Goal: Task Accomplishment & Management: Manage account settings

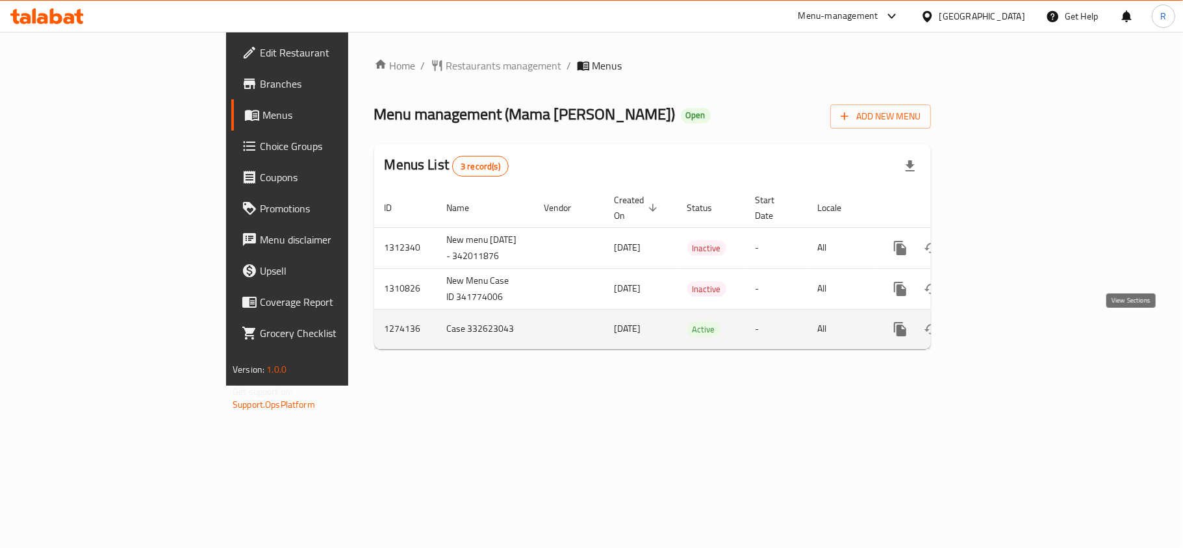
click at [1002, 333] on icon "enhanced table" at bounding box center [994, 330] width 16 height 16
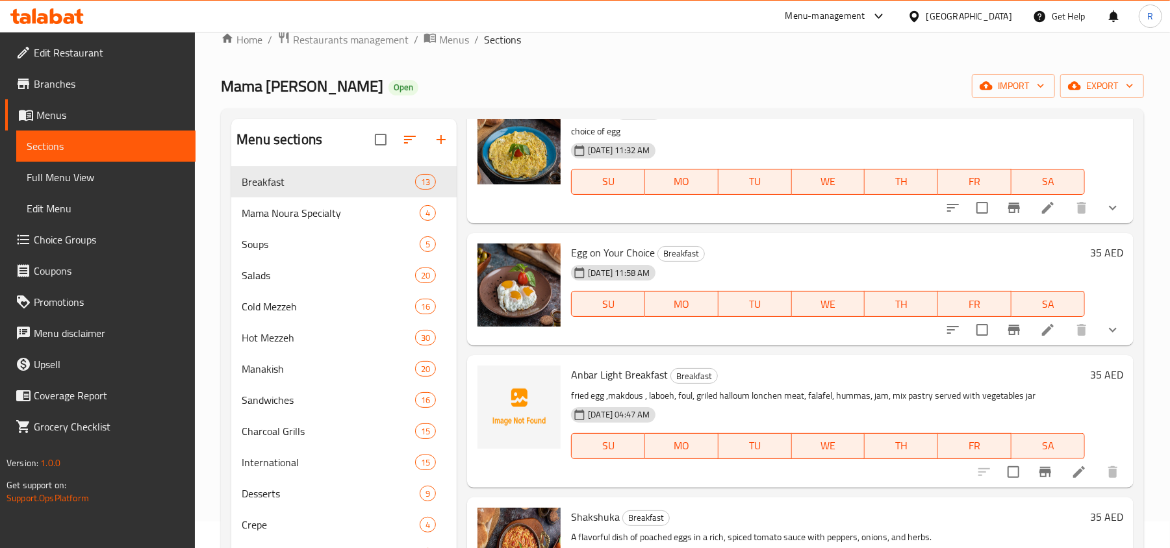
scroll to position [866, 0]
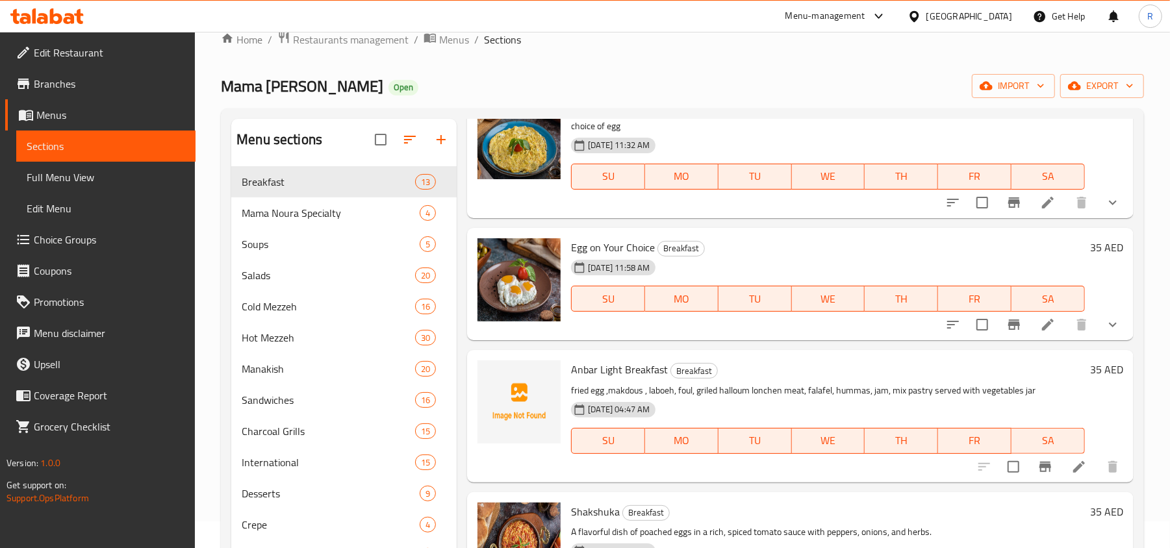
click at [1115, 325] on div "Egg on Your Choice Breakfast [DATE] 11:58 AM SU MO TU WE TH FR SA 35 AED" at bounding box center [800, 284] width 667 height 113
click at [1113, 325] on button "show more" at bounding box center [1112, 324] width 31 height 31
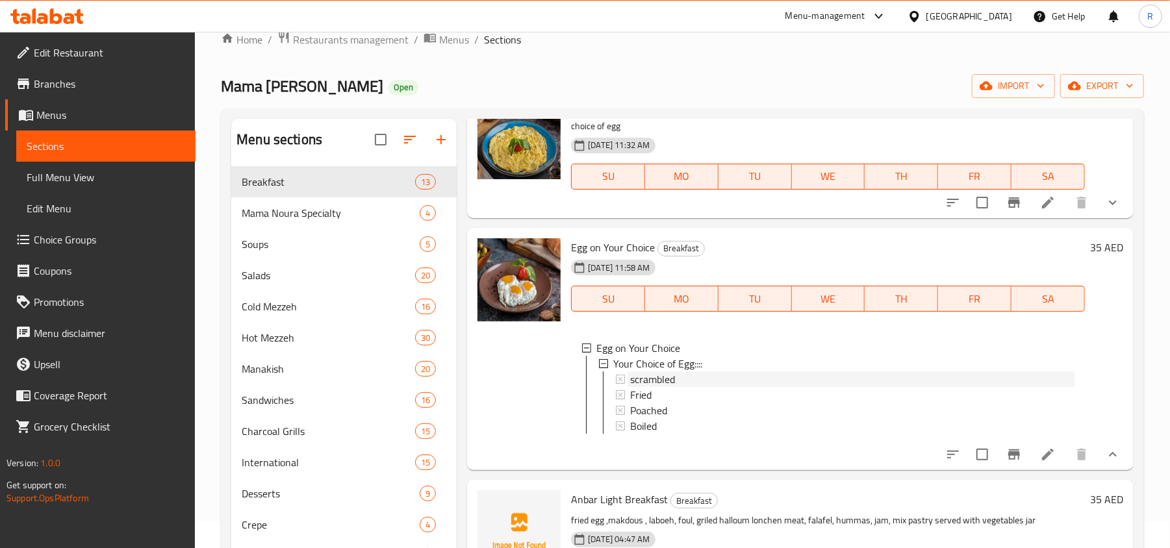
click at [684, 383] on div "scrambled" at bounding box center [852, 380] width 444 height 16
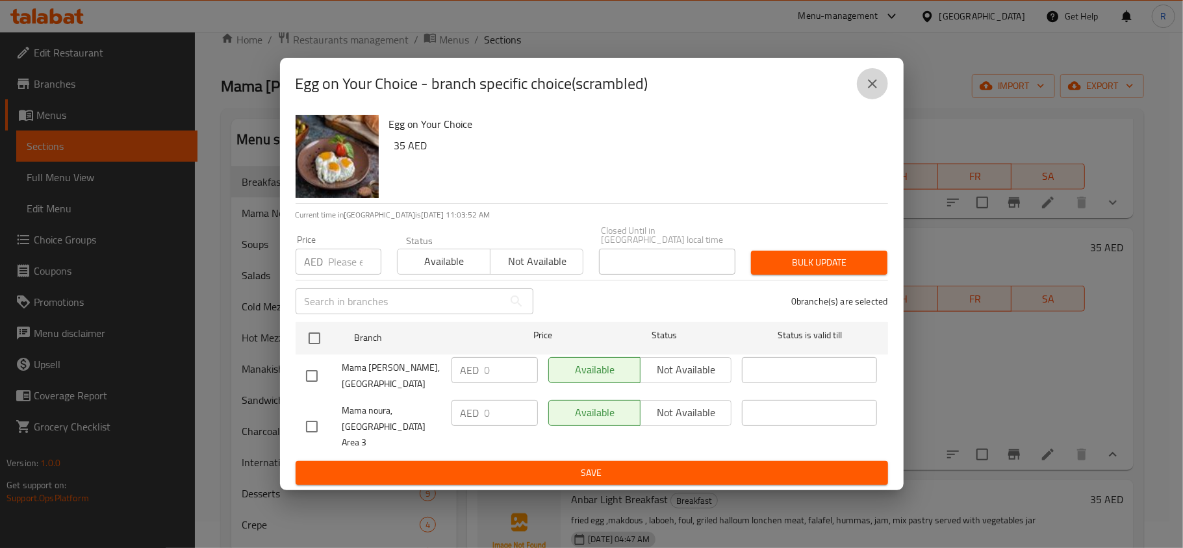
click at [867, 82] on button "close" at bounding box center [872, 83] width 31 height 31
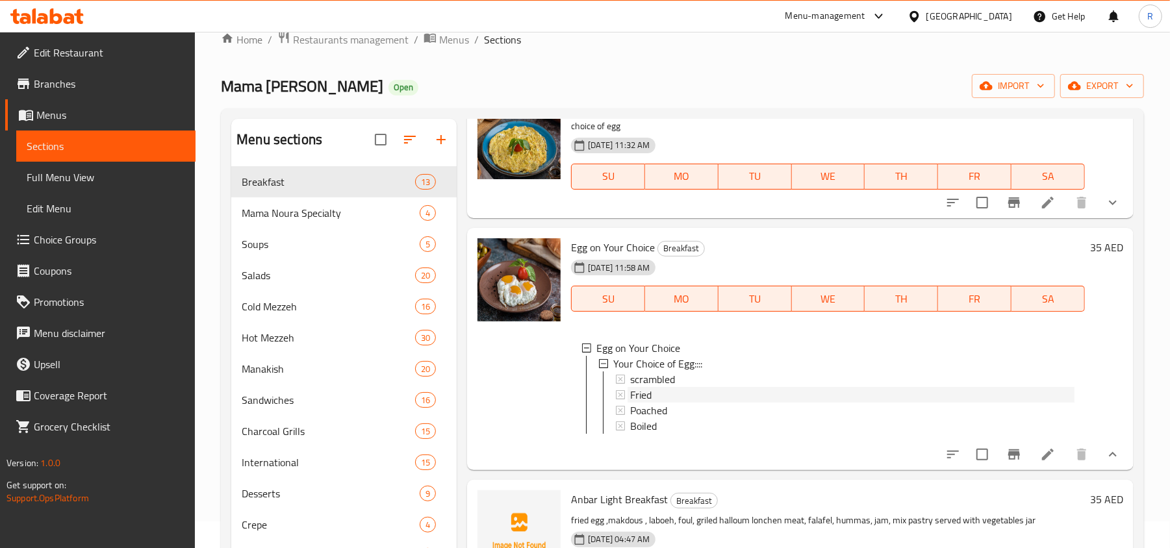
click at [642, 390] on span "Fried" at bounding box center [640, 395] width 21 height 16
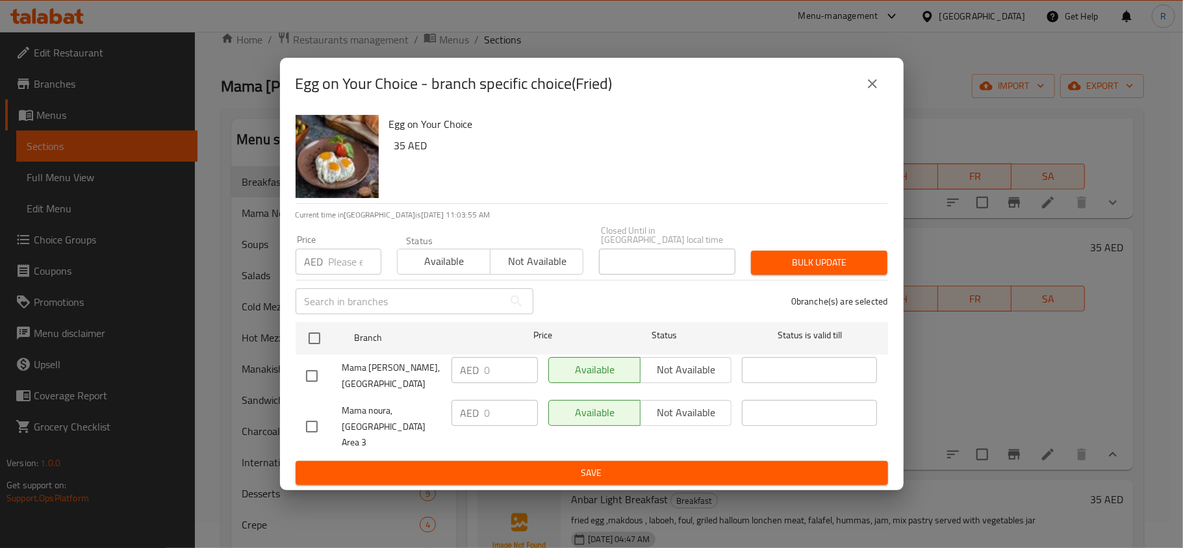
click at [882, 97] on button "close" at bounding box center [872, 83] width 31 height 31
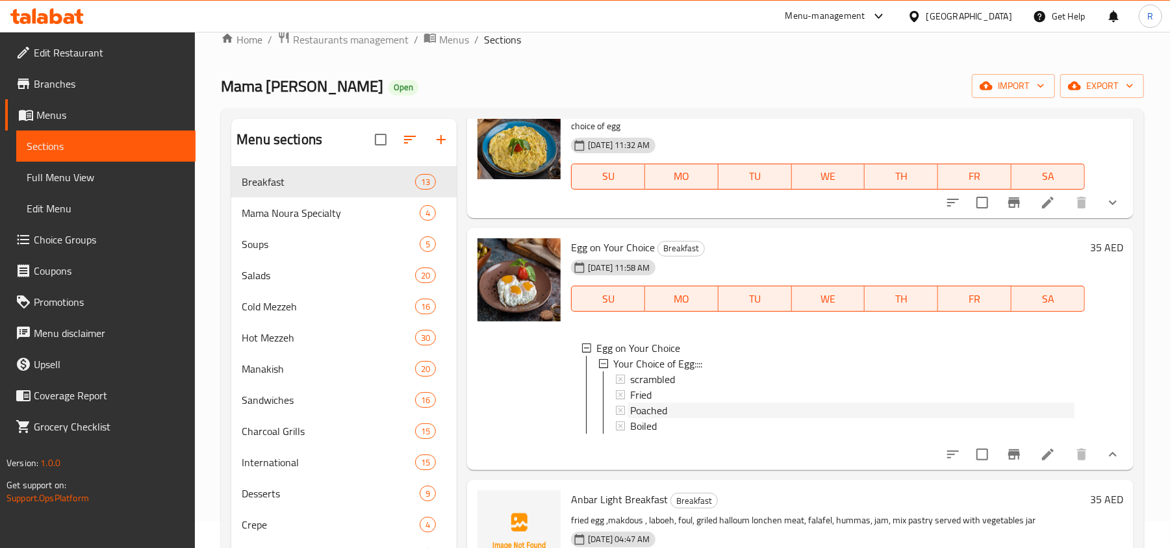
click at [653, 413] on span "Poached" at bounding box center [648, 411] width 37 height 16
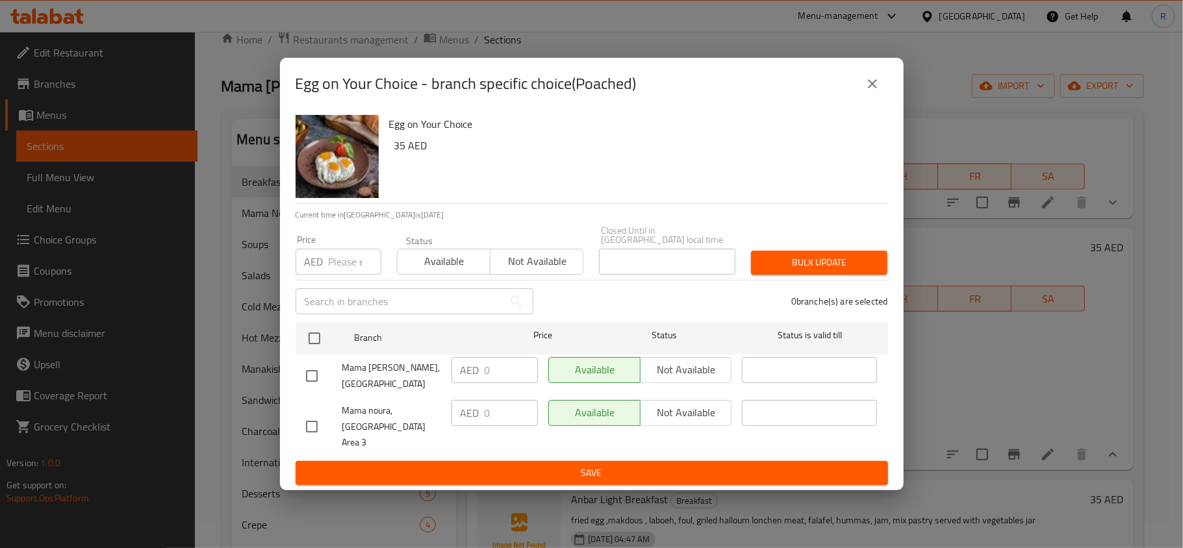
click at [863, 99] on button "close" at bounding box center [872, 83] width 31 height 31
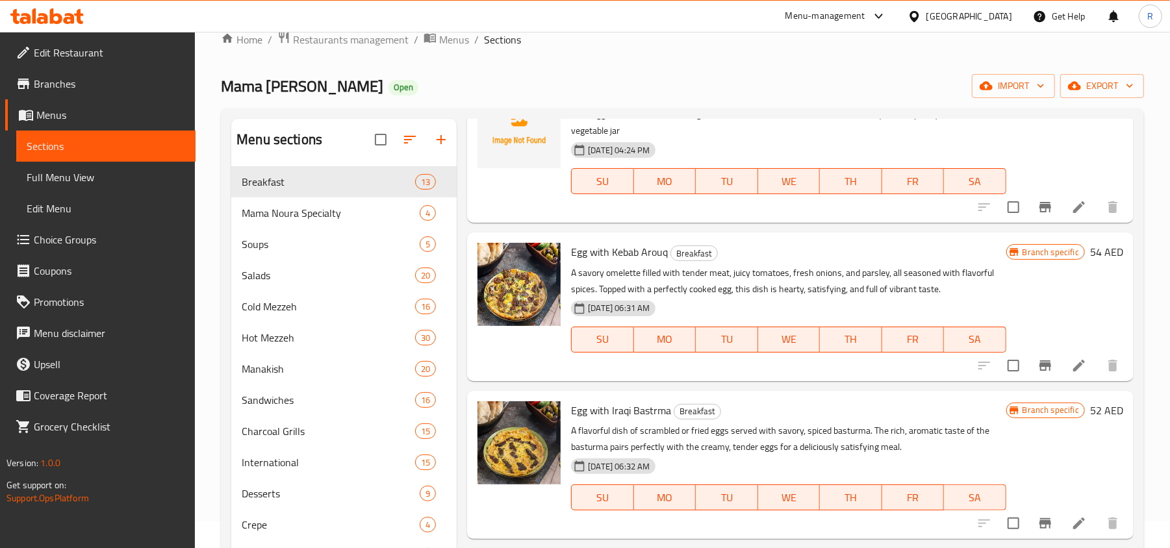
scroll to position [0, 0]
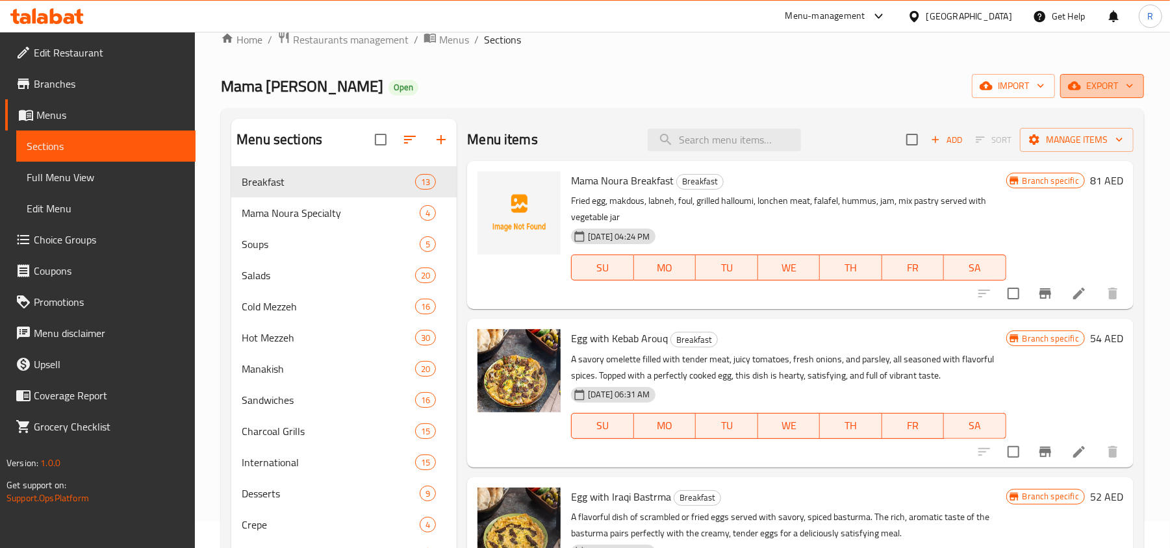
click at [1082, 84] on span "export" at bounding box center [1102, 86] width 63 height 16
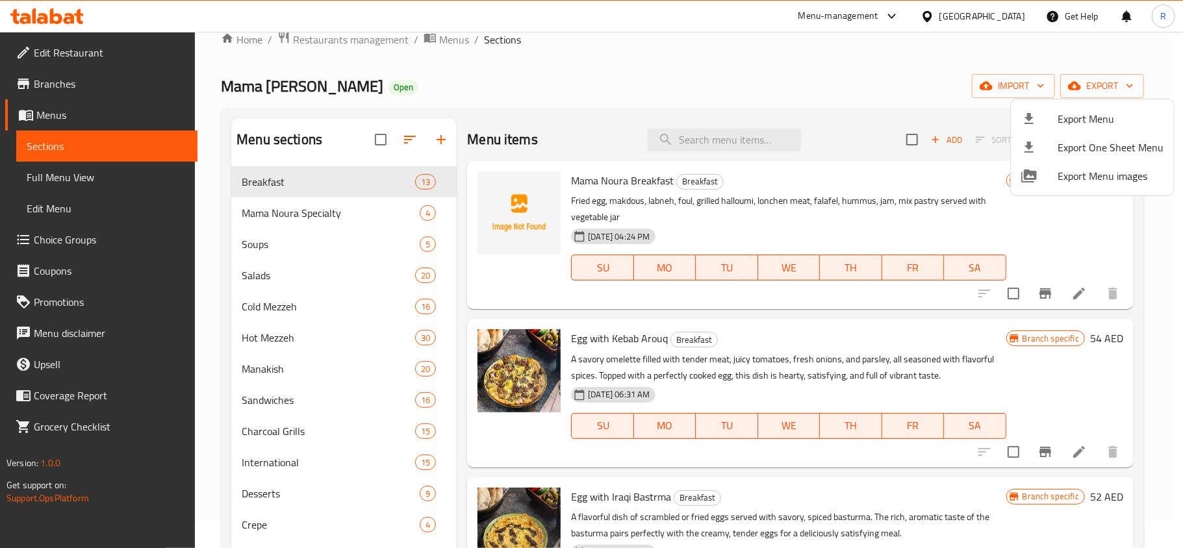
click at [1089, 100] on ul "Export Menu Export One Sheet Menu Export Menu images" at bounding box center [1092, 147] width 163 height 96
click at [1084, 120] on span "Export Menu" at bounding box center [1111, 119] width 106 height 16
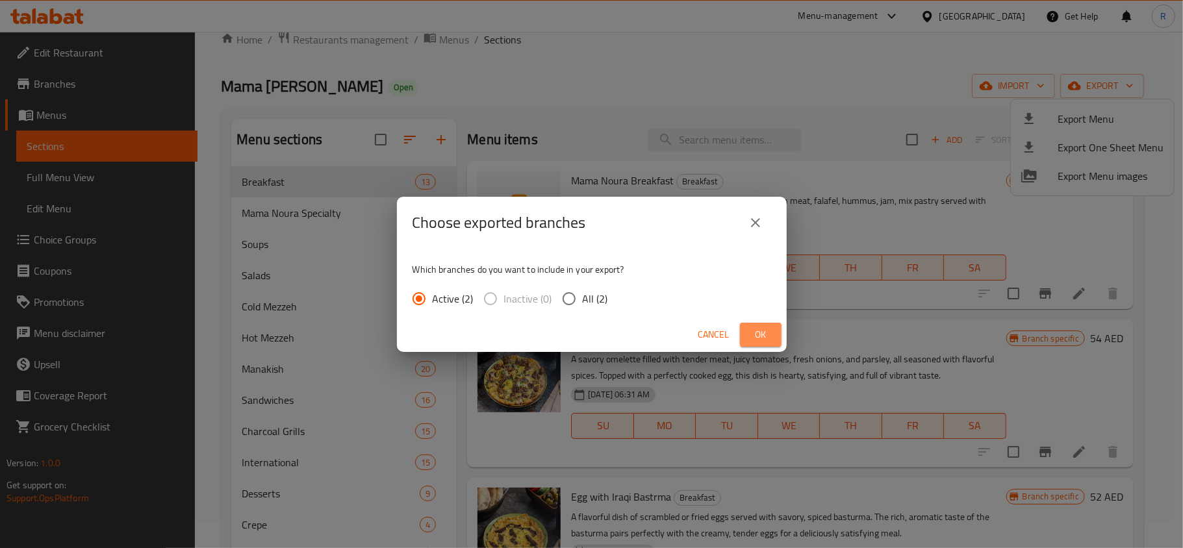
click at [762, 334] on span "Ok" at bounding box center [760, 335] width 21 height 16
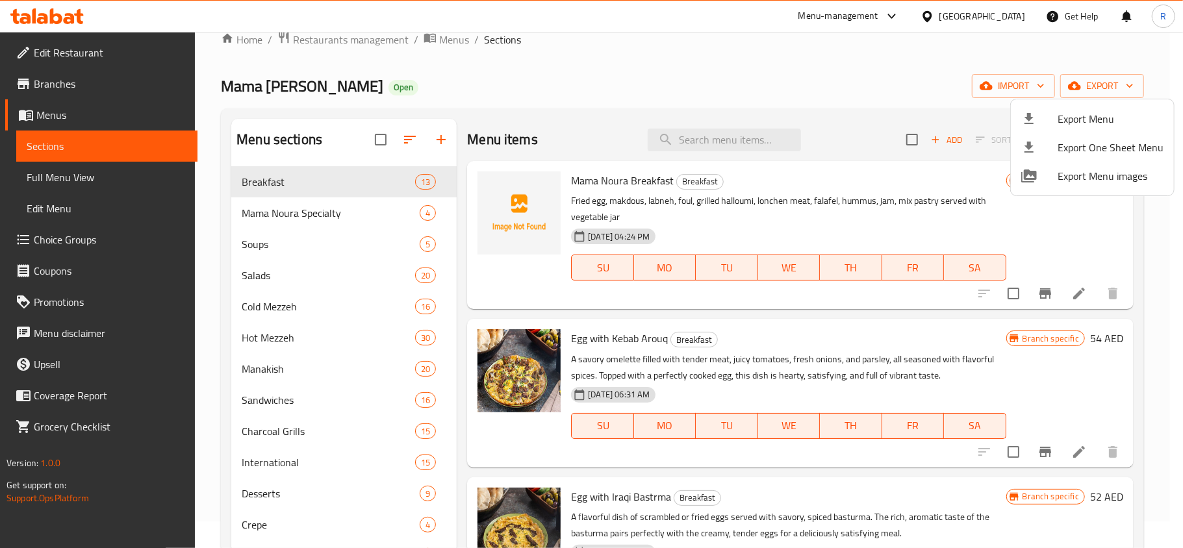
click at [624, 94] on div at bounding box center [591, 274] width 1183 height 548
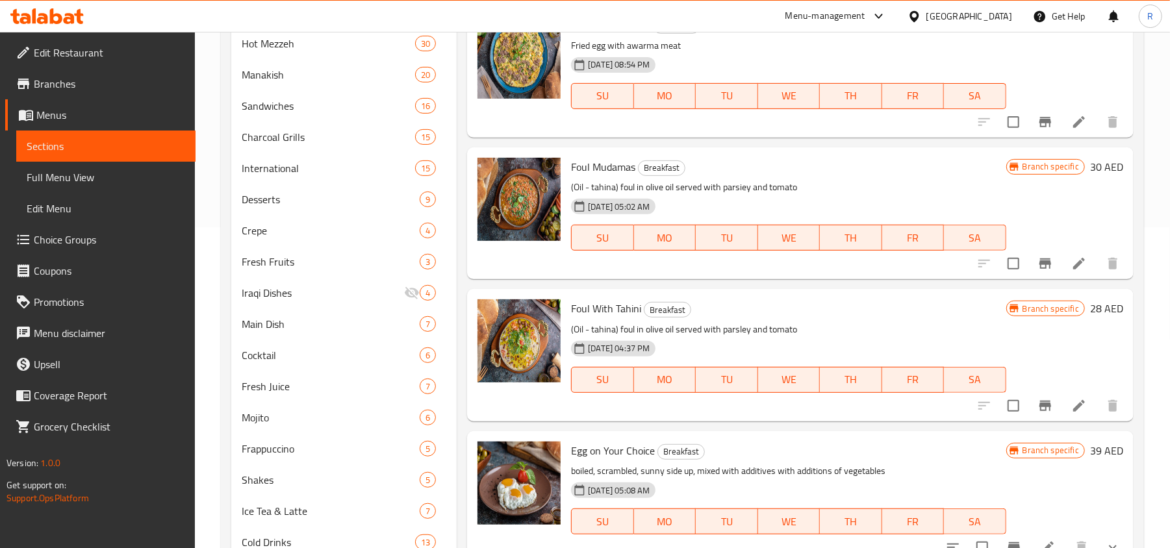
scroll to position [373, 0]
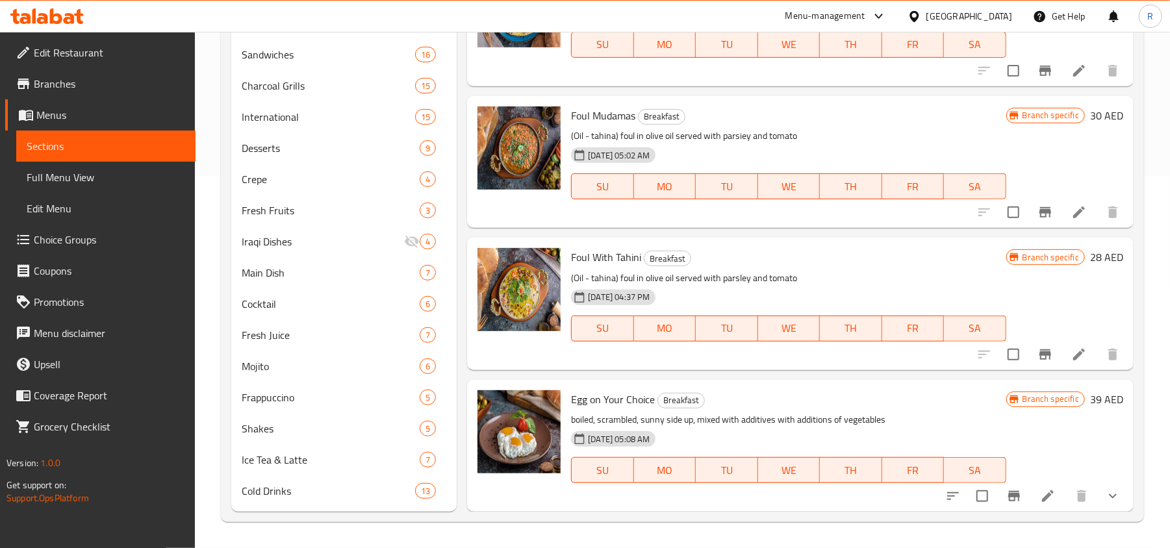
click at [1105, 497] on icon "show more" at bounding box center [1113, 497] width 16 height 16
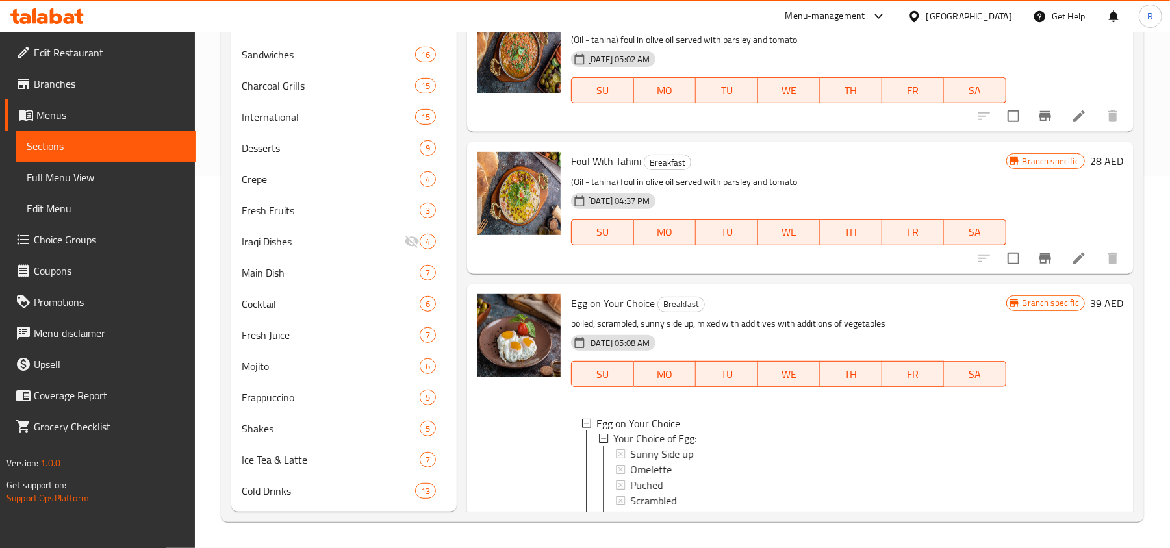
scroll to position [1502, 0]
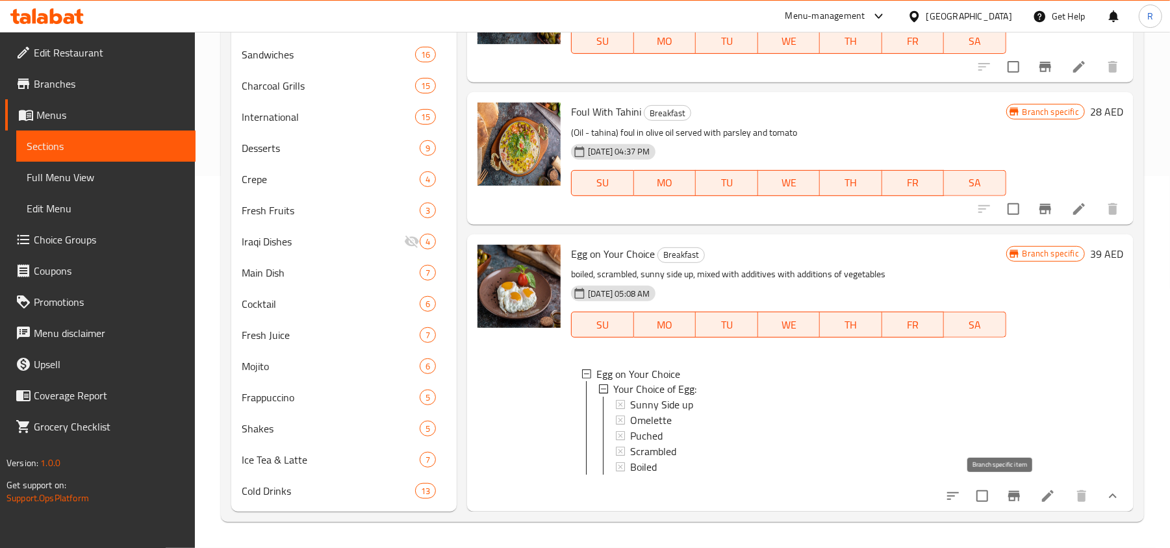
click at [1008, 494] on icon "Branch-specific-item" at bounding box center [1014, 496] width 12 height 10
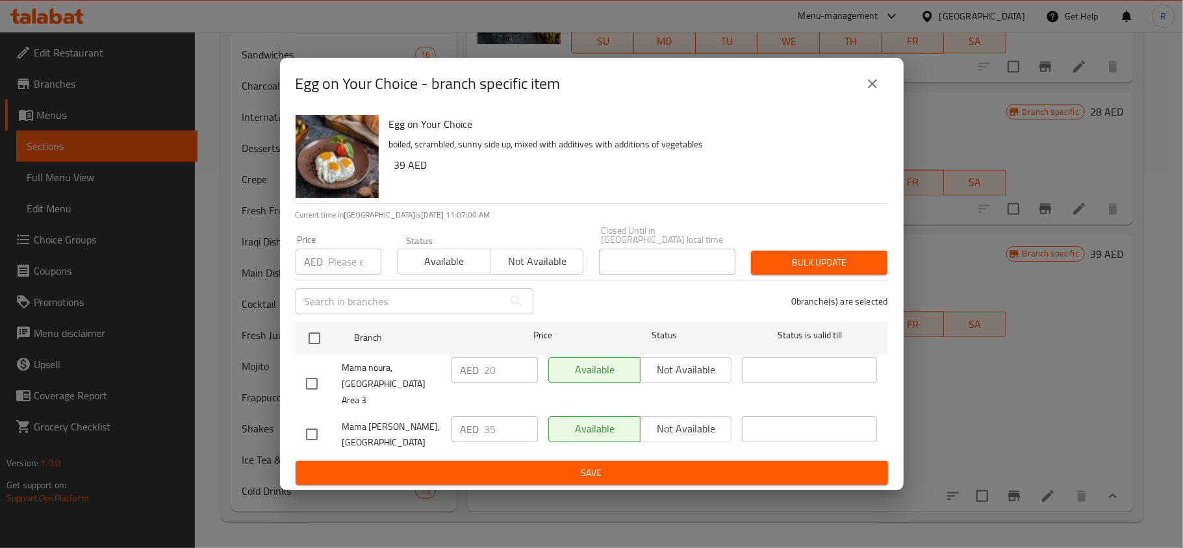
click at [871, 88] on icon "close" at bounding box center [872, 83] width 9 height 9
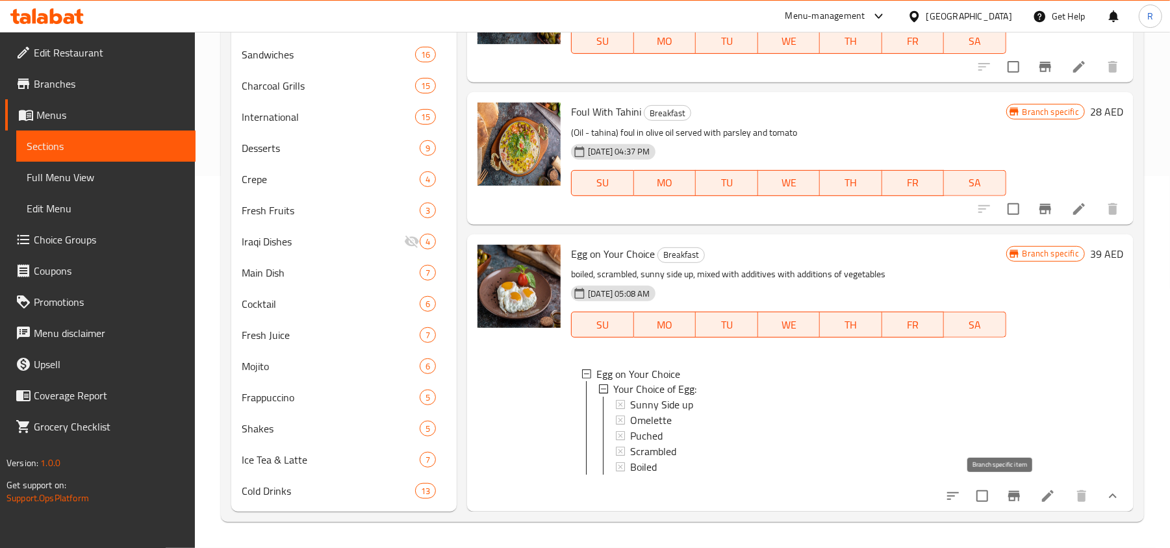
click at [1006, 489] on icon "Branch-specific-item" at bounding box center [1014, 497] width 16 height 16
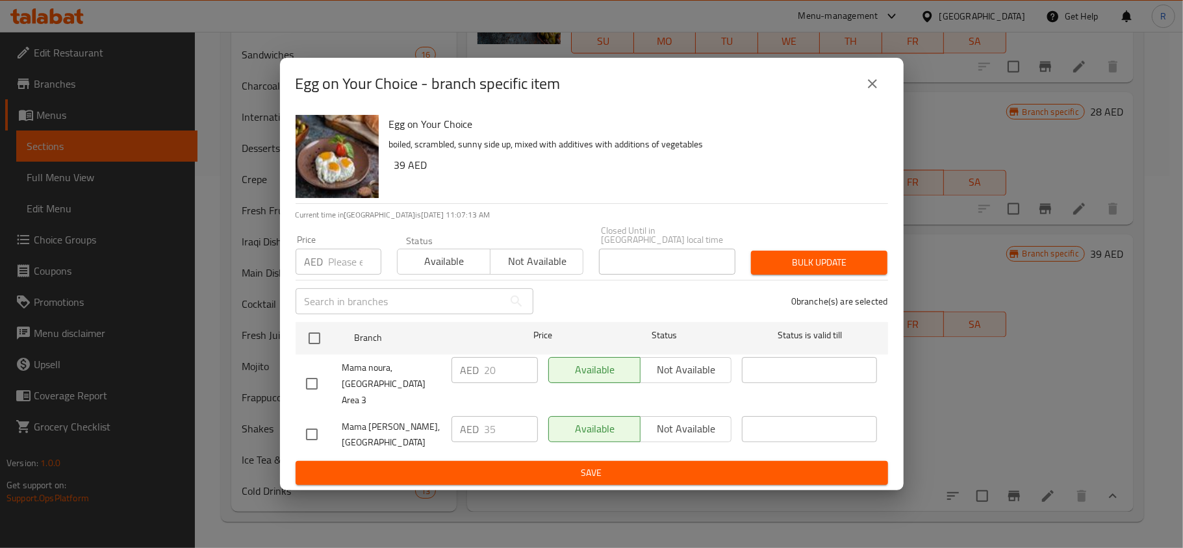
click at [874, 83] on icon "close" at bounding box center [873, 84] width 16 height 16
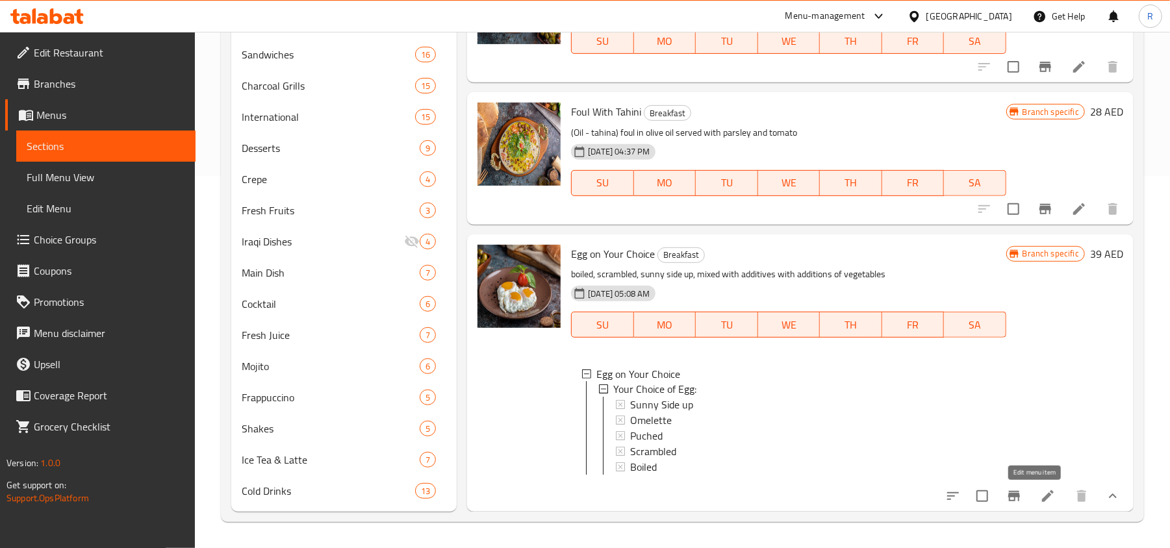
click at [1040, 498] on icon at bounding box center [1048, 497] width 16 height 16
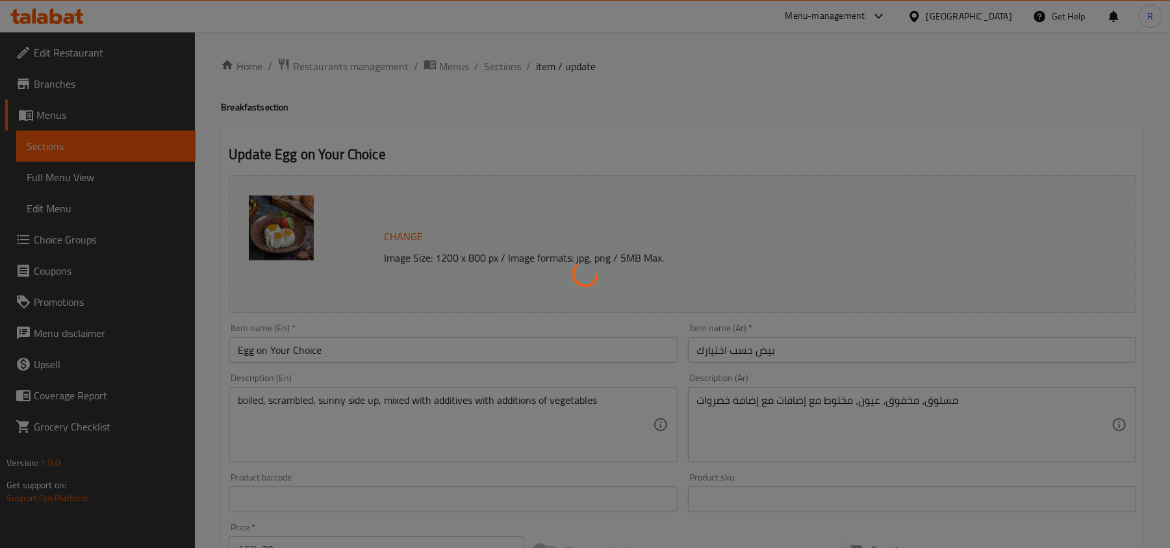
type input "إختيارك من البيض:"
type input "1"
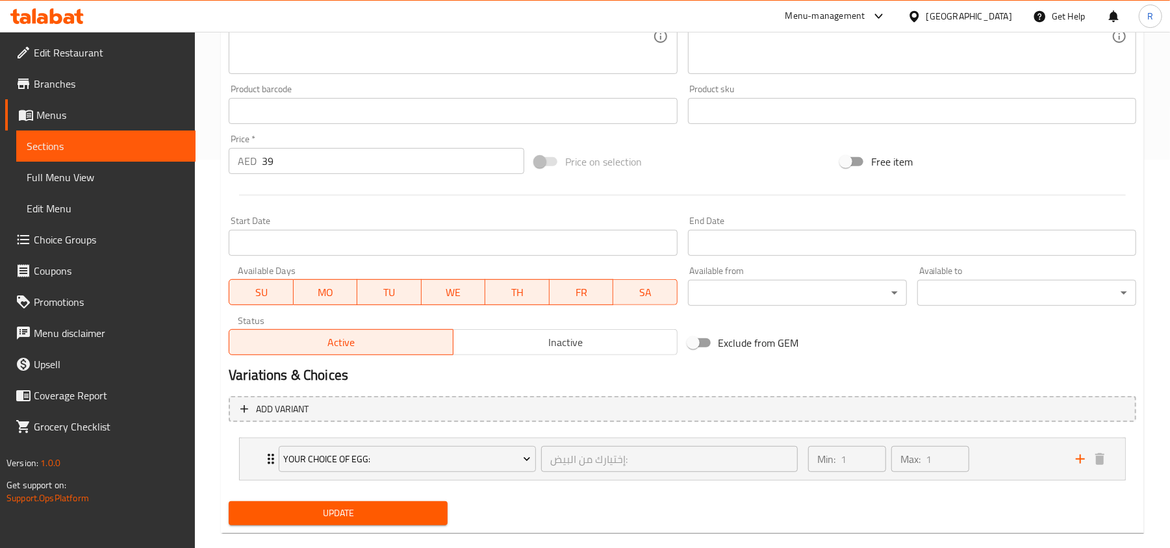
scroll to position [411, 0]
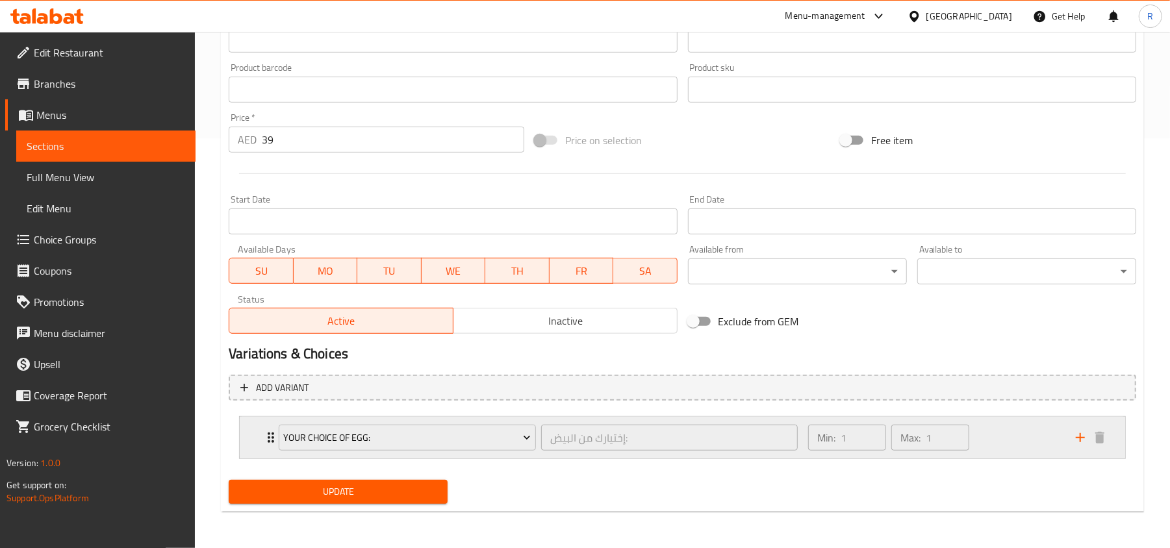
click at [1024, 437] on div "Min: 1 ​ Max: 1 ​" at bounding box center [934, 438] width 268 height 42
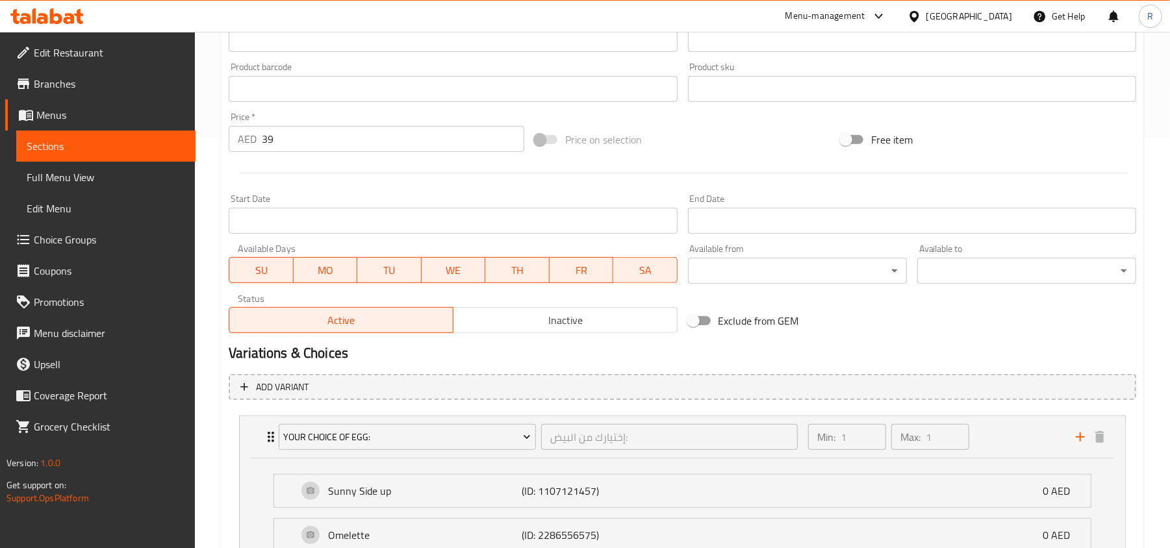
scroll to position [661, 0]
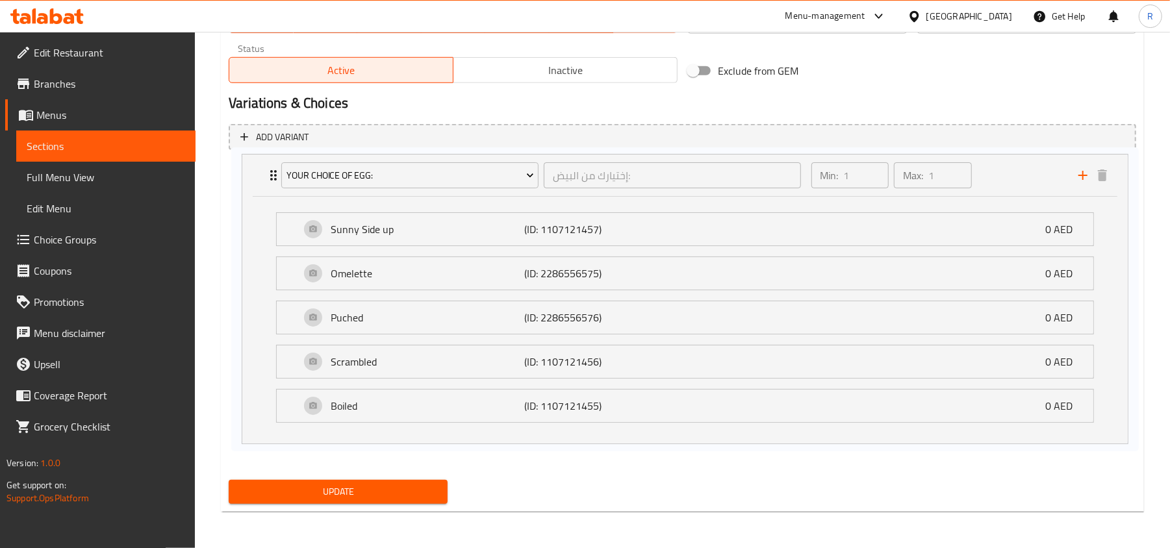
drag, startPoint x: 325, startPoint y: 288, endPoint x: 331, endPoint y: 275, distance: 14.5
click at [331, 275] on div "Your Choice of Egg: إختيارك من البيض: ​ Min: 1 ​ Max: 1 ​ Sunny Side up (ID: 11…" at bounding box center [683, 311] width 908 height 303
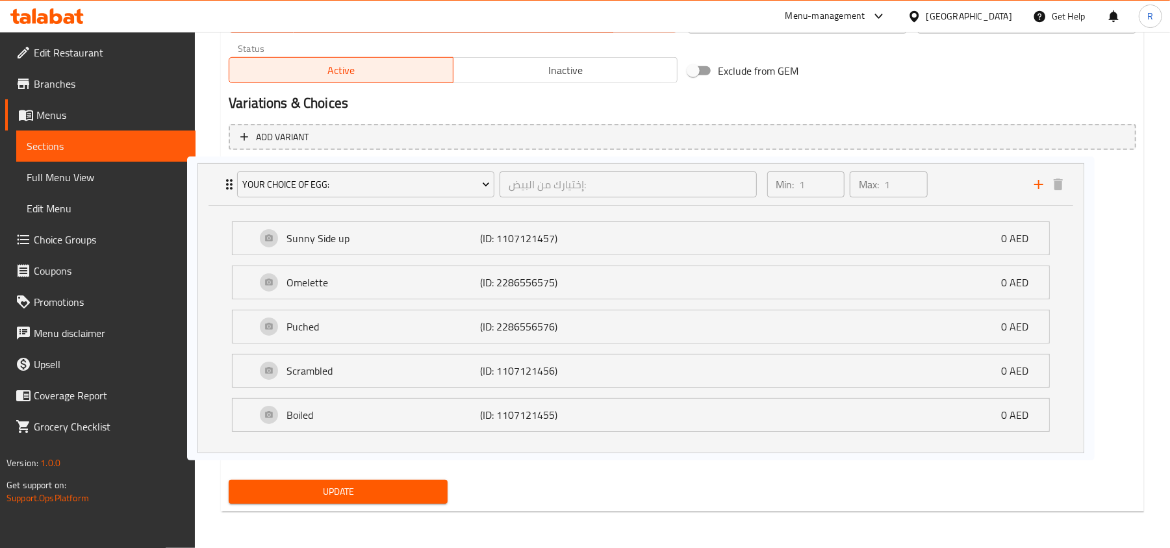
drag, startPoint x: 375, startPoint y: 284, endPoint x: 359, endPoint y: 289, distance: 17.1
click at [359, 289] on div "Your Choice of Egg: إختيارك من البيض: ​ Min: 1 ​ Max: 1 ​ Sunny Side up (ID: 11…" at bounding box center [683, 311] width 908 height 303
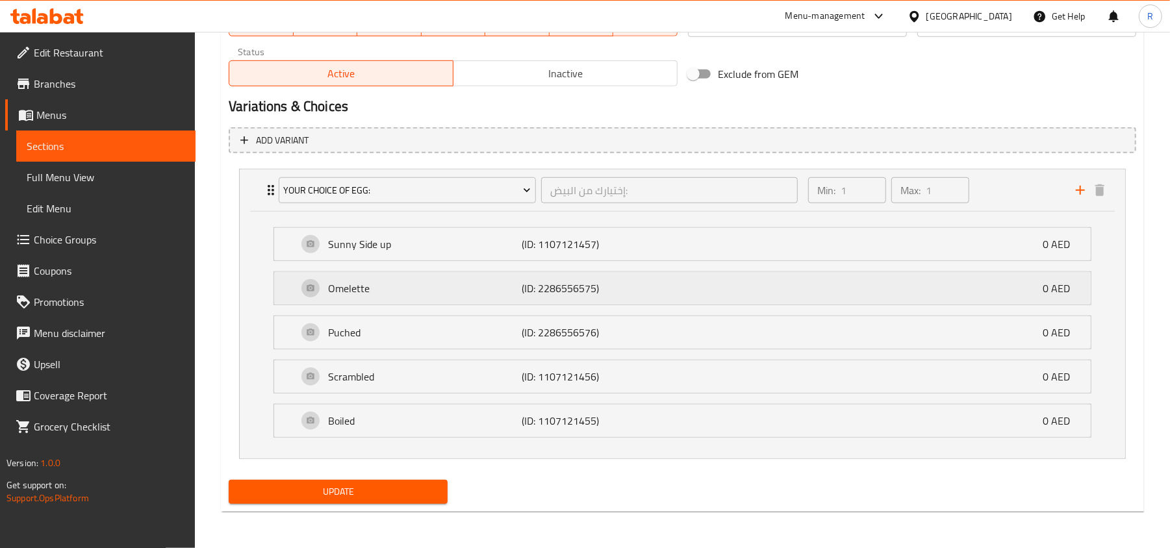
click at [347, 282] on p "Omelette" at bounding box center [425, 289] width 194 height 16
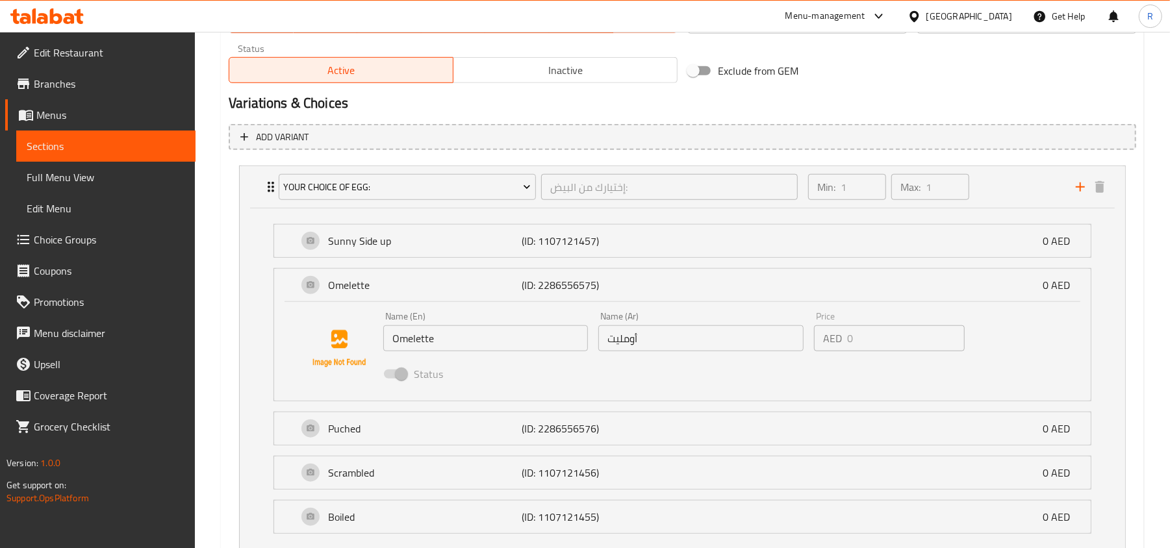
click at [417, 346] on input "Omelette" at bounding box center [485, 338] width 205 height 26
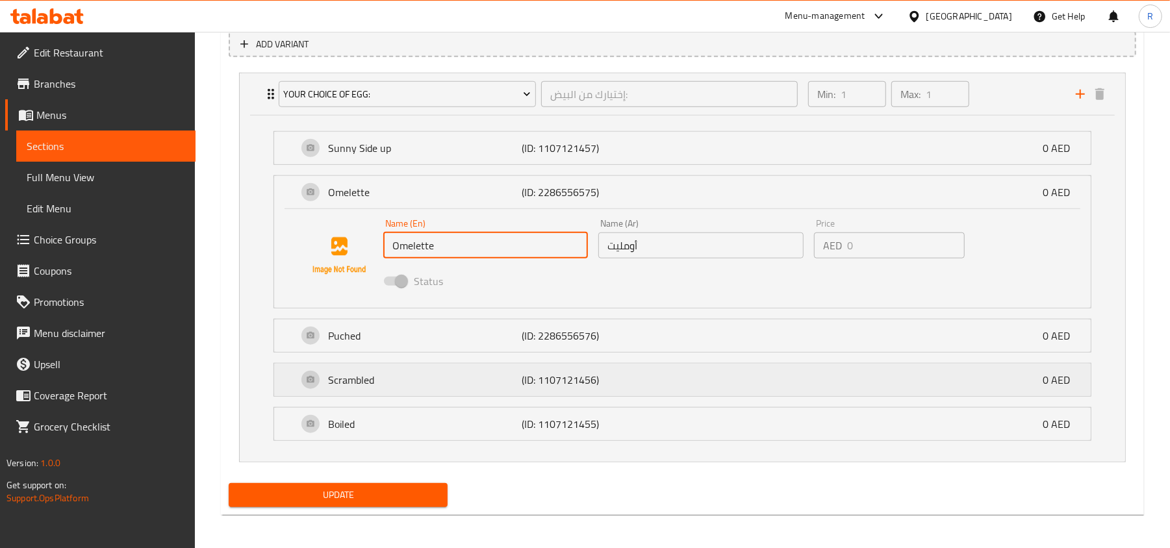
scroll to position [759, 0]
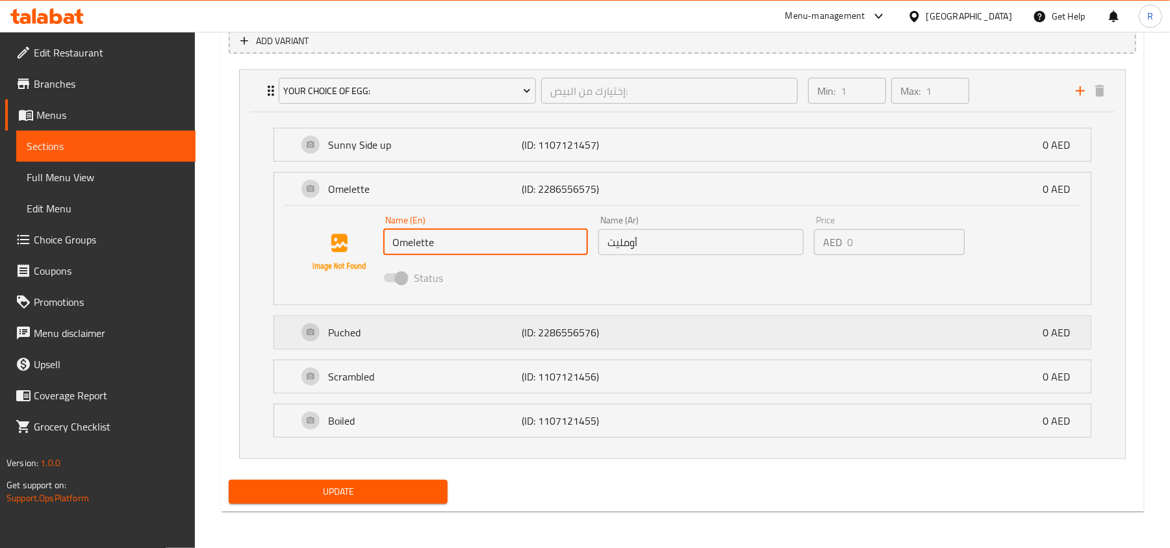
click at [366, 333] on p "Puched" at bounding box center [425, 333] width 194 height 16
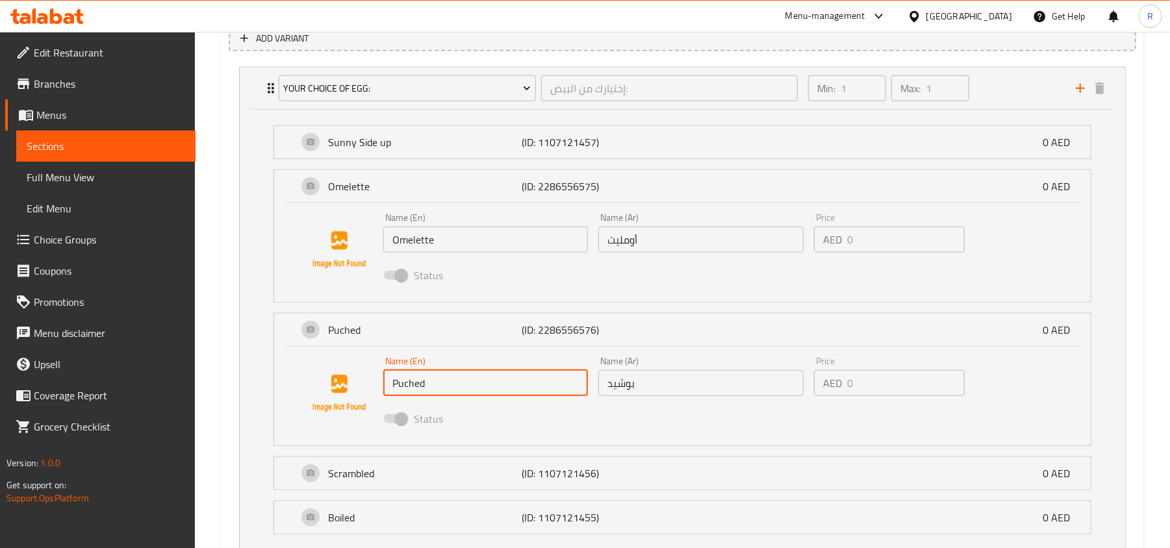
click at [403, 388] on input "Puched" at bounding box center [485, 383] width 205 height 26
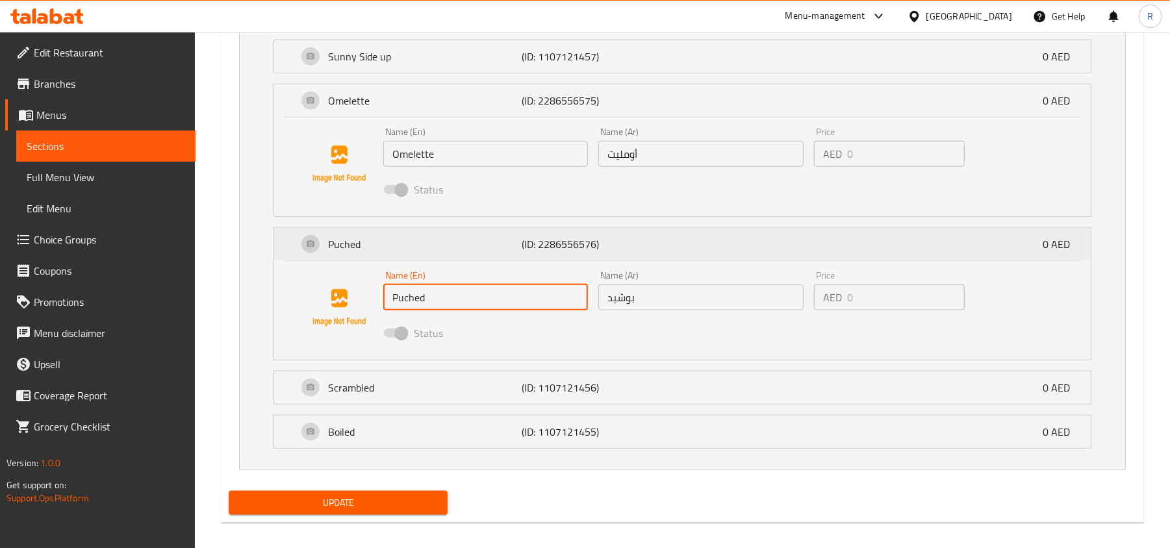
scroll to position [846, 0]
click at [404, 435] on p "Boiled" at bounding box center [425, 432] width 194 height 16
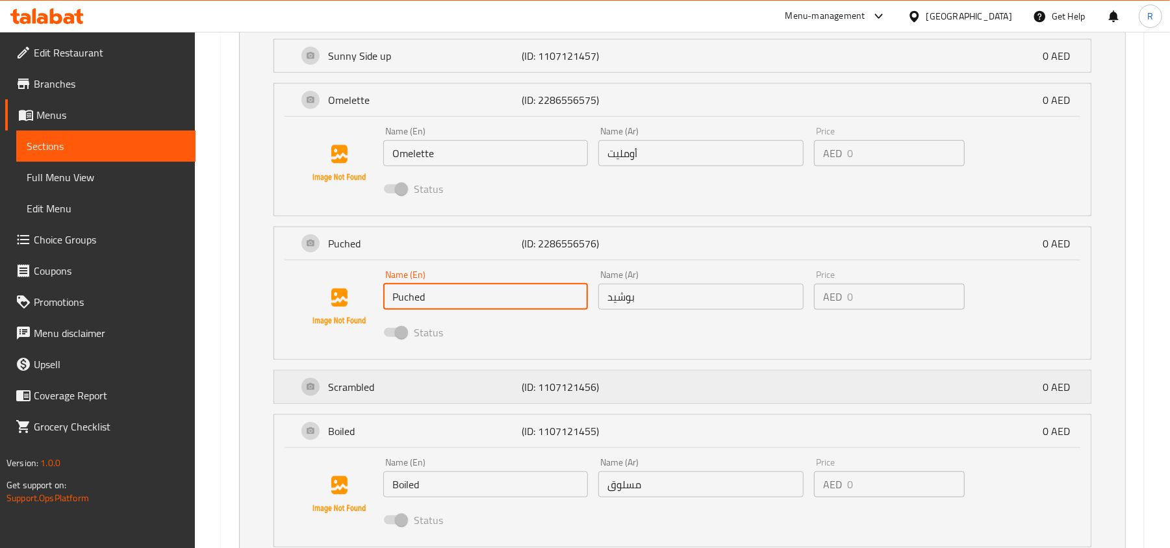
click at [426, 392] on p "Scrambled" at bounding box center [425, 387] width 194 height 16
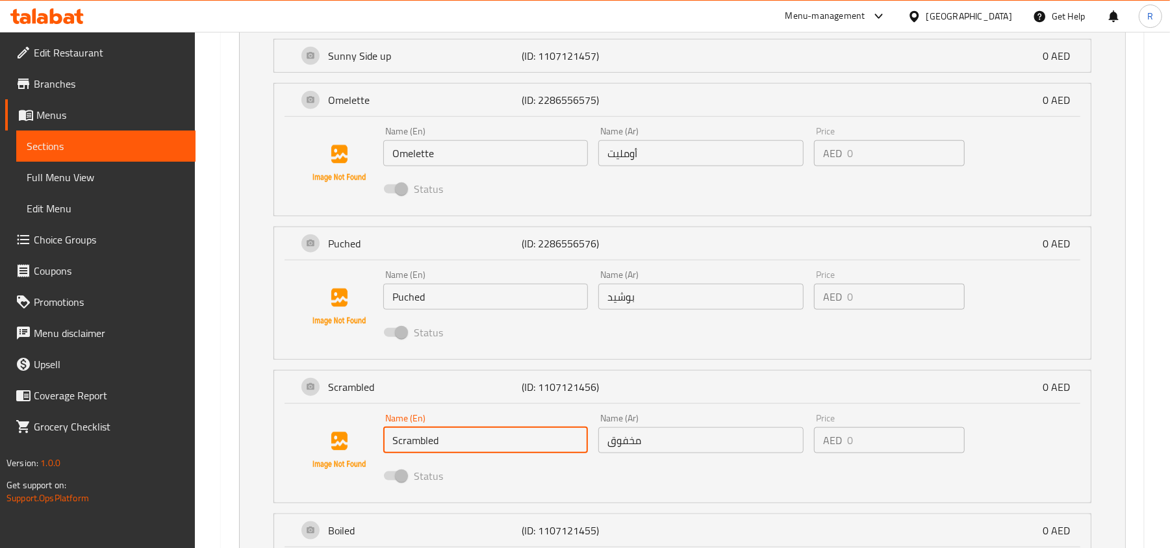
click at [414, 448] on input "Scrambled" at bounding box center [485, 440] width 205 height 26
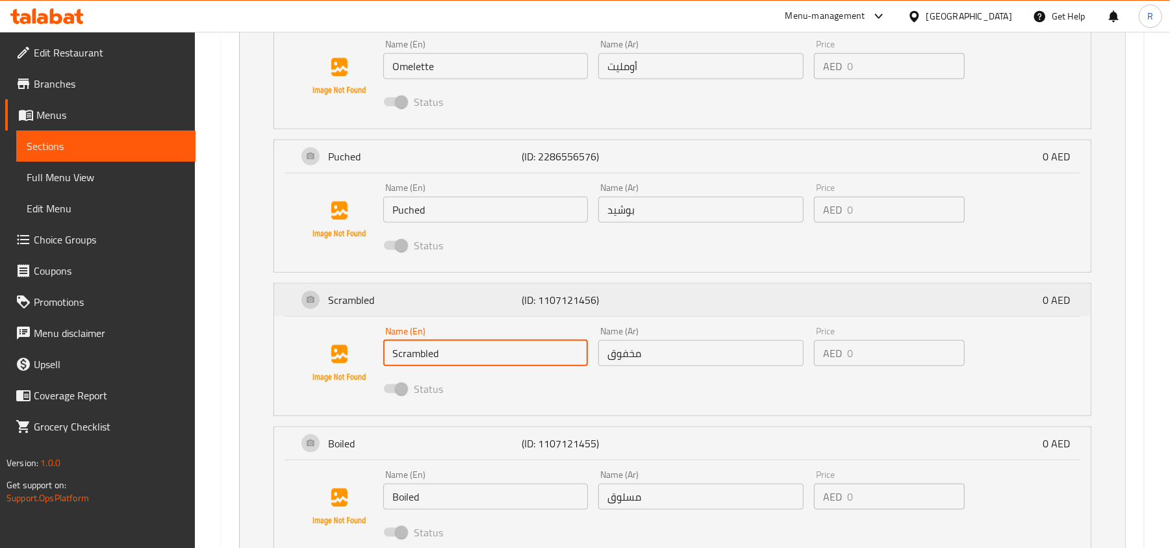
click at [924, 315] on div "Scrambled (ID: 1107121456) 0 AED" at bounding box center [687, 300] width 778 height 32
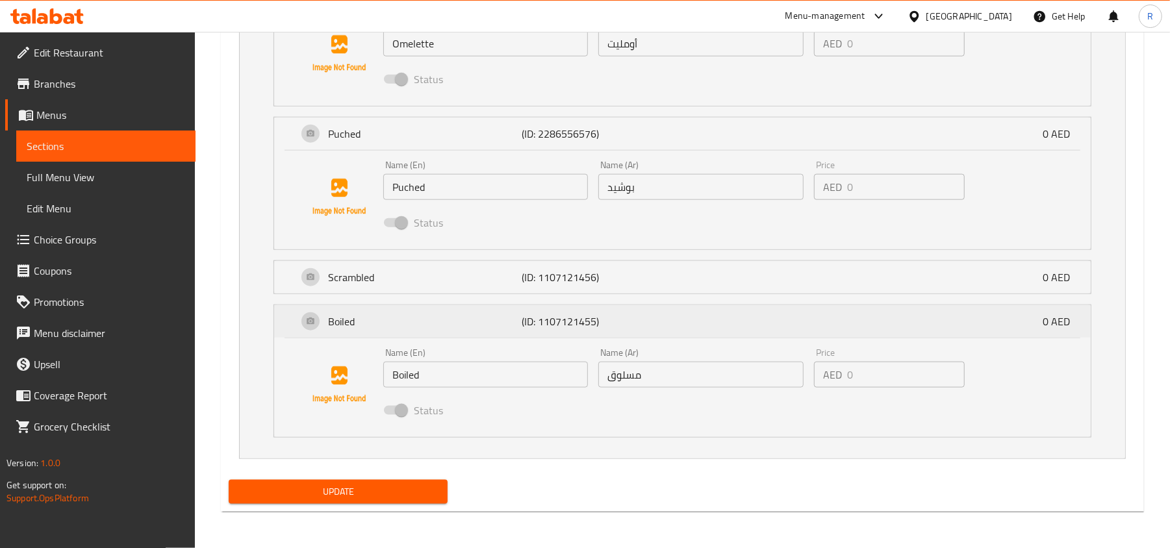
click at [711, 323] on div "Boiled (ID: 1107121455) 0 AED" at bounding box center [687, 321] width 778 height 32
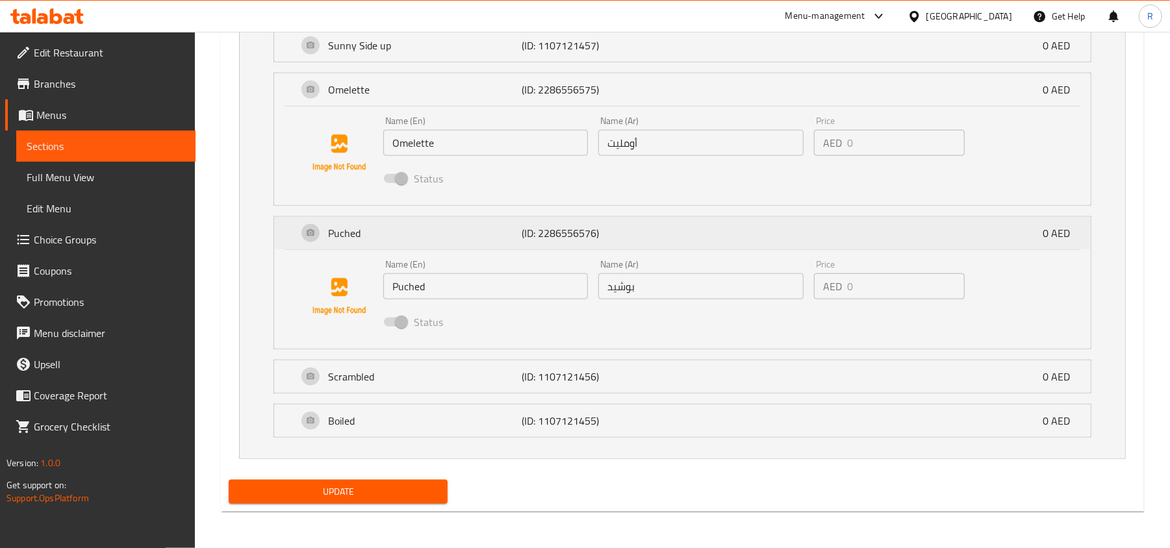
click at [635, 232] on p "(ID: 2286556576)" at bounding box center [586, 233] width 129 height 16
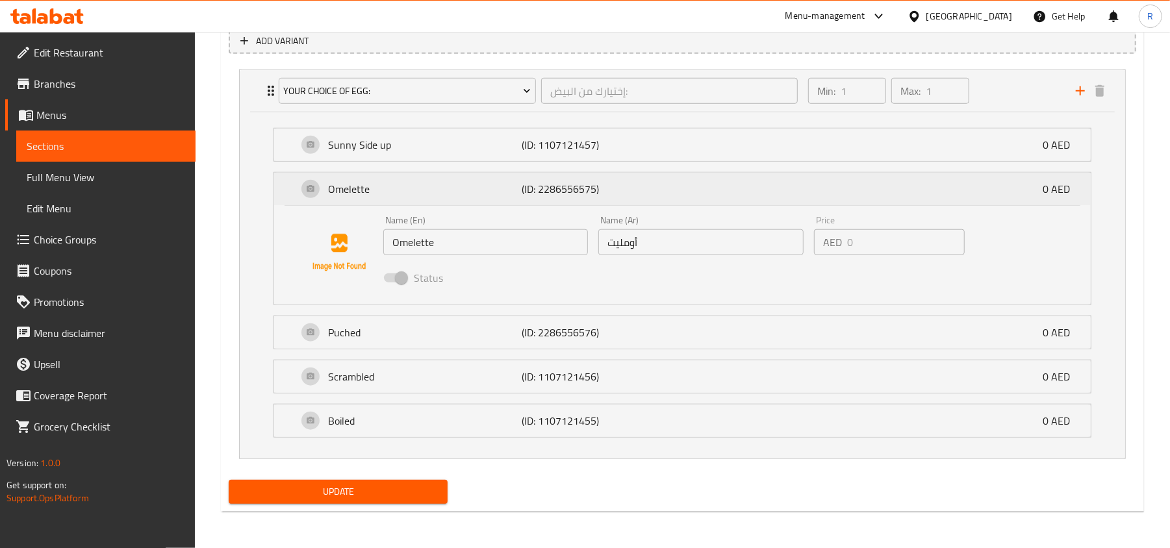
click at [617, 199] on div "Omelette (ID: 2286556575) 0 AED" at bounding box center [687, 189] width 778 height 32
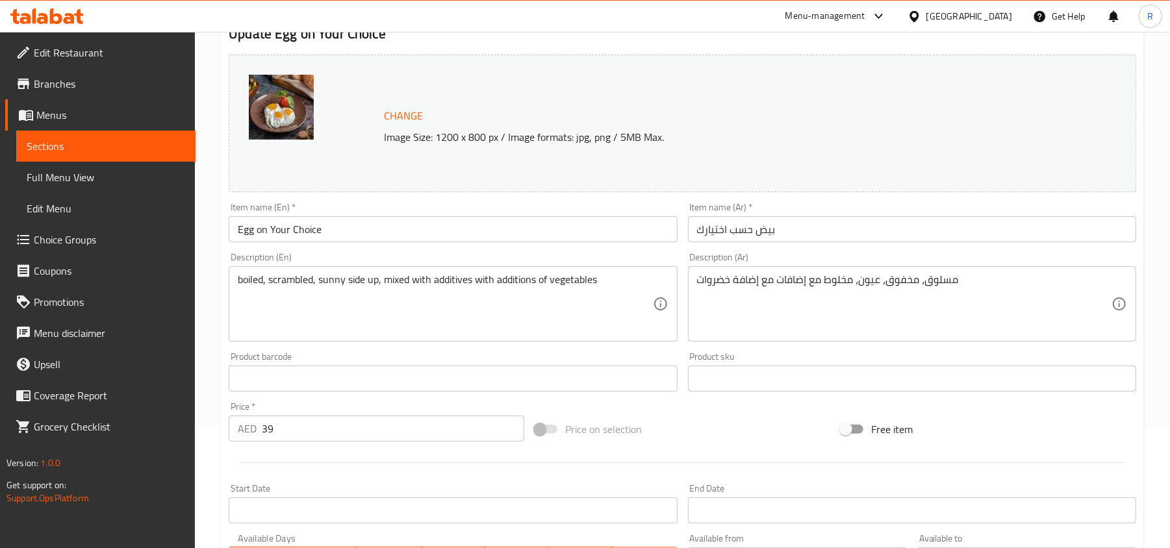
scroll to position [0, 0]
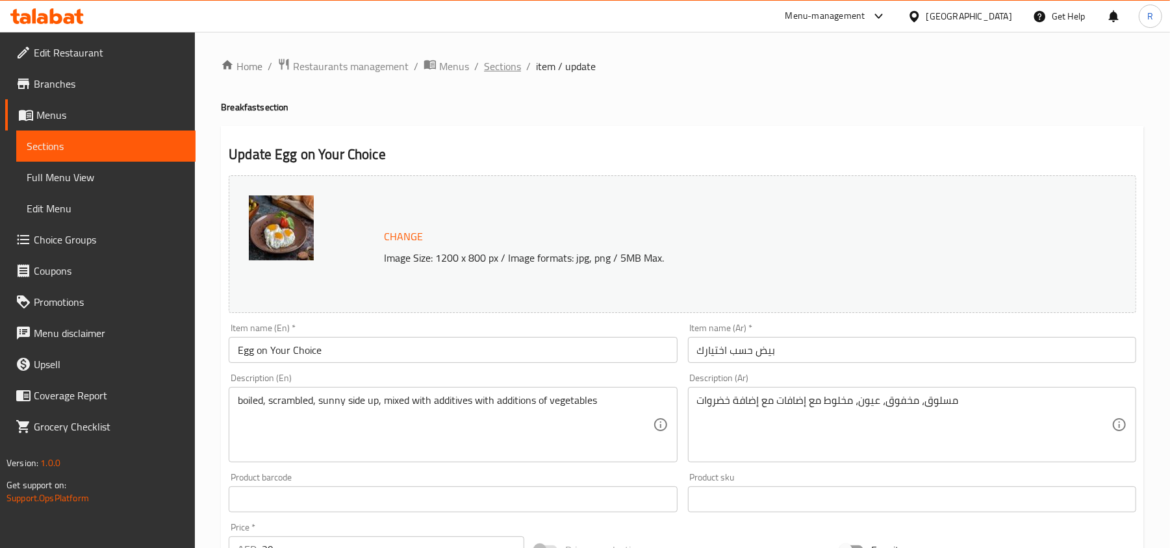
click at [490, 66] on span "Sections" at bounding box center [502, 66] width 37 height 16
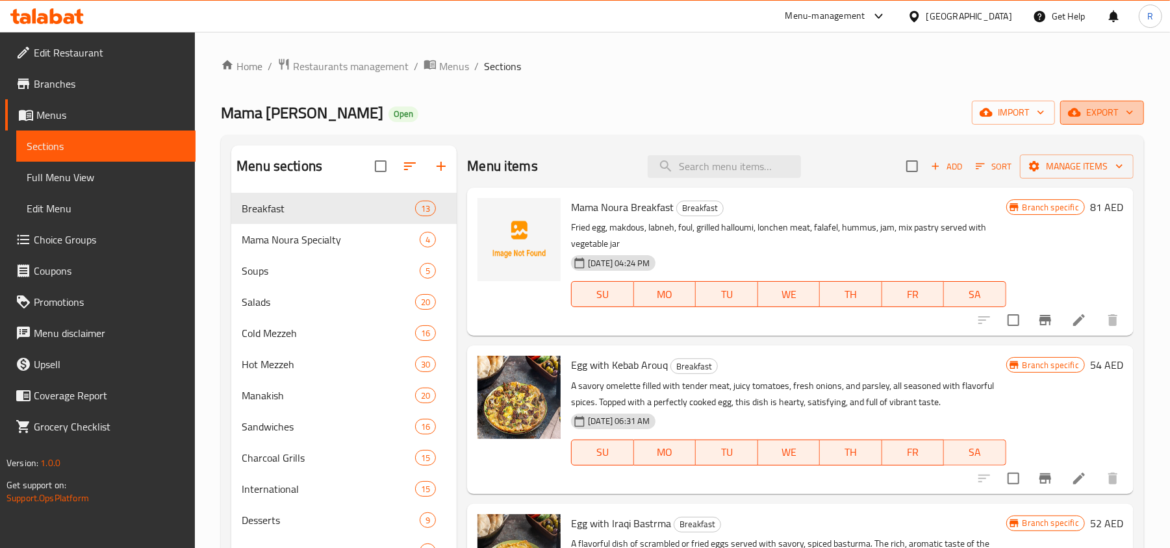
click at [1095, 114] on span "export" at bounding box center [1102, 113] width 63 height 16
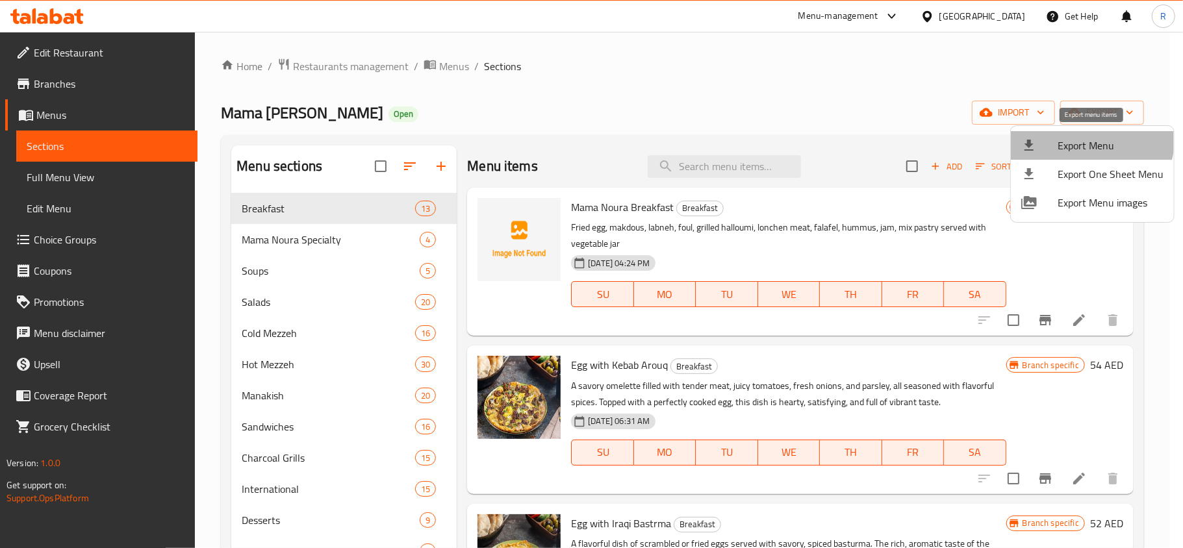
click at [1084, 138] on span "Export Menu" at bounding box center [1111, 146] width 106 height 16
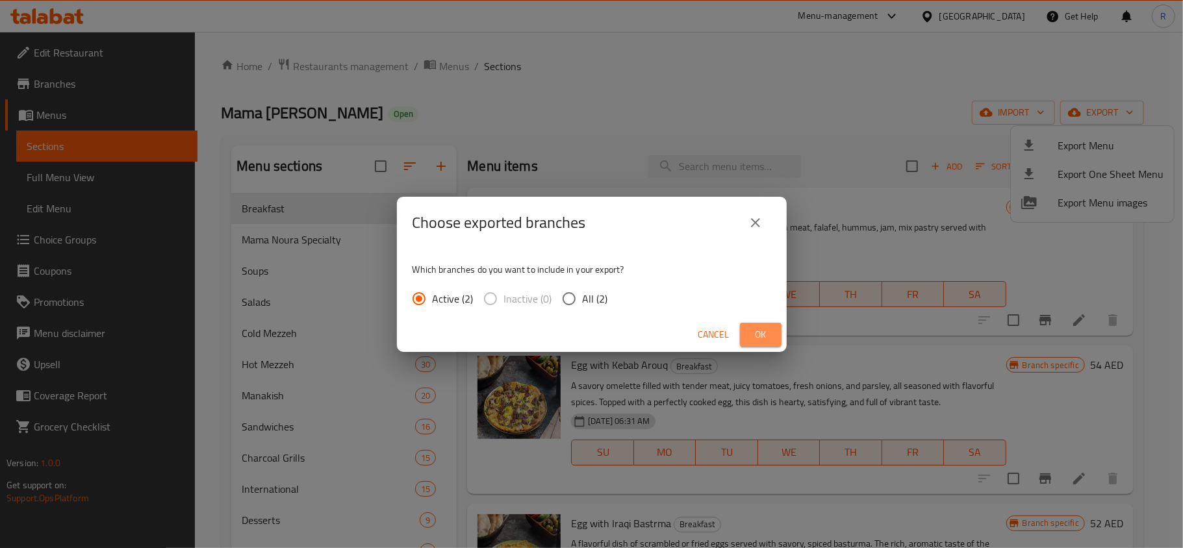
click at [772, 327] on button "Ok" at bounding box center [761, 335] width 42 height 24
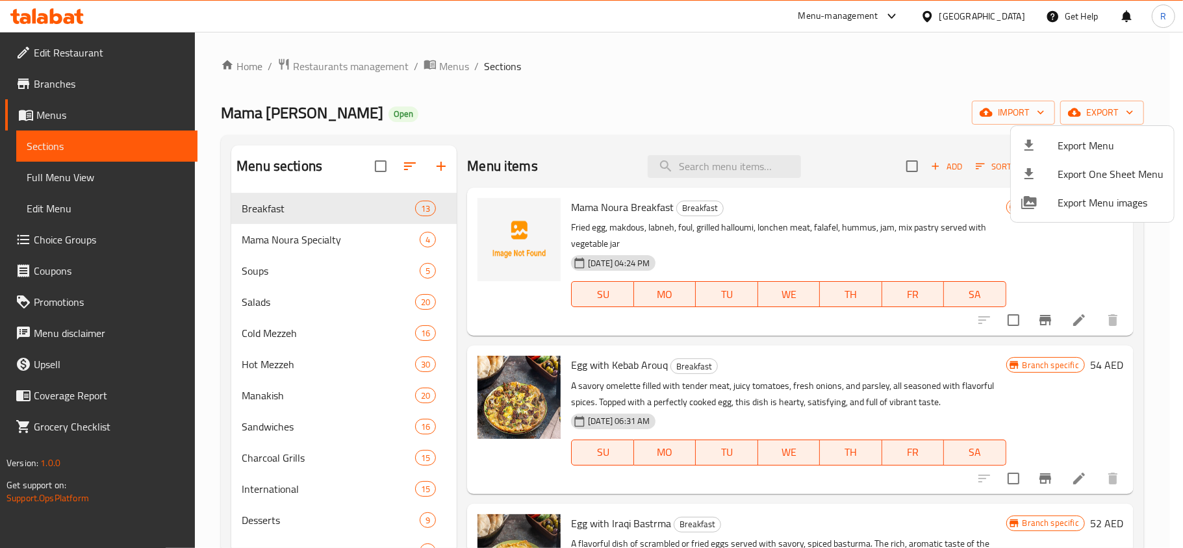
click at [269, 281] on div at bounding box center [591, 274] width 1183 height 548
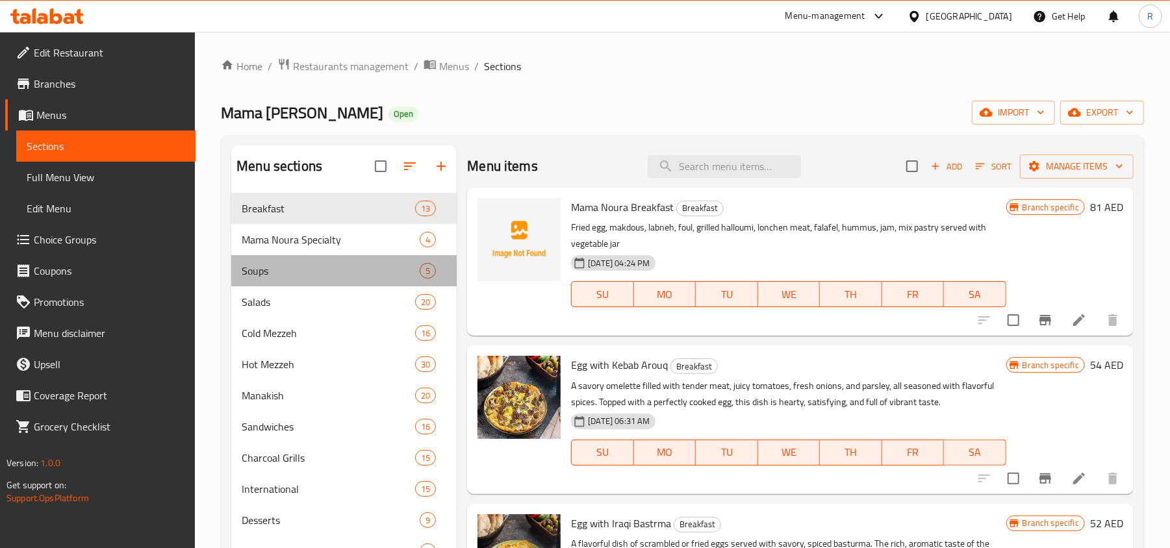
click at [269, 281] on div "Soups 5" at bounding box center [343, 270] width 225 height 31
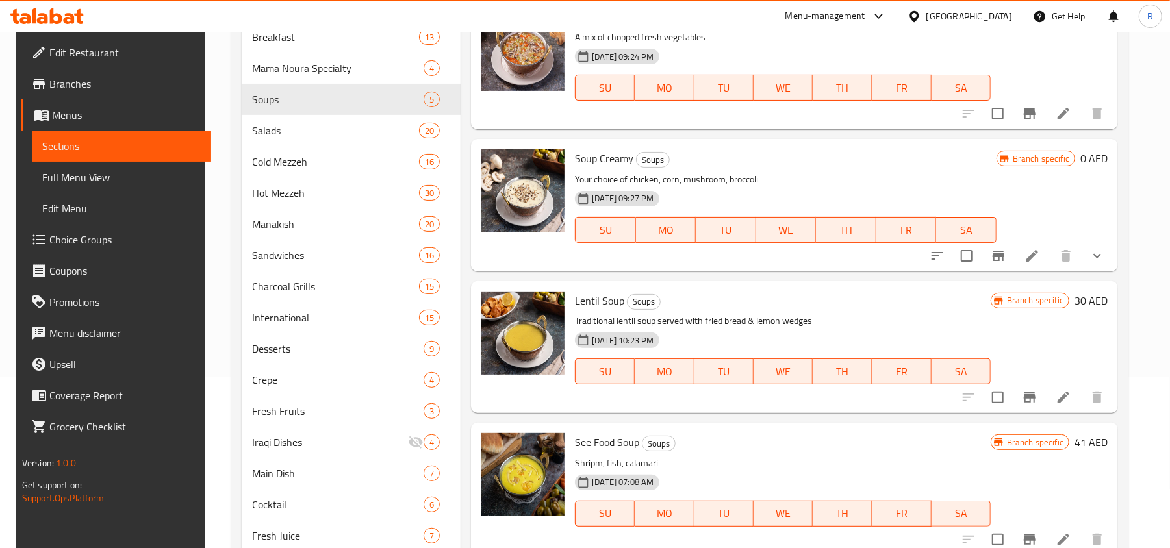
scroll to position [173, 0]
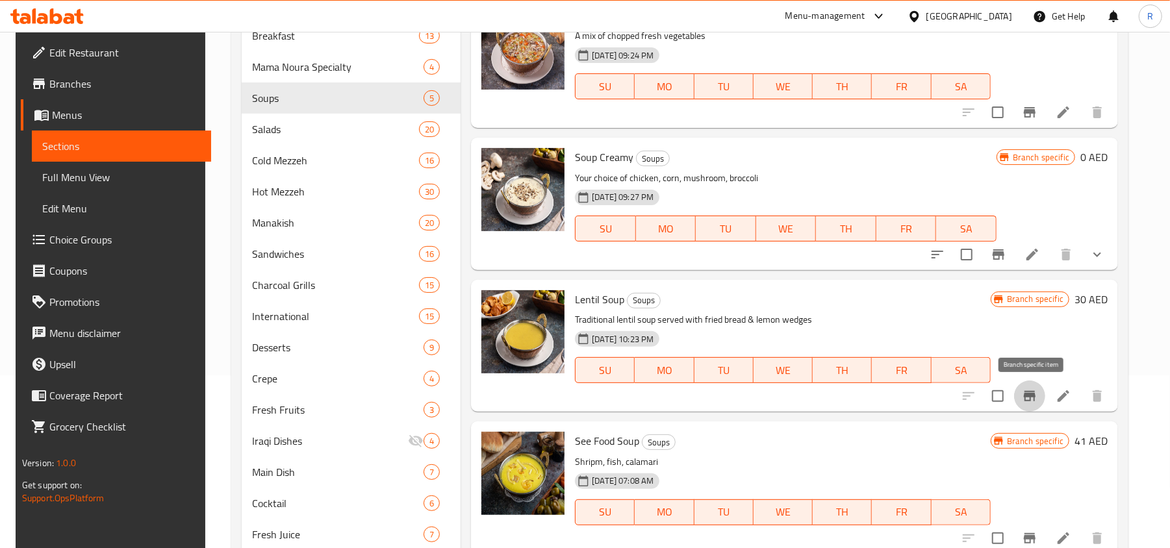
click at [1036, 399] on icon "Branch-specific-item" at bounding box center [1030, 396] width 16 height 16
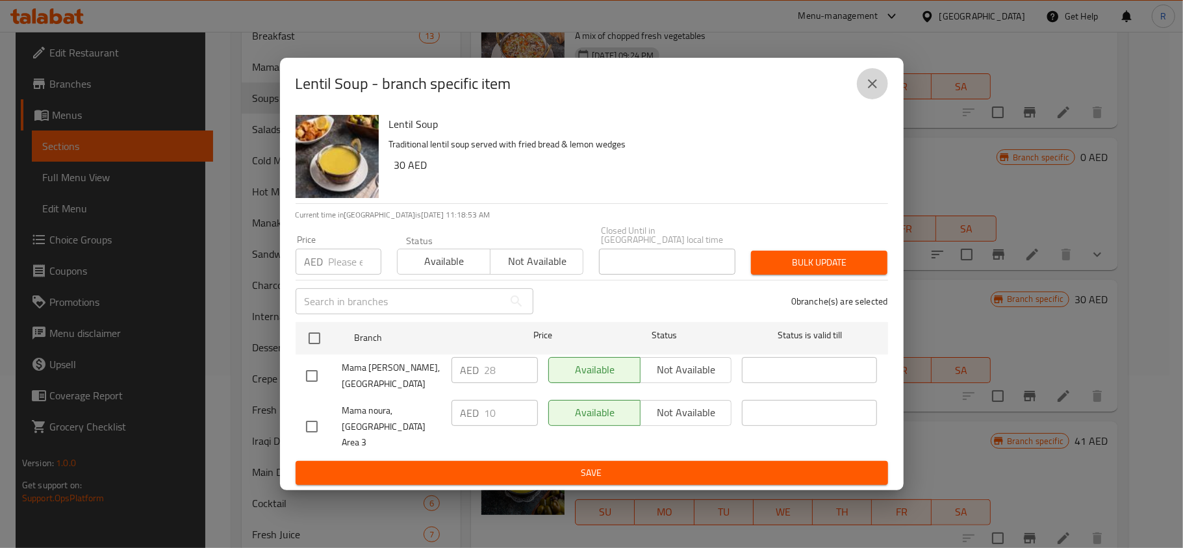
click at [874, 91] on icon "close" at bounding box center [873, 84] width 16 height 16
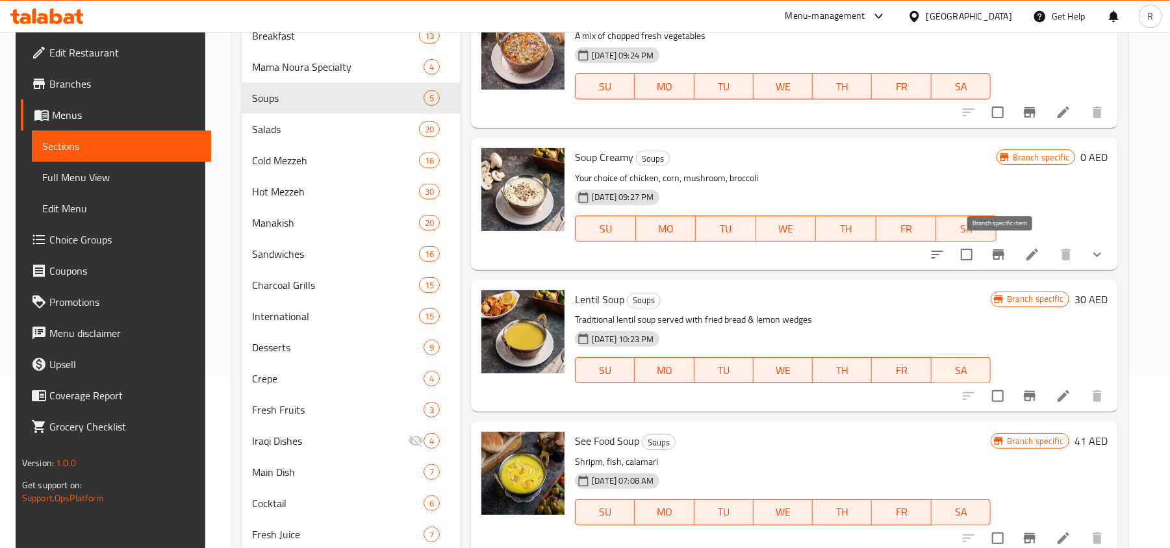
click at [999, 263] on button "Branch-specific-item" at bounding box center [998, 254] width 31 height 31
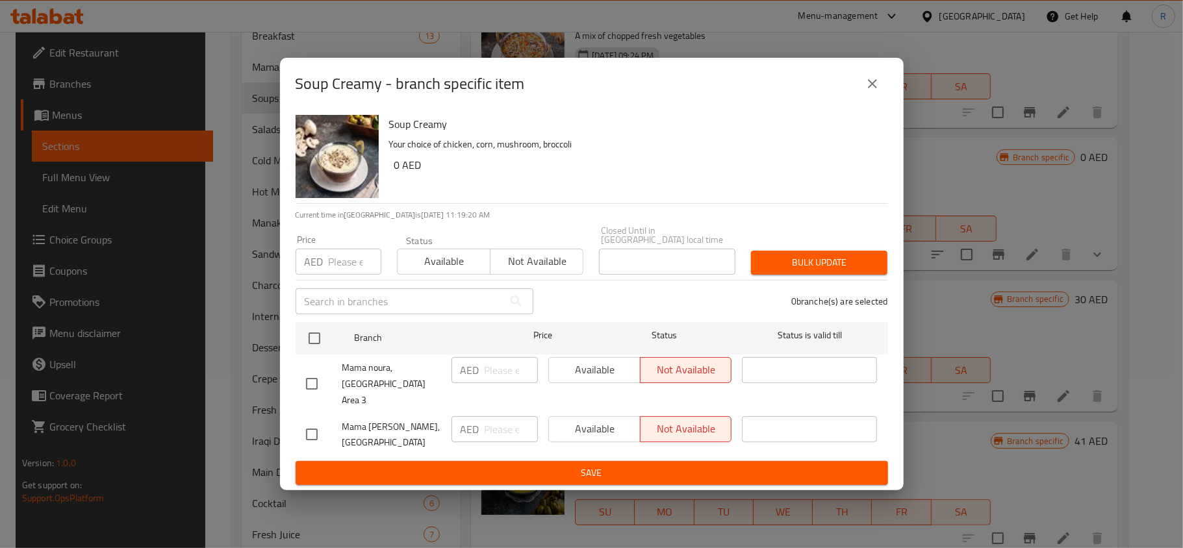
click at [879, 92] on icon "close" at bounding box center [873, 84] width 16 height 16
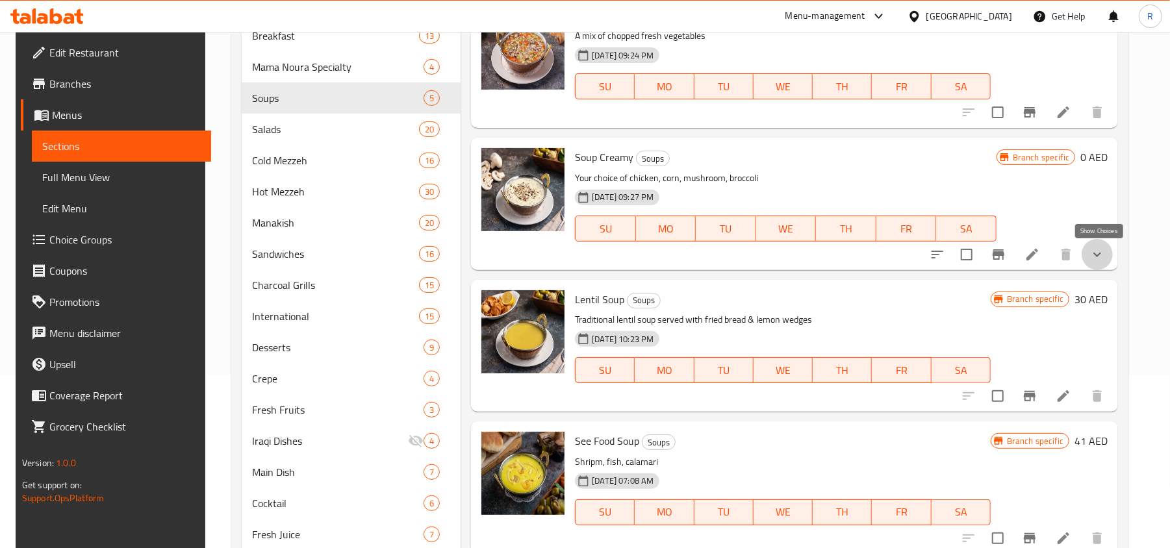
click at [1098, 258] on icon "show more" at bounding box center [1097, 255] width 16 height 16
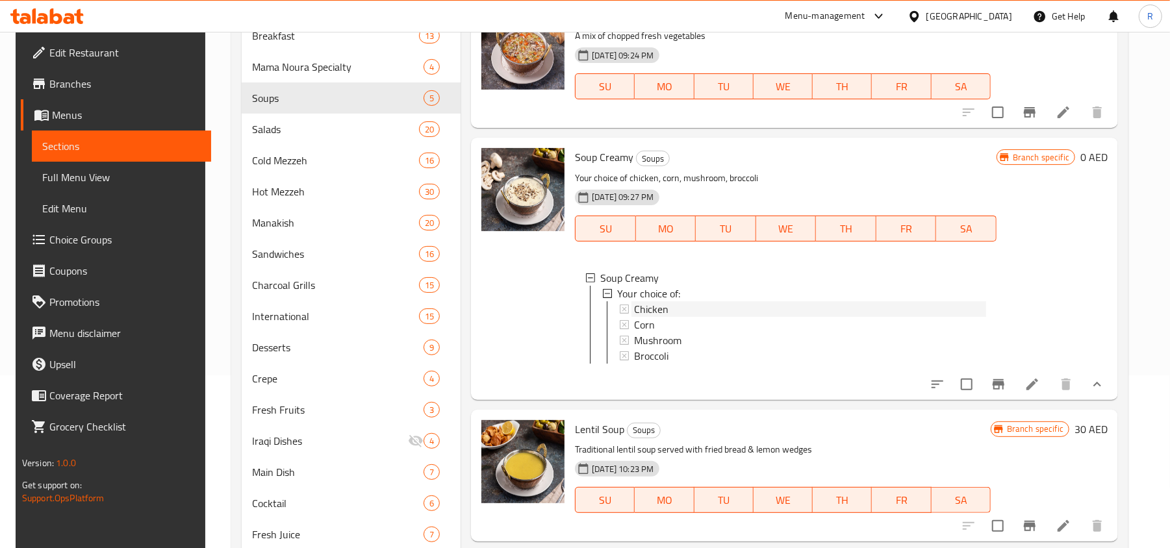
click at [638, 308] on span "Chicken" at bounding box center [651, 309] width 34 height 16
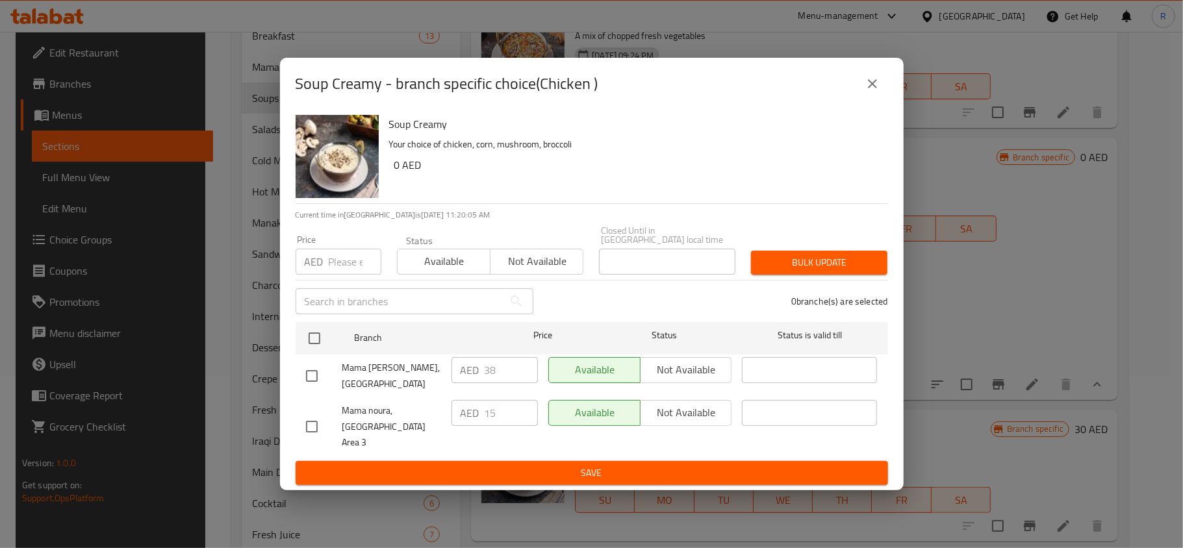
click at [863, 91] on button "close" at bounding box center [872, 83] width 31 height 31
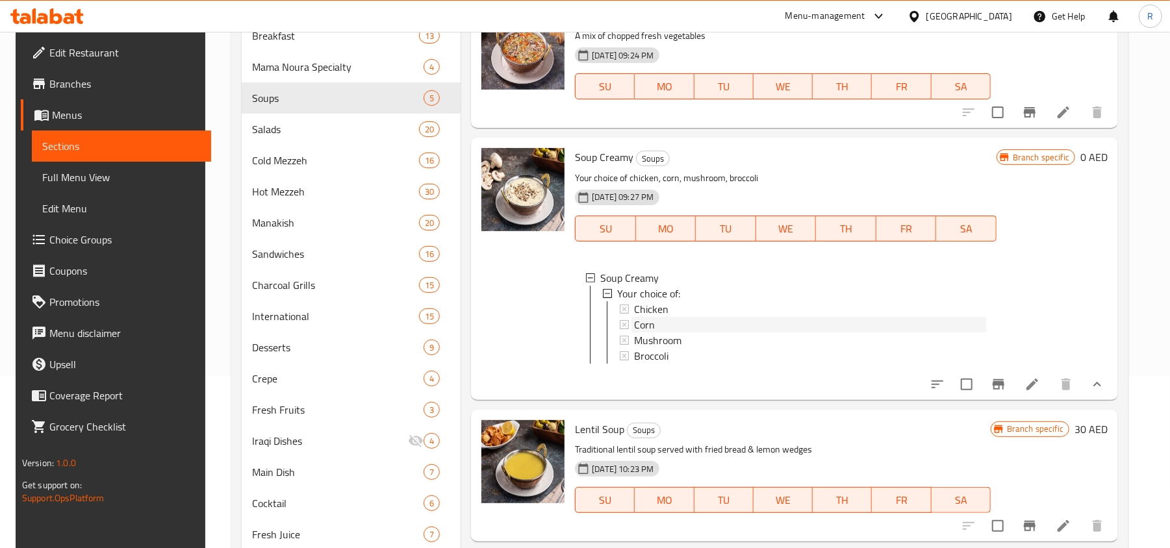
click at [637, 329] on span "Corn" at bounding box center [644, 325] width 21 height 16
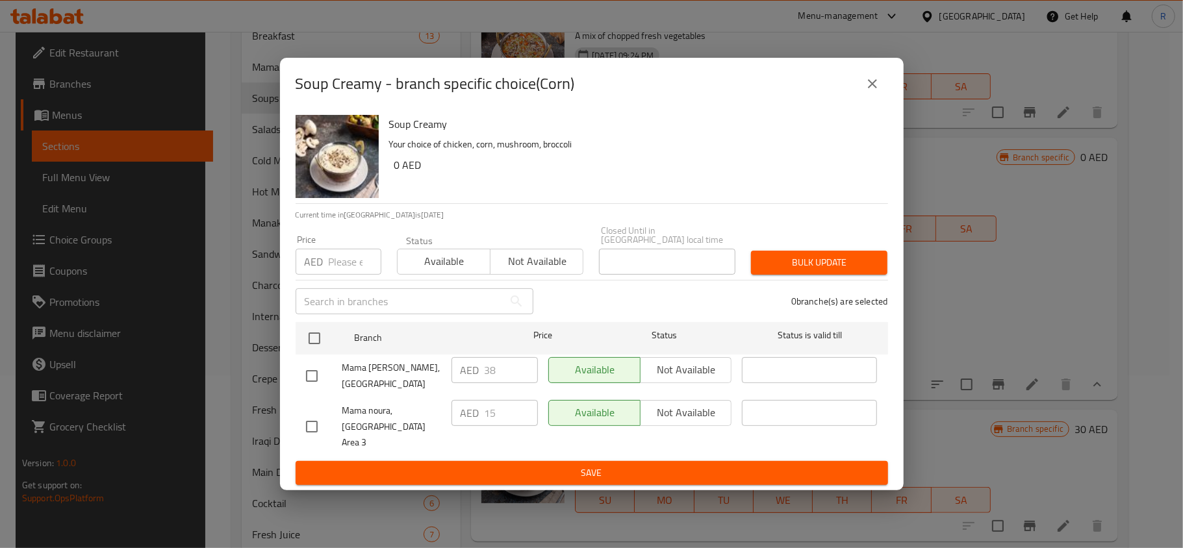
click at [867, 99] on button "close" at bounding box center [872, 83] width 31 height 31
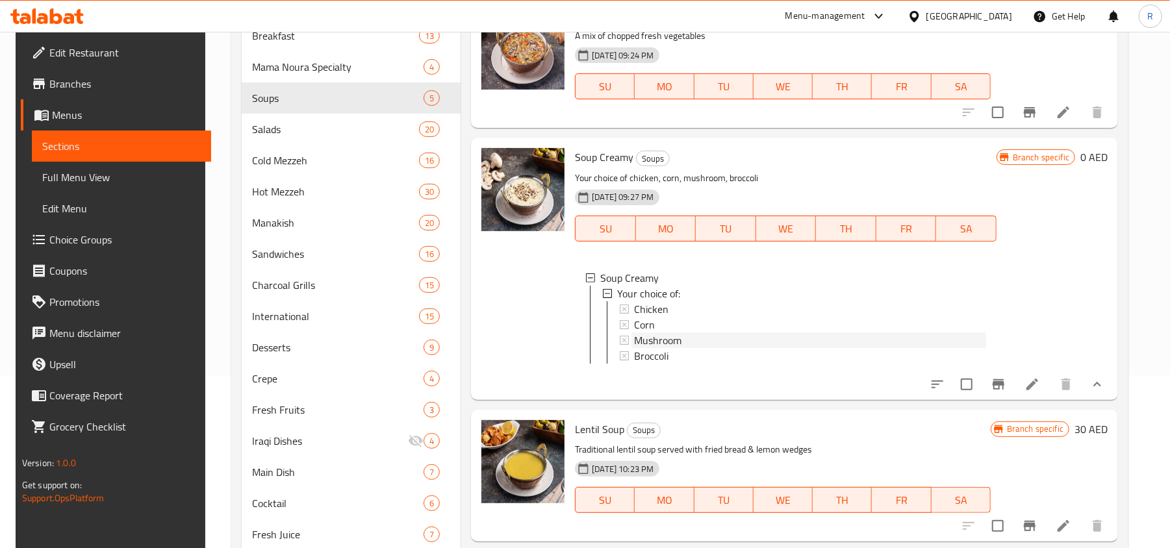
click at [674, 334] on span "Mushroom" at bounding box center [657, 341] width 47 height 16
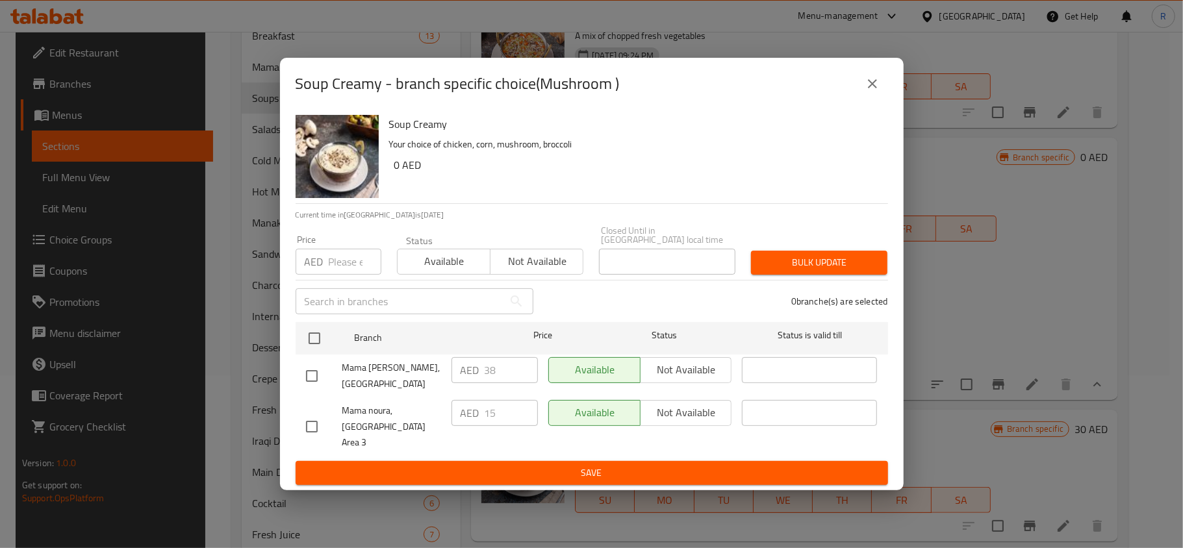
click at [859, 90] on button "close" at bounding box center [872, 83] width 31 height 31
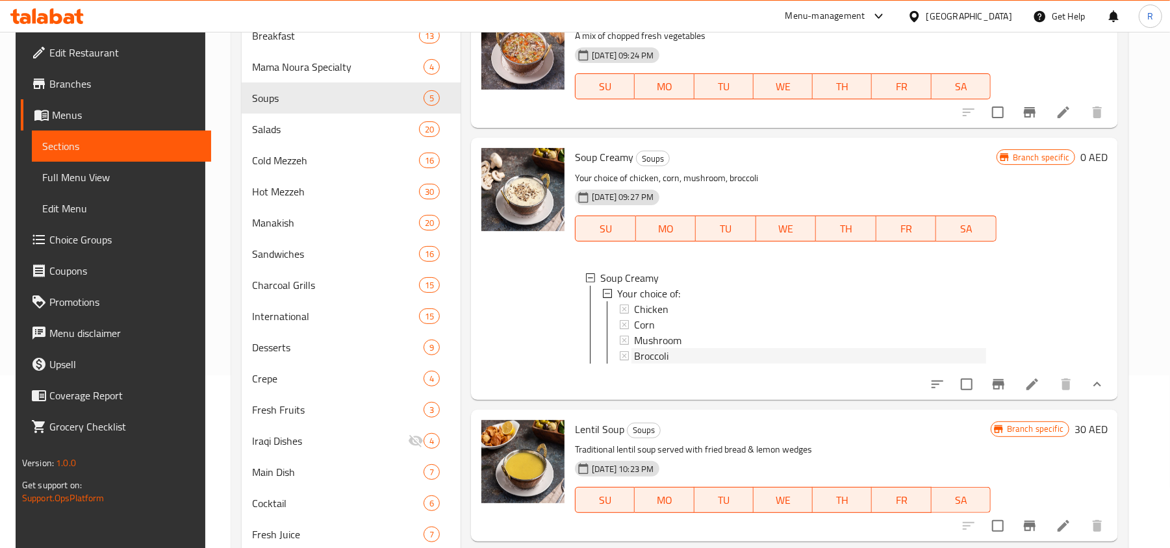
click at [639, 360] on span "Broccoli" at bounding box center [651, 356] width 34 height 16
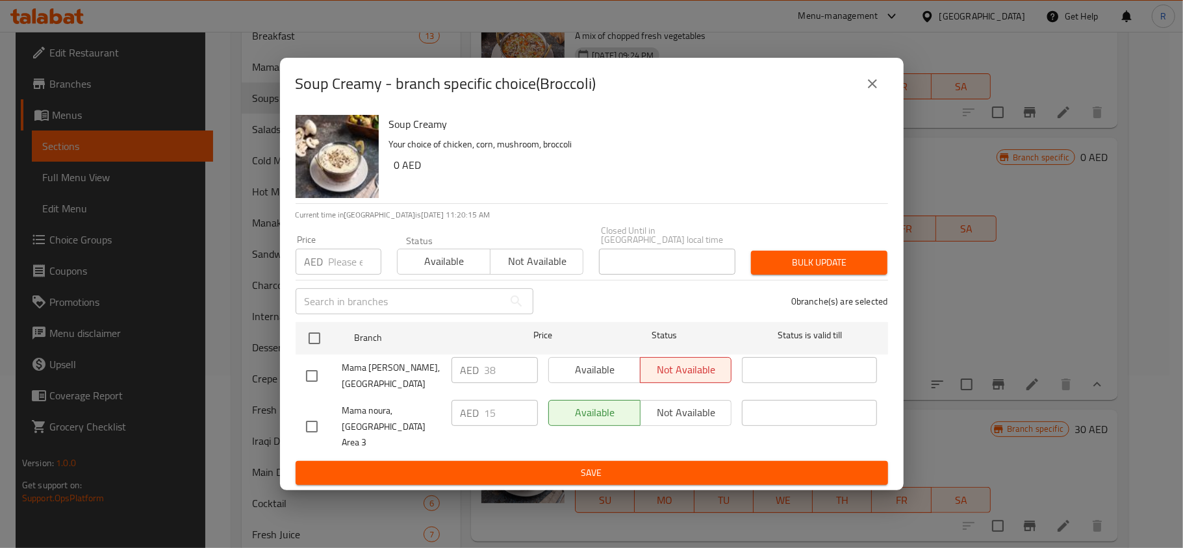
click at [878, 81] on button "close" at bounding box center [872, 83] width 31 height 31
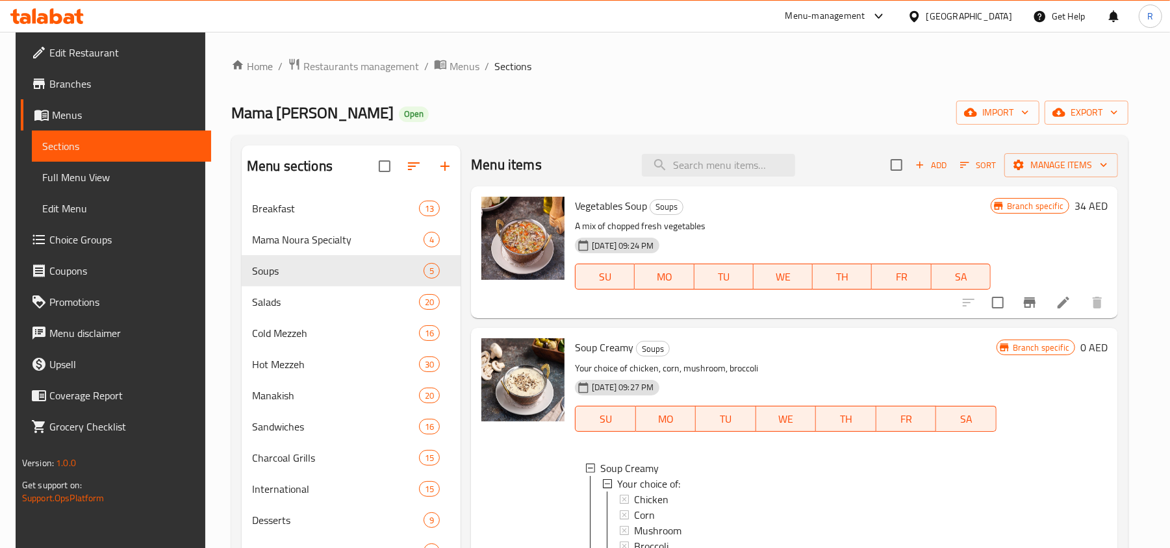
scroll to position [0, 0]
click at [1030, 304] on icon "Branch-specific-item" at bounding box center [1030, 304] width 12 height 10
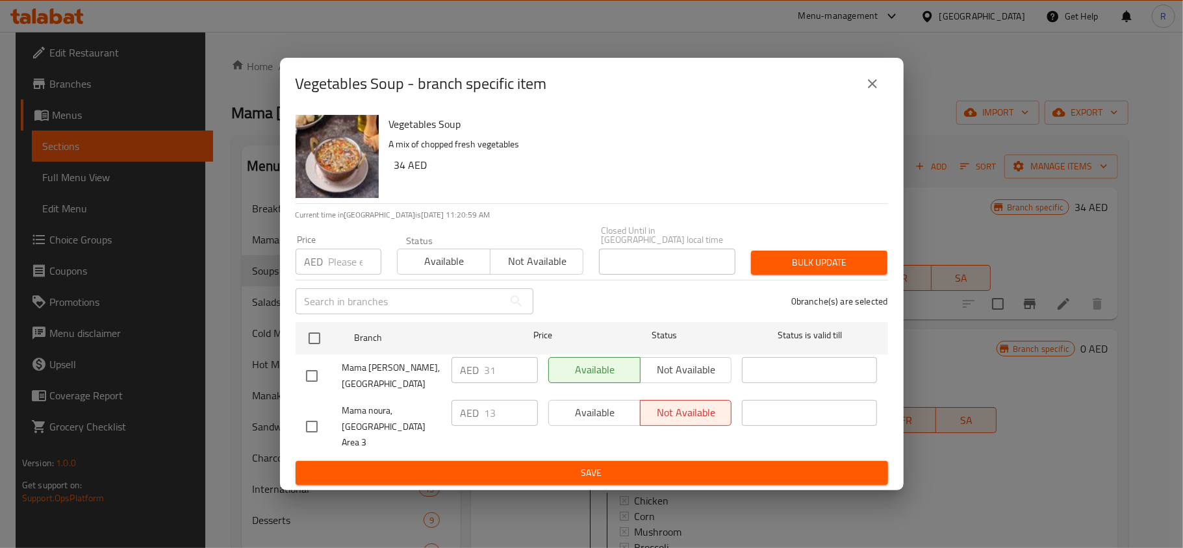
click at [856, 88] on div "Vegetables Soup - branch specific item" at bounding box center [592, 83] width 592 height 31
click at [884, 87] on button "close" at bounding box center [872, 83] width 31 height 31
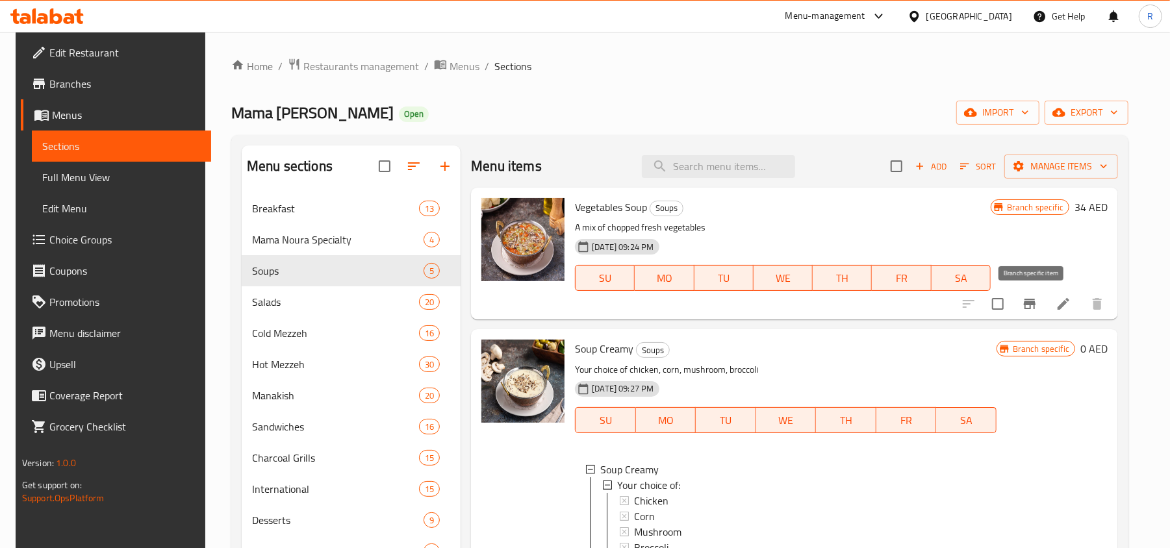
click at [1034, 304] on icon "Branch-specific-item" at bounding box center [1030, 304] width 12 height 10
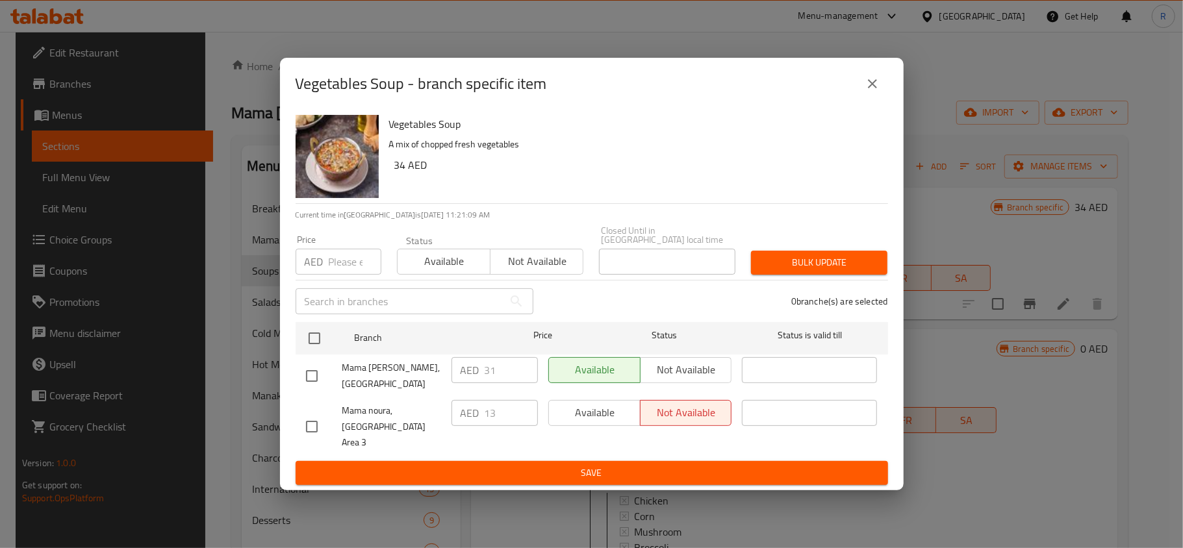
click at [874, 92] on icon "close" at bounding box center [873, 84] width 16 height 16
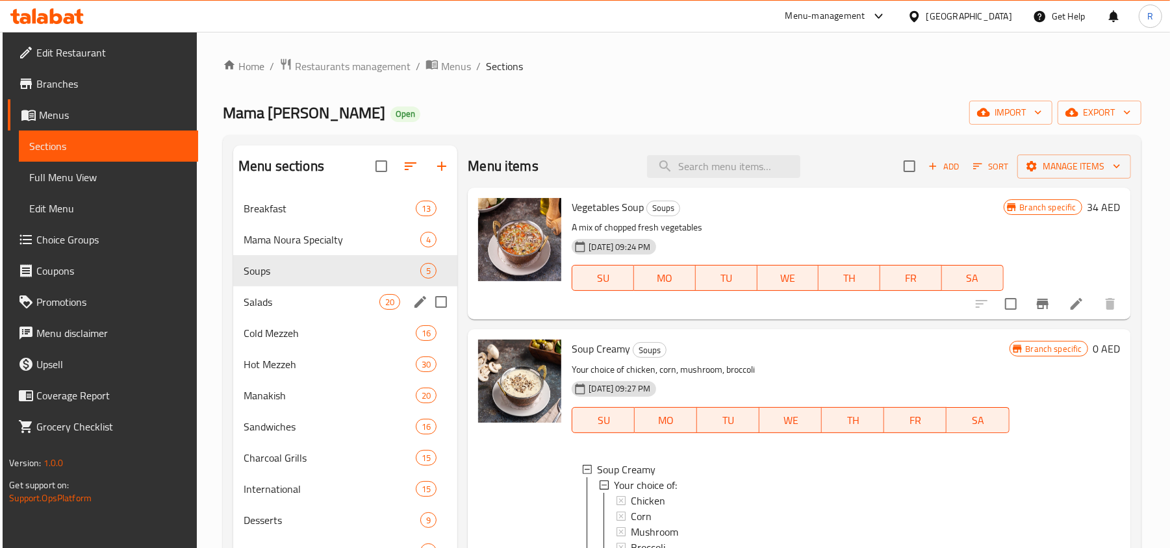
click at [301, 307] on span "Salads" at bounding box center [312, 302] width 136 height 16
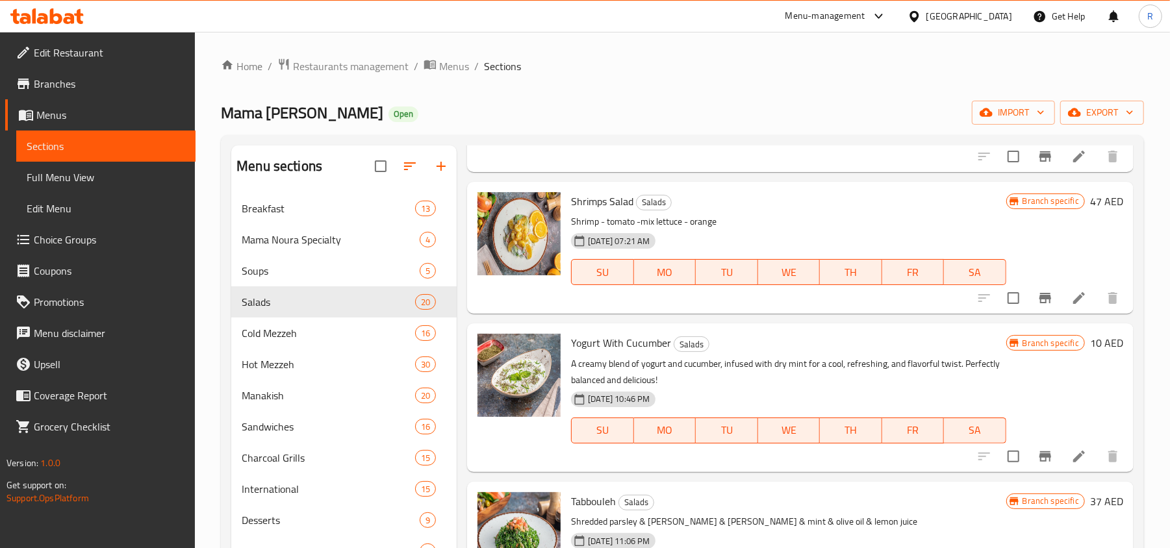
scroll to position [780, 0]
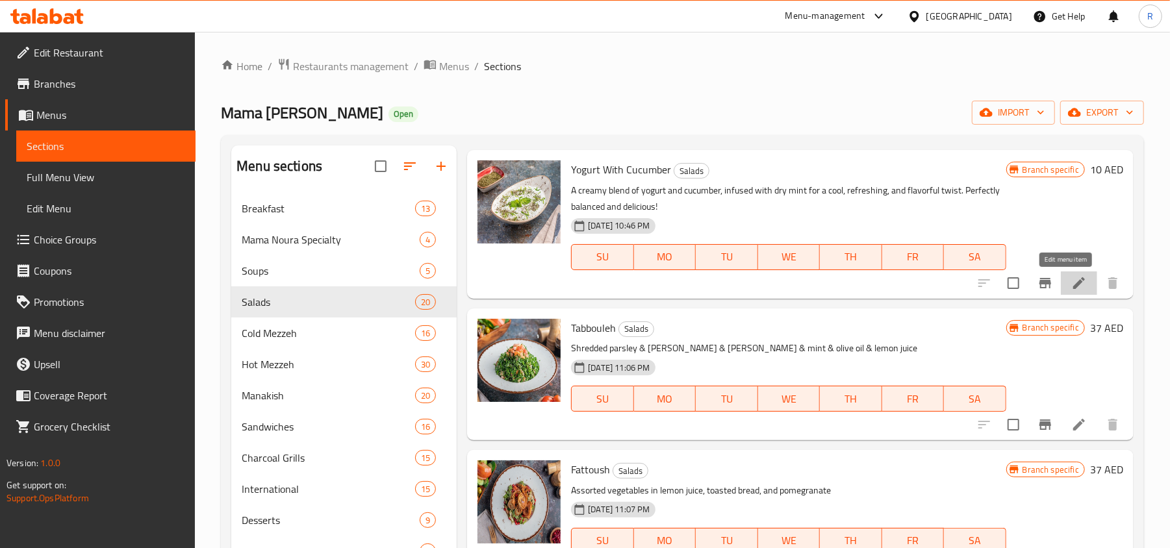
click at [1073, 284] on icon at bounding box center [1079, 283] width 12 height 12
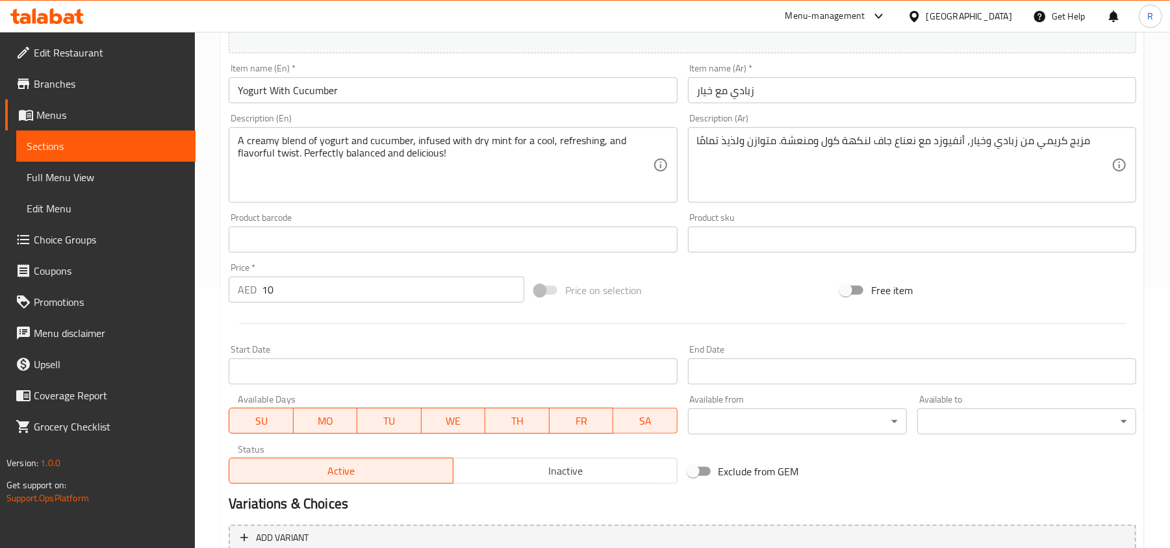
scroll to position [173, 0]
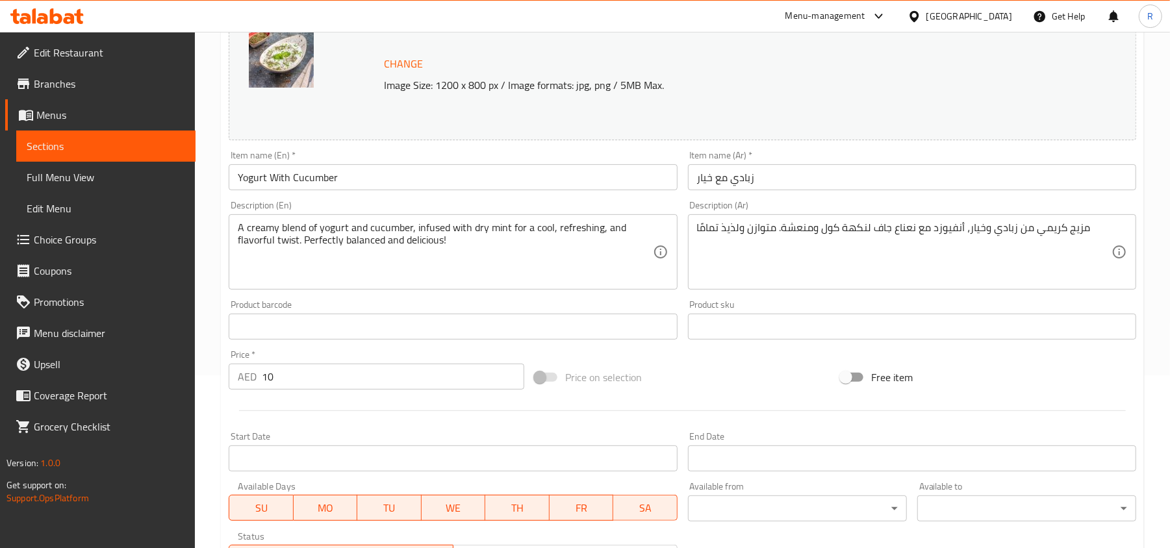
click at [299, 230] on textarea "A creamy blend of yogurt and cucumber, infused with dry mint for a cool, refres…" at bounding box center [445, 253] width 414 height 62
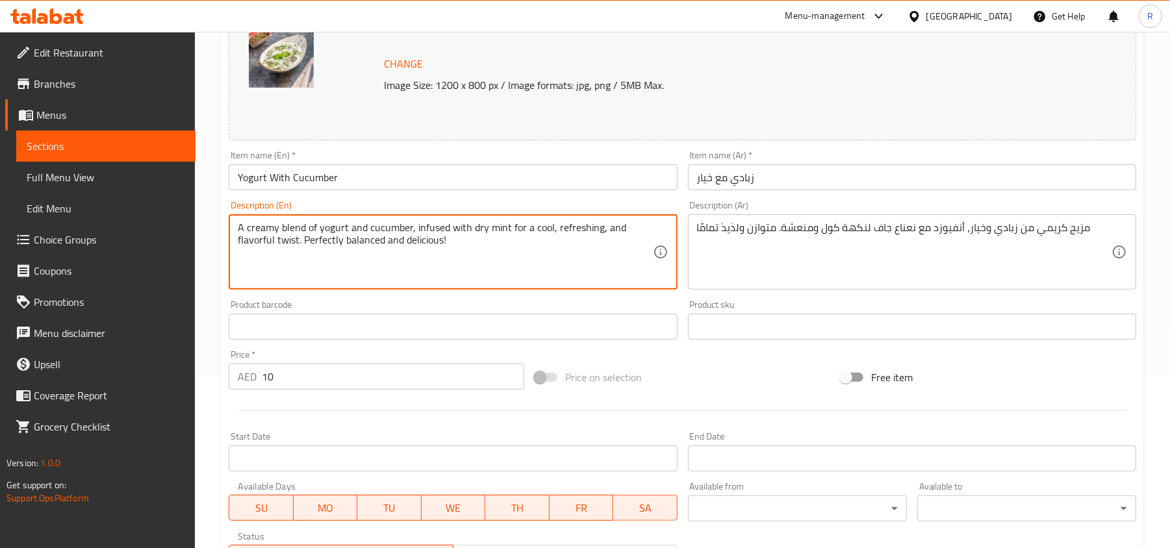
click at [299, 230] on textarea "A creamy blend of yogurt and cucumber, infused with dry mint for a cool, refres…" at bounding box center [445, 253] width 414 height 62
paste textarea "is a cool, creamy blend of thick yogurt and crisp cucumber, often seasoned with…"
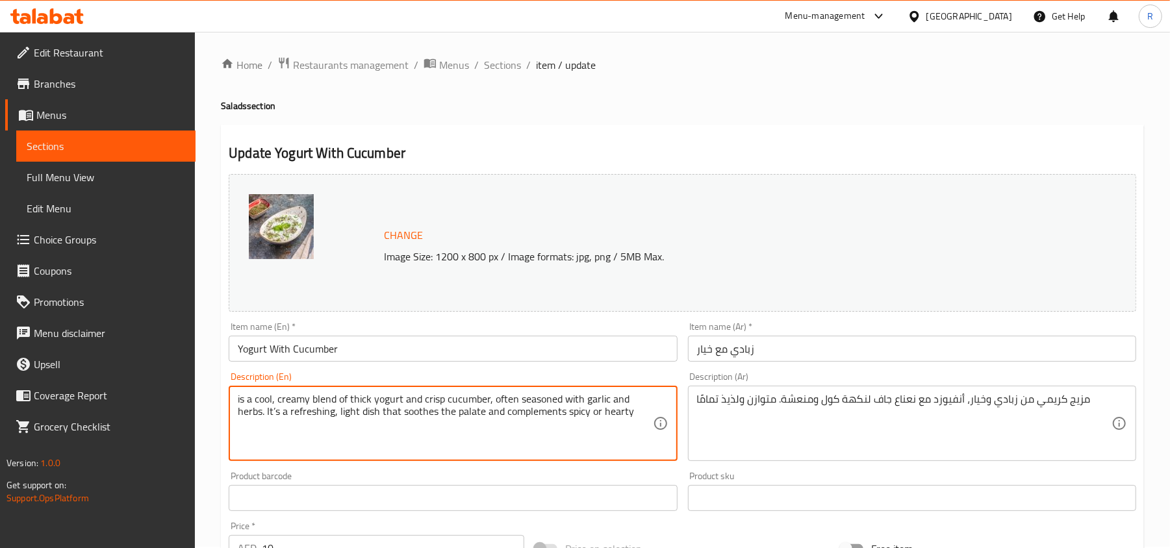
scroll to position [0, 0]
type textarea "is a cool, creamy blend of thick yogurt and crisp cucumber, often seasoned with…"
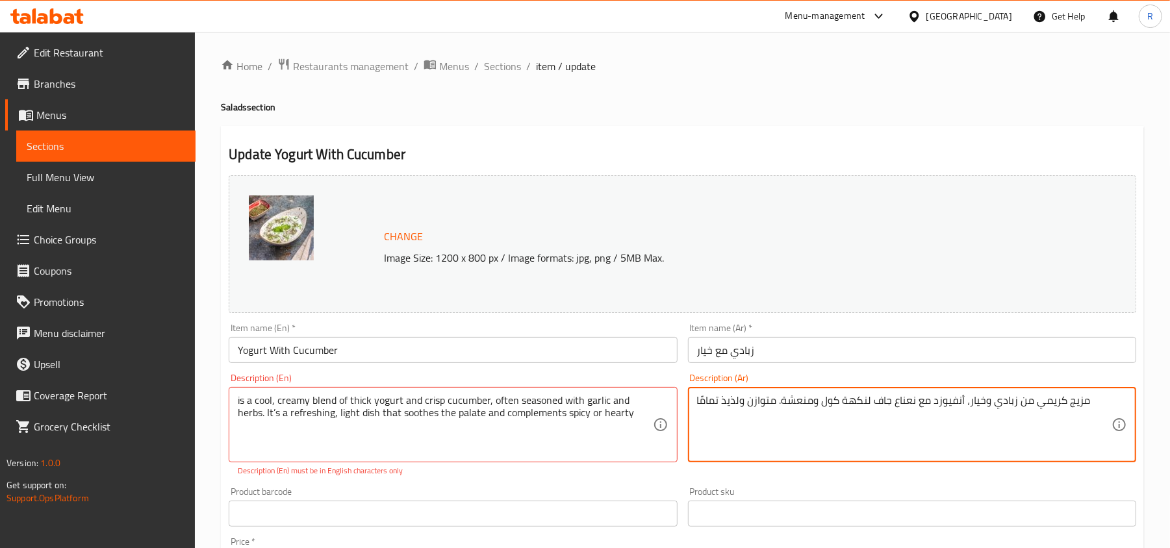
click at [757, 400] on textarea "مزيج كريمي من زبادي وخيار، أنفيوزد مع نعناع جاف لنكهة كول ومنعشة. متوازن ولذيذ …" at bounding box center [904, 425] width 414 height 62
paste textarea "بارد من الزبادي الكثيف والخيار المقرمش، يُتبل عادةً بالثوم والأعشاب. إنه طبق من…"
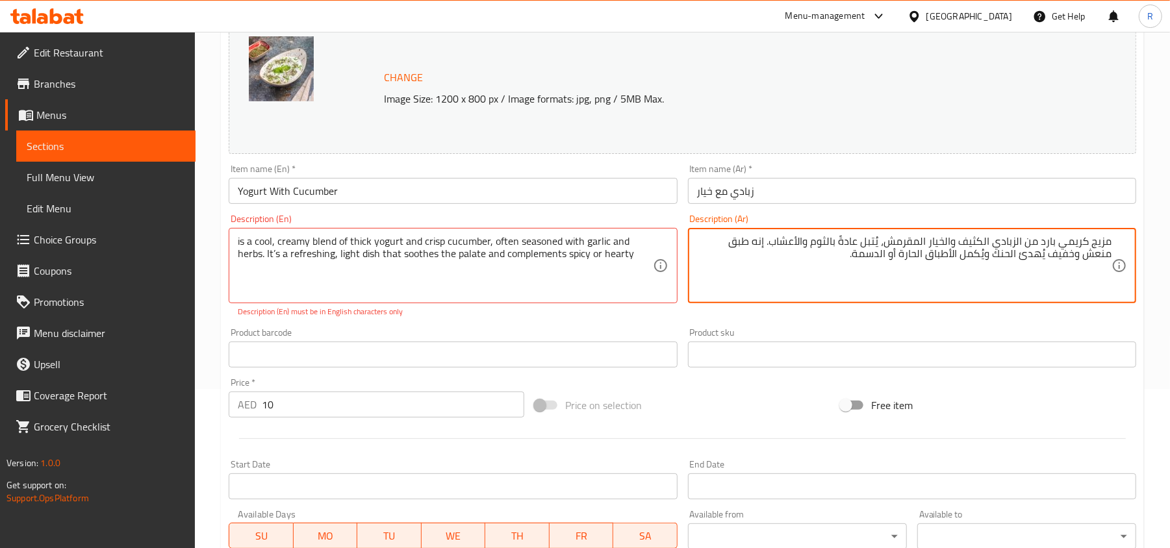
scroll to position [173, 0]
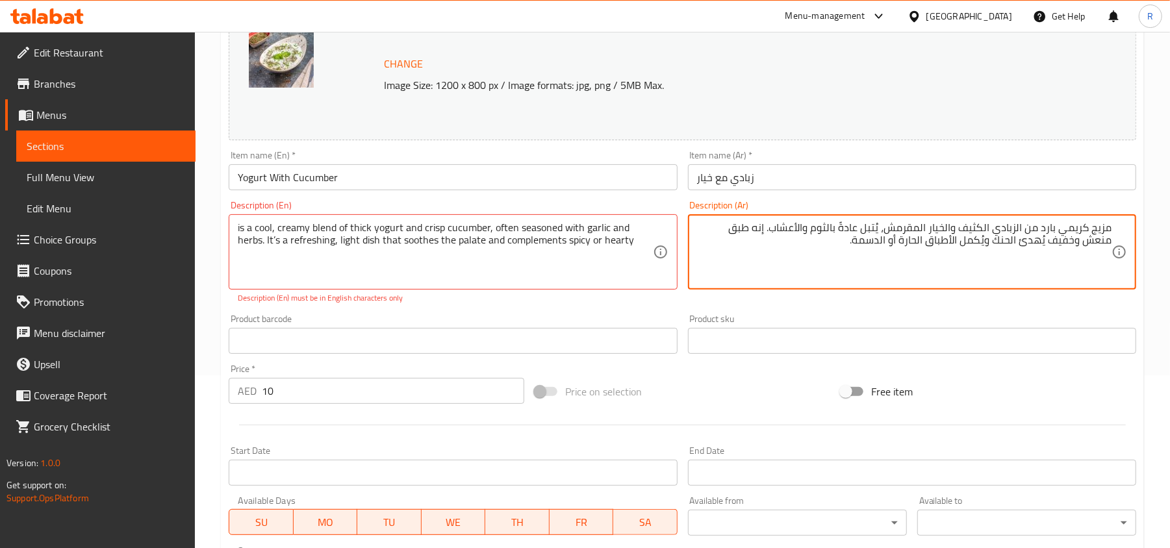
type textarea "مزيج كريمي بارد من الزبادي الكثيف والخيار المقرمش، يُتبل عادةً بالثوم والأعشاب.…"
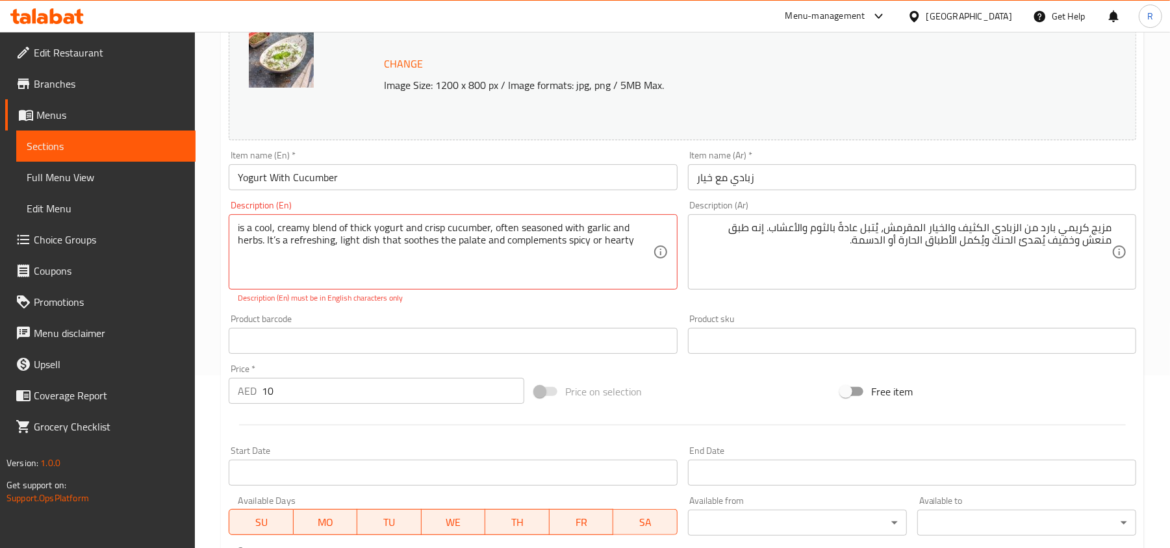
click at [520, 303] on p "Description (En) must be in English characters only" at bounding box center [453, 298] width 430 height 12
click at [239, 227] on textarea "is a cool, creamy blend of thick yogurt and crisp cucumber, often seasoned with…" at bounding box center [445, 253] width 414 height 62
type textarea "is a cool, creamy blend of thick yogurt and crisp cucumber, often seasoned with…"
click at [510, 310] on div "Product barcode Product barcode" at bounding box center [452, 334] width 459 height 50
click at [413, 231] on textarea "is a cool, creamy blend of thick yogurt and crisp cucumber, often seasoned with…" at bounding box center [445, 253] width 414 height 62
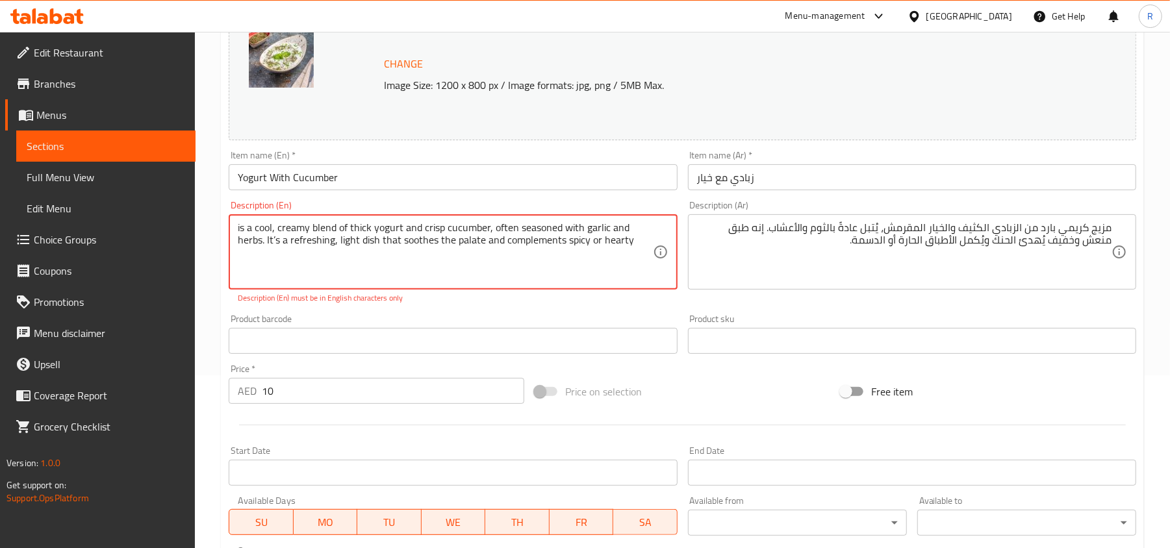
click at [413, 231] on textarea "is a cool, creamy blend of thick yogurt and crisp cucumber, often seasoned with…" at bounding box center [445, 253] width 414 height 62
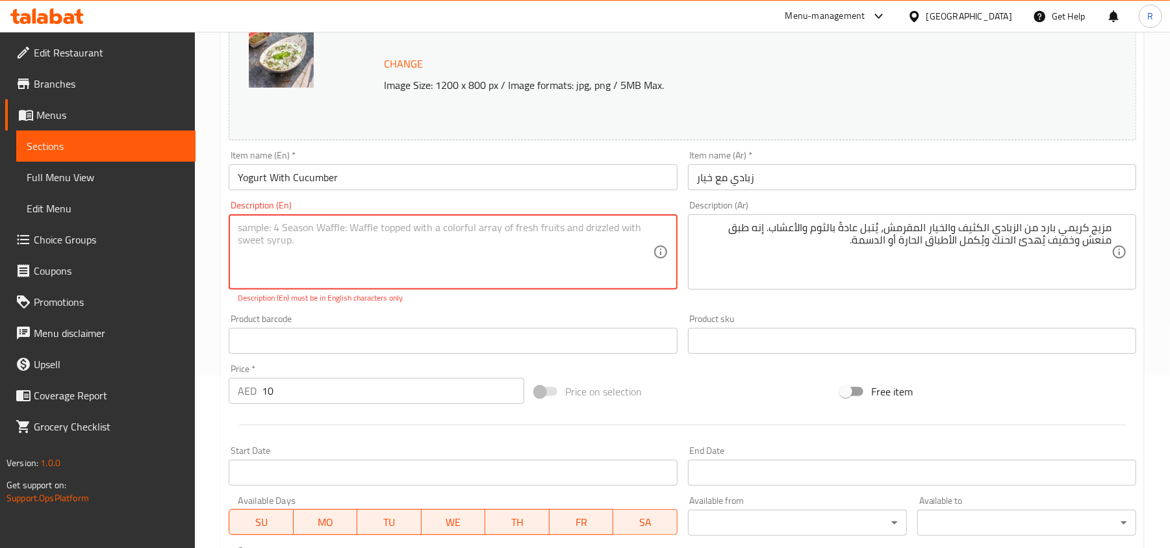
paste textarea "is a cool, creamy blend of thick yogurt and crisp cucumber, often seasoned with…"
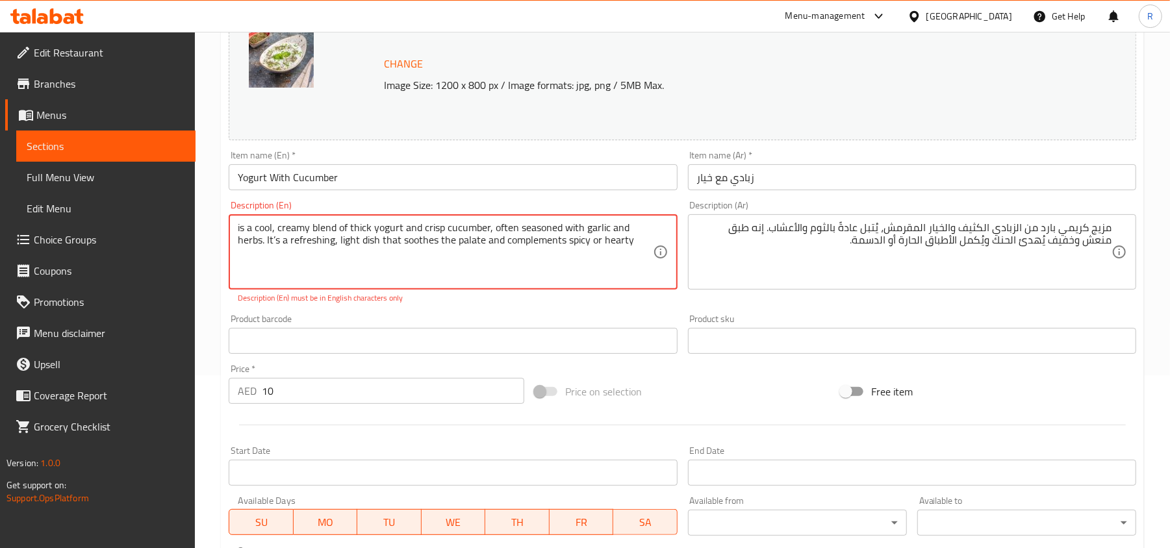
click at [486, 305] on div "Description (En) is a cool, creamy blend of thick yogurt and crisp cucumber, of…" at bounding box center [452, 253] width 459 height 114
click at [286, 235] on textarea "is a cool, creamy blend of thick yogurt and crisp cucumber, often seasoned with…" at bounding box center [445, 253] width 414 height 62
paste textarea "Yogurt with Cucumber**"
click at [419, 292] on div "Description (En) Yogurt with Cucumber** is a cool, creamy blend of thick yogurt…" at bounding box center [453, 252] width 448 height 103
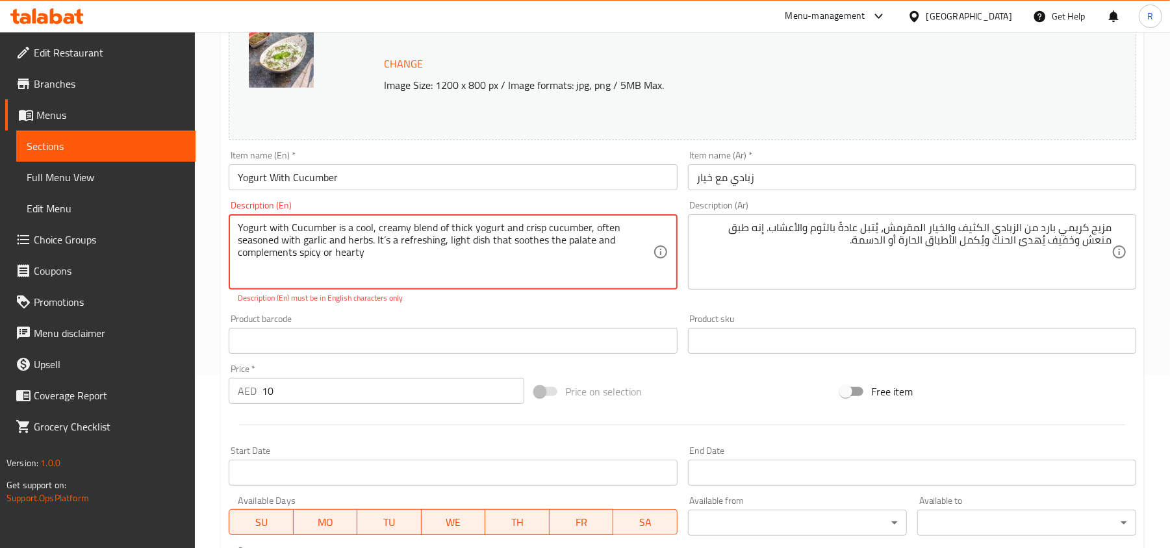
click at [438, 292] on p "Description (En) must be in English characters only" at bounding box center [453, 298] width 430 height 12
click at [444, 300] on p "Description (En) must be in English characters only" at bounding box center [453, 298] width 430 height 12
click at [445, 300] on p "Description (En) must be in English characters only" at bounding box center [453, 298] width 430 height 12
click at [383, 300] on p "Description (En) must be in English characters only" at bounding box center [453, 298] width 430 height 12
click at [388, 300] on p "Description (En) must be in English characters only" at bounding box center [453, 298] width 430 height 12
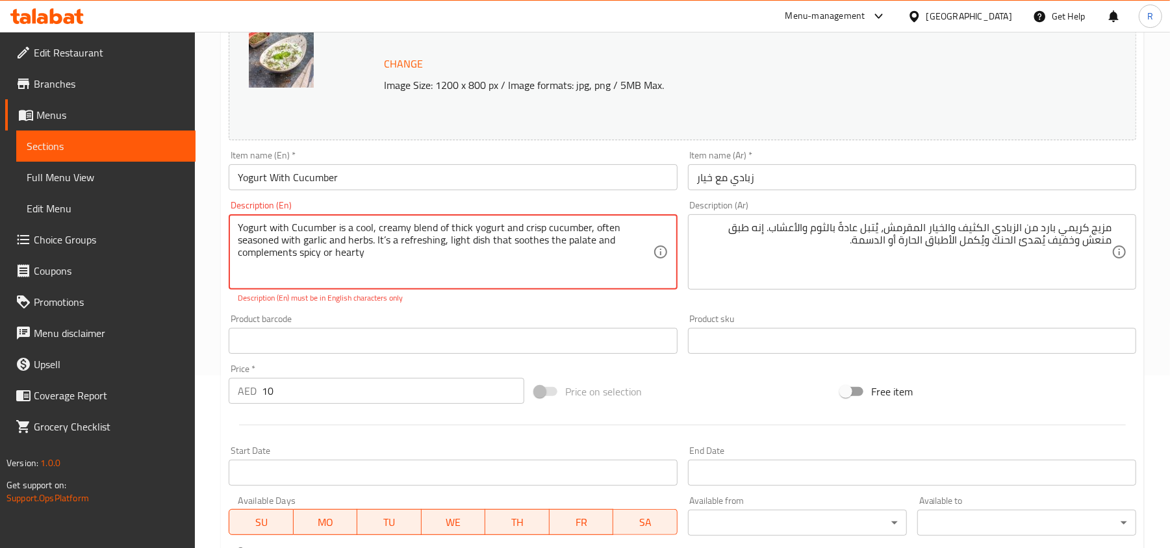
click at [414, 240] on textarea "Yogurt with Cucumber is a cool, creamy blend of thick yogurt and crisp cucumber…" at bounding box center [445, 253] width 414 height 62
type textarea "\"
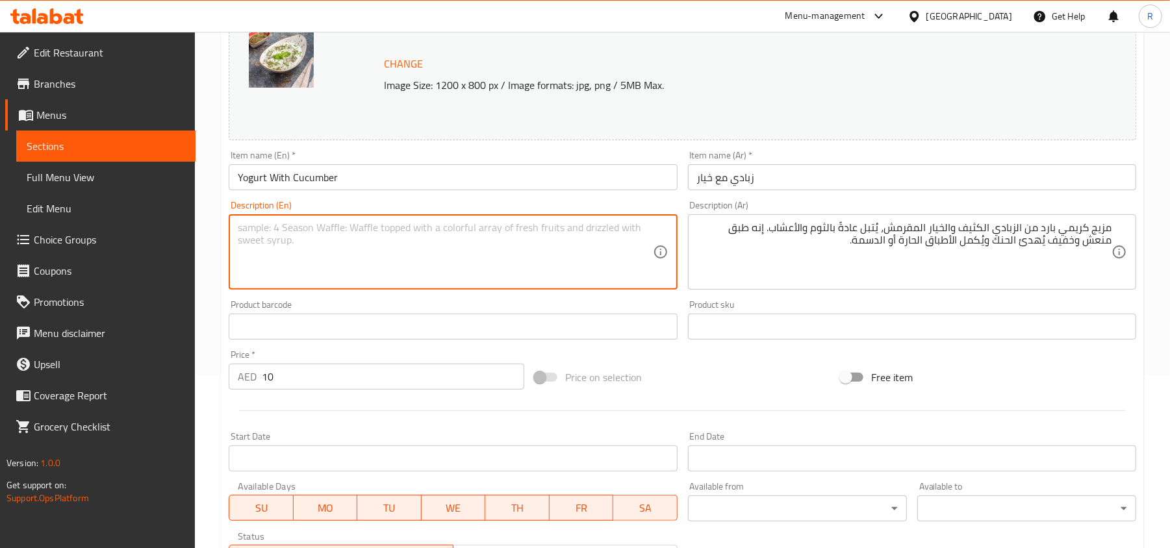
paste textarea "is a cool, creamy blend of thick yogurt and crisp cucumber, often seasoned with…"
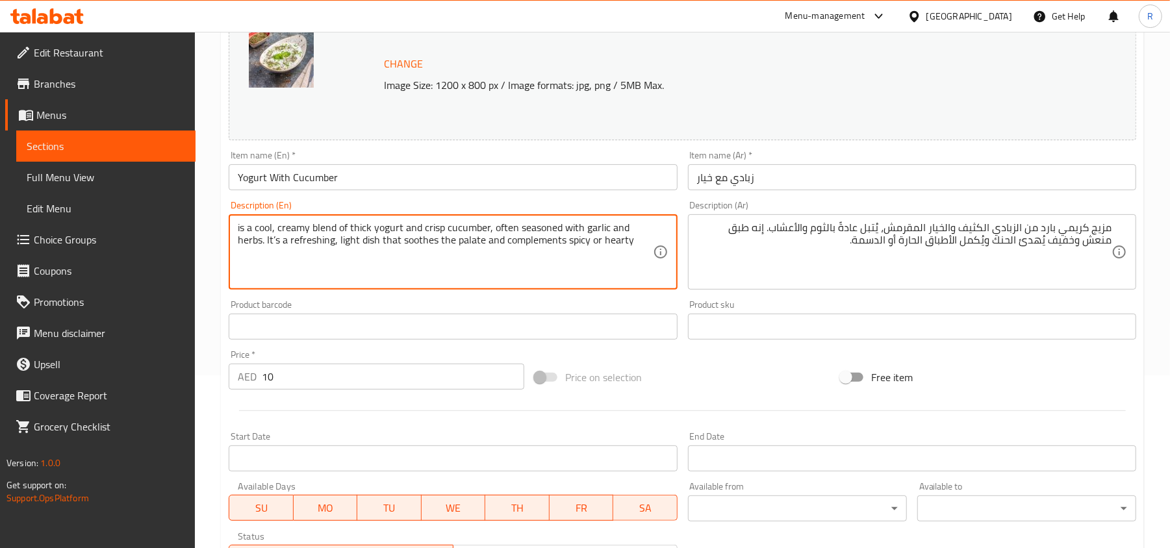
click at [710, 382] on div "Price on selection" at bounding box center [682, 377] width 306 height 35
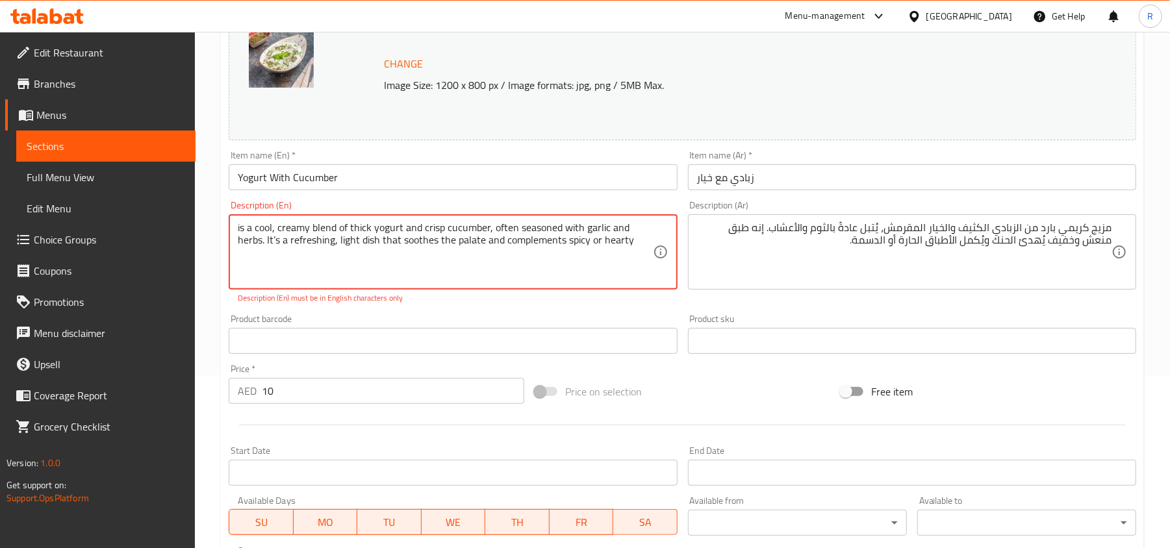
click at [273, 225] on textarea "is a cool, creamy blend of thick yogurt and crisp cucumber, often seasoned with…" at bounding box center [445, 253] width 414 height 62
click at [265, 227] on textarea "is a cool, creamy blend of thick yogurt and crisp cucumber, often seasoned with…" at bounding box center [445, 253] width 414 height 62
click at [352, 308] on div "Description (En) is a , creamy blend of thick yogurt and crisp cucumber, often …" at bounding box center [452, 253] width 459 height 114
drag, startPoint x: 249, startPoint y: 227, endPoint x: 539, endPoint y: 260, distance: 290.9
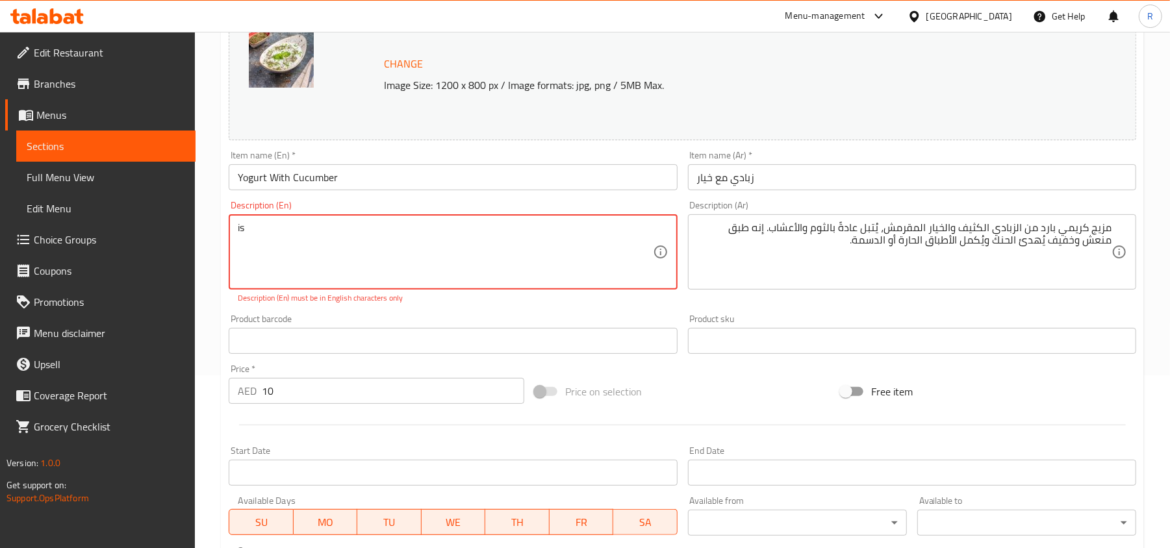
click at [455, 320] on div "Product barcode Product barcode" at bounding box center [453, 334] width 448 height 40
click at [452, 307] on div "Description (En) is Description (En) Description (En) must be at least 5 charac…" at bounding box center [452, 253] width 459 height 114
click at [432, 307] on div "Description (En) is Description (En) Description (En) must be at least 5 charac…" at bounding box center [452, 253] width 459 height 114
paste textarea "a cool,"
click at [494, 322] on div "Product barcode Product barcode" at bounding box center [453, 334] width 448 height 40
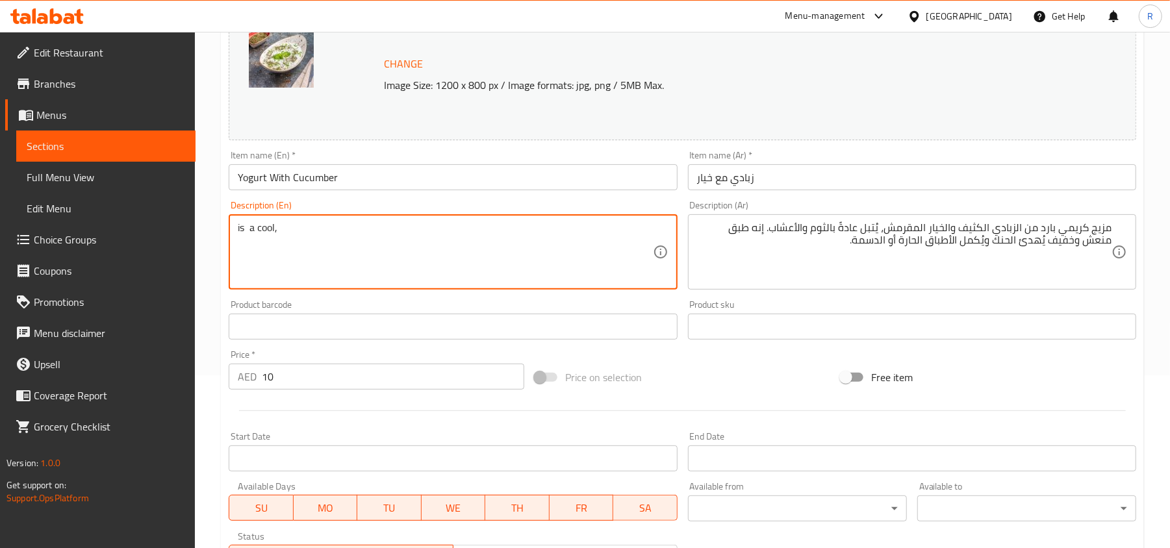
click at [315, 234] on textarea "is a cool," at bounding box center [445, 253] width 414 height 62
paste textarea "creamy blend of thick yogurt and crisp cucumber,"
click at [561, 307] on div "Product barcode Product barcode" at bounding box center [453, 320] width 448 height 40
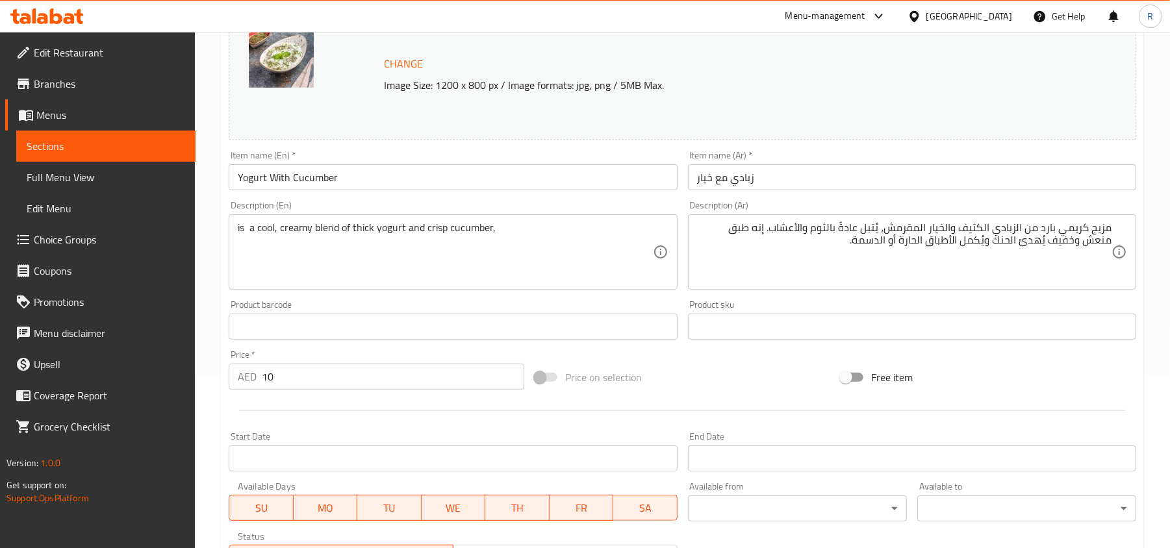
click at [549, 303] on div "Product barcode Product barcode" at bounding box center [453, 320] width 448 height 40
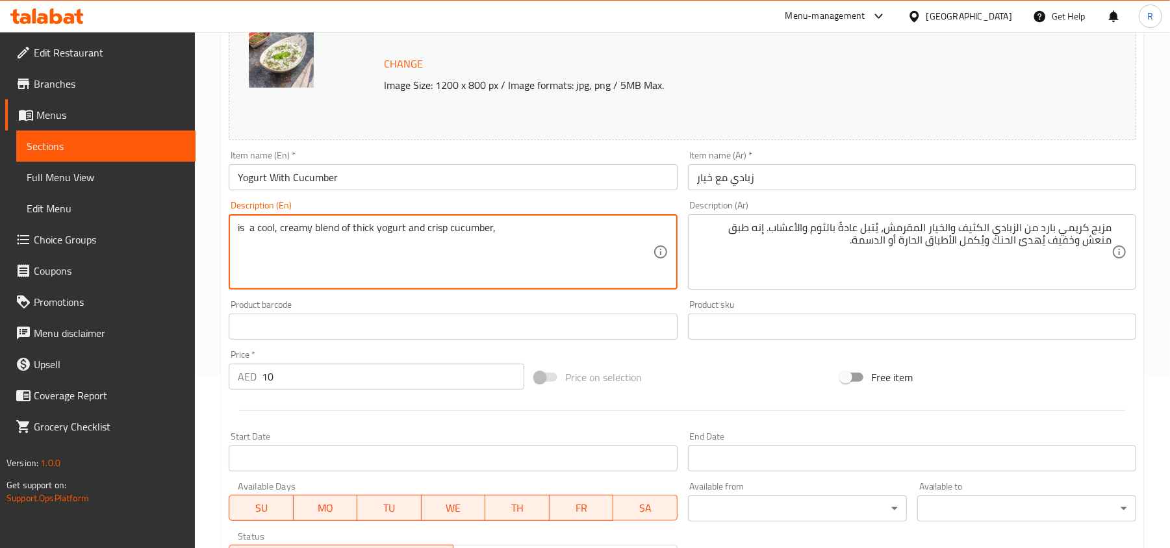
paste textarea "often seasoned with garlic and herbs. It’s a refreshing,"
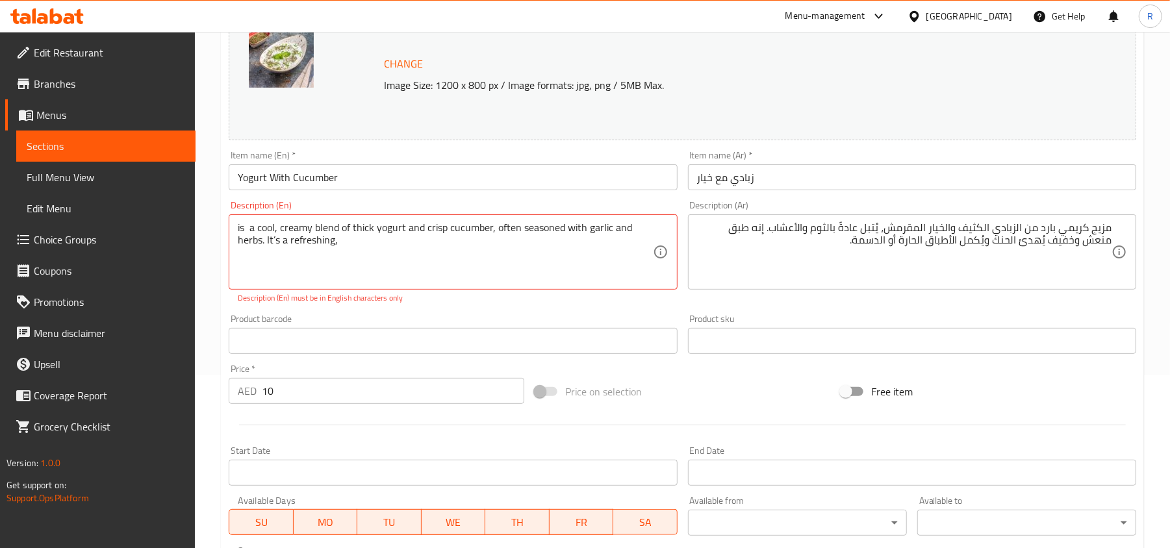
click at [508, 299] on div "Change Image Size: 1200 x 800 px / Image formats: jpg, png / 5MB Max. Item name…" at bounding box center [682, 293] width 918 height 593
drag, startPoint x: 520, startPoint y: 227, endPoint x: 603, endPoint y: 253, distance: 86.5
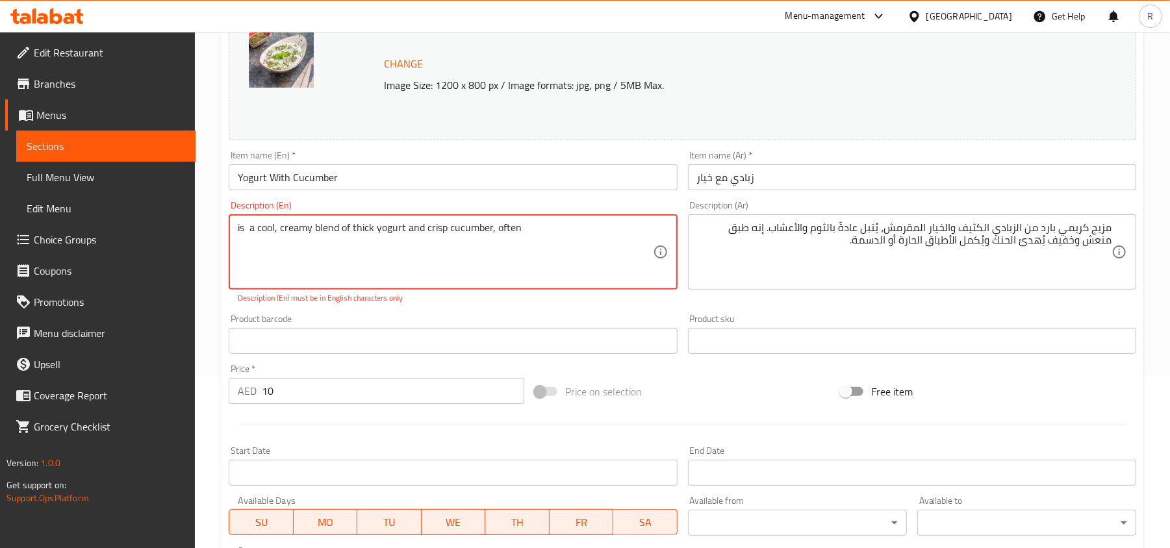
click at [582, 307] on div "Change Image Size: 1200 x 800 px / Image formats: jpg, png / 5MB Max. Item name…" at bounding box center [682, 293] width 918 height 593
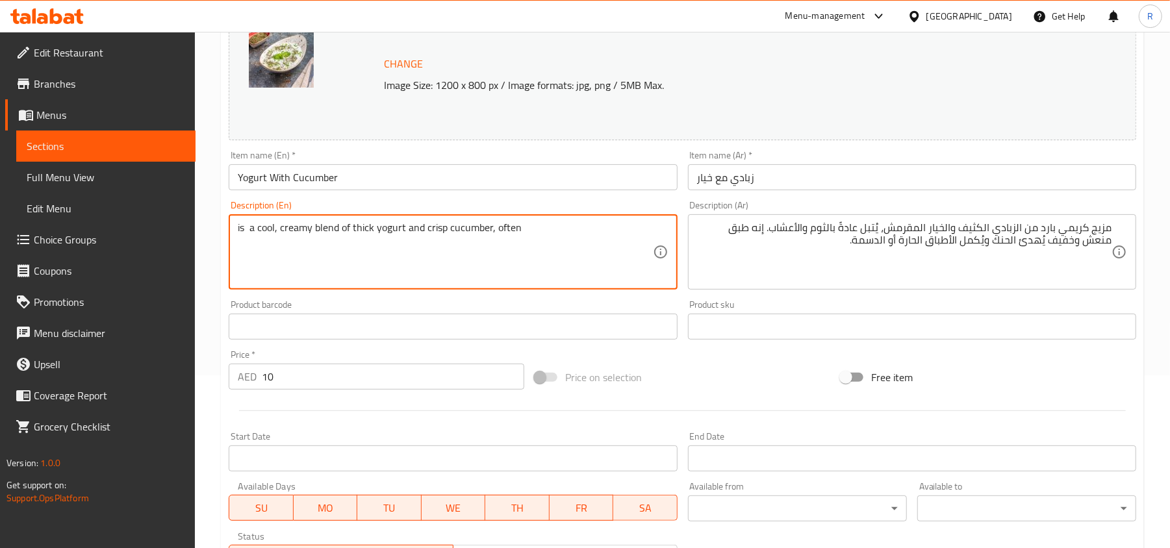
click at [583, 226] on textarea "is a cool, creamy blend of thick yogurt and crisp cucumber, often" at bounding box center [445, 253] width 414 height 62
paste textarea "seasoned"
click at [556, 299] on div "Product barcode Product barcode" at bounding box center [452, 320] width 459 height 50
click at [570, 227] on textarea "is a cool, creamy blend of thick yogurt and crisp cucumber, often seasoned" at bounding box center [445, 253] width 414 height 62
paste textarea "with"
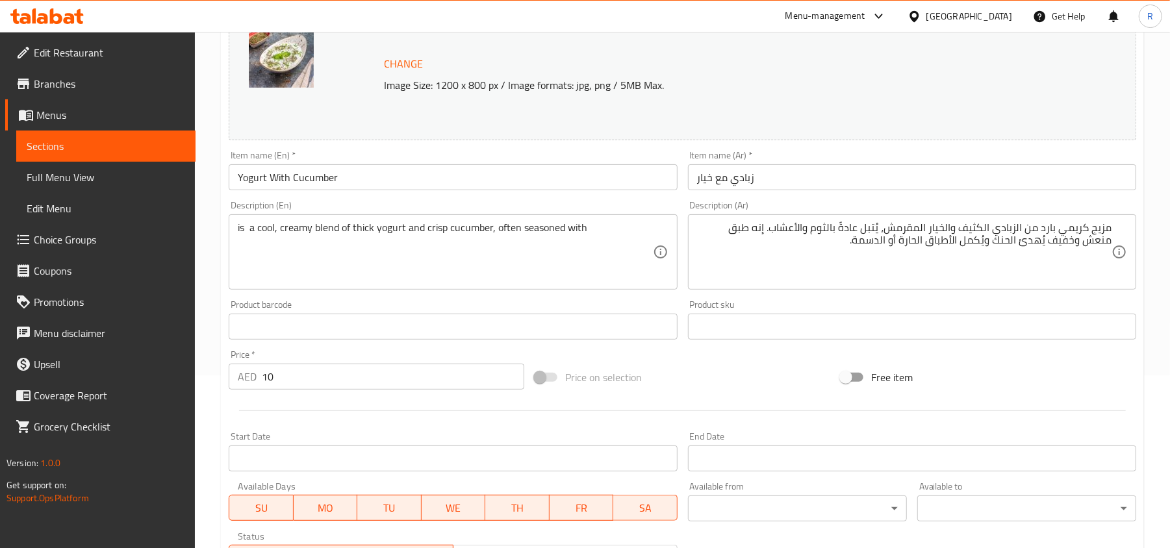
click at [600, 307] on div "Product barcode Product barcode" at bounding box center [453, 320] width 448 height 40
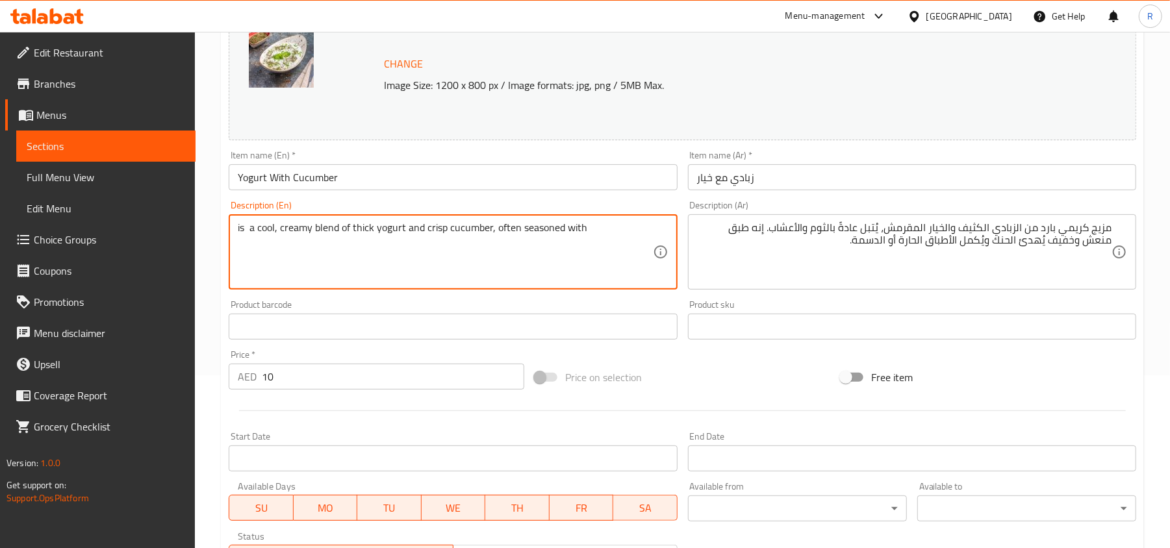
paste textarea "garlic"
click at [578, 301] on div "Product barcode Product barcode" at bounding box center [453, 320] width 448 height 40
paste textarea "and"
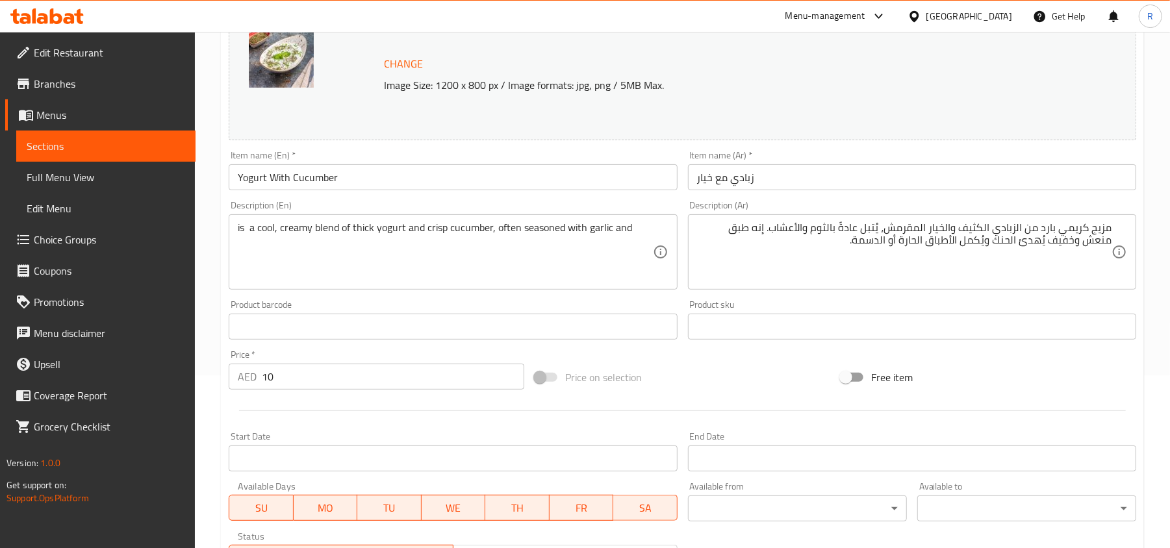
click at [642, 222] on textarea "is a cool, creamy blend of thick yogurt and crisp cucumber, often seasoned with…" at bounding box center [445, 253] width 414 height 62
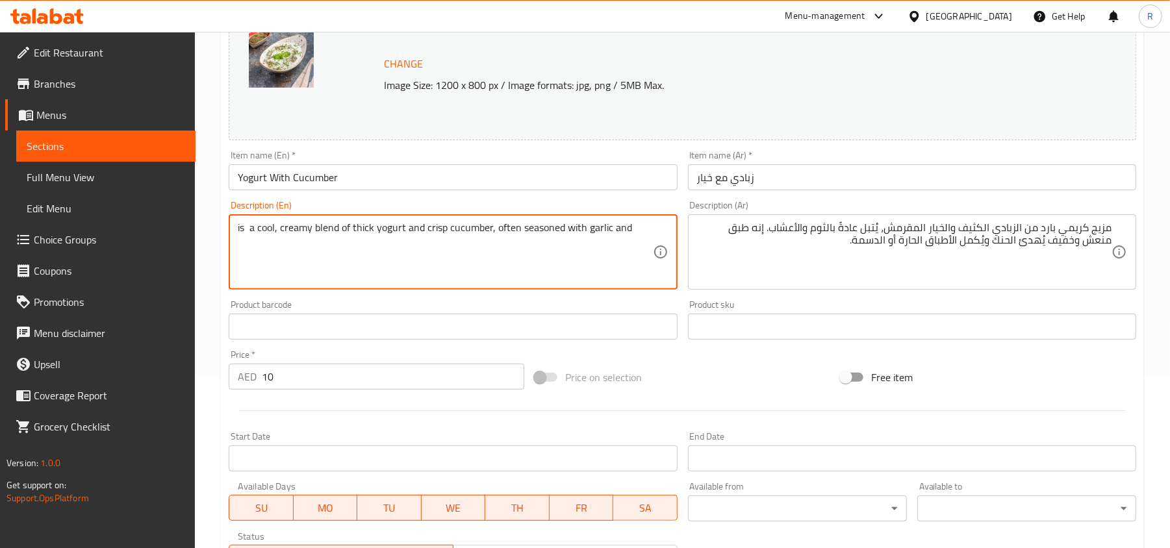
paste textarea "herbs"
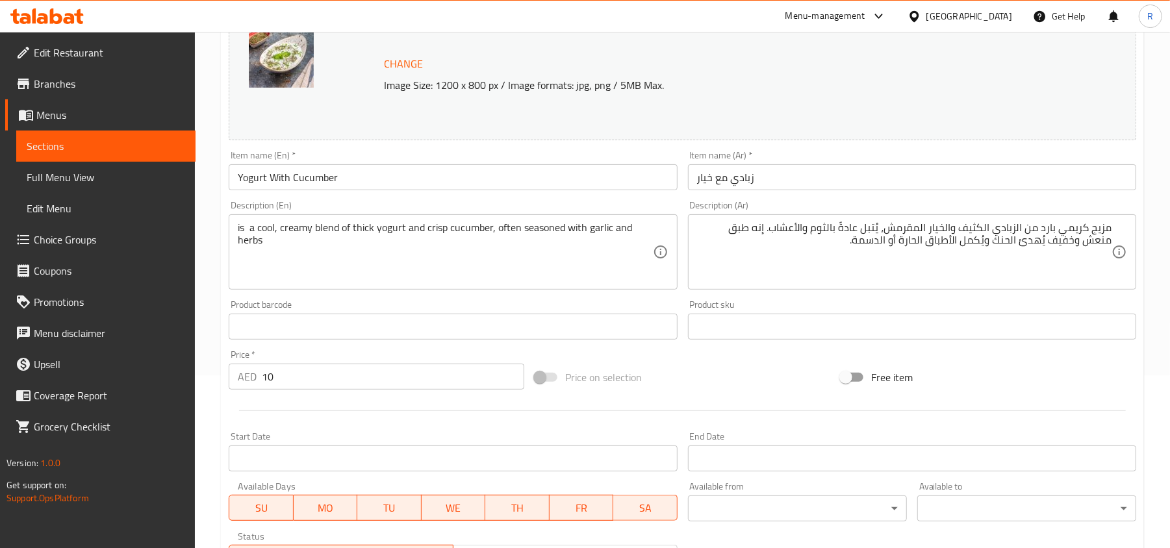
click at [476, 303] on div "Product barcode Product barcode" at bounding box center [453, 320] width 448 height 40
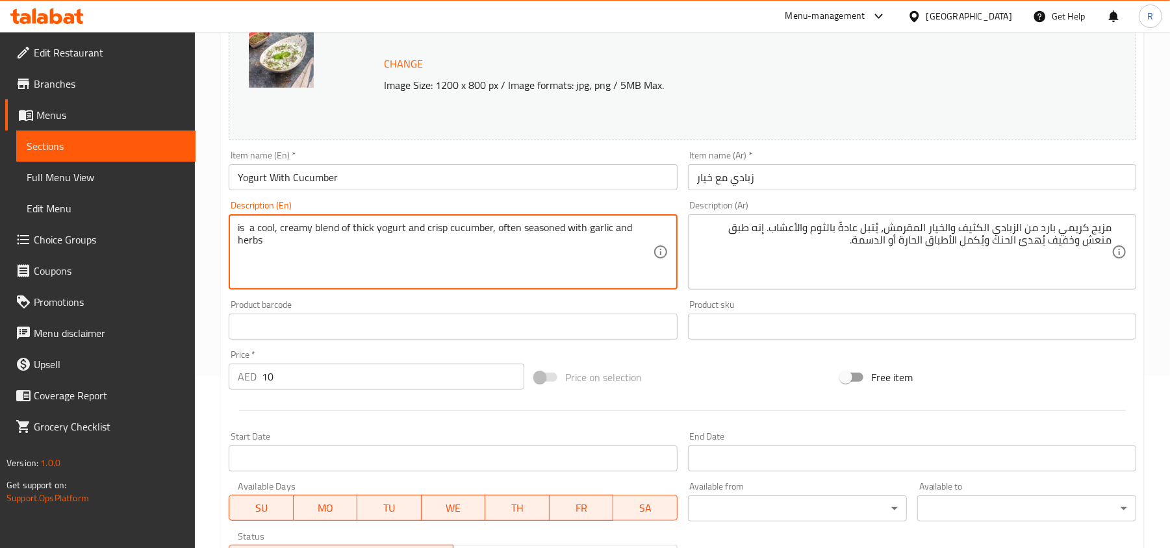
paste textarea "It’s a refreshing"
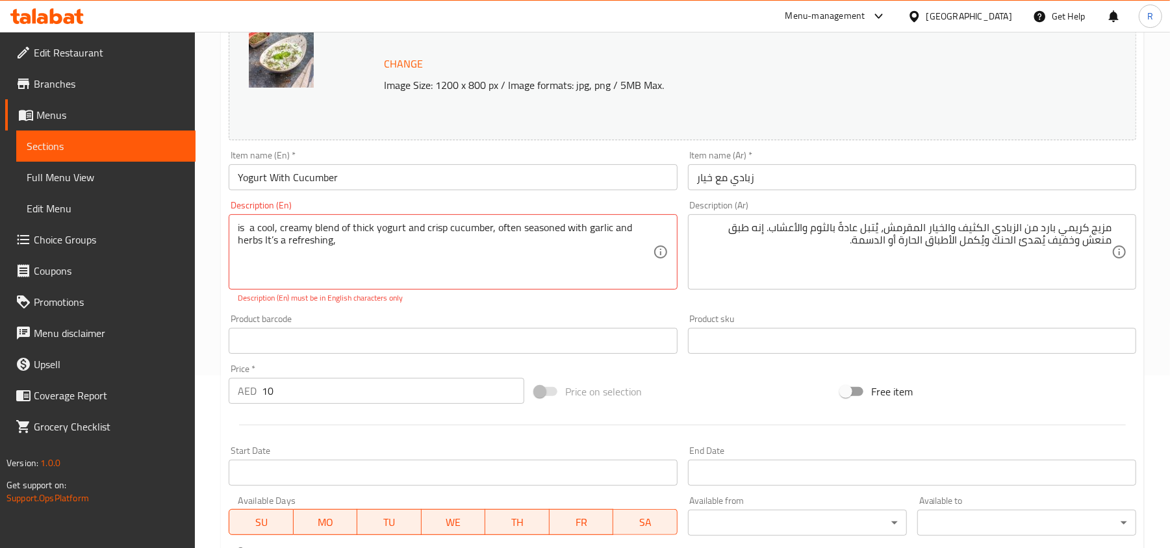
click at [379, 261] on textarea "is a cool, creamy blend of thick yogurt and crisp cucumber, often seasoned with…" at bounding box center [445, 253] width 414 height 62
paste textarea "light dish that soothes the palate and complements spicy or hearty"
click at [453, 309] on div "Product barcode Product barcode" at bounding box center [452, 334] width 459 height 50
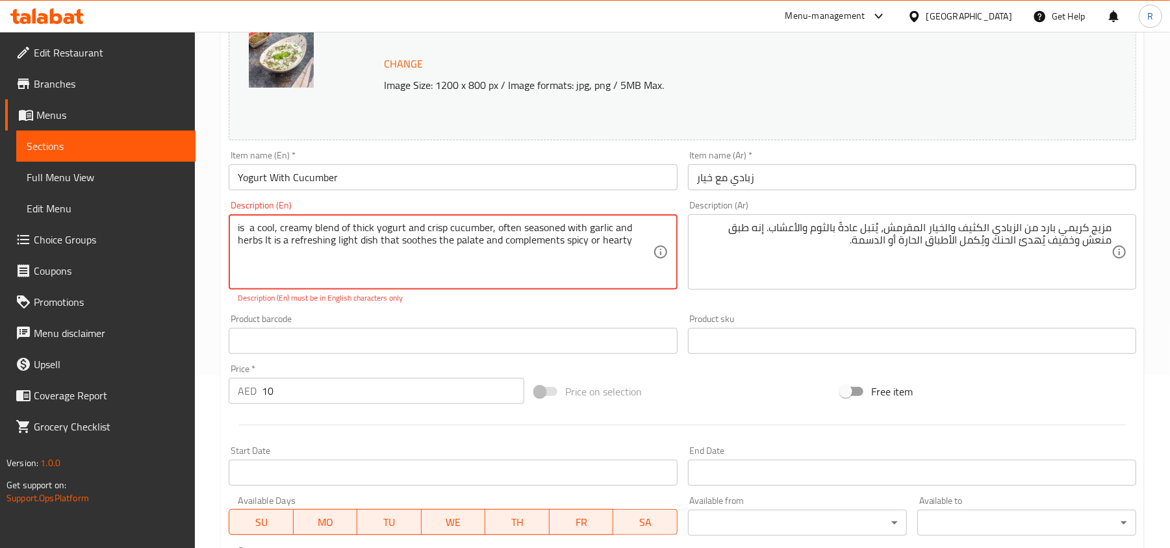
type textarea "is a cool, creamy blend of thick yogurt and crisp cucumber, often seasoned with…"
click at [445, 314] on div "Product barcode Product barcode" at bounding box center [453, 334] width 448 height 40
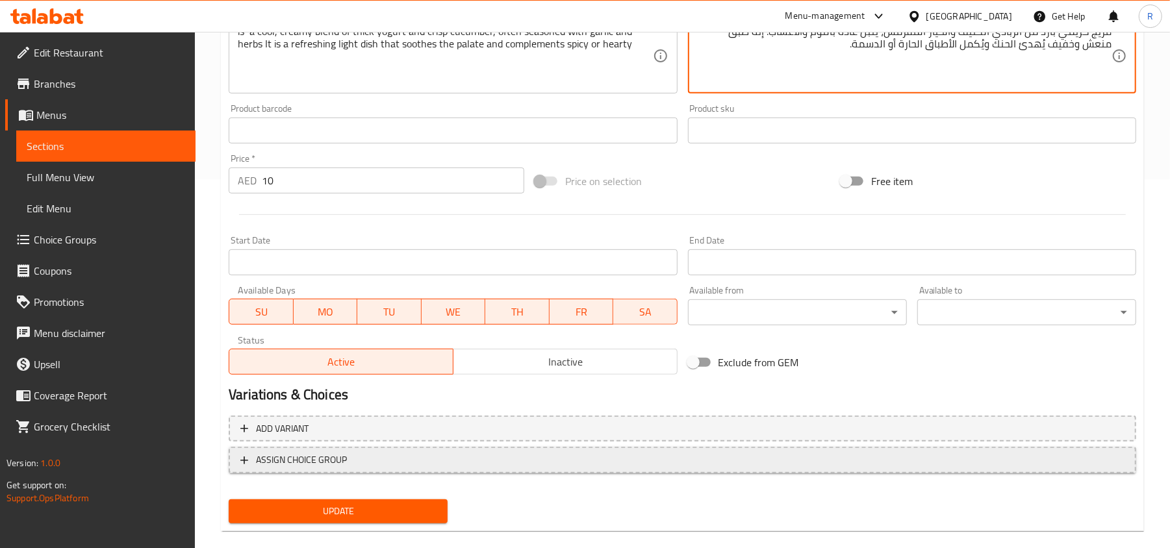
scroll to position [388, 0]
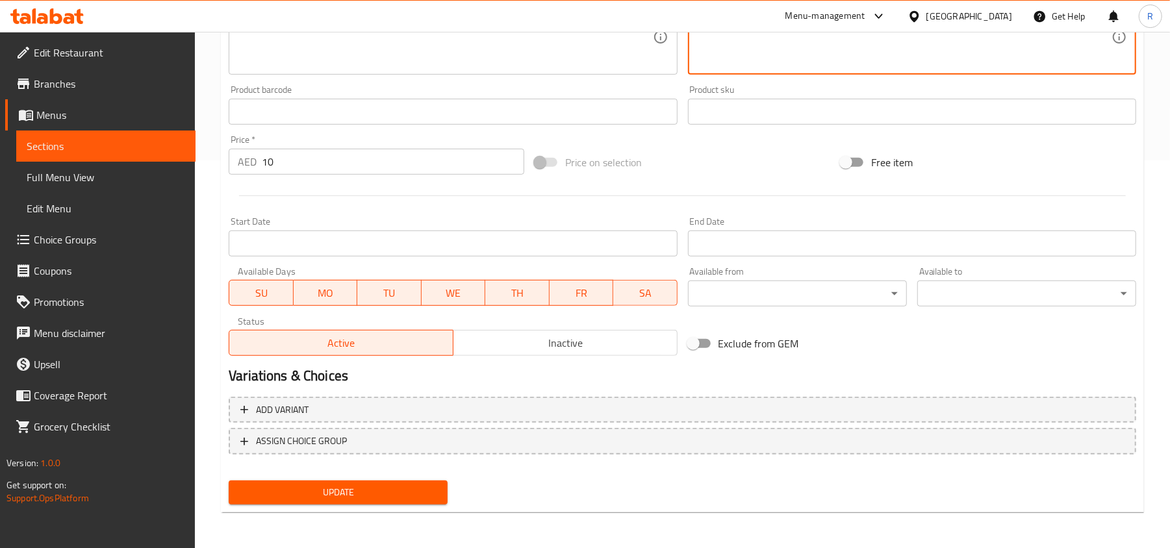
click at [344, 485] on span "Update" at bounding box center [338, 493] width 198 height 16
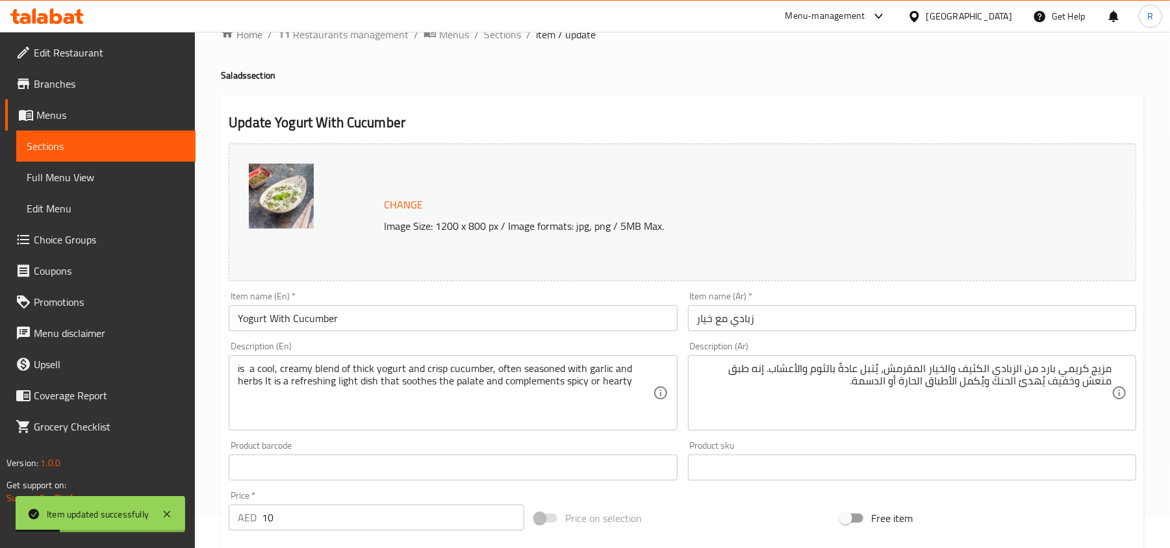
scroll to position [0, 0]
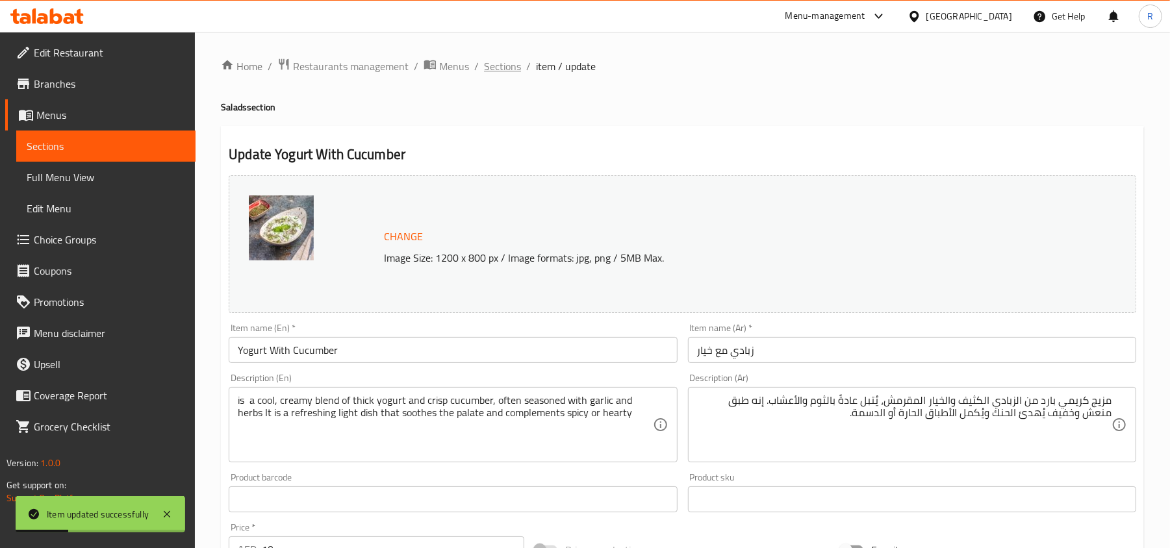
click at [502, 73] on span "Sections" at bounding box center [502, 66] width 37 height 16
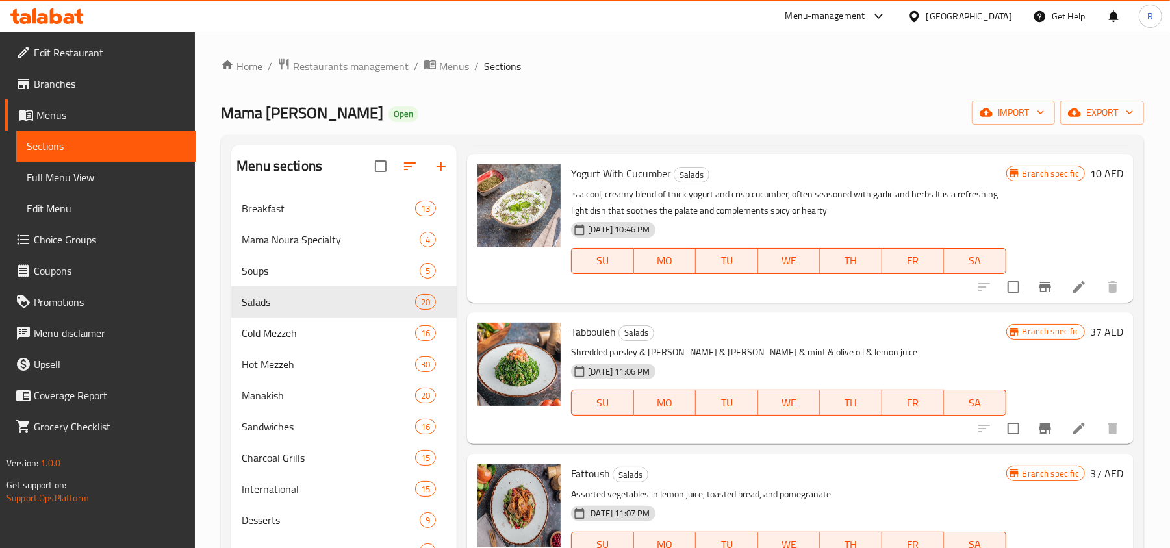
scroll to position [780, 0]
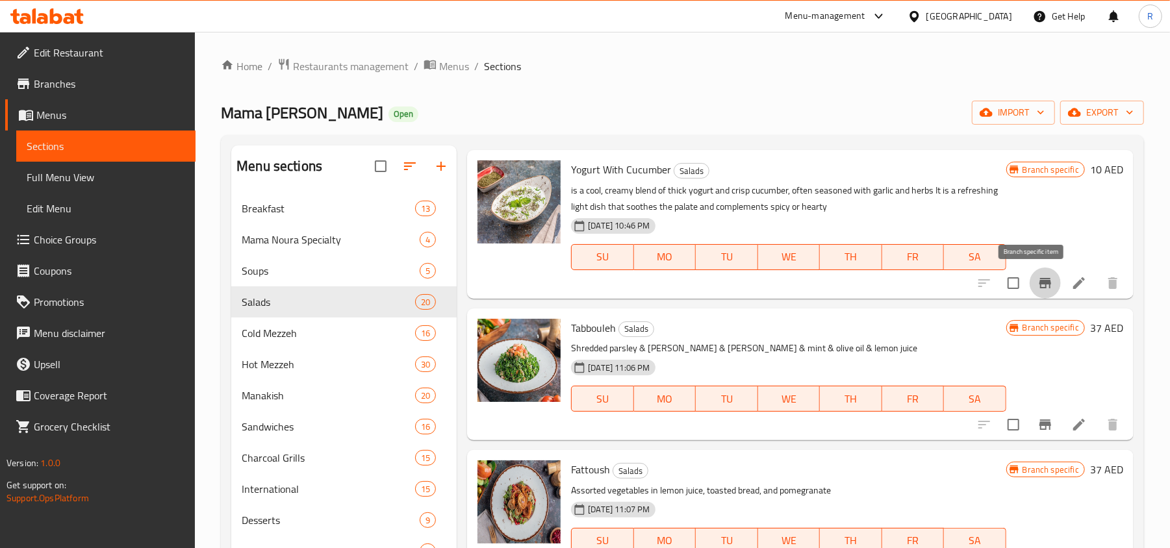
click at [1043, 286] on button "Branch-specific-item" at bounding box center [1045, 283] width 31 height 31
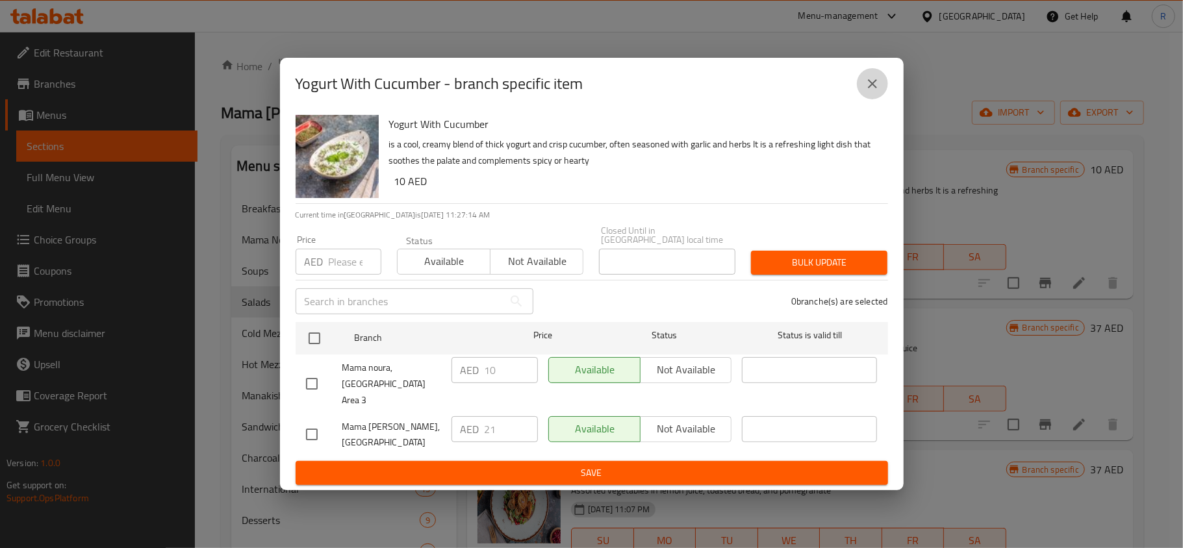
click at [878, 91] on icon "close" at bounding box center [873, 84] width 16 height 16
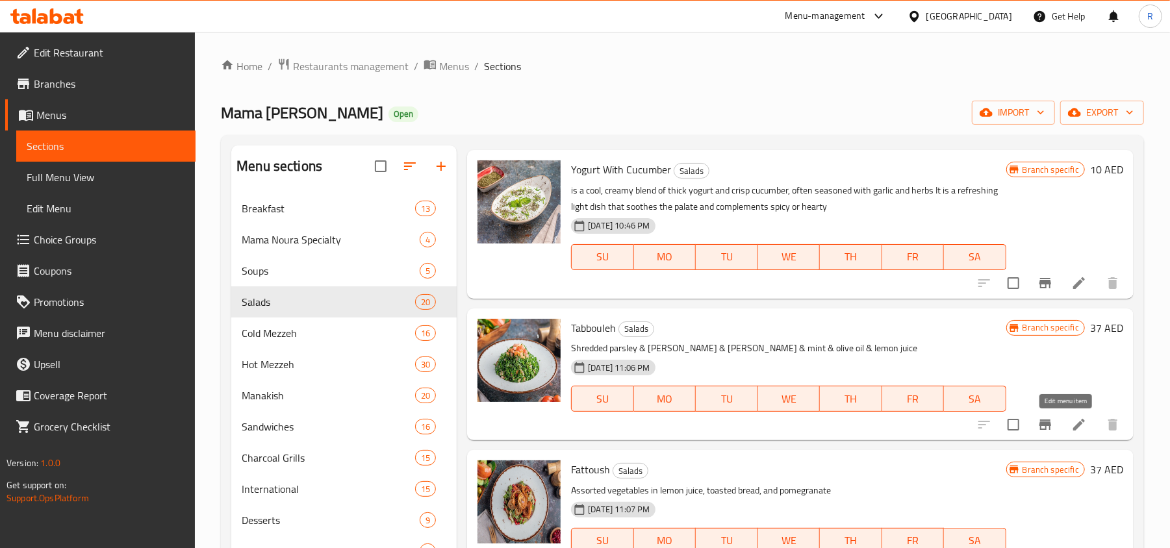
click at [1073, 425] on icon at bounding box center [1079, 425] width 12 height 12
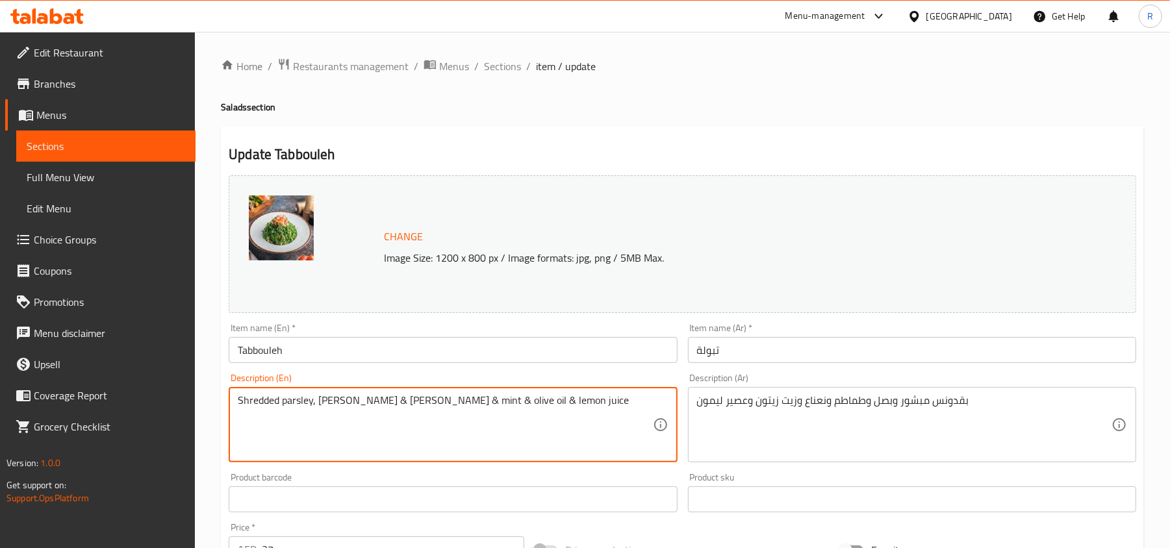
click at [348, 403] on textarea "Shredded parsley, [PERSON_NAME] & [PERSON_NAME] & mint & olive oil & lemon juice" at bounding box center [445, 425] width 414 height 62
drag, startPoint x: 381, startPoint y: 401, endPoint x: 390, endPoint y: 400, distance: 9.1
click at [390, 400] on textarea "Shredded parsley, onion, [PERSON_NAME] & mint & olive oil & lemon juice" at bounding box center [445, 425] width 414 height 62
click at [411, 401] on textarea "Shredded parsley, onion, tomato, mint & olive oil & lemon juice" at bounding box center [445, 425] width 414 height 62
click at [447, 401] on textarea "Shredded parsley, onion, tomato, mint, olive oil & lemon juice" at bounding box center [445, 425] width 414 height 62
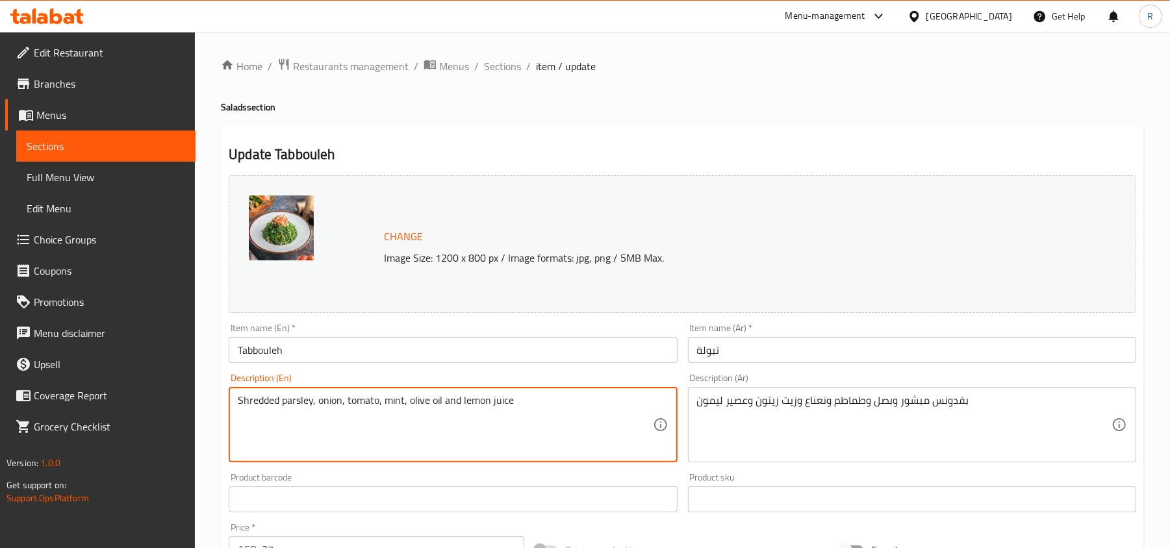
type textarea "Shredded parsley, onion, tomato, mint, olive oil and lemon juice"
click at [644, 470] on div "Product barcode Product barcode" at bounding box center [452, 493] width 459 height 50
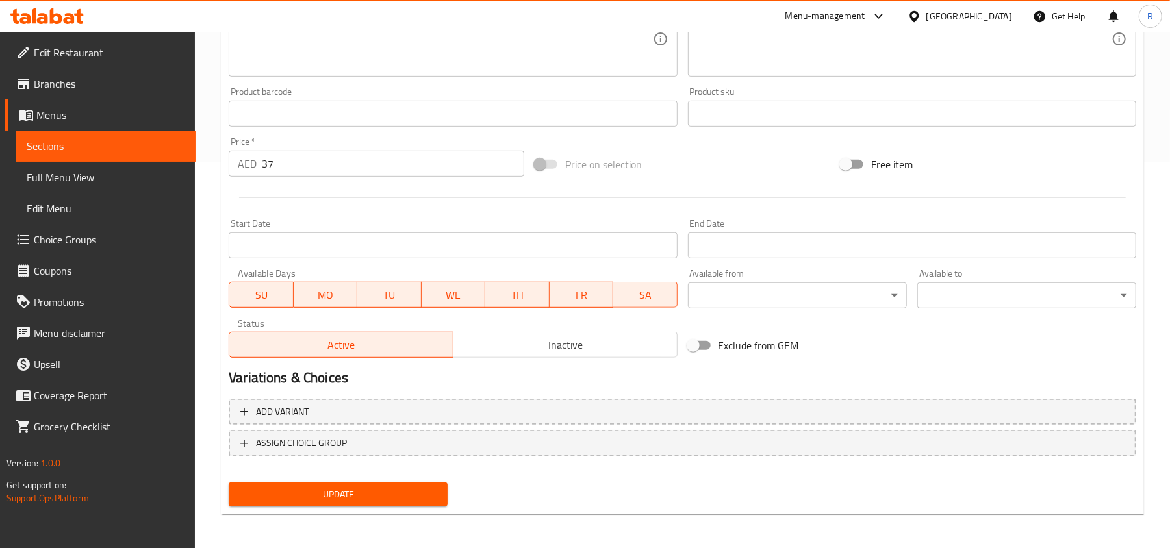
scroll to position [388, 0]
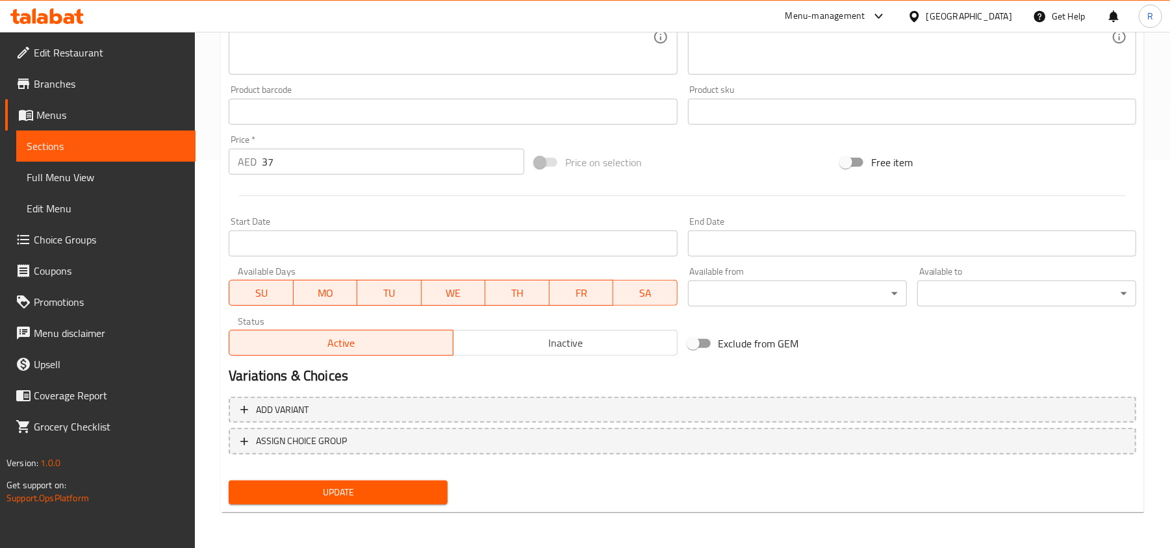
click at [301, 497] on span "Update" at bounding box center [338, 493] width 198 height 16
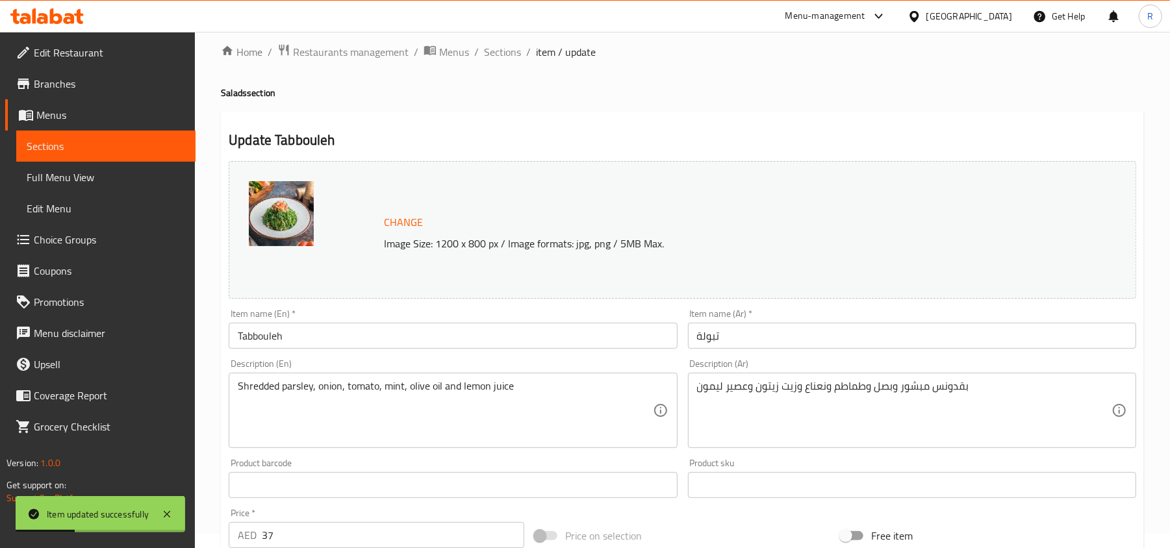
scroll to position [0, 0]
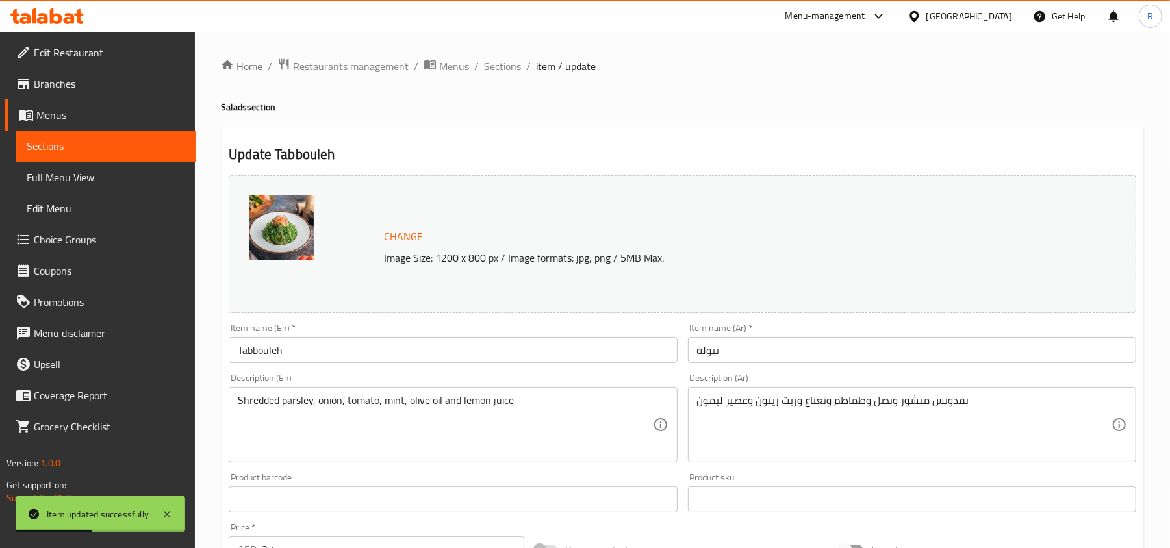
click at [487, 69] on span "Sections" at bounding box center [502, 66] width 37 height 16
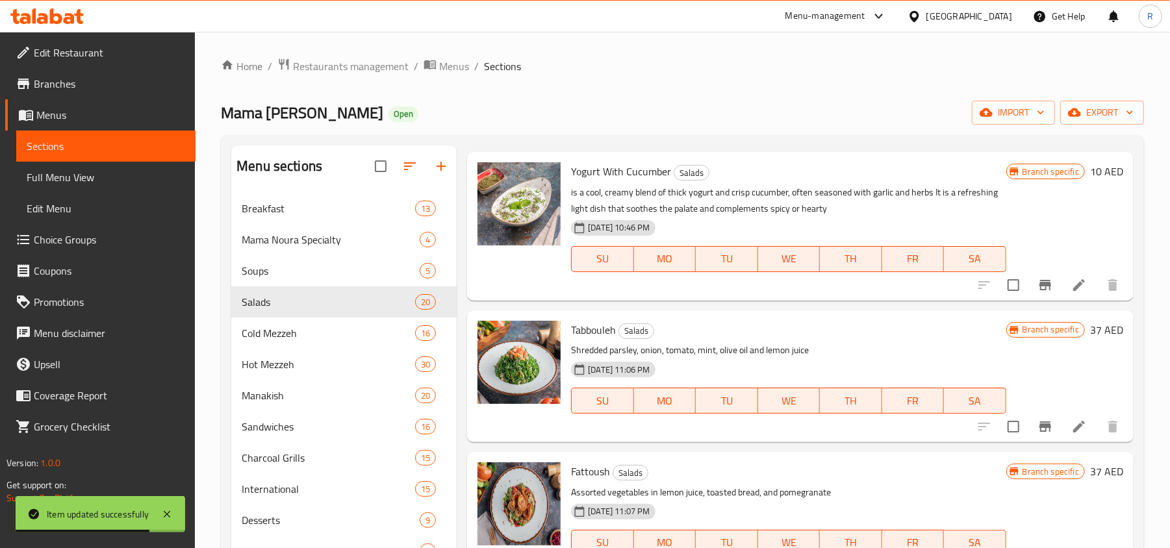
scroll to position [780, 0]
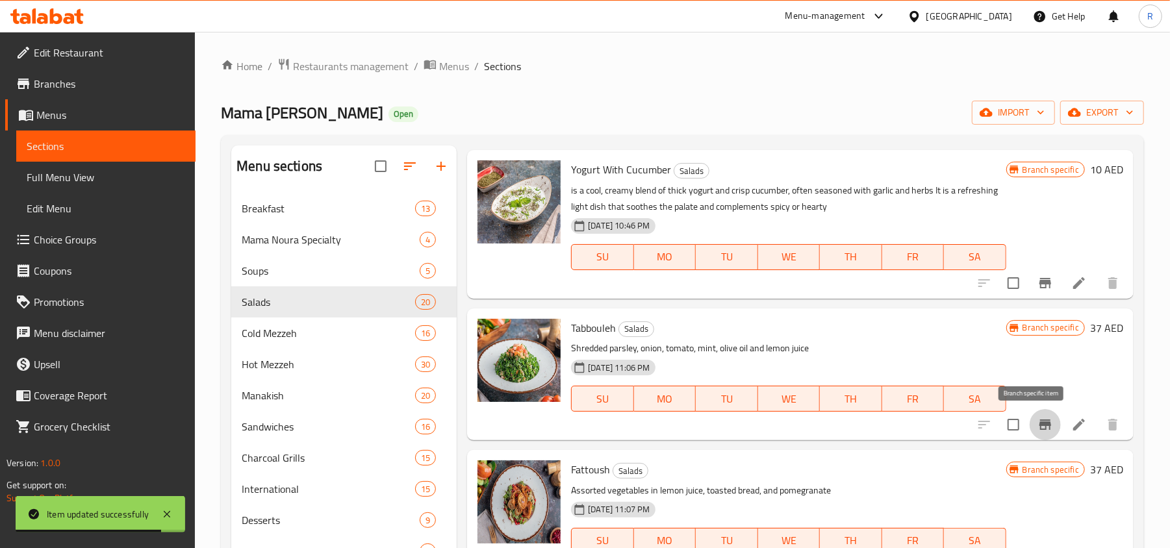
click at [1039, 425] on icon "Branch-specific-item" at bounding box center [1045, 425] width 12 height 10
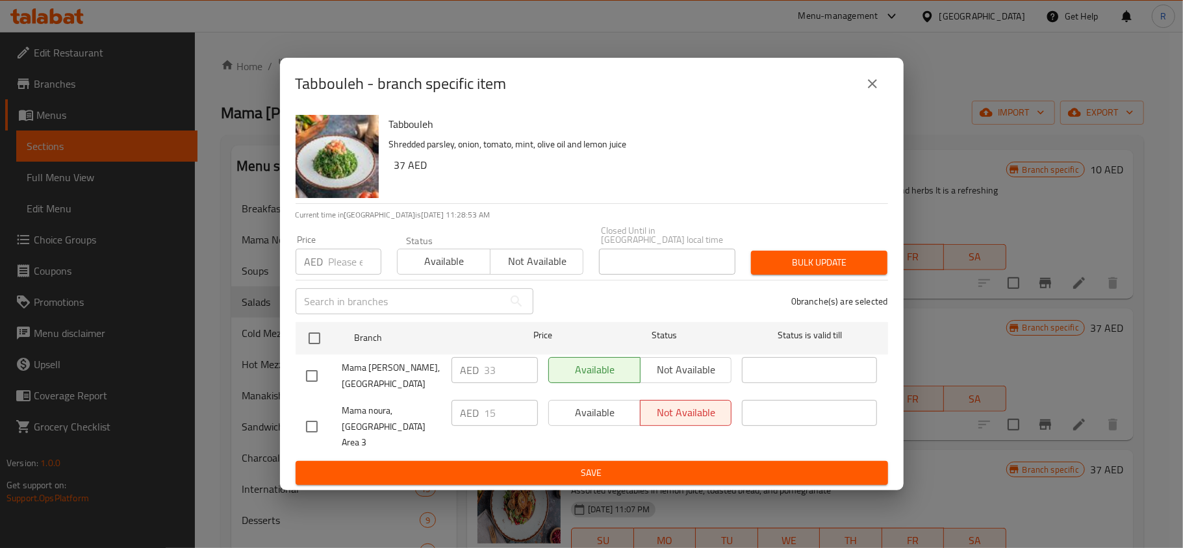
click at [868, 99] on button "close" at bounding box center [872, 83] width 31 height 31
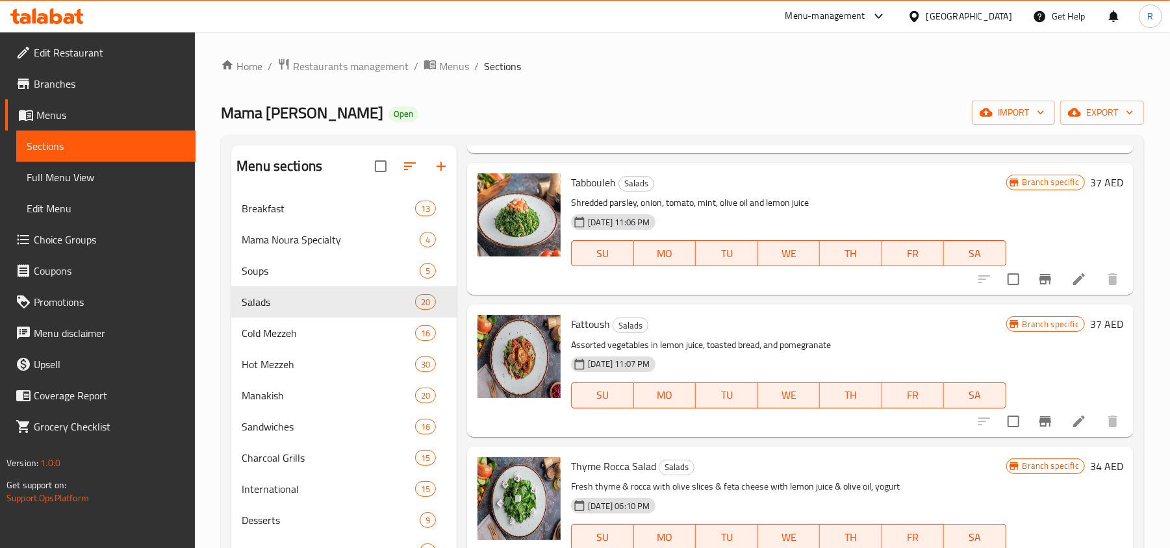
scroll to position [952, 0]
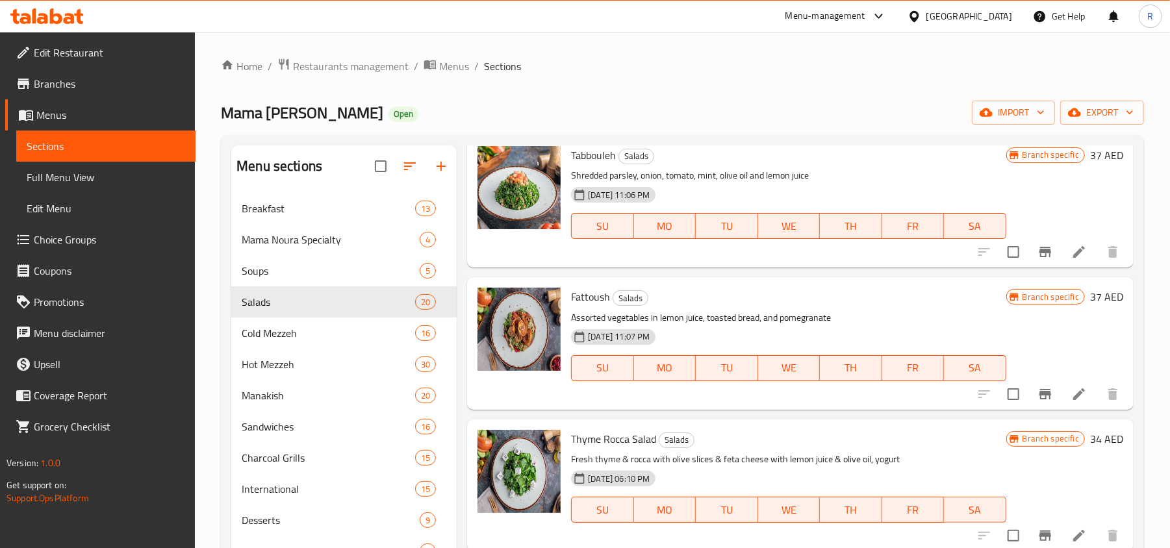
click at [1074, 395] on li at bounding box center [1079, 394] width 36 height 23
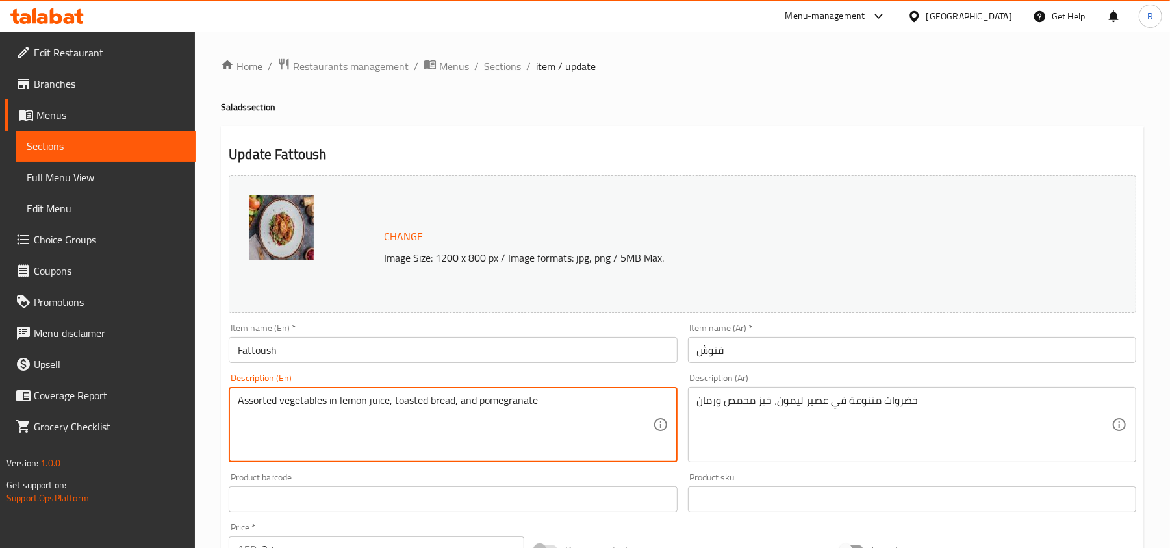
click at [507, 66] on span "Sections" at bounding box center [502, 66] width 37 height 16
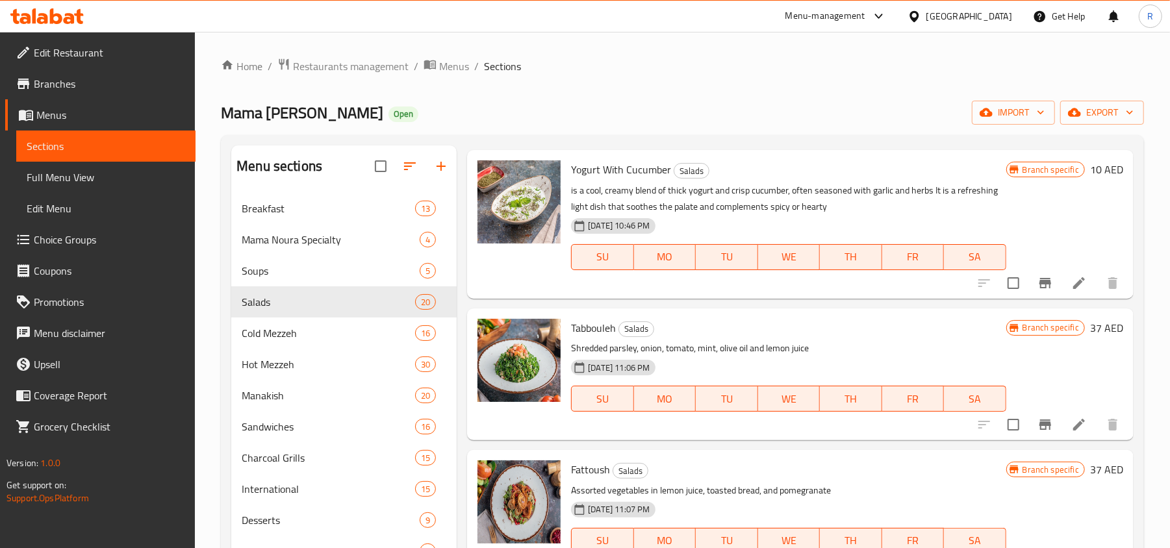
scroll to position [952, 0]
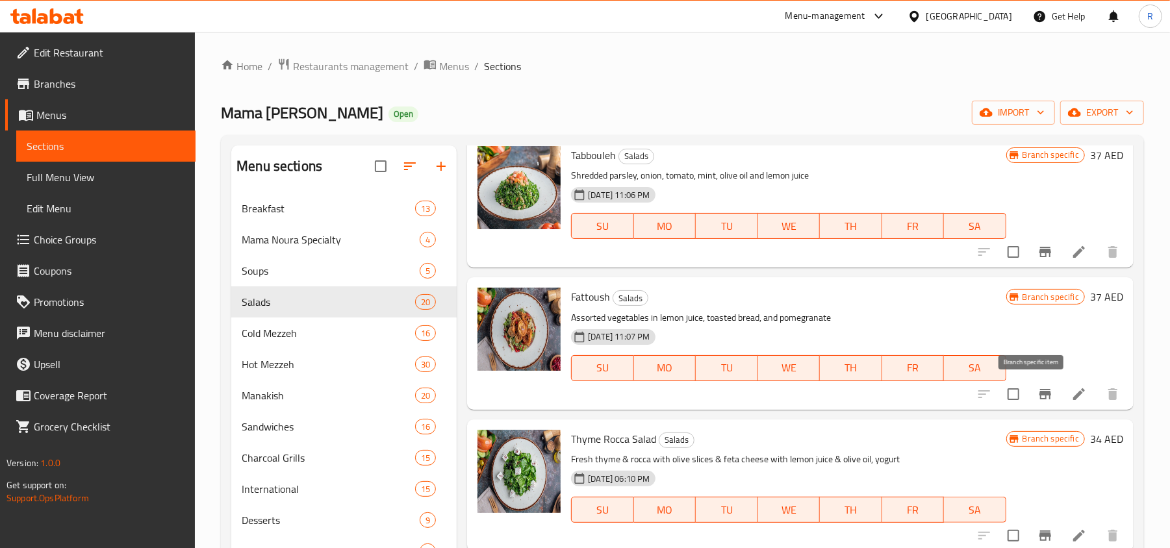
click at [1045, 400] on button "Branch-specific-item" at bounding box center [1045, 394] width 31 height 31
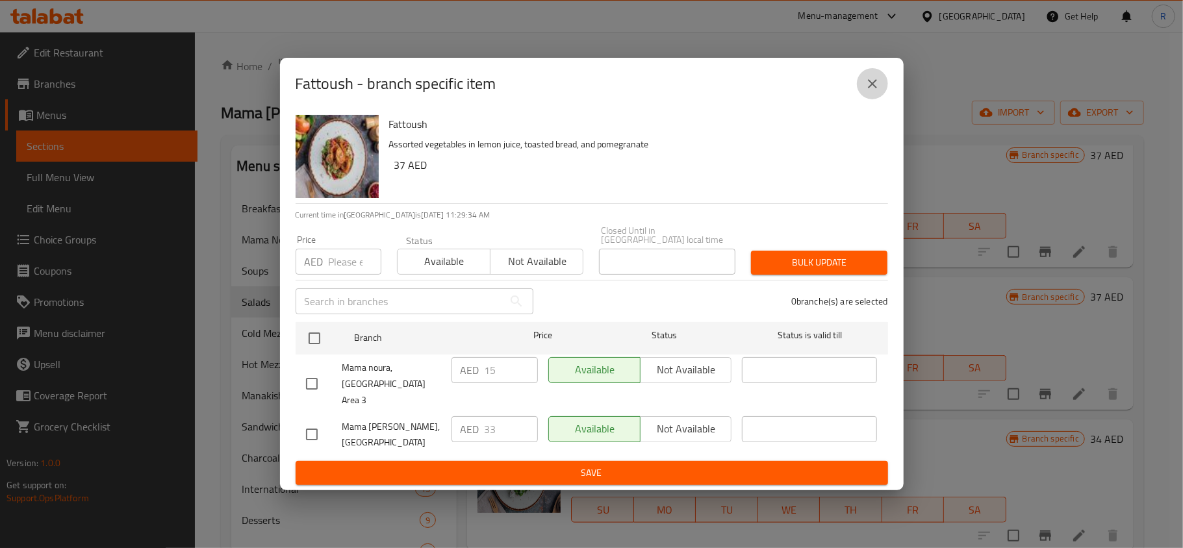
click at [867, 92] on icon "close" at bounding box center [873, 84] width 16 height 16
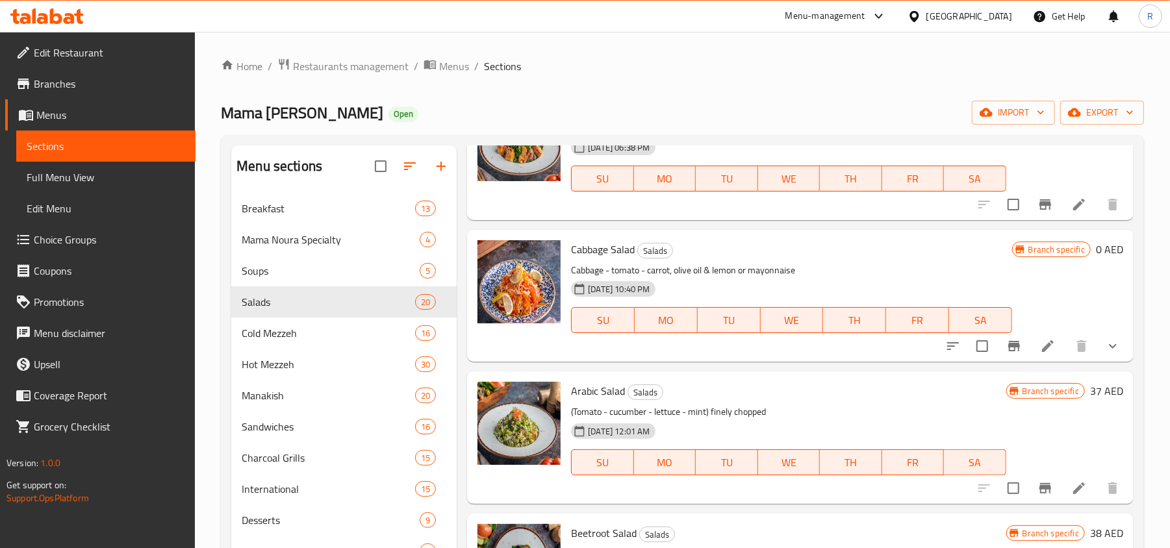
scroll to position [1646, 0]
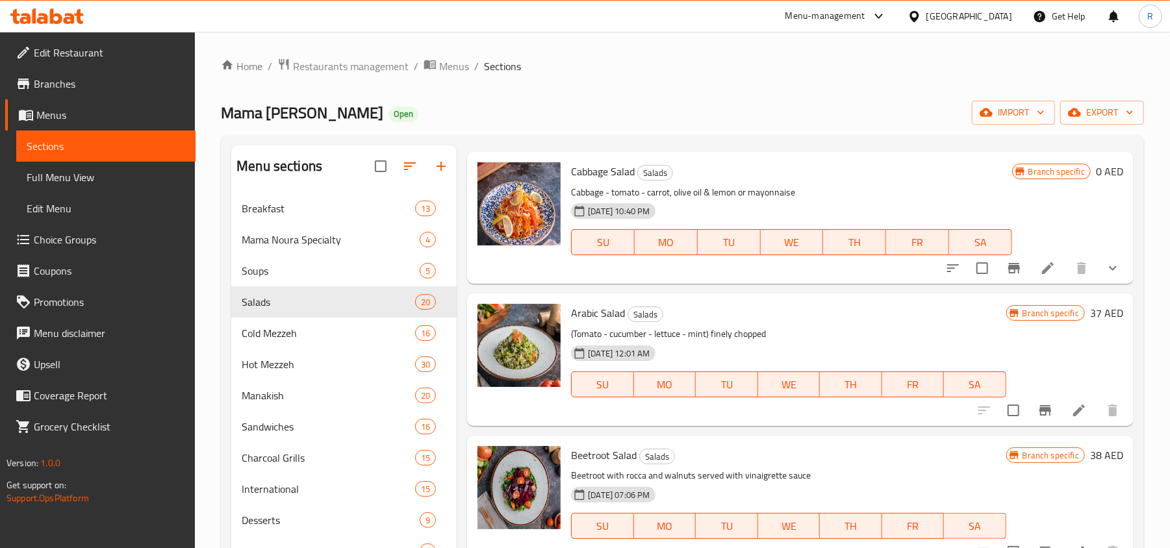
click at [1045, 279] on li at bounding box center [1048, 268] width 36 height 23
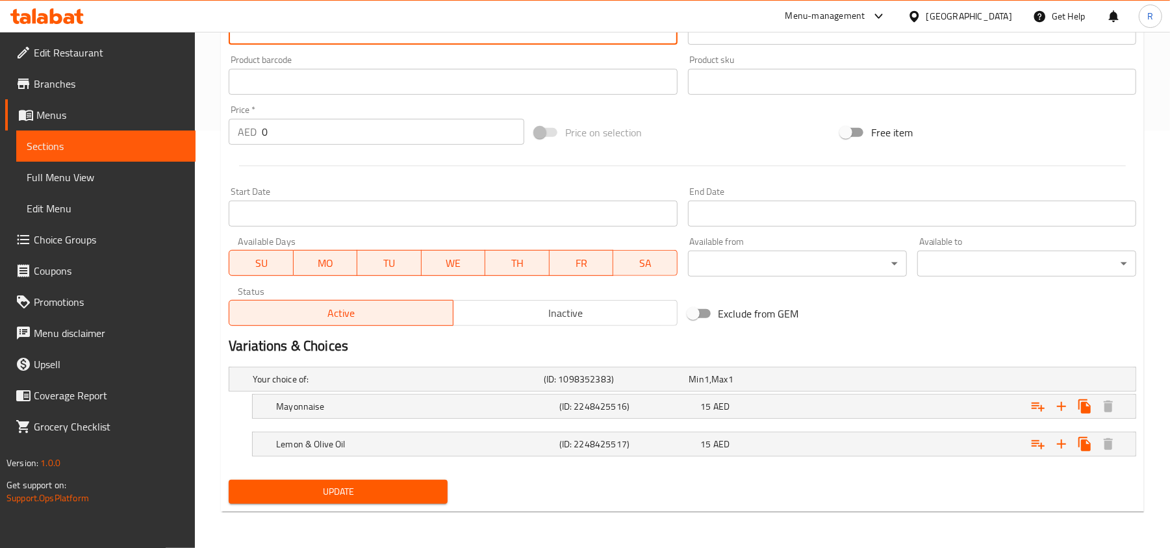
type textarea "Cabbage - tomato - carrot, olive oil and lemon or mayonnaise"
click at [399, 498] on span "Update" at bounding box center [338, 492] width 198 height 16
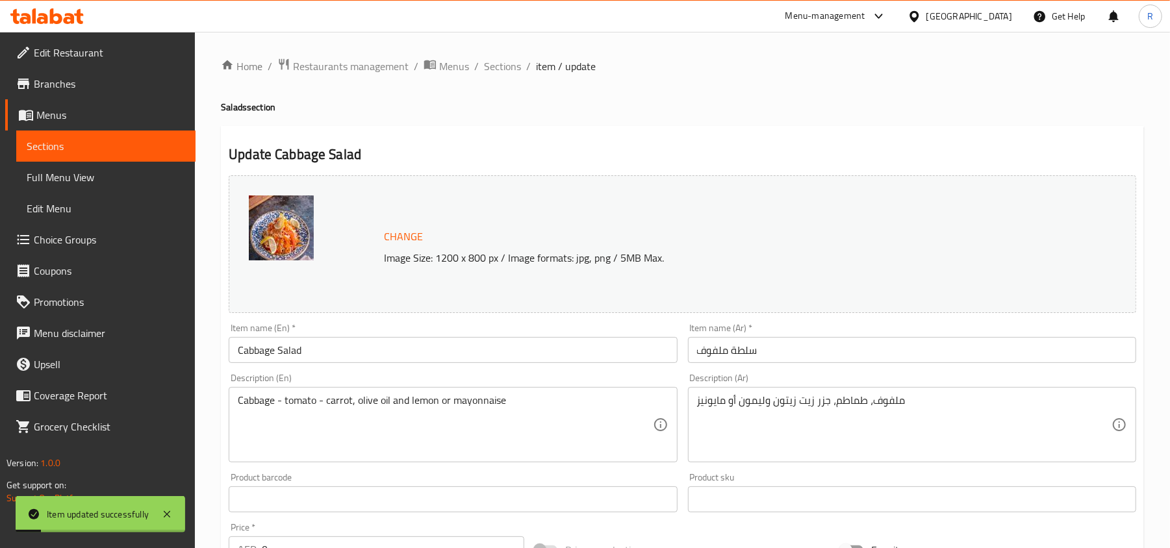
click at [246, 356] on input "Cabbage Salad" at bounding box center [453, 350] width 448 height 26
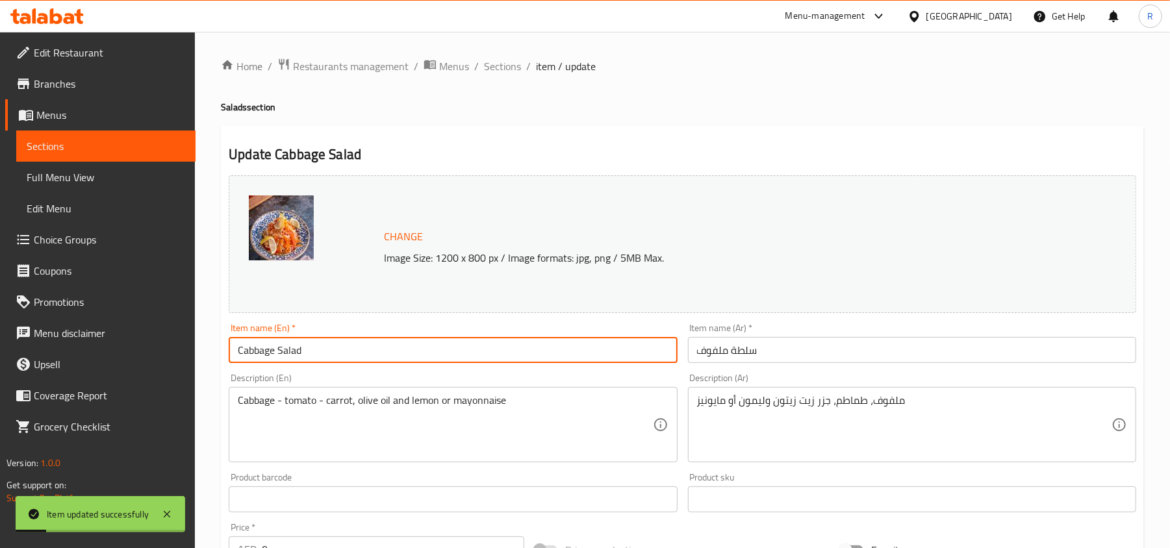
click at [246, 356] on input "Cabbage Salad" at bounding box center [453, 350] width 448 height 26
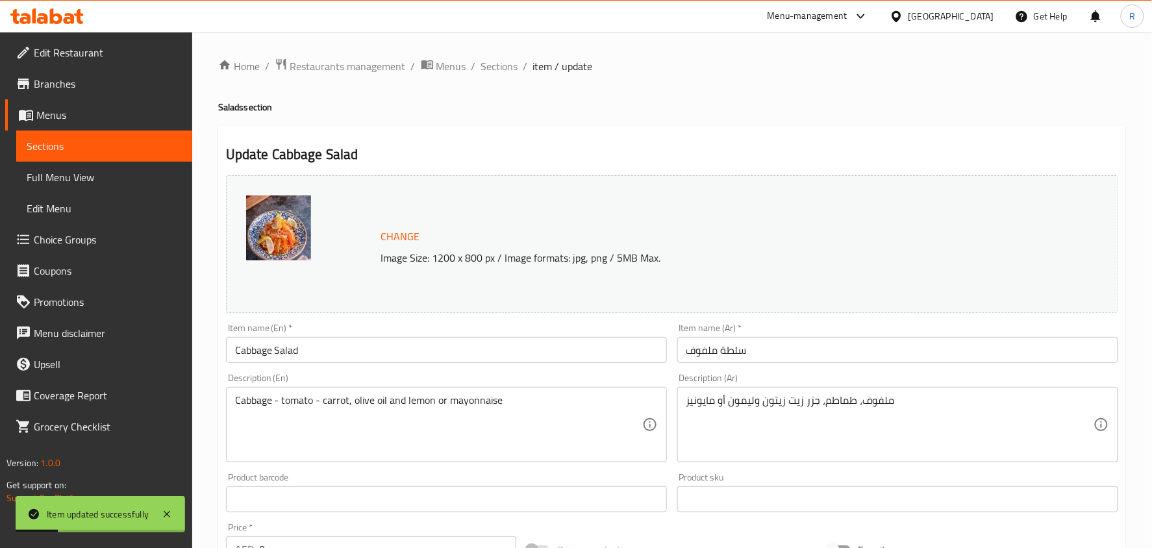
click at [246, 356] on input "Cabbage Salad" at bounding box center [446, 350] width 441 height 26
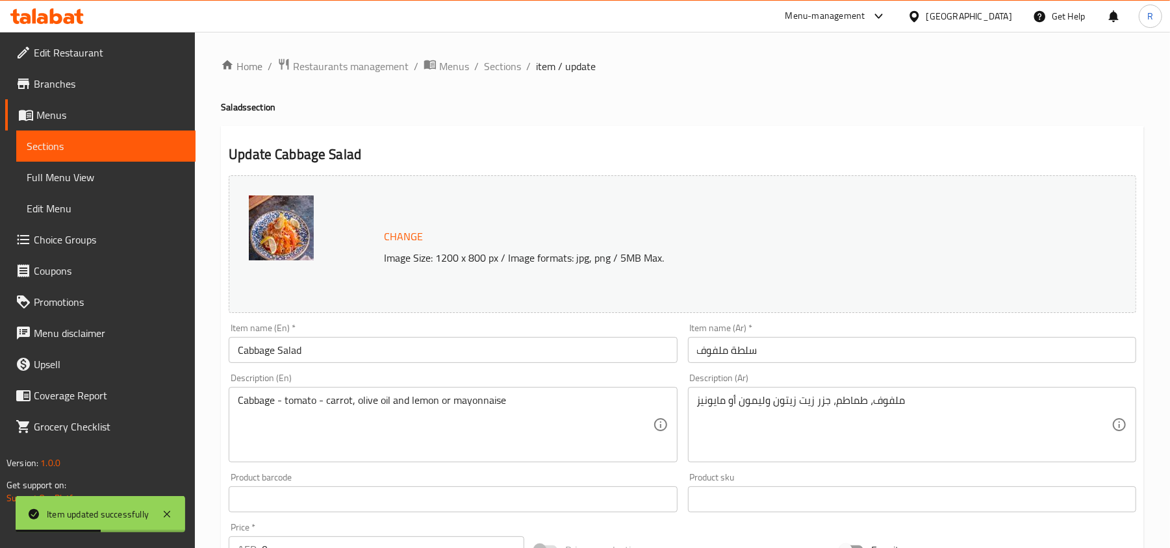
click at [469, 68] on ol "Home / Restaurants management / Menus / Sections / item / update" at bounding box center [682, 66] width 923 height 17
click at [494, 71] on span "Sections" at bounding box center [502, 66] width 37 height 16
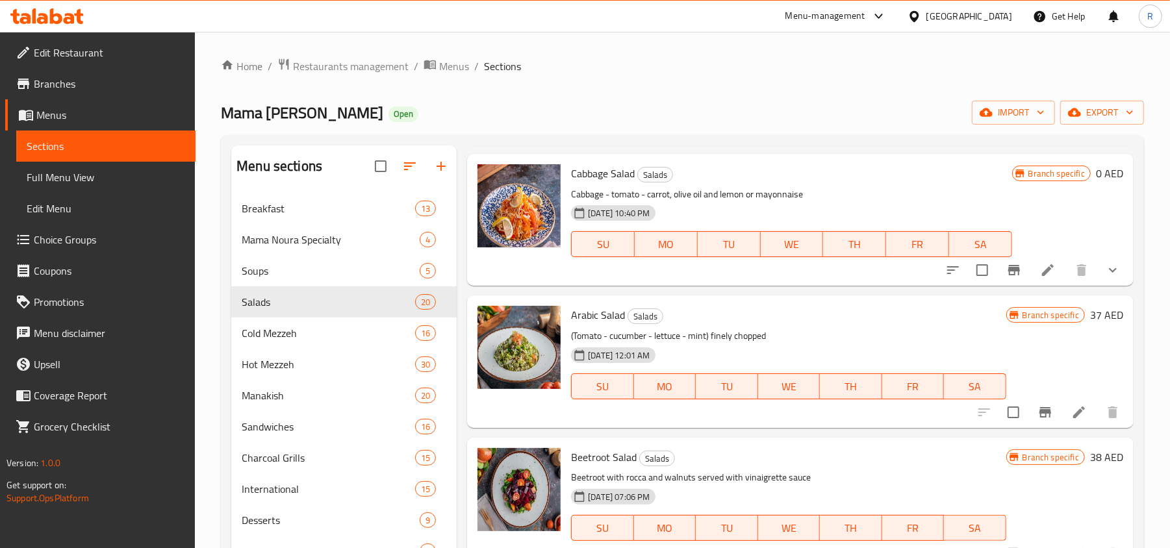
scroll to position [1646, 0]
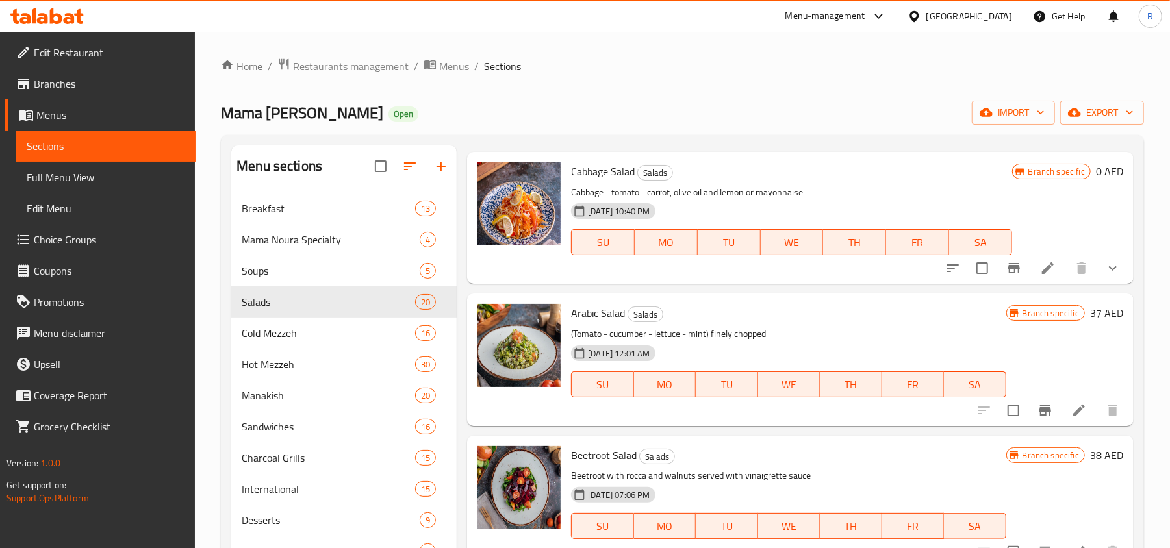
click at [1010, 261] on button "Branch-specific-item" at bounding box center [1014, 268] width 31 height 31
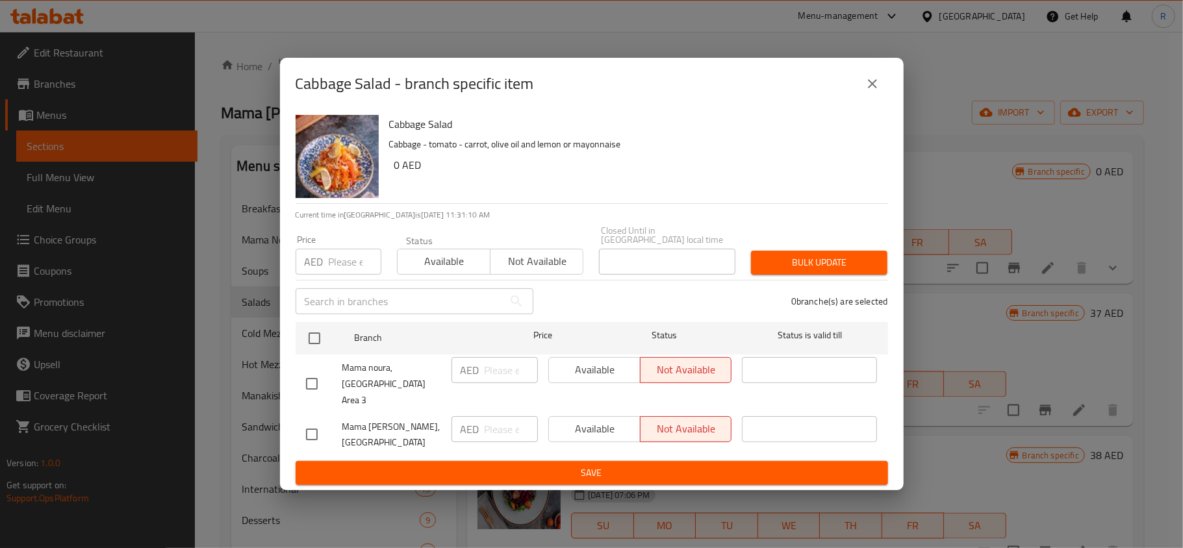
click at [872, 92] on icon "close" at bounding box center [873, 84] width 16 height 16
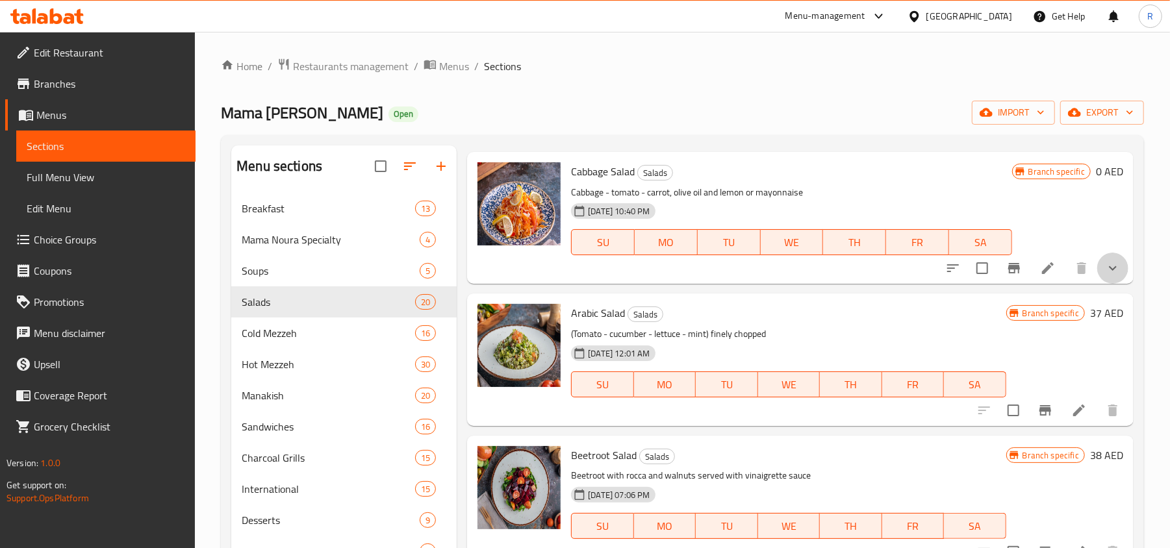
click at [1097, 258] on button "show more" at bounding box center [1112, 268] width 31 height 31
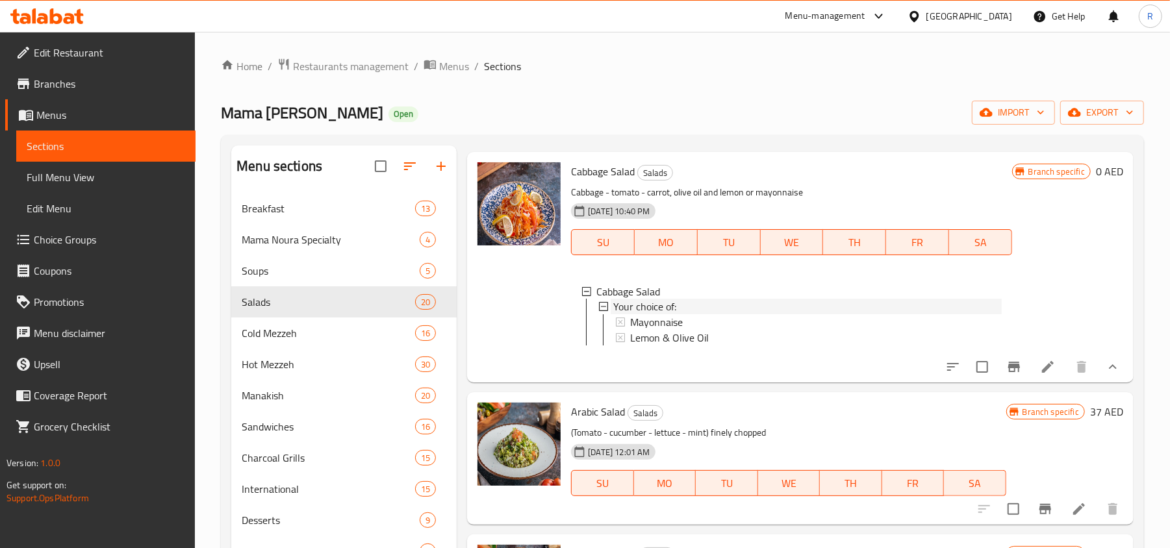
click at [669, 310] on span "Your choice of:" at bounding box center [644, 307] width 63 height 16
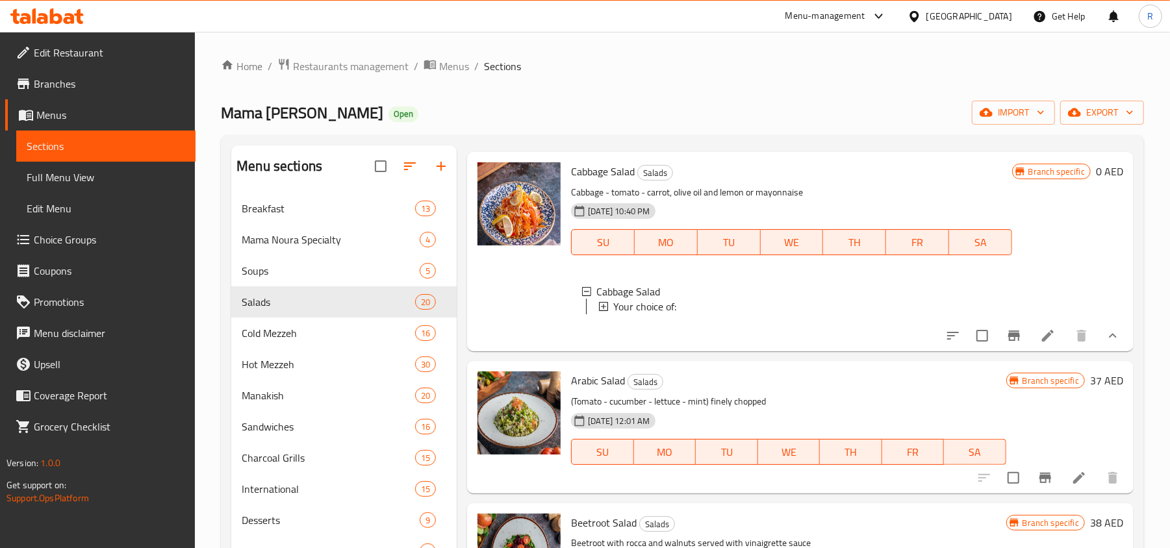
click at [671, 310] on span "Your choice of:" at bounding box center [644, 307] width 63 height 16
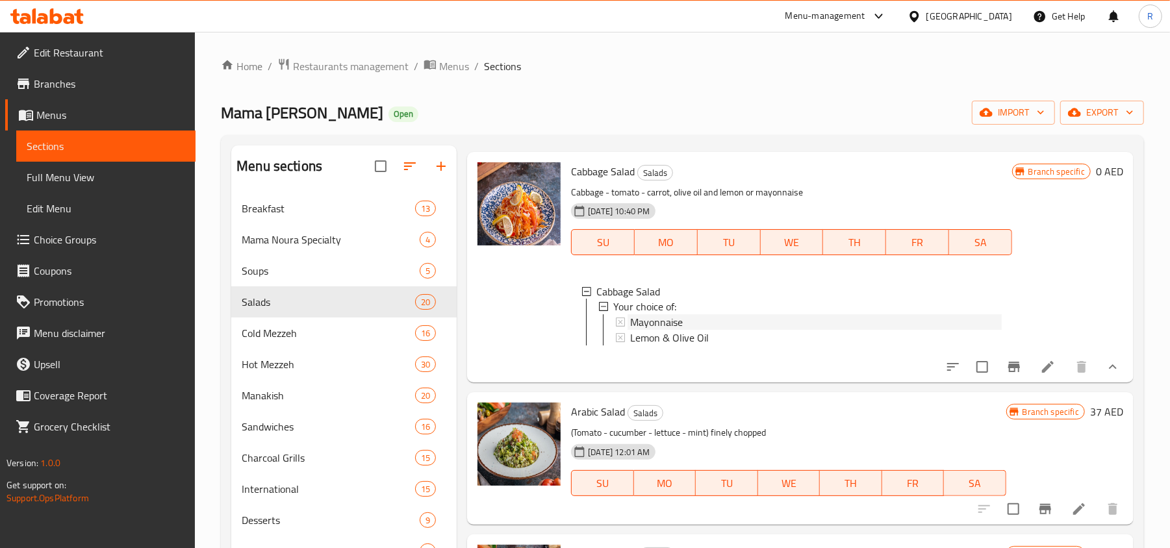
click at [682, 322] on span "Mayonnaise" at bounding box center [656, 323] width 53 height 16
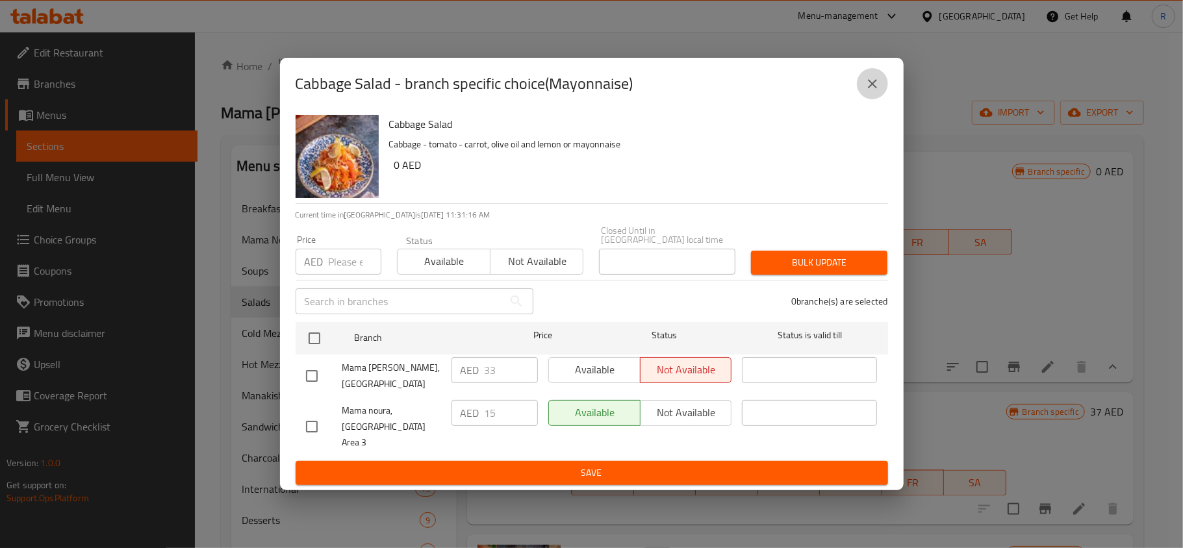
click at [873, 92] on icon "close" at bounding box center [873, 84] width 16 height 16
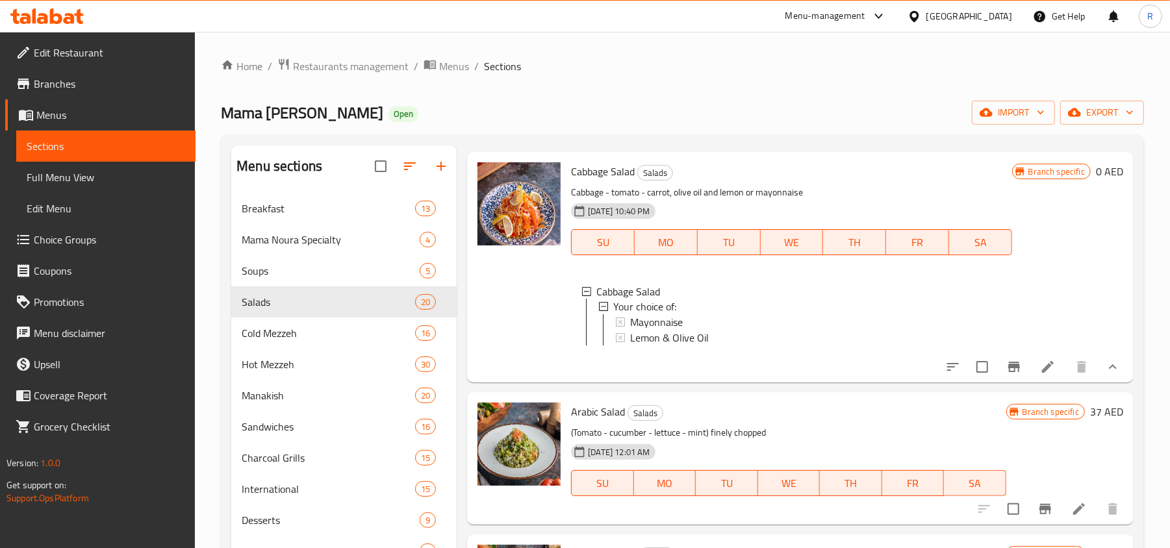
click at [825, 461] on div "[DATE] 12:01 AM SU MO TU WE TH FR SA" at bounding box center [788, 474] width 445 height 70
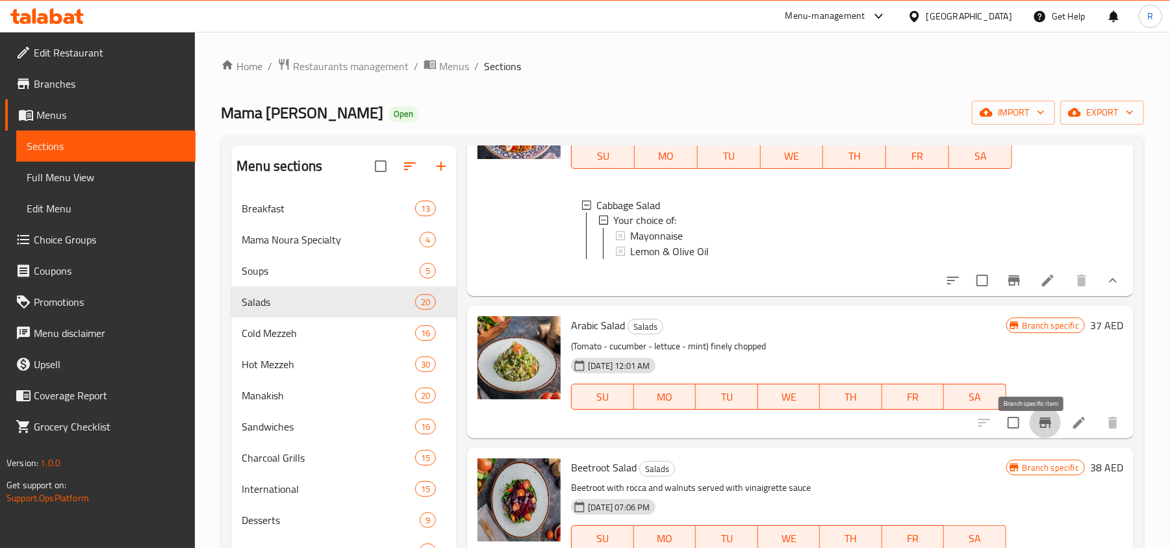
click at [1039, 428] on icon "Branch-specific-item" at bounding box center [1045, 423] width 12 height 10
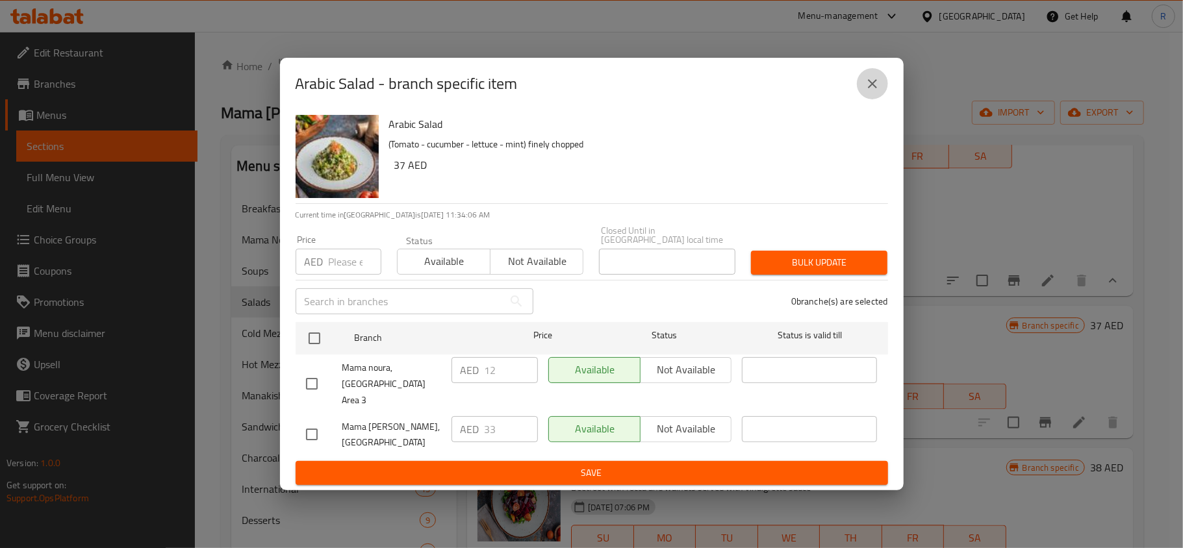
click at [863, 91] on button "close" at bounding box center [872, 83] width 31 height 31
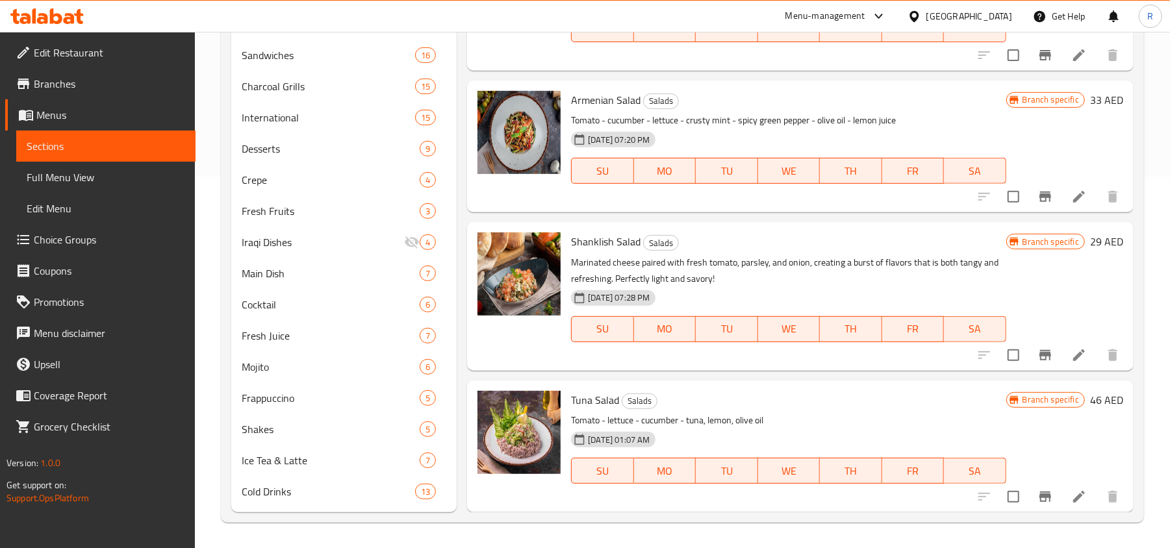
scroll to position [373, 0]
click at [1037, 492] on icon "Branch-specific-item" at bounding box center [1045, 497] width 16 height 16
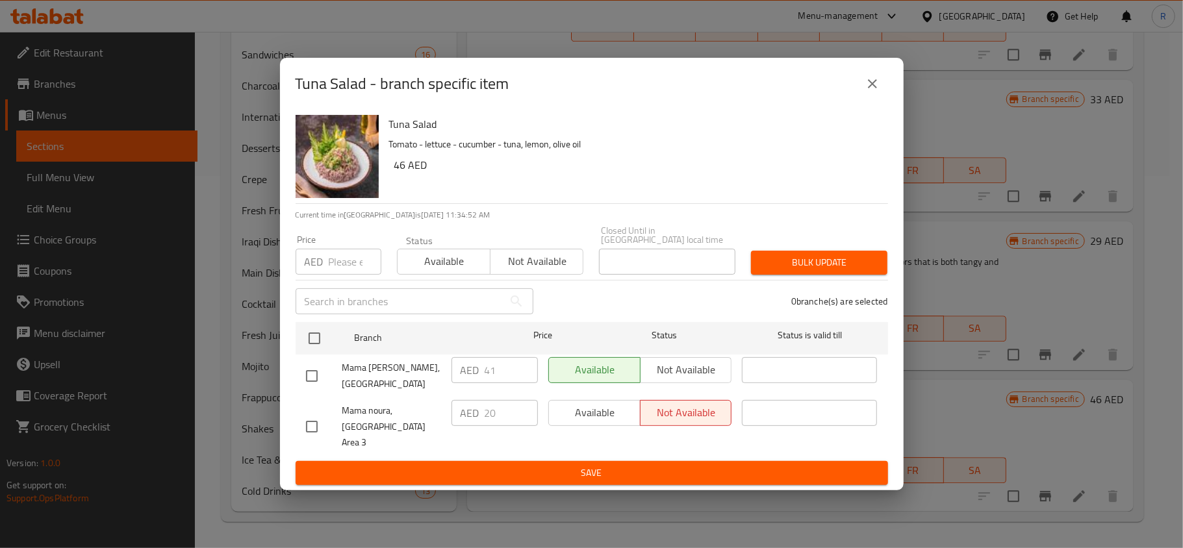
click at [868, 88] on icon "close" at bounding box center [872, 83] width 9 height 9
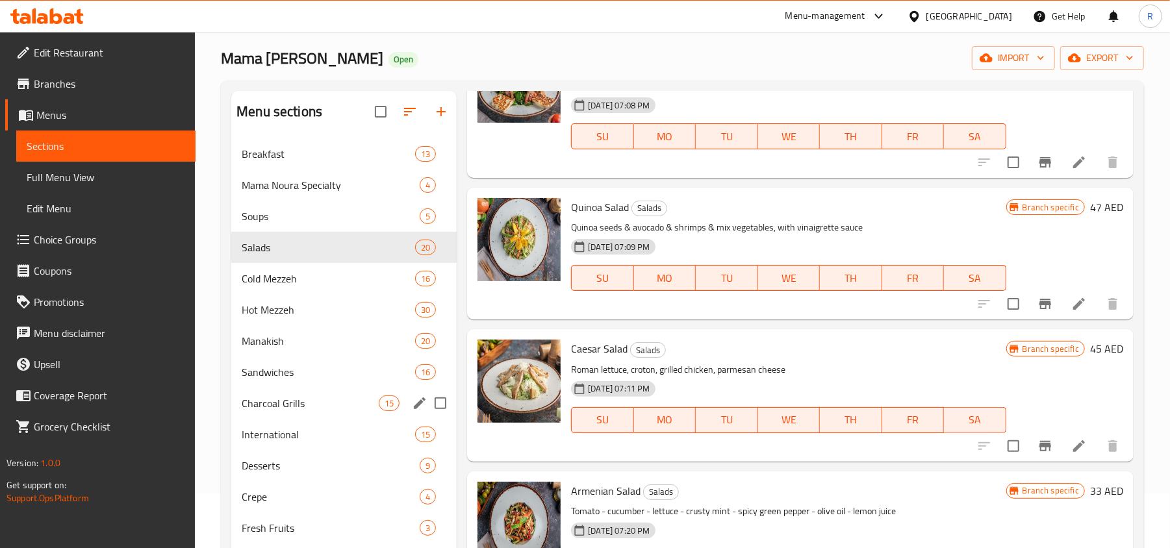
scroll to position [27, 0]
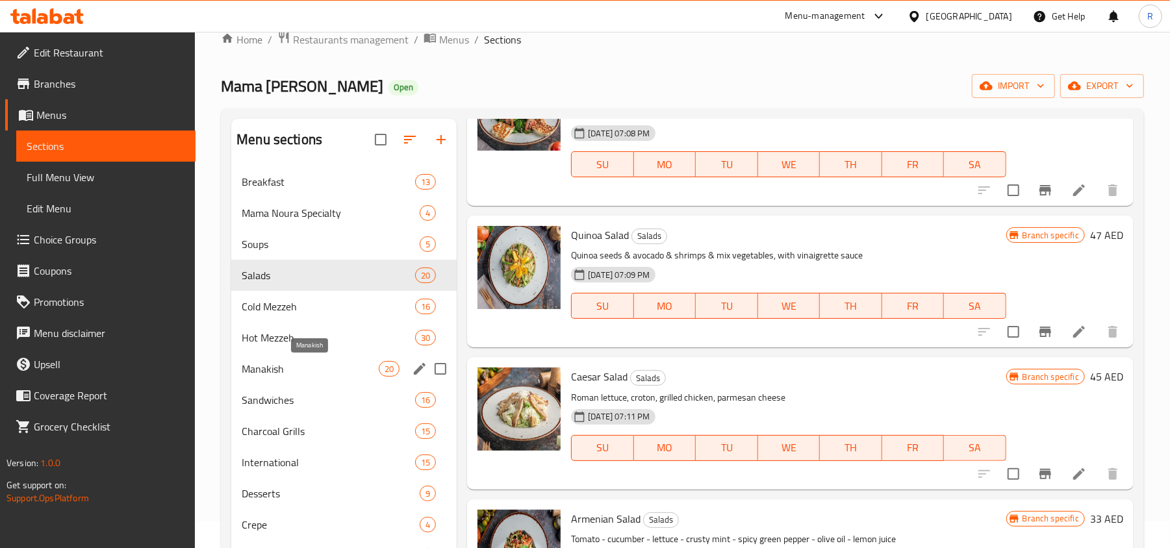
click at [305, 372] on span "Manakish" at bounding box center [310, 369] width 137 height 16
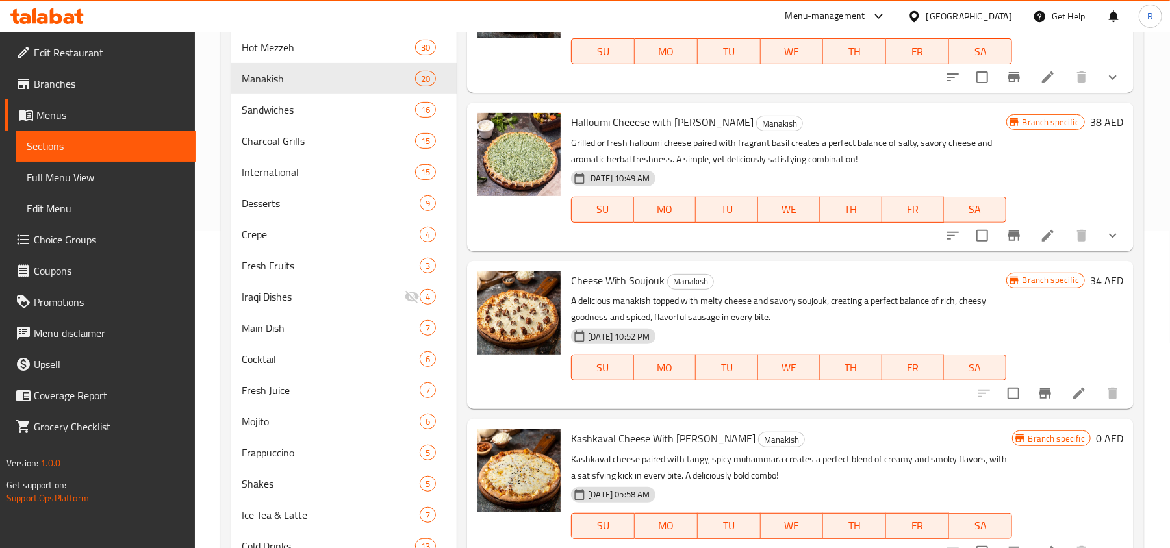
scroll to position [373, 0]
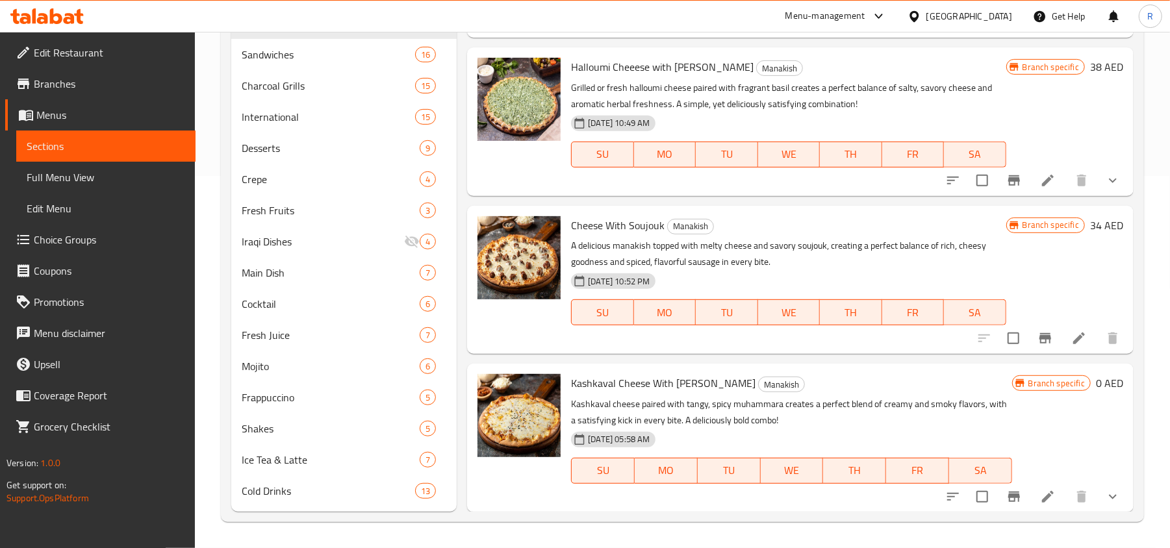
click at [1043, 497] on li at bounding box center [1048, 496] width 36 height 23
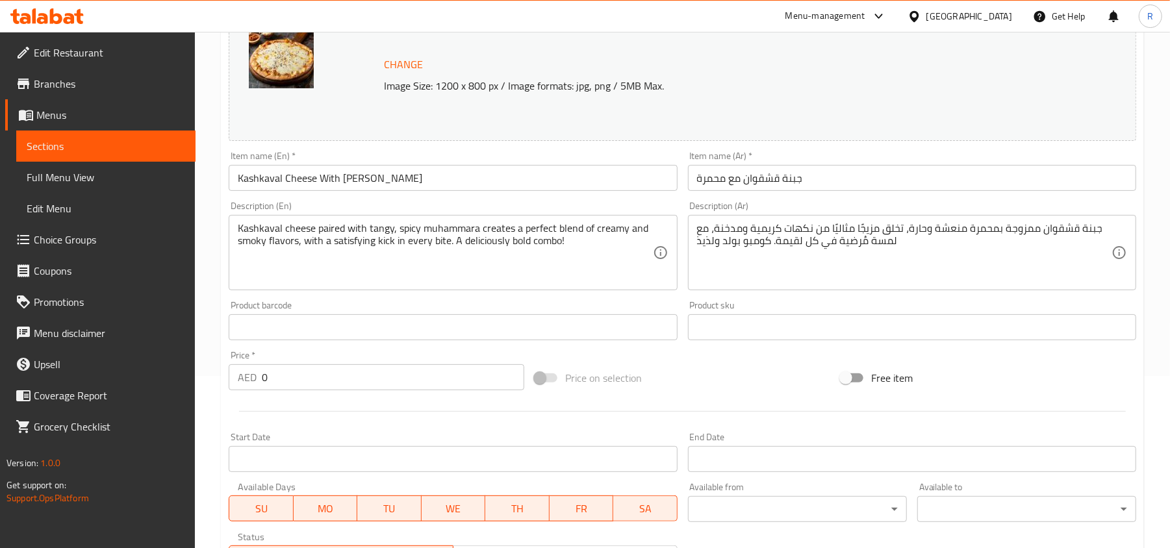
scroll to position [173, 0]
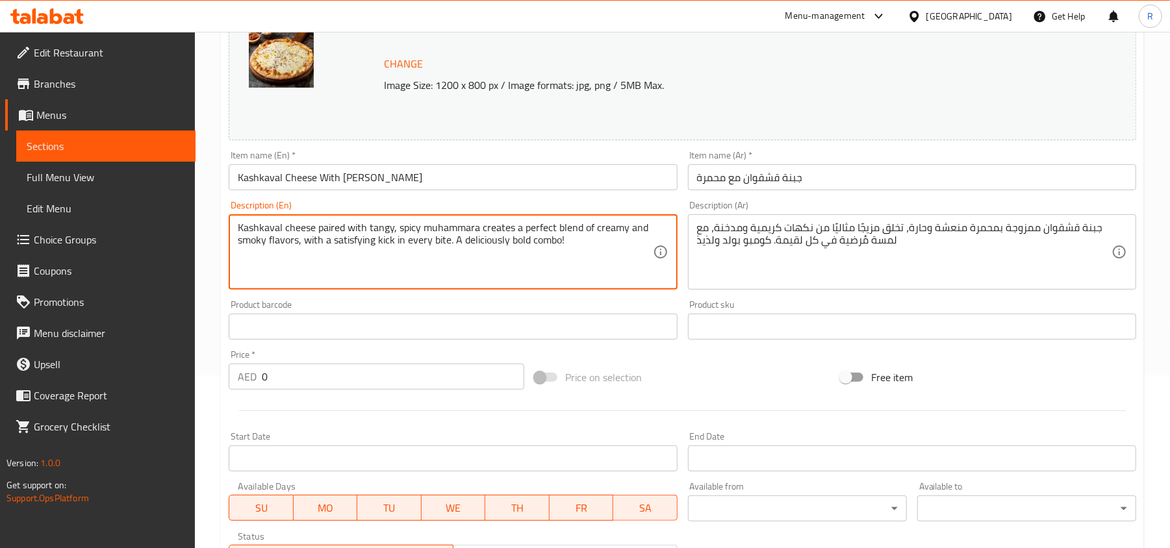
click at [487, 244] on textarea "Kashkaval cheese paired with tangy, spicy muhammara creates a perfect blend of …" at bounding box center [445, 253] width 414 height 62
paste textarea ""A rich, savory appetizer or meze made by pairing the creamy, semi-hard Kashkav…"
type textarea ""A rich, savory appetizer or meze made by pairing the creamy, semi-hard Kashkav…"
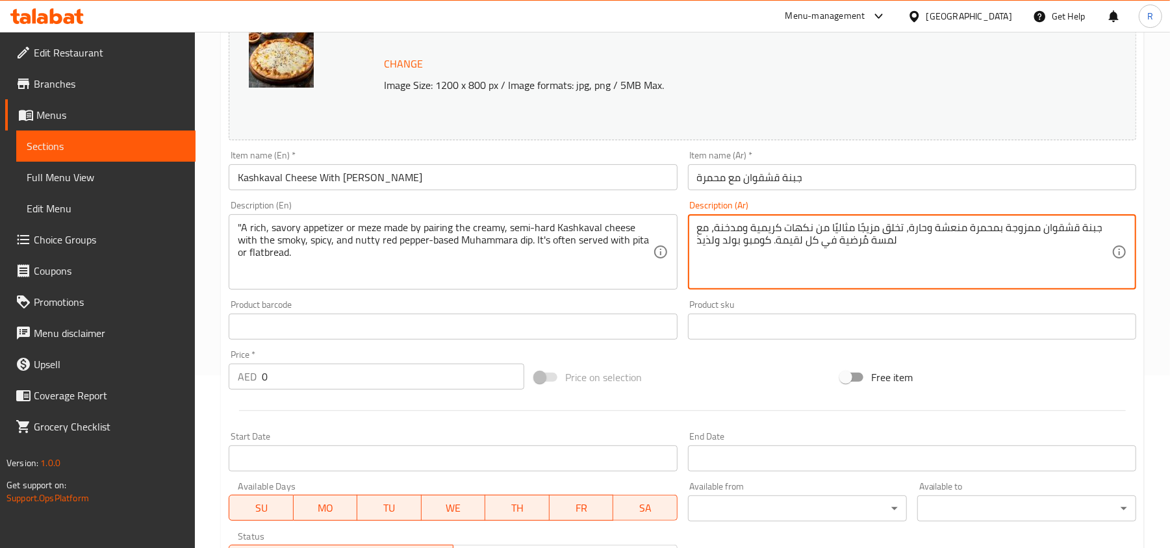
click at [769, 247] on textarea "جبنة قشقوان ممزوجة بمحمرة منعشة وحارة، تخلق مزيجًا مثاليًا من نكهات كريمية ومدخ…" at bounding box center [904, 253] width 414 height 62
paste textarea "مقبلات غنية ولذيذة، تُحضّر بمزج جبنة قشقوان الكريمية شبه الصلبة مع صلصة المحمرة…"
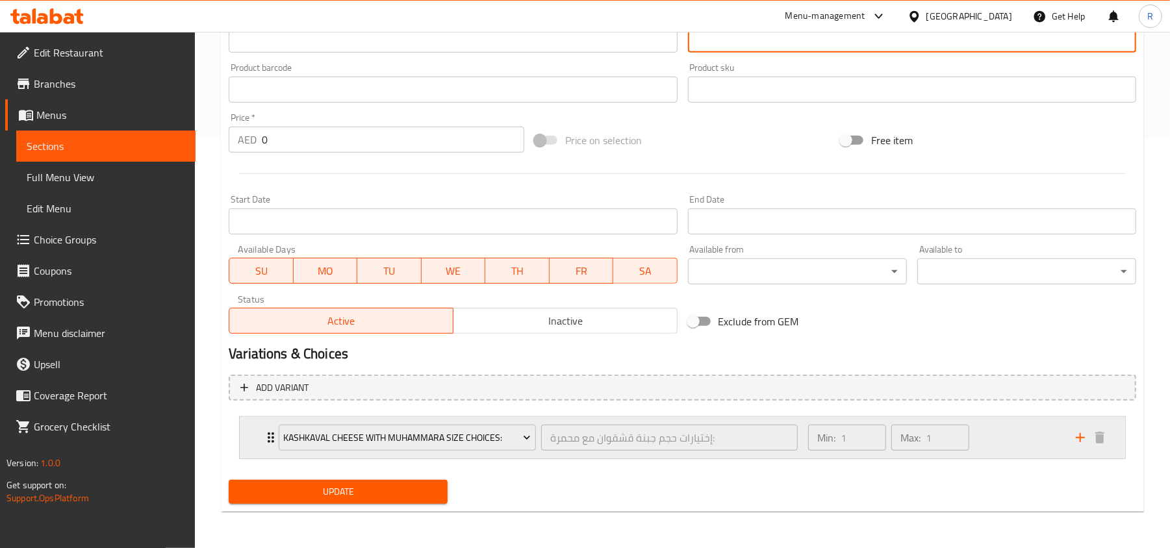
click at [1000, 429] on div "Min: 1 ​ Max: 1 ​" at bounding box center [934, 438] width 268 height 42
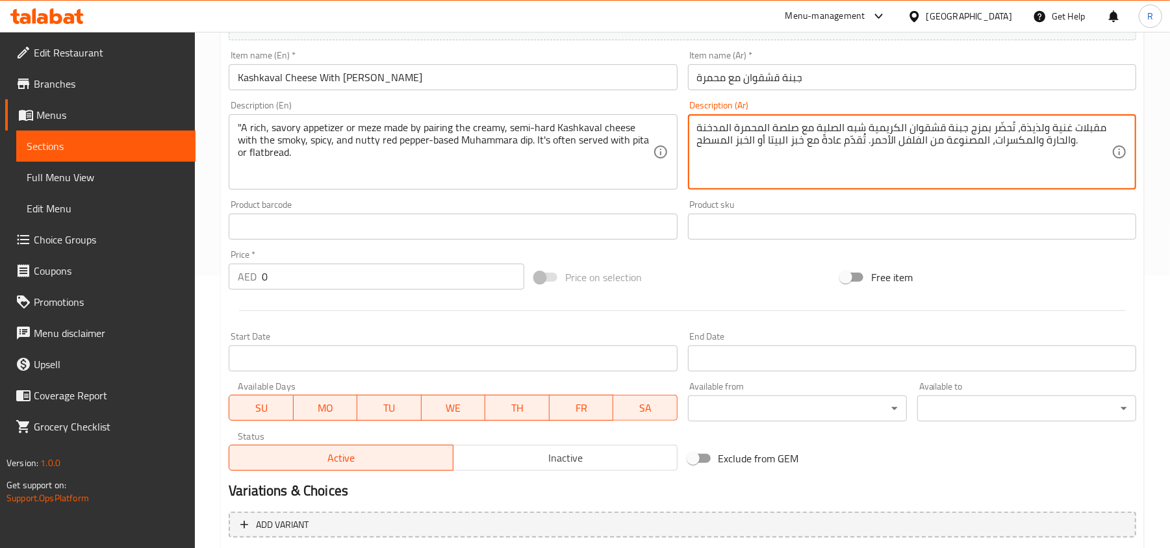
scroll to position [266, 0]
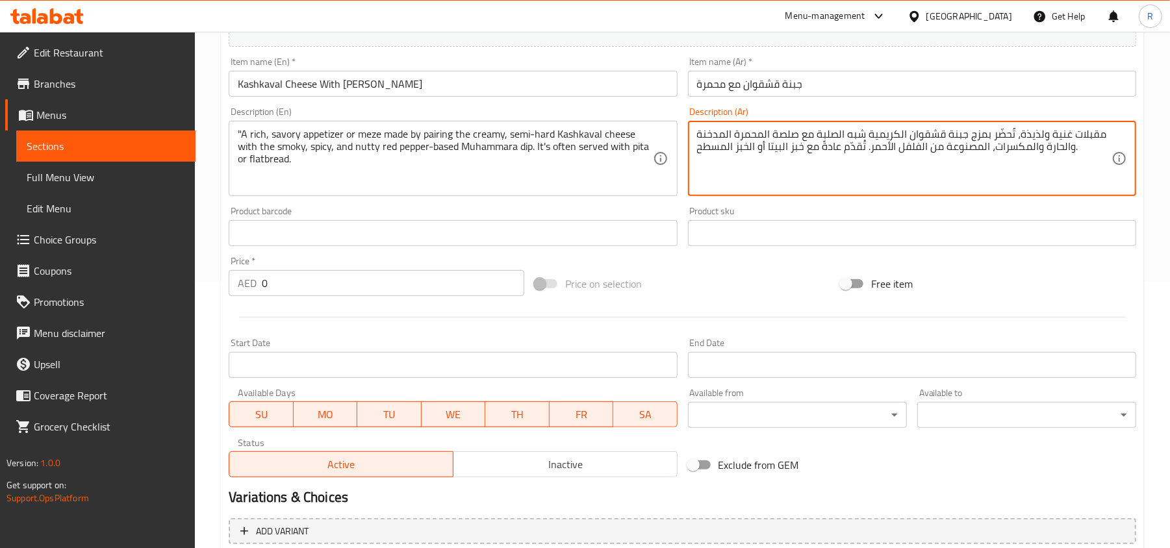
type textarea "مقبلات غنية ولذيذة، تُحضّر بمزج جبنة قشقوان الكريمية شبه الصلبة مع صلصة المحمرة…"
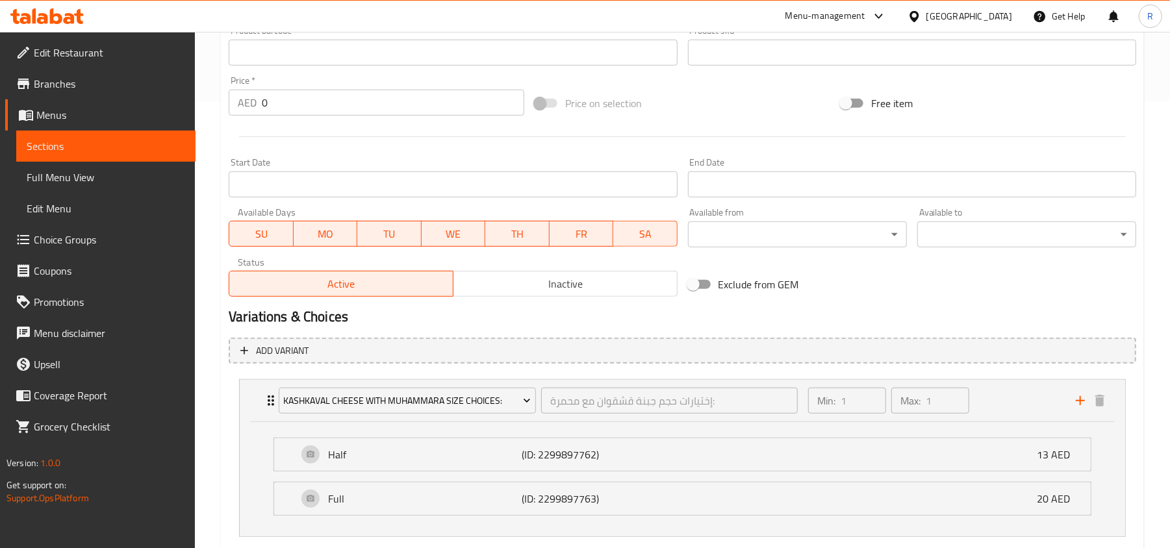
scroll to position [526, 0]
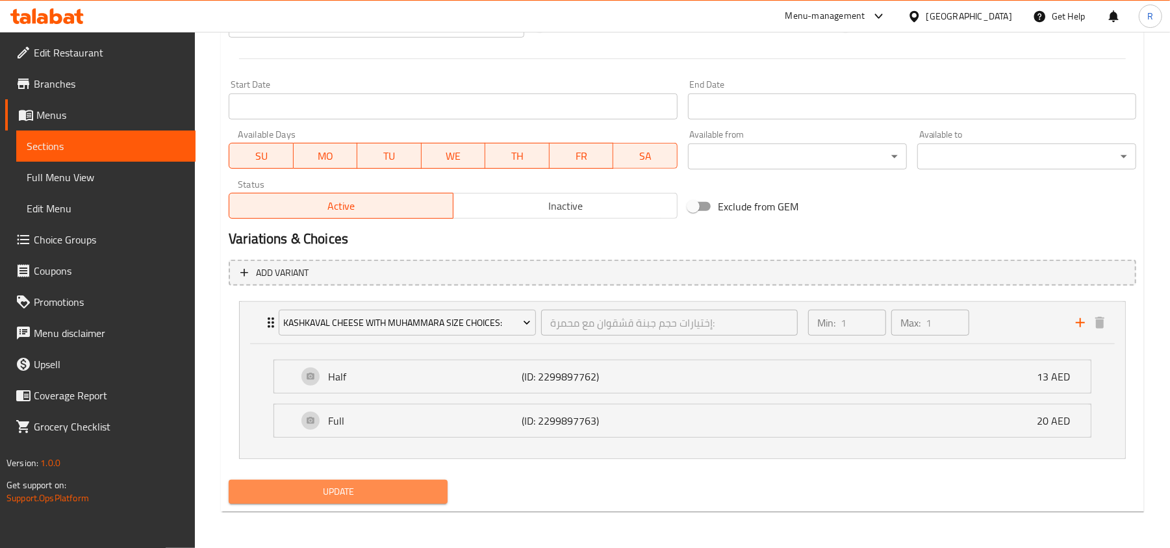
click at [416, 495] on span "Update" at bounding box center [338, 492] width 198 height 16
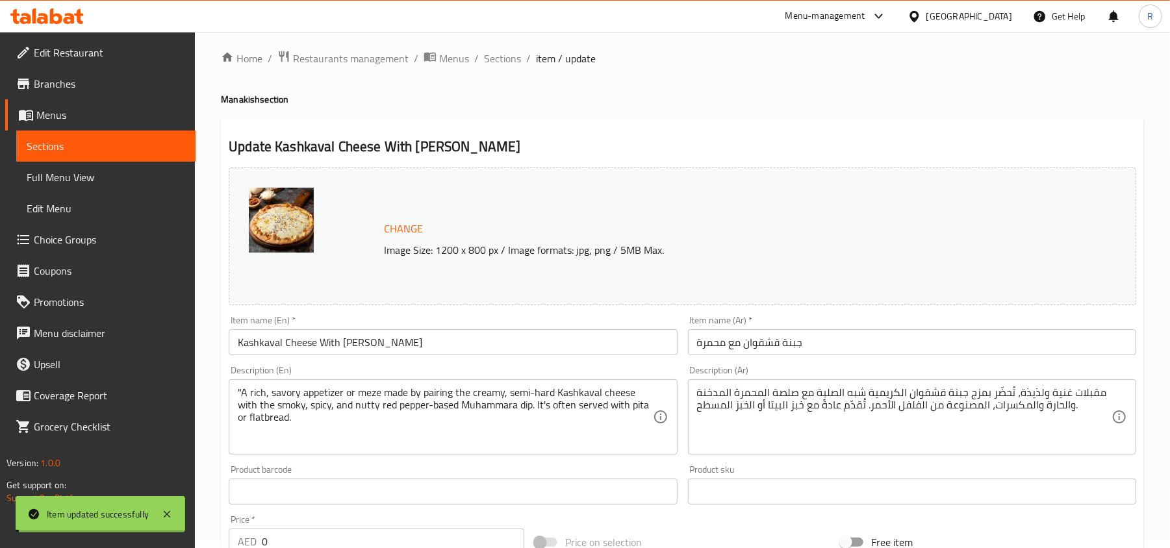
scroll to position [0, 0]
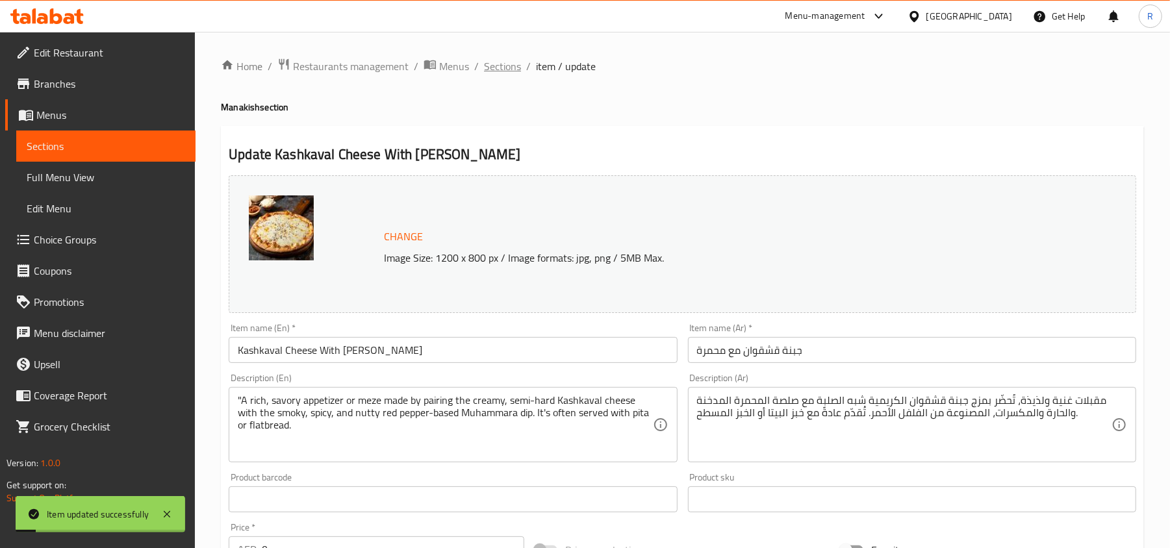
click at [502, 68] on span "Sections" at bounding box center [502, 66] width 37 height 16
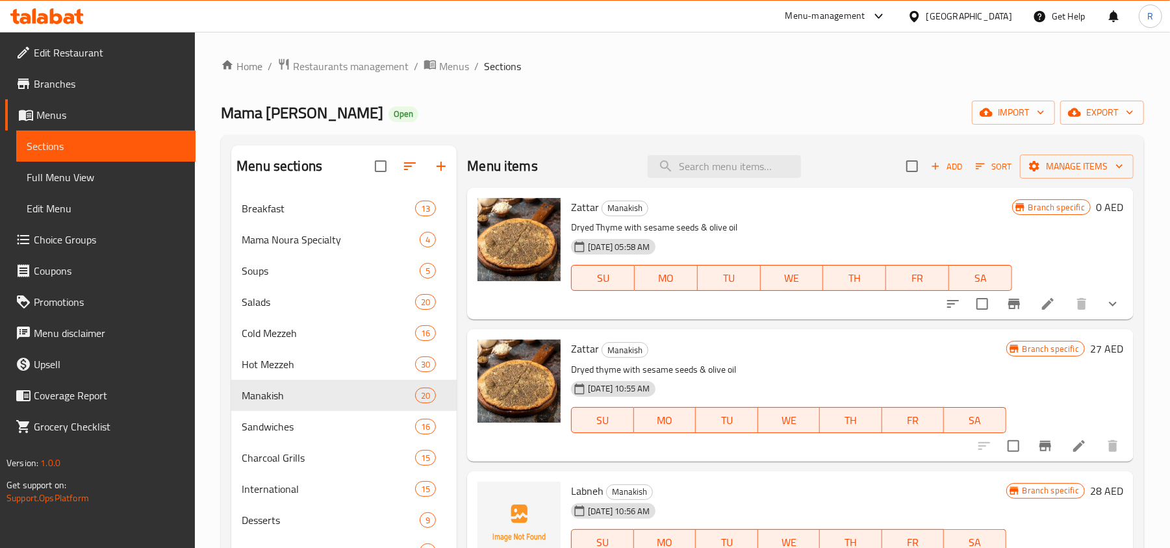
scroll to position [86, 0]
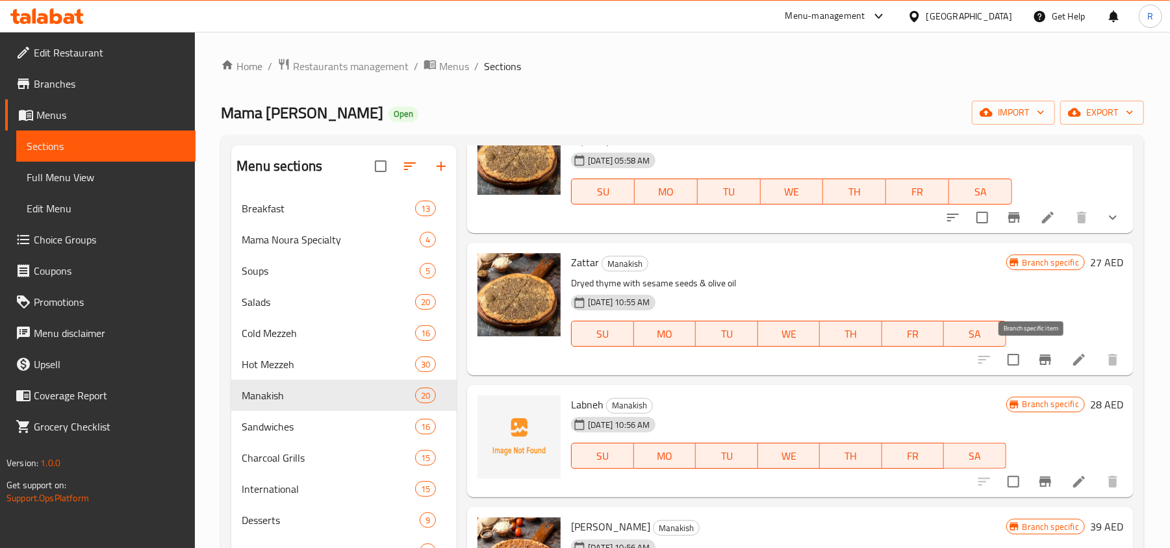
click at [1039, 364] on icon "Branch-specific-item" at bounding box center [1045, 360] width 12 height 10
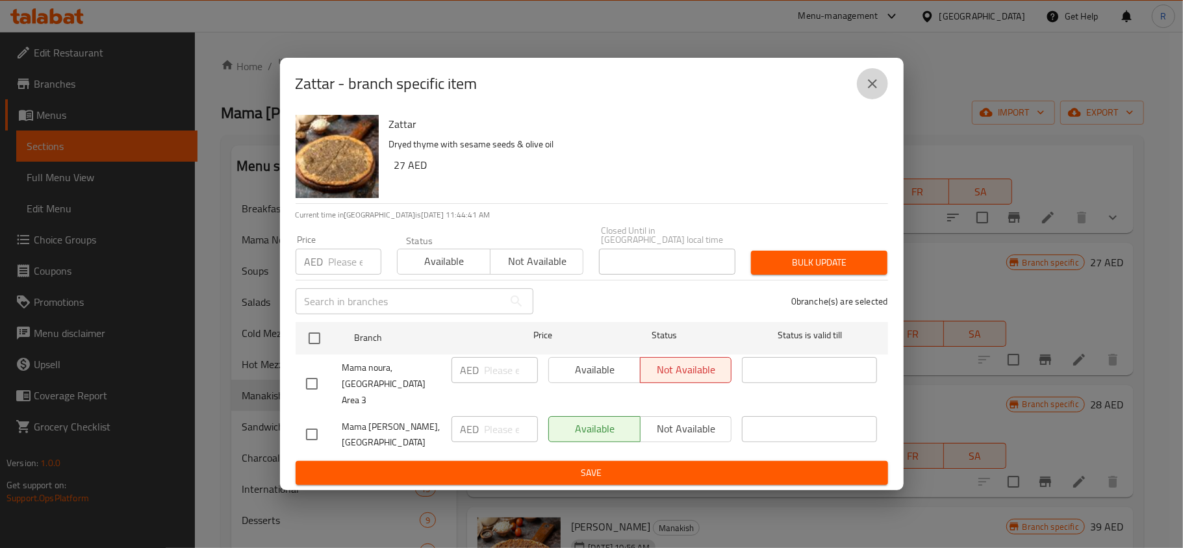
click at [869, 88] on icon "close" at bounding box center [872, 83] width 9 height 9
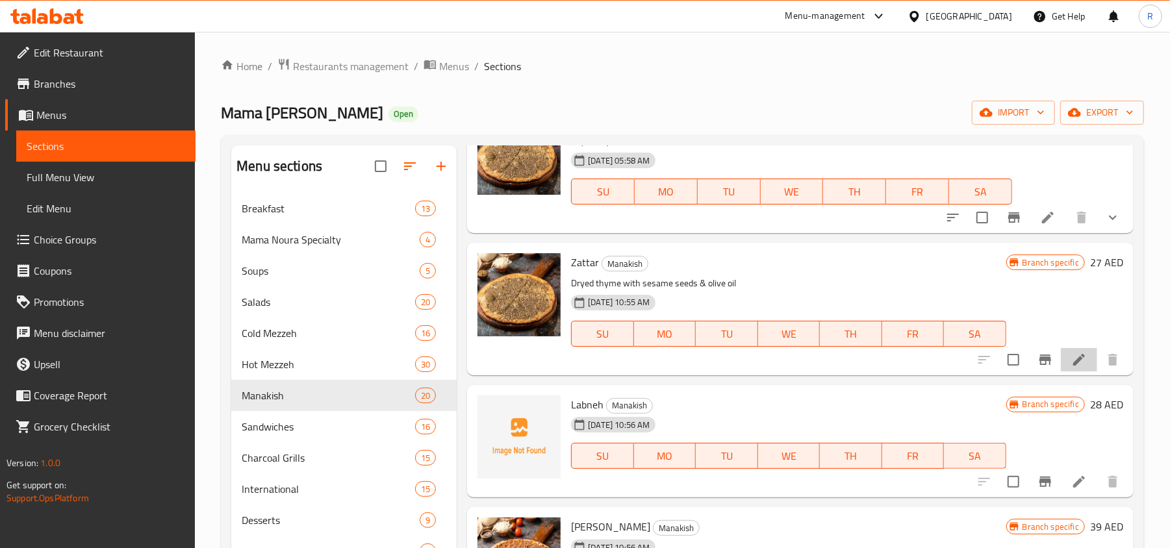
click at [1061, 369] on li at bounding box center [1079, 359] width 36 height 23
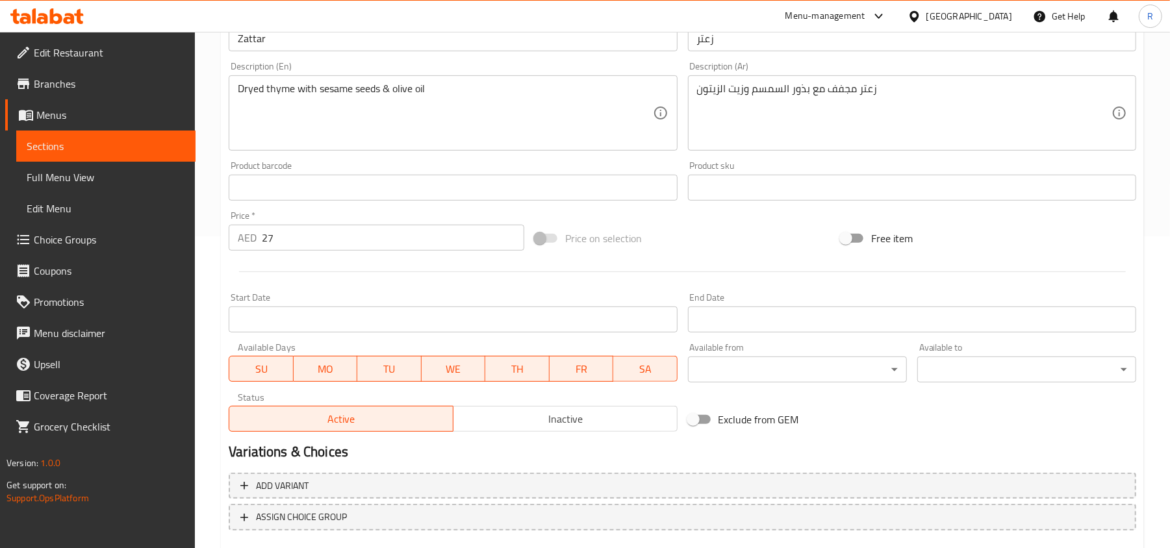
scroll to position [346, 0]
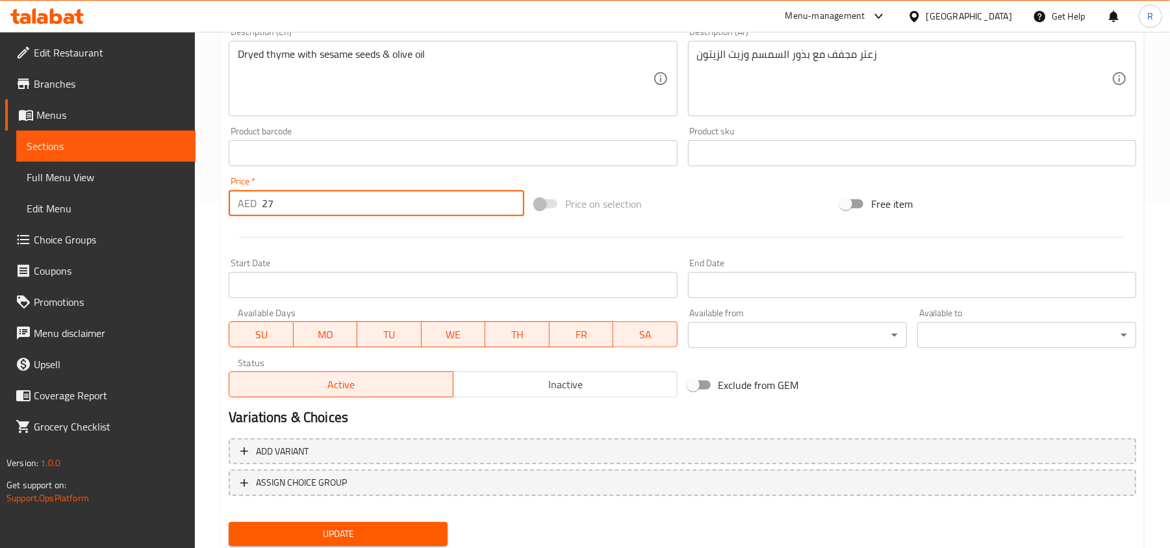
click at [247, 204] on div "AED 27 Price *" at bounding box center [377, 203] width 296 height 26
type input "0"
click at [341, 536] on span "Update" at bounding box center [338, 534] width 198 height 16
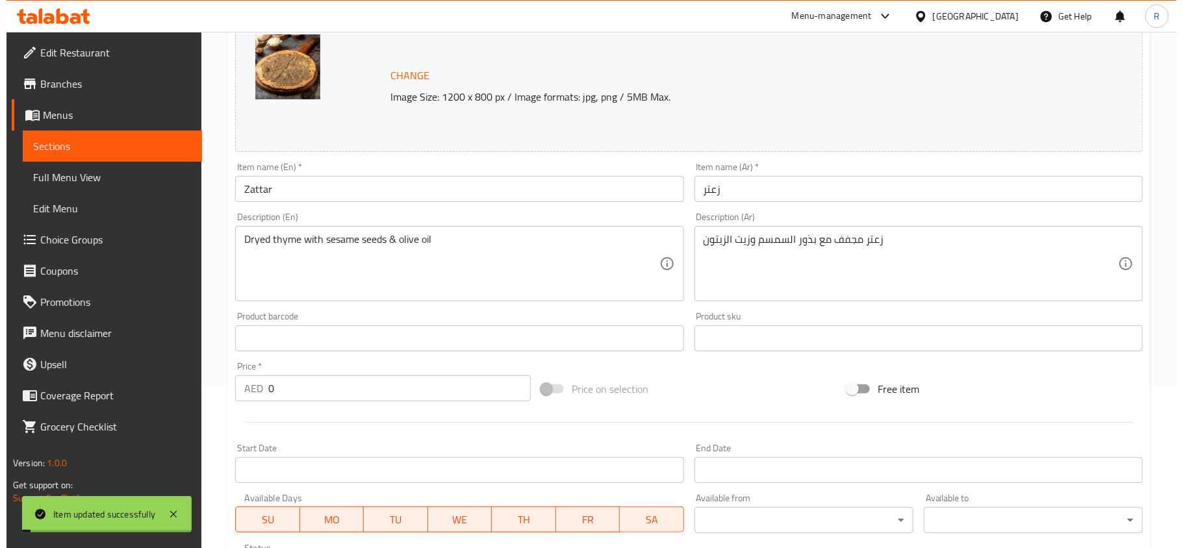
scroll to position [388, 0]
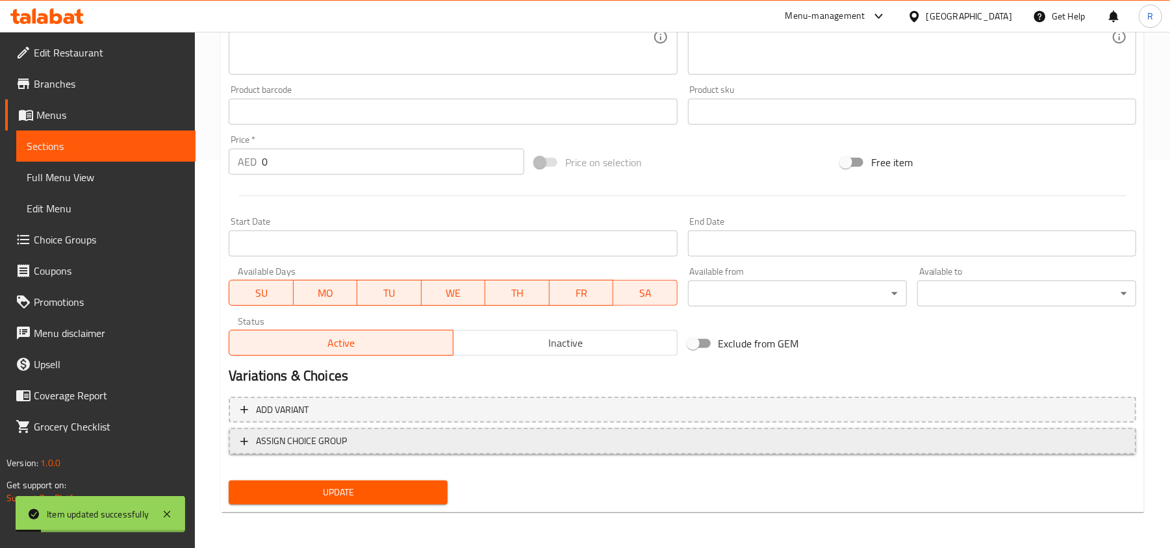
click at [388, 447] on span "ASSIGN CHOICE GROUP" at bounding box center [682, 441] width 884 height 16
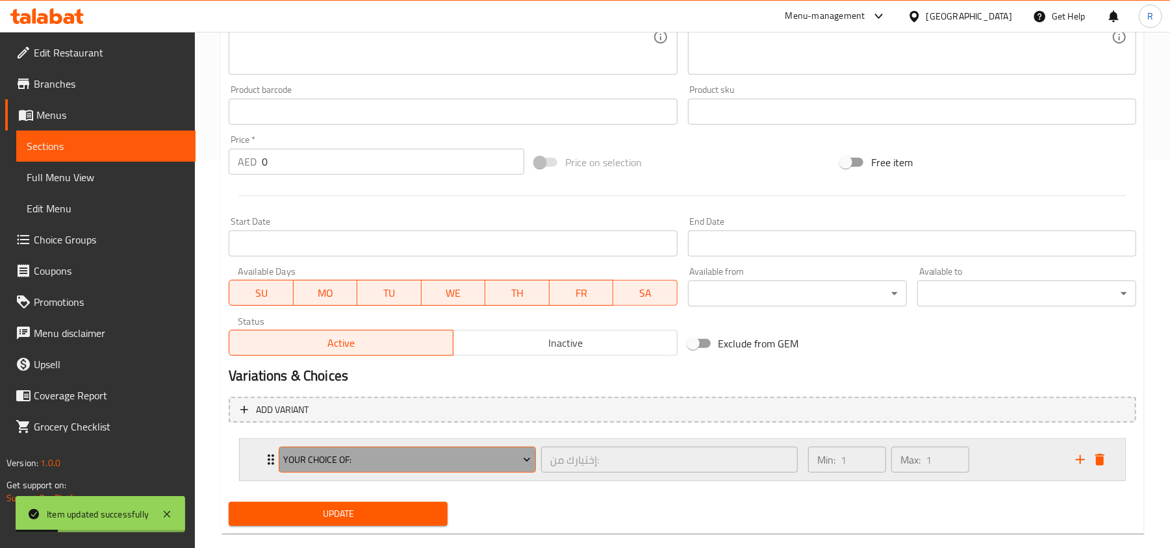
click at [461, 463] on span "Your Choice Of:" at bounding box center [408, 460] width 248 height 16
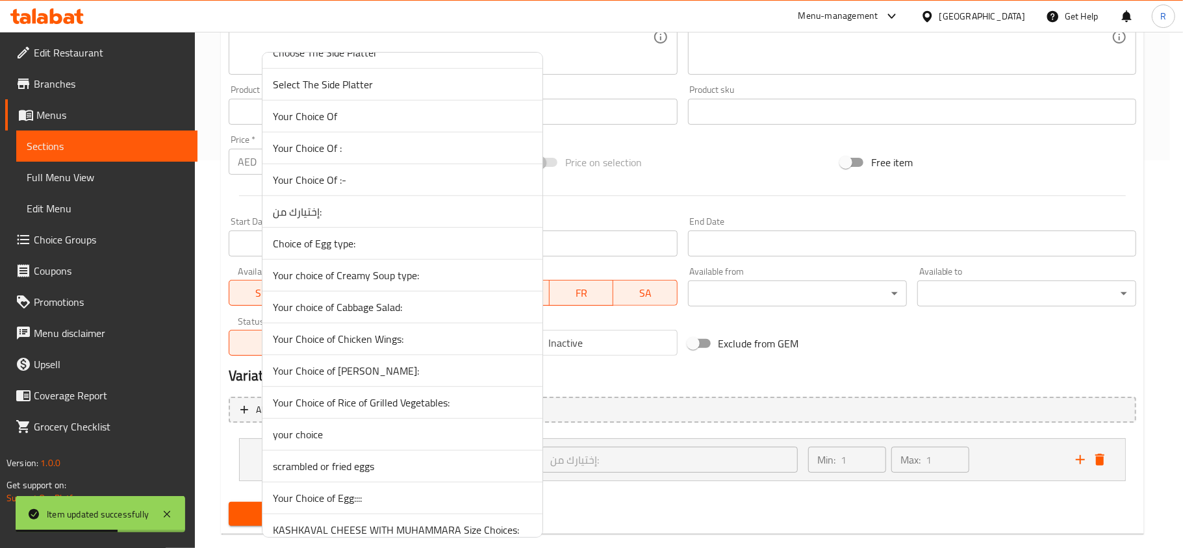
scroll to position [679, 0]
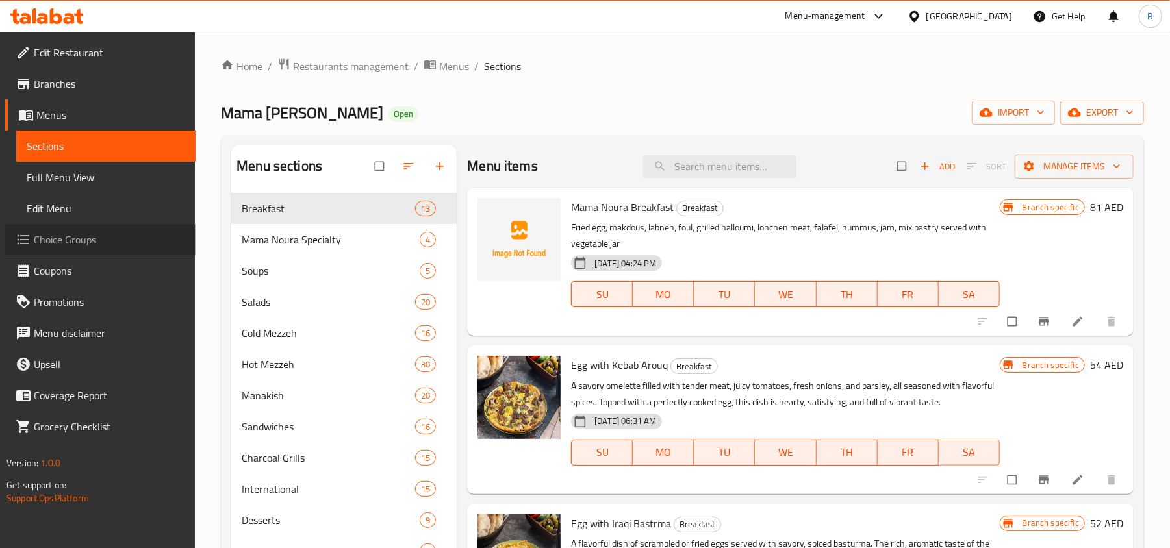
click at [81, 244] on span "Choice Groups" at bounding box center [109, 240] width 151 height 16
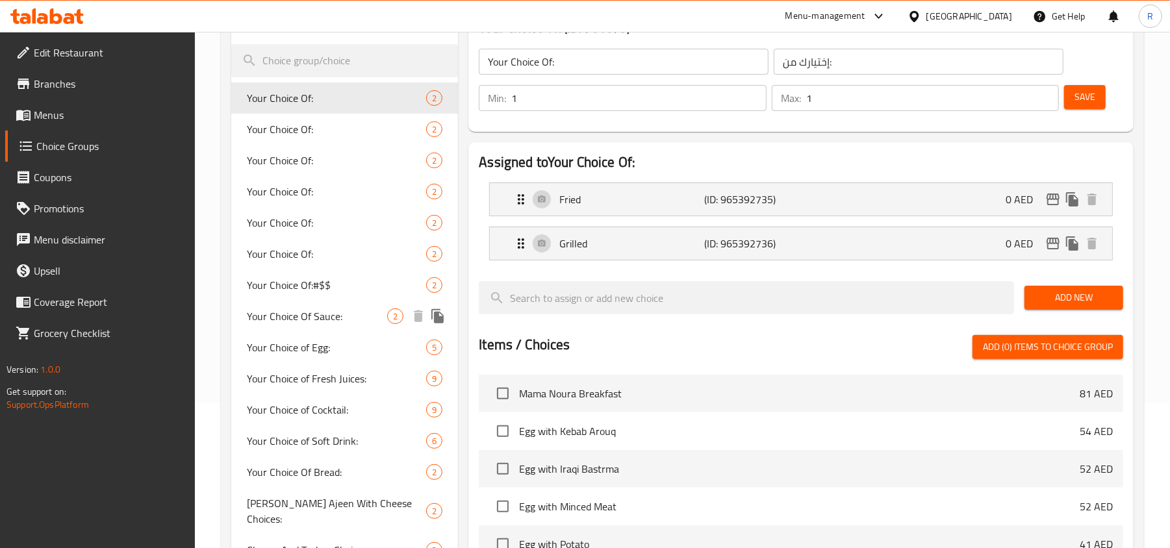
scroll to position [173, 0]
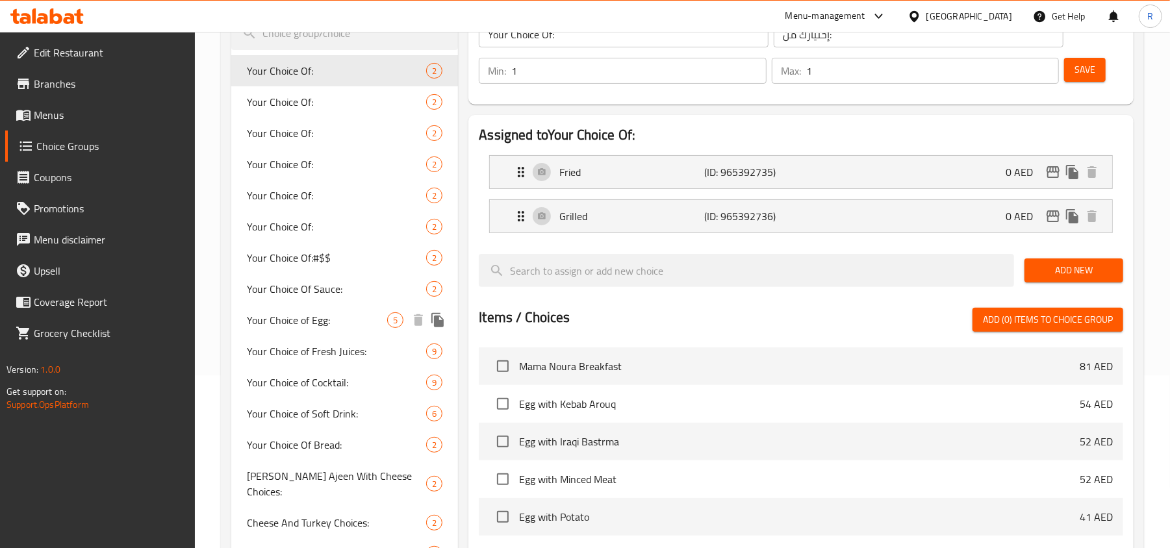
click at [310, 324] on span "Your Choice of Egg:" at bounding box center [317, 320] width 140 height 16
type input "Your Choice of Egg:"
type input "إختيارك من البيض:"
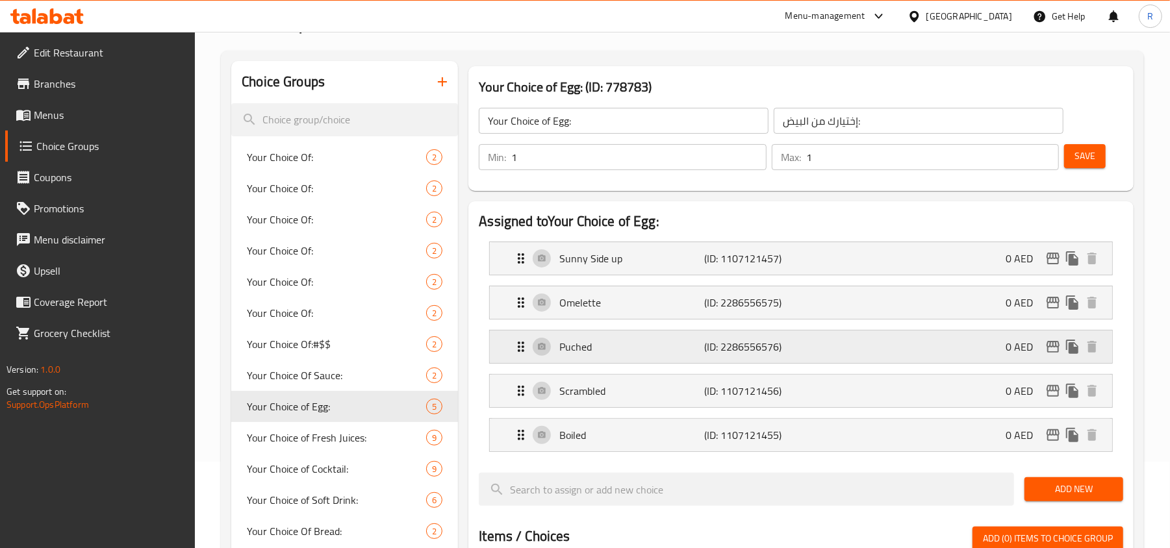
scroll to position [0, 0]
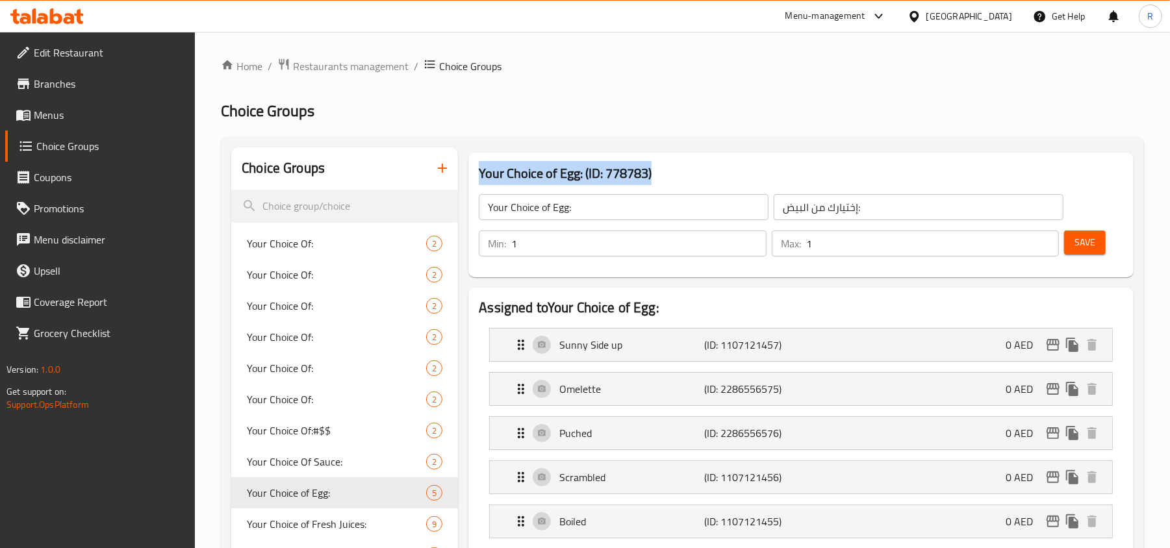
drag, startPoint x: 474, startPoint y: 172, endPoint x: 618, endPoint y: 172, distance: 144.2
click at [651, 172] on div "Your Choice of Egg: (ID: 778783) Your Choice of Egg: ​ إختيارك من البيض: ​ Min:…" at bounding box center [800, 215] width 665 height 125
copy h3 "Your Choice of Egg: (ID: 778783)"
click at [433, 170] on button "button" at bounding box center [442, 168] width 31 height 31
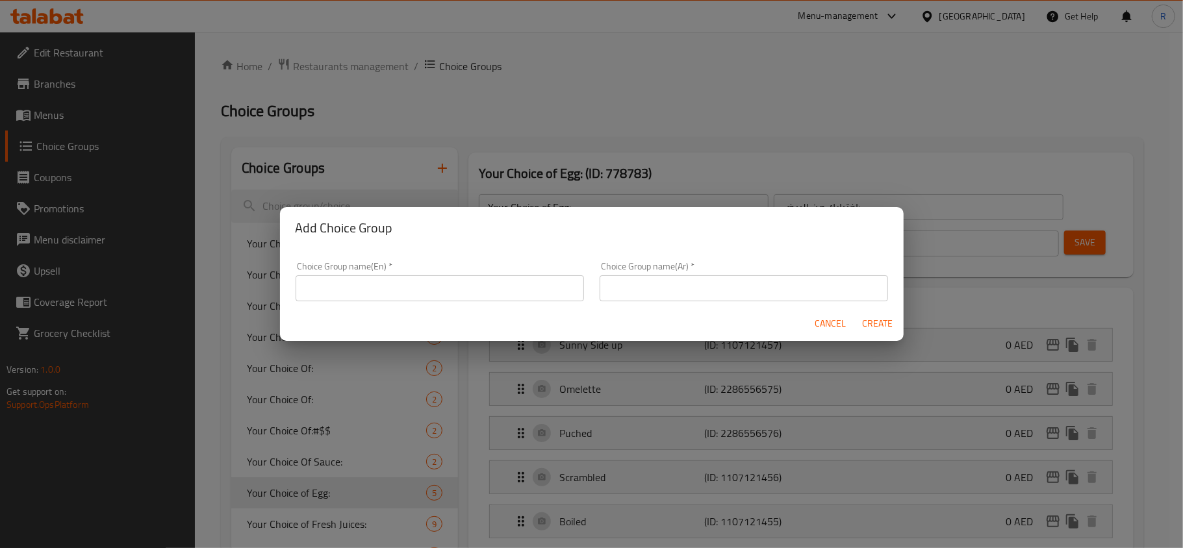
click at [426, 279] on input "text" at bounding box center [440, 288] width 288 height 26
type input "y"
click at [691, 296] on input "text" at bounding box center [744, 288] width 288 height 26
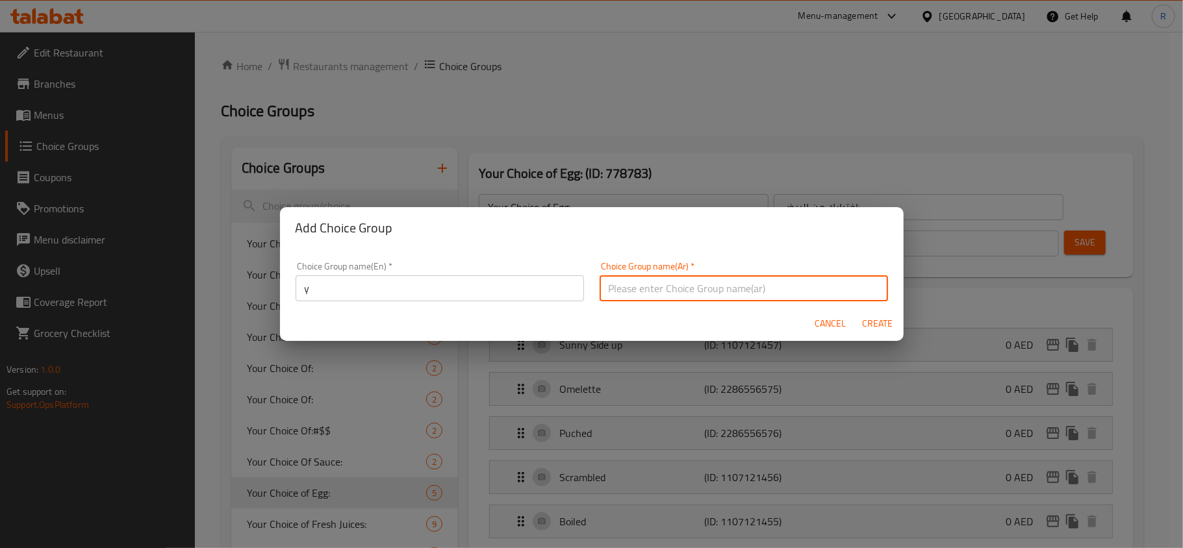
type input "إختيارك من الحجم:"
click at [884, 322] on span "Create" at bounding box center [877, 324] width 31 height 16
type input "y"
type input "إختيارك من الحجم:"
type input "0"
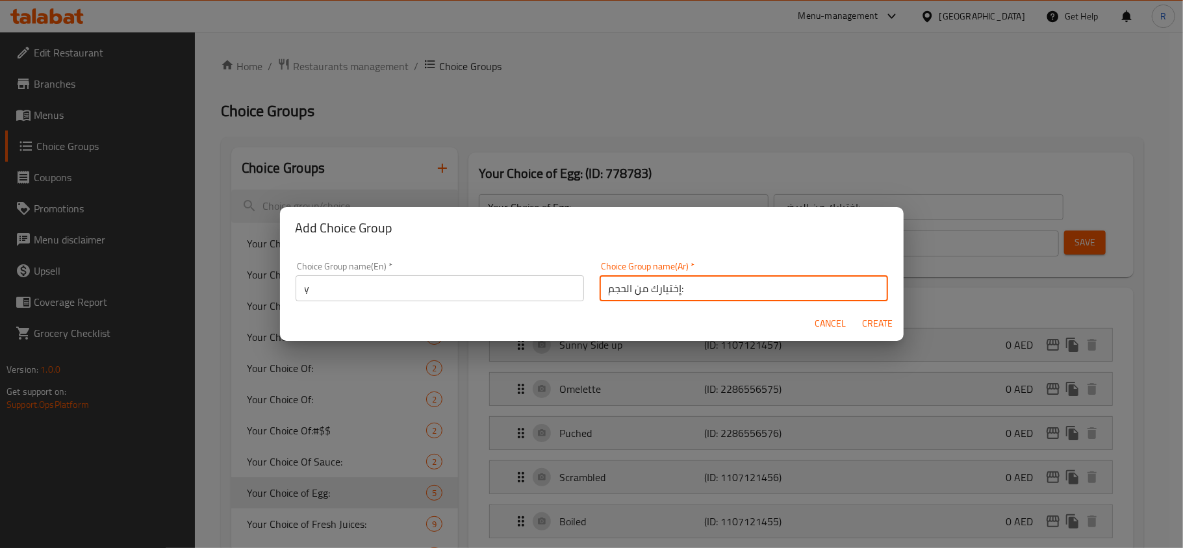
type input "0"
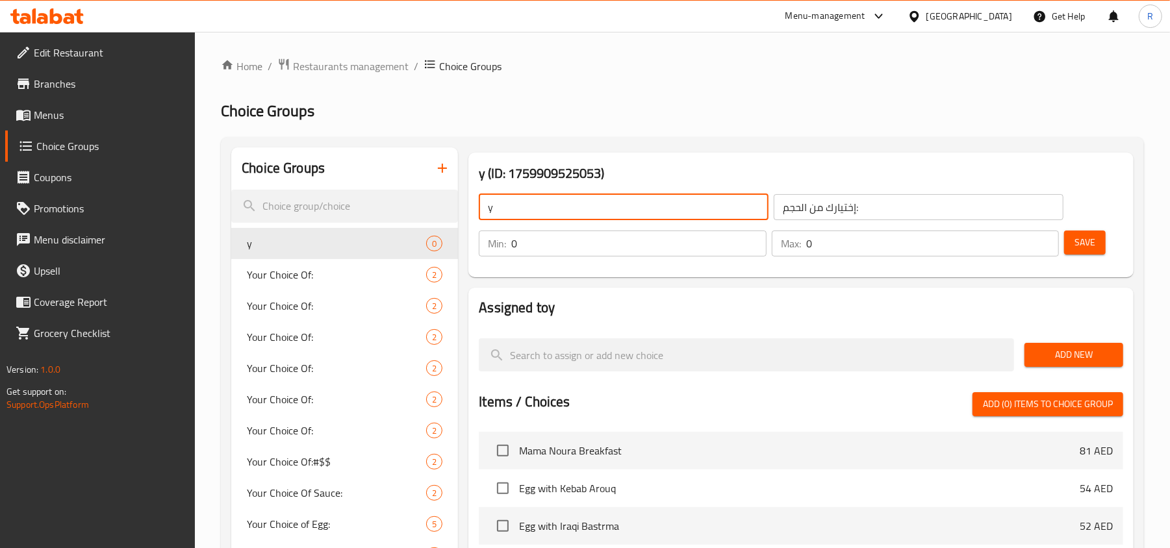
click at [533, 212] on input "y" at bounding box center [624, 207] width 290 height 26
click at [557, 209] on input "Your Choice Of Coffee:" at bounding box center [624, 207] width 290 height 26
type input "Your Choice Of Size:"
type input "1"
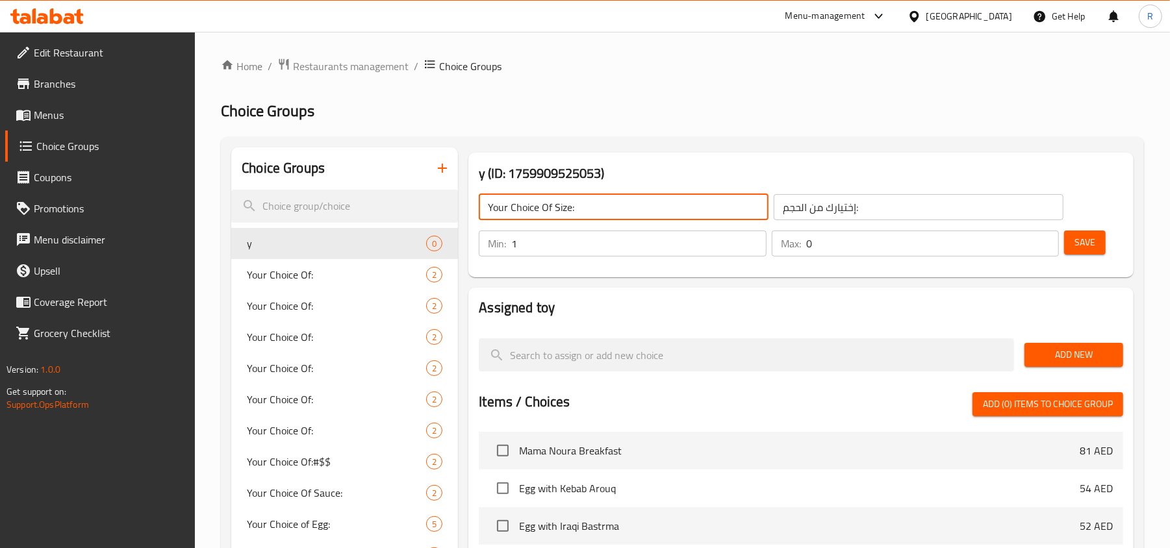
click at [754, 240] on input "1" at bounding box center [638, 244] width 255 height 26
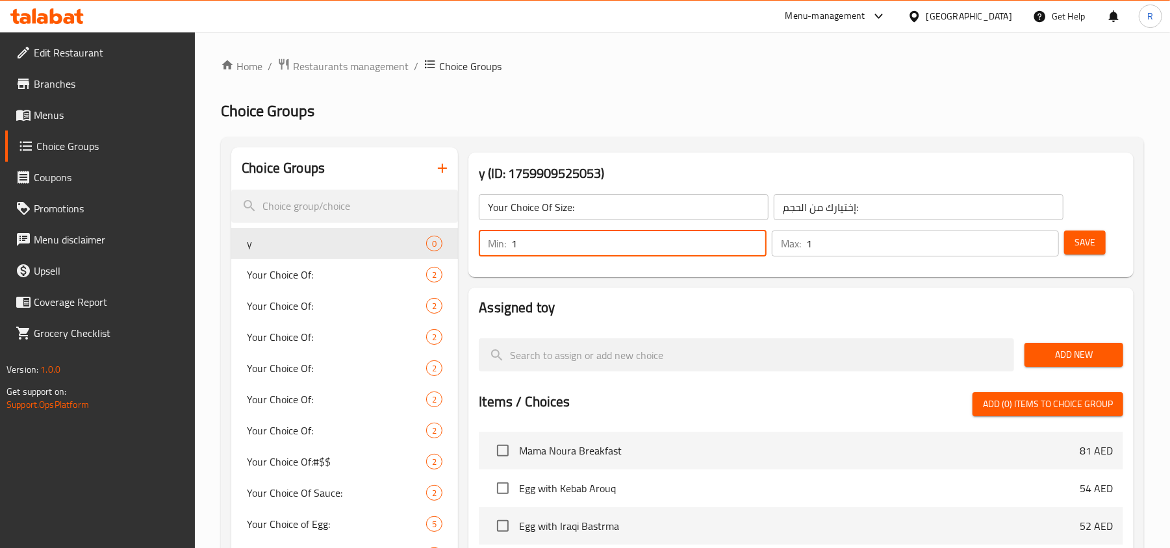
type input "1"
click at [1046, 238] on input "1" at bounding box center [932, 244] width 253 height 26
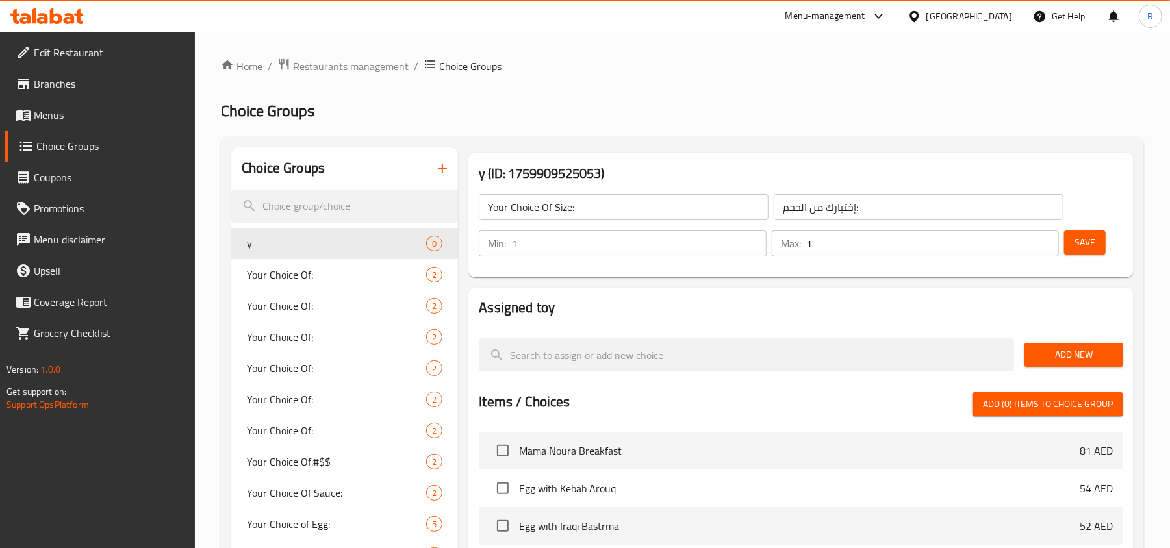
click at [1085, 338] on div "Add New" at bounding box center [1073, 355] width 109 height 44
click at [1084, 344] on button "Add New" at bounding box center [1073, 355] width 99 height 24
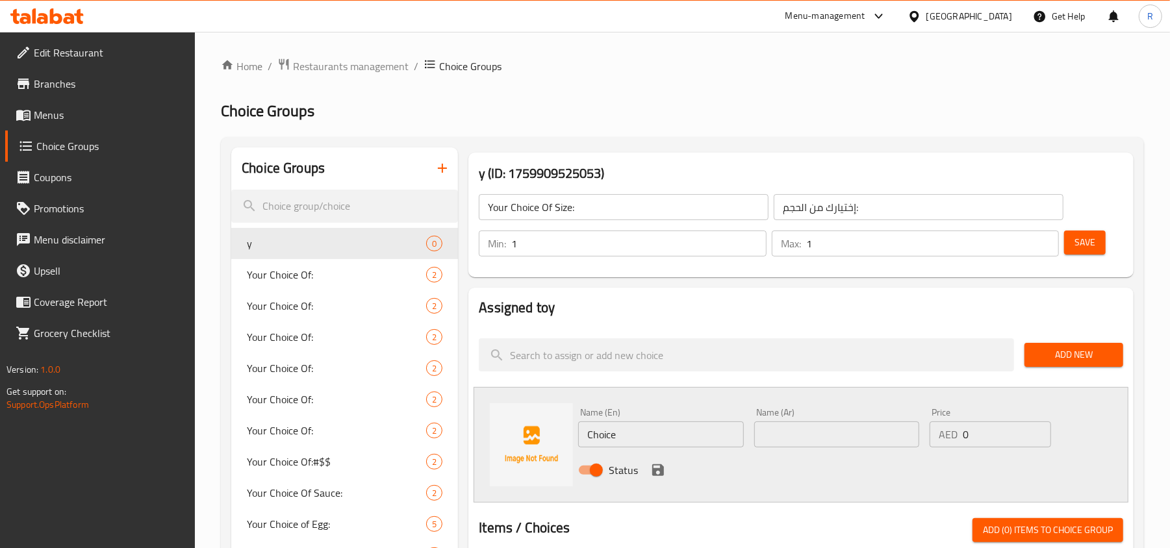
click at [602, 442] on input "Choice" at bounding box center [660, 435] width 165 height 26
paste input "half"
type input "half"
click at [822, 429] on input "text" at bounding box center [836, 435] width 165 height 26
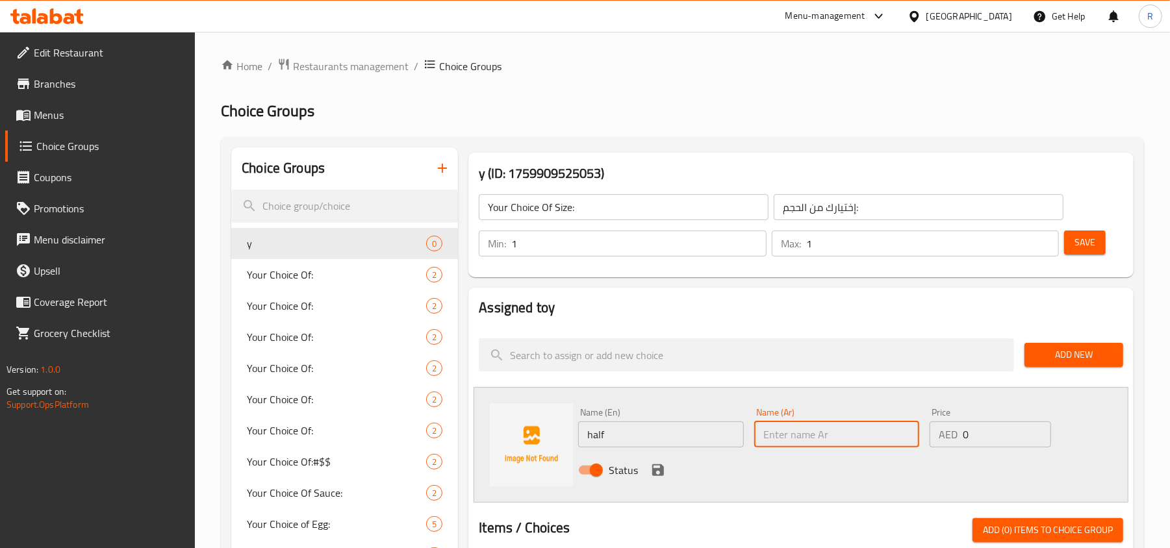
click at [825, 433] on input "text" at bounding box center [836, 435] width 165 height 26
type input "نصف"
click at [959, 437] on div "AED 0 Price" at bounding box center [990, 435] width 121 height 26
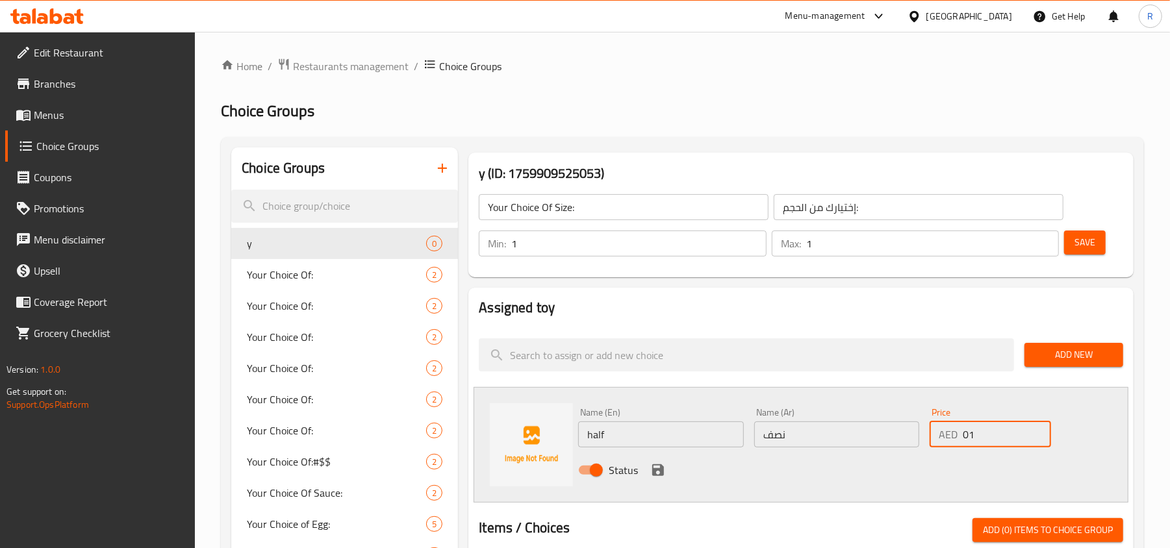
type input "0"
type input "10"
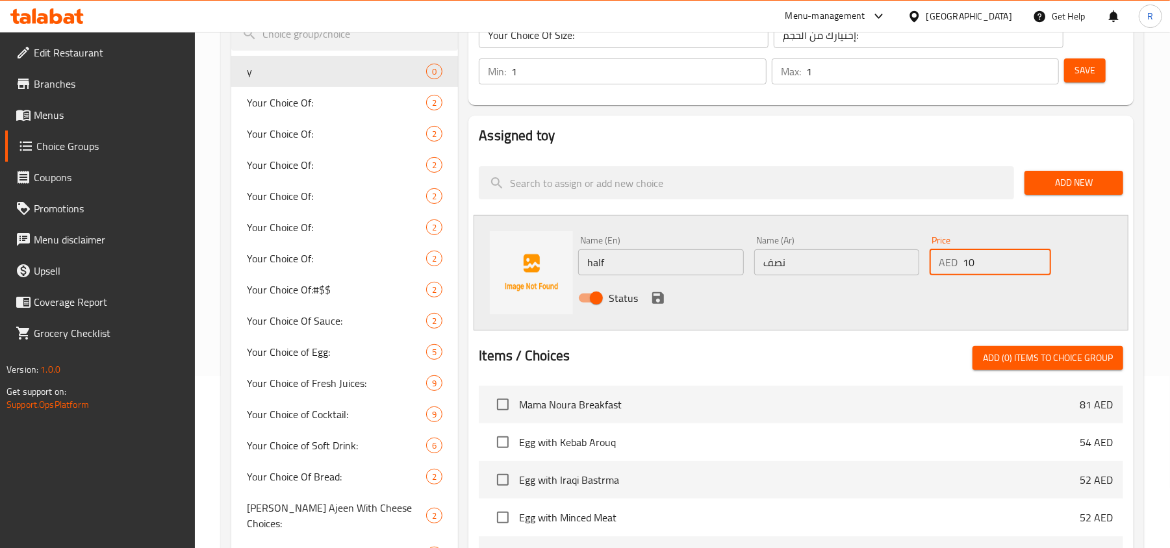
scroll to position [173, 0]
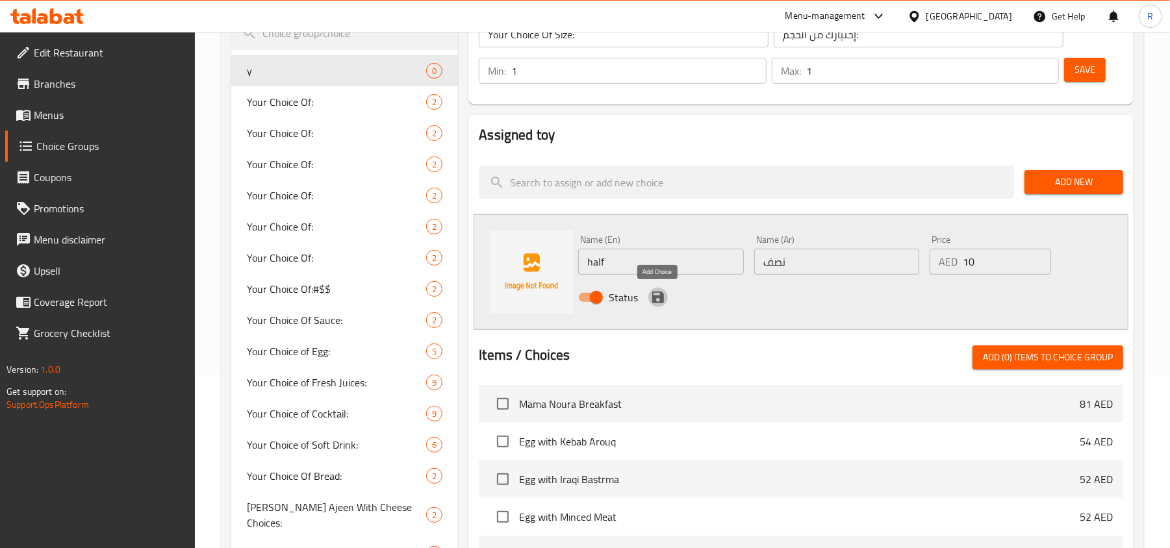
click at [664, 294] on icon "save" at bounding box center [658, 298] width 16 height 16
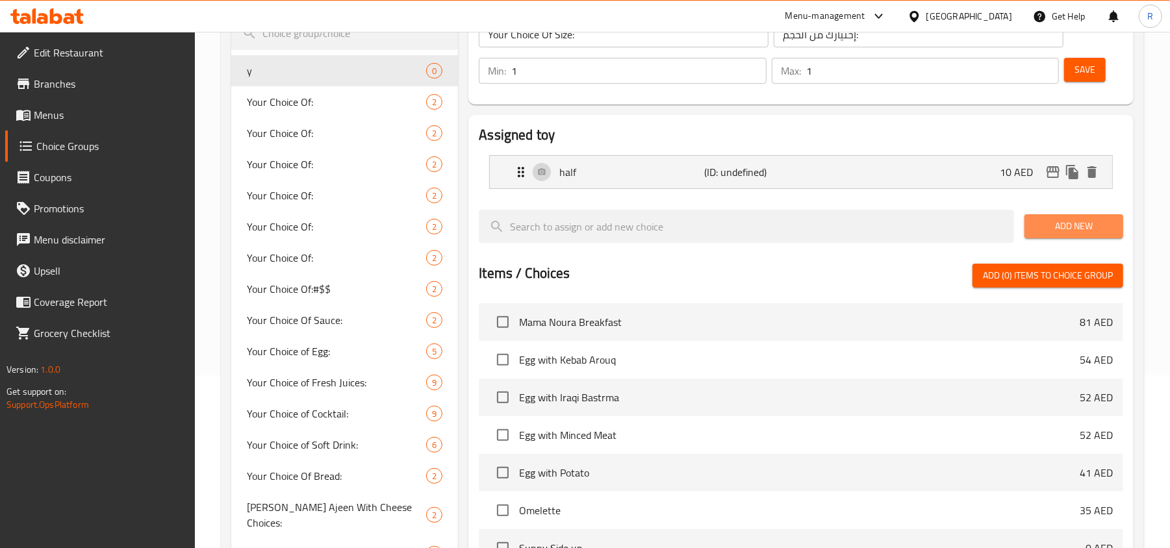
click at [1065, 227] on span "Add New" at bounding box center [1074, 226] width 78 height 16
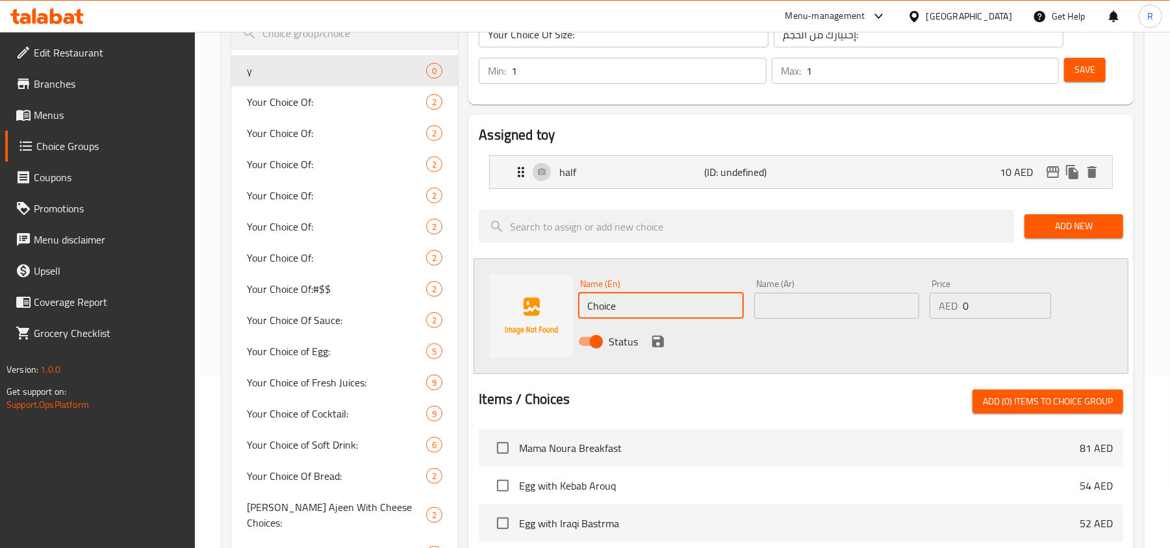
click at [611, 301] on input "Choice" at bounding box center [660, 306] width 165 height 26
paste input "full"
type input "full"
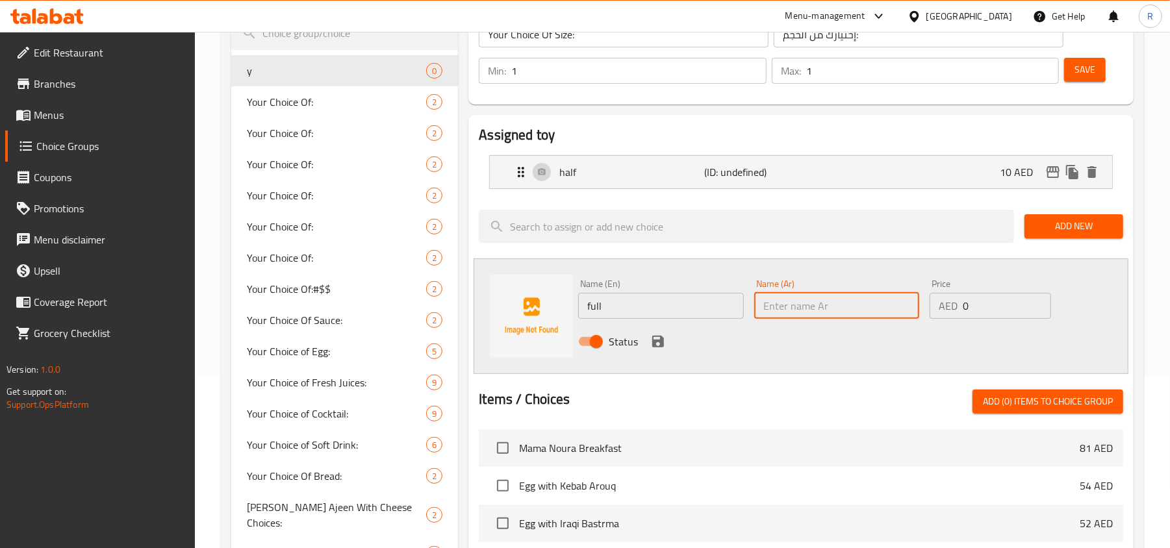
click at [802, 315] on input "text" at bounding box center [836, 306] width 165 height 26
type input "كامل"
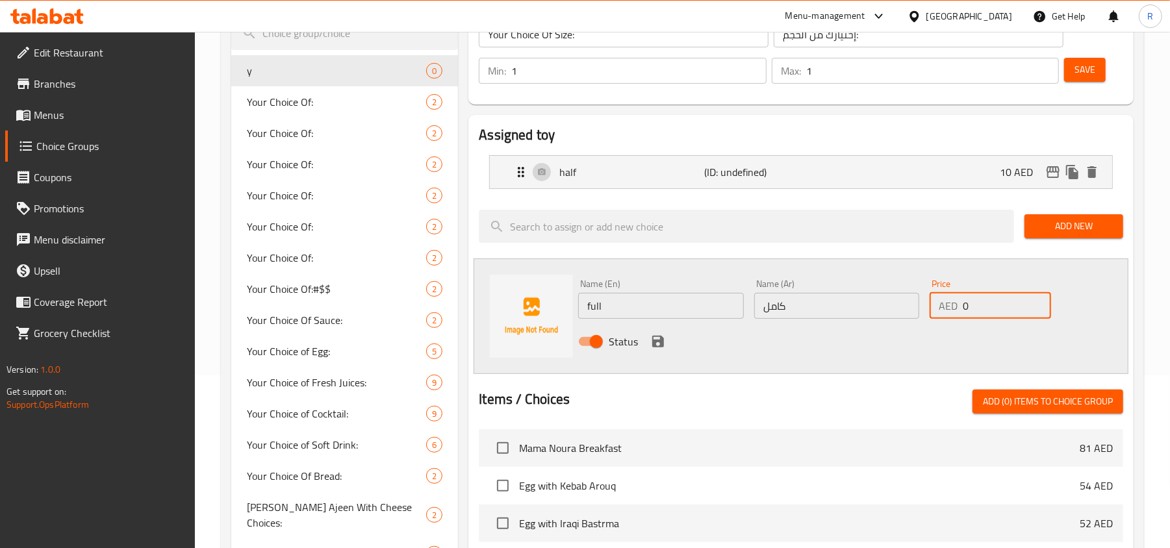
drag, startPoint x: 973, startPoint y: 311, endPoint x: 939, endPoint y: 300, distance: 35.3
click at [939, 300] on div "AED 0 Price" at bounding box center [990, 306] width 121 height 26
type input "16"
click at [655, 343] on icon "save" at bounding box center [658, 342] width 12 height 12
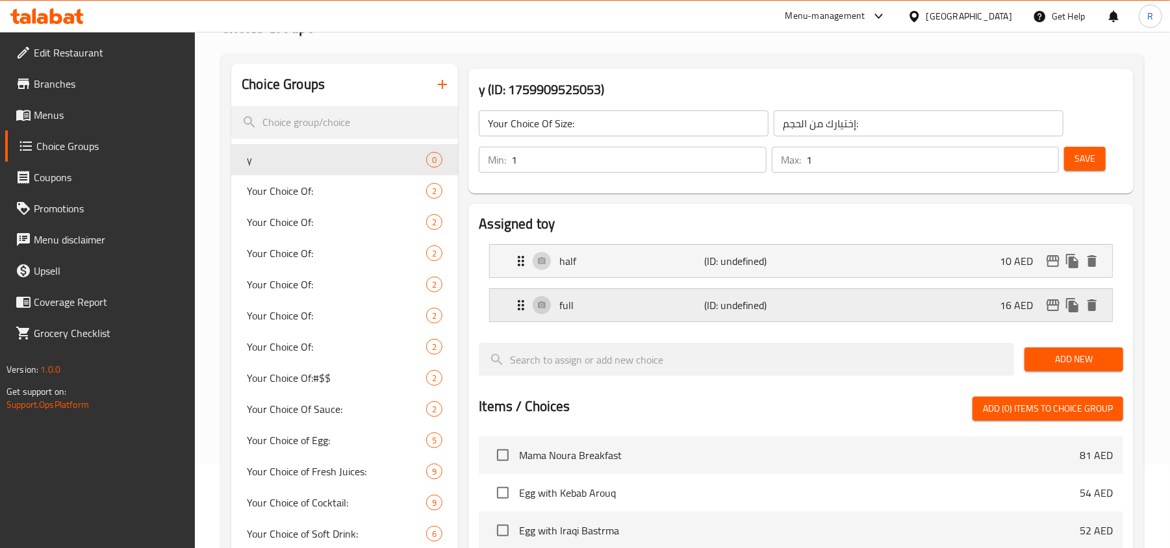
scroll to position [0, 0]
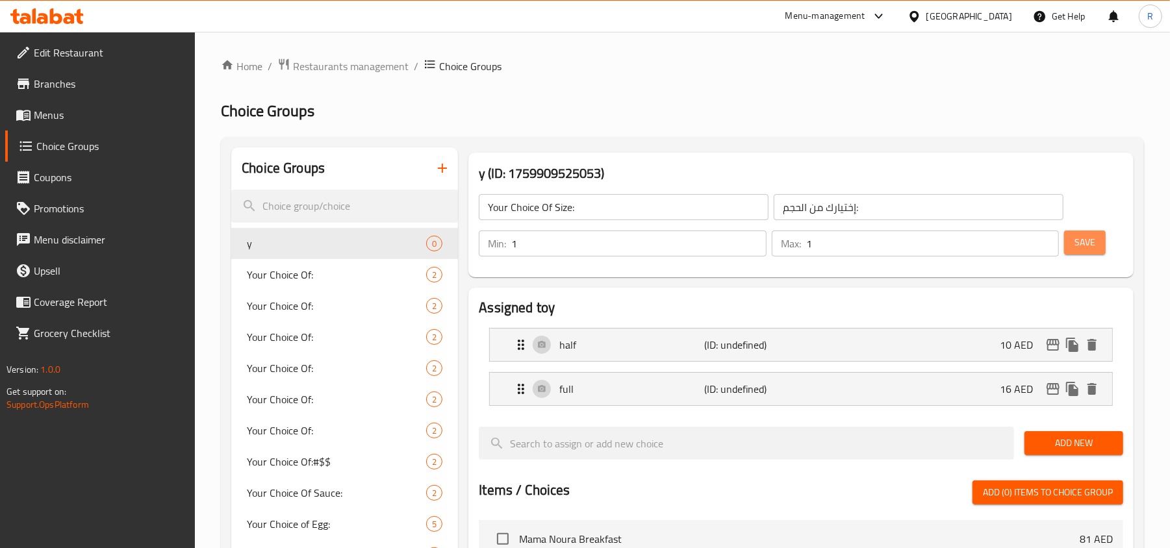
click at [1077, 247] on span "Save" at bounding box center [1085, 243] width 21 height 16
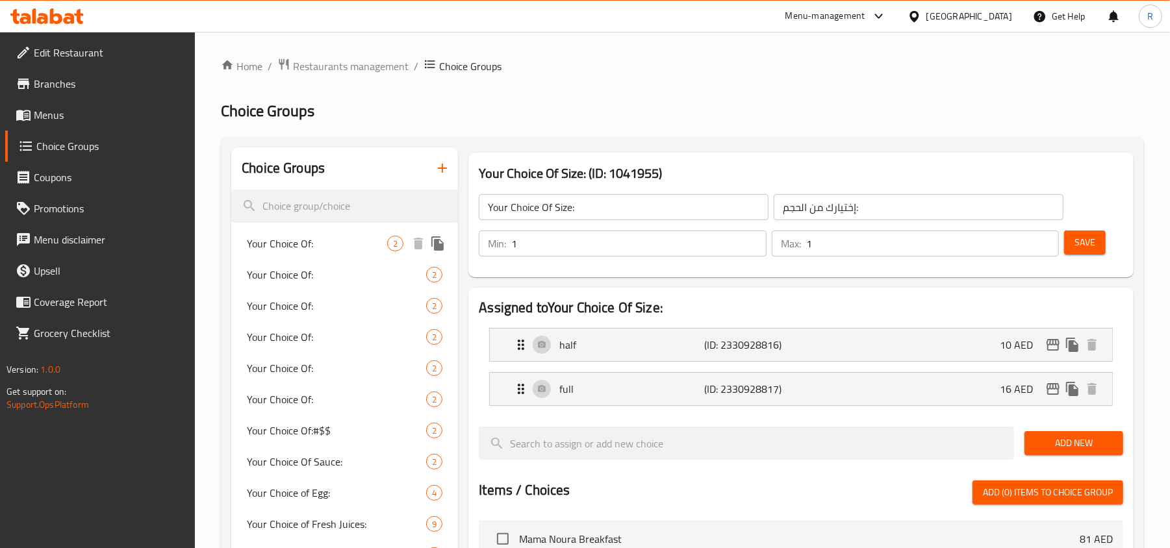
click at [302, 242] on span "Your Choice Of:" at bounding box center [317, 244] width 140 height 16
type input "Your Choice Of:"
type input "إختيارك من:"
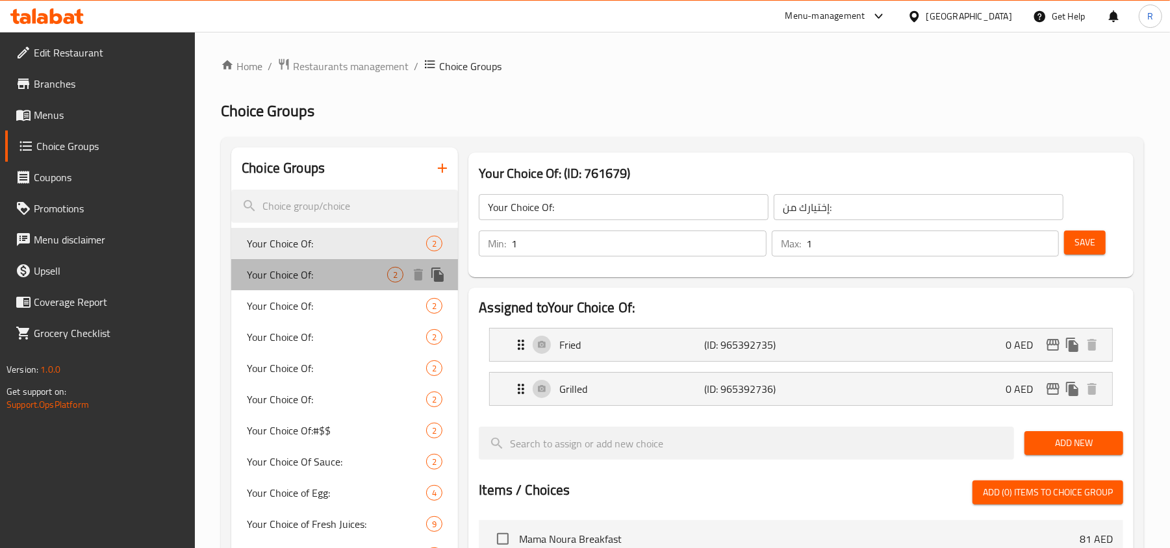
click at [313, 269] on span "Your Choice Of:" at bounding box center [317, 275] width 140 height 16
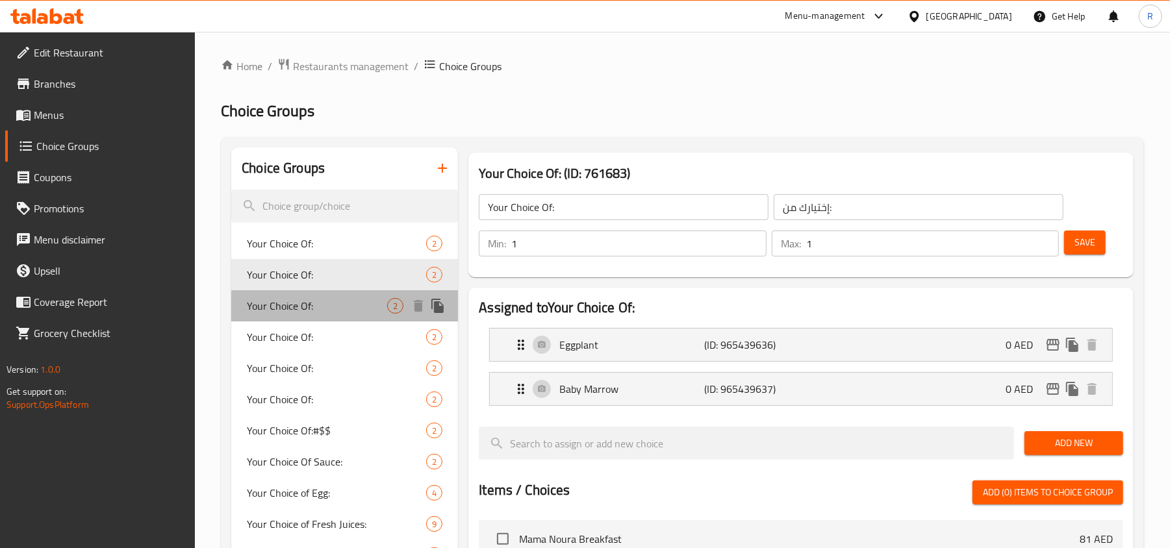
click at [312, 299] on span "Your Choice Of:" at bounding box center [317, 306] width 140 height 16
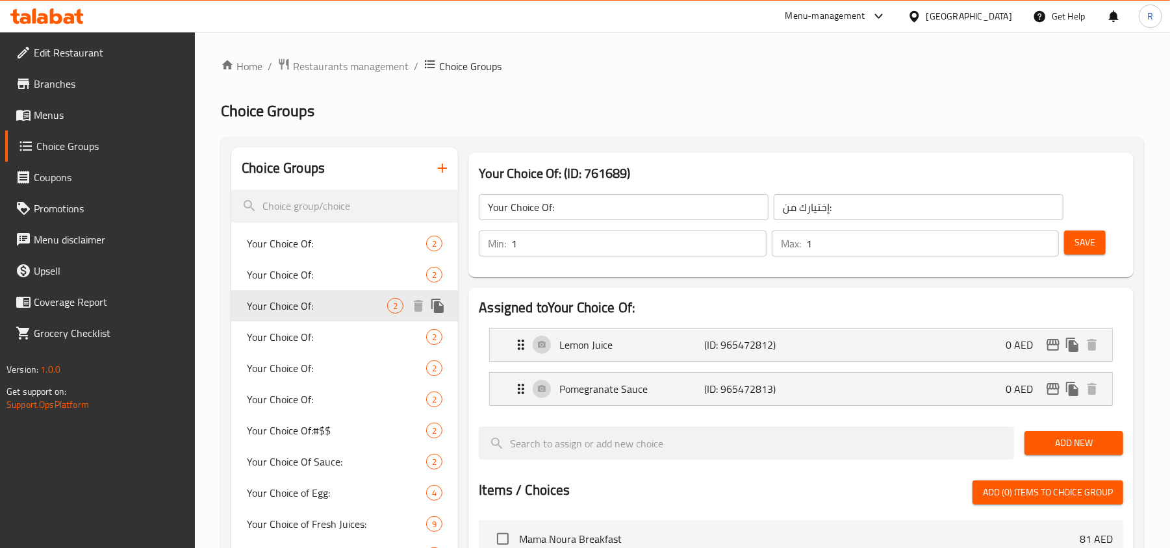
scroll to position [86, 0]
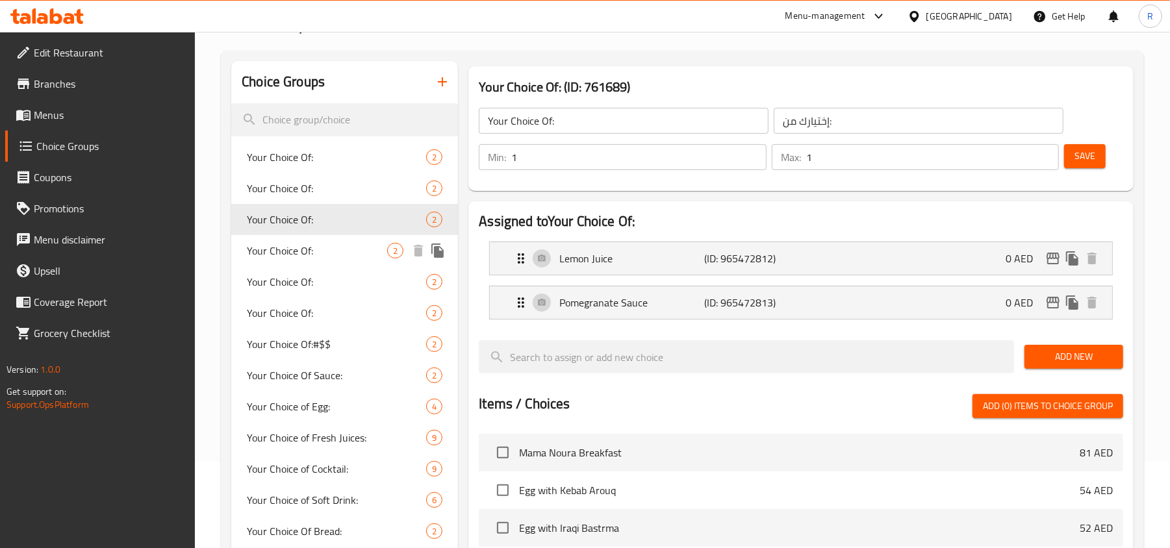
click at [310, 253] on span "Your Choice Of:" at bounding box center [317, 251] width 140 height 16
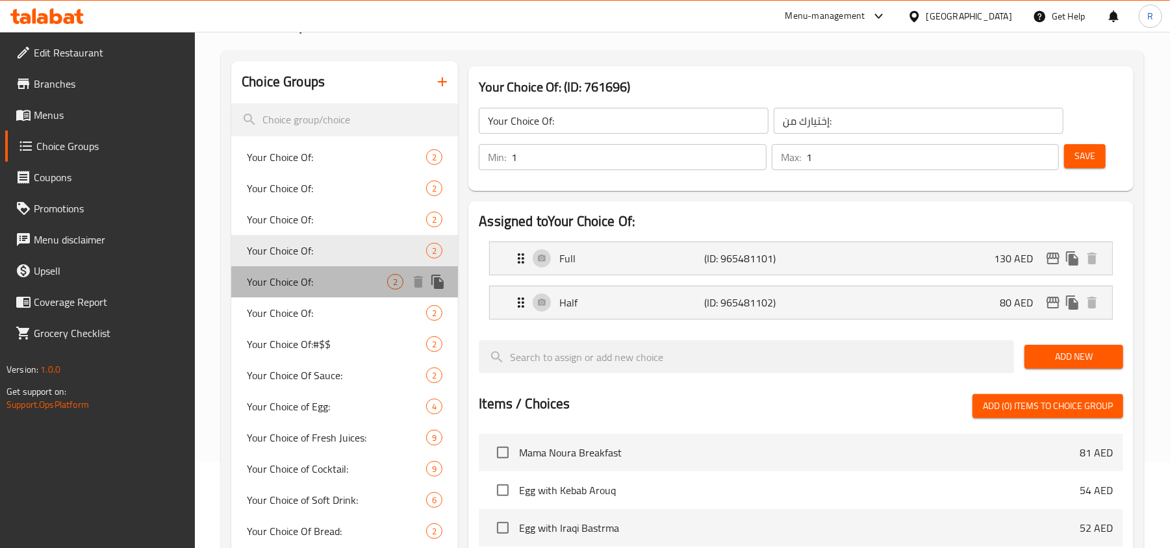
click at [317, 283] on span "Your Choice Of:" at bounding box center [317, 282] width 140 height 16
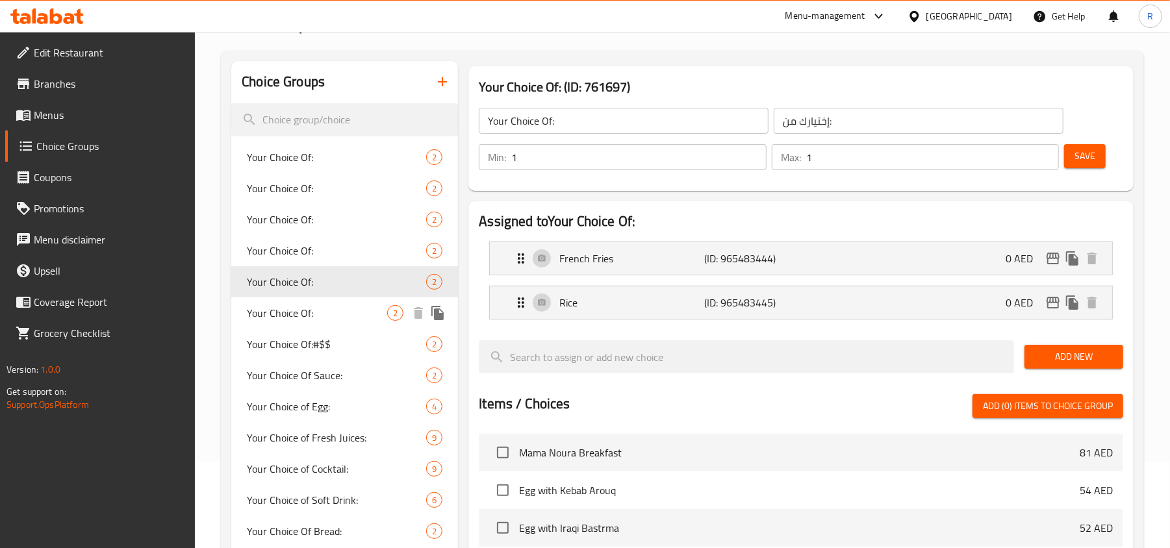
click at [317, 305] on span "Your Choice Of:" at bounding box center [317, 313] width 140 height 16
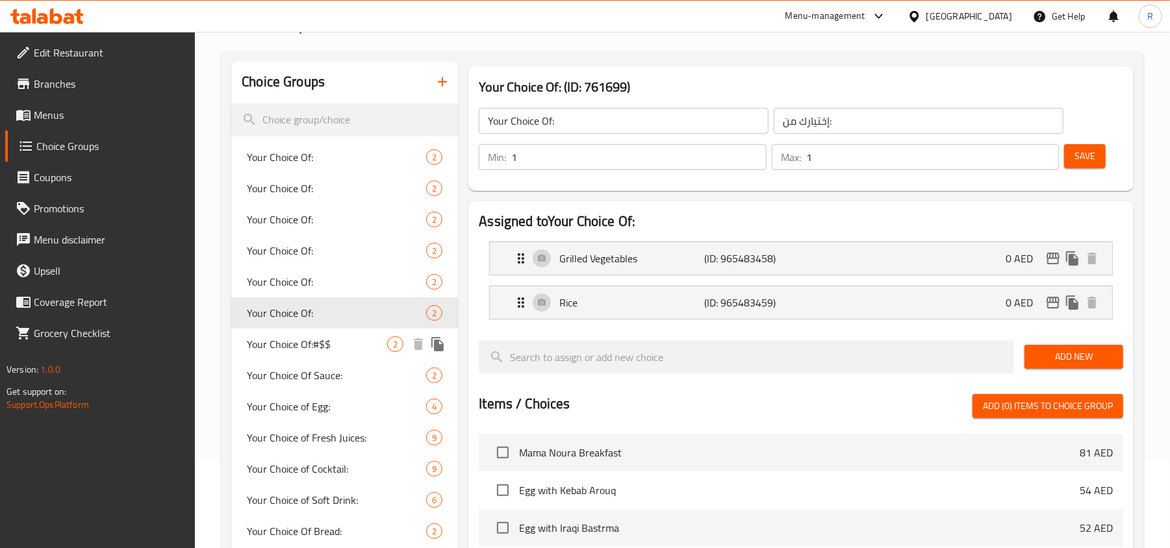
click at [323, 337] on span "Your Choice Of:#$$" at bounding box center [317, 345] width 140 height 16
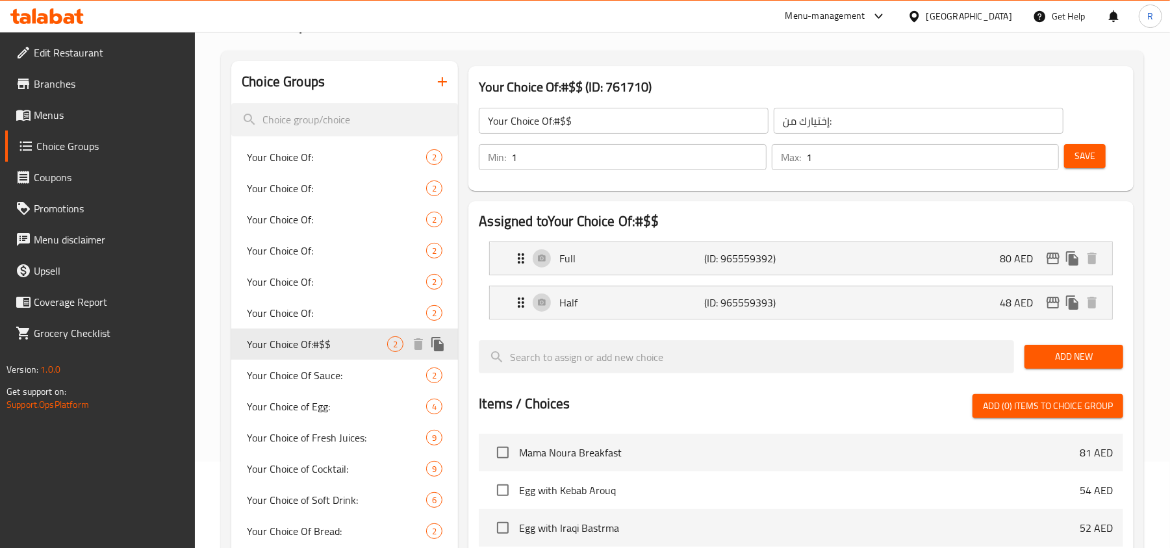
scroll to position [173, 0]
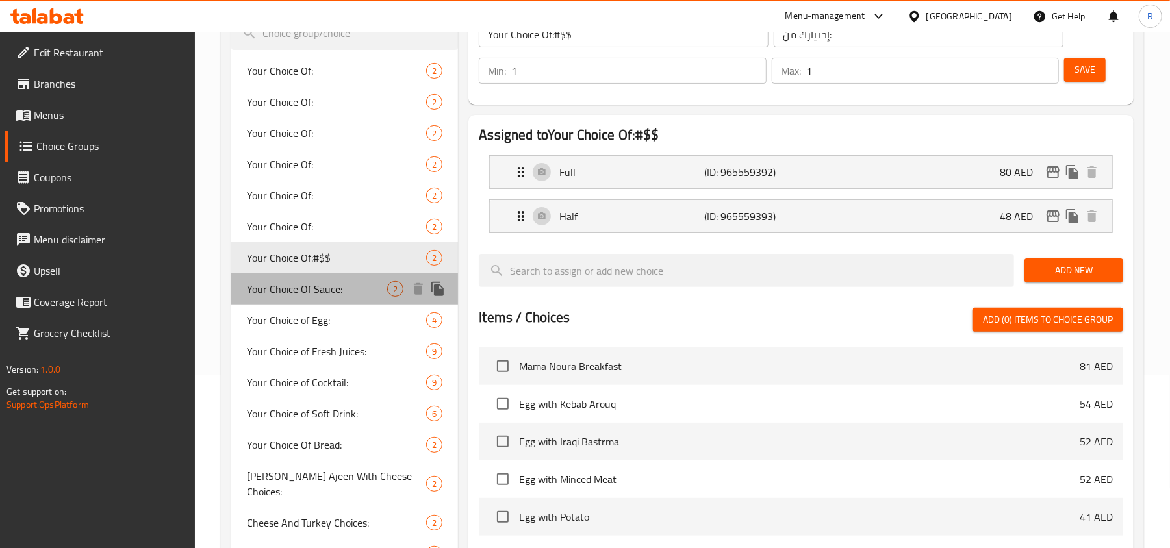
click at [321, 292] on span "Your Choice Of Sauce:" at bounding box center [317, 289] width 140 height 16
type input "Your Choice Of Sauce:"
type input "أختيارك من الصوص:"
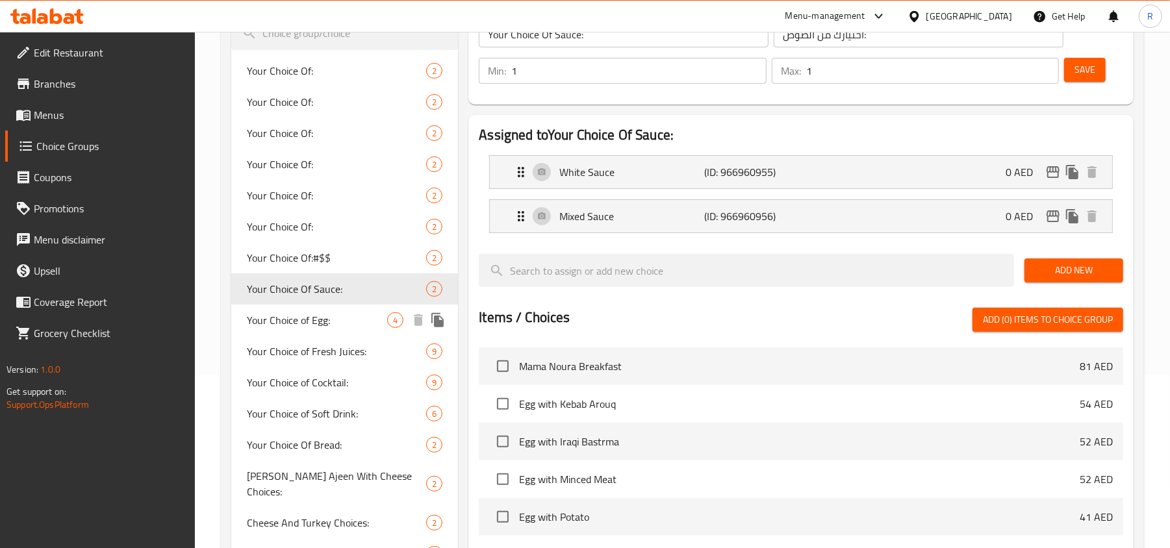
click at [327, 318] on span "Your Choice of Egg:" at bounding box center [317, 320] width 140 height 16
type input "Your Choice of Egg:"
type input "إختيارك من البيض:"
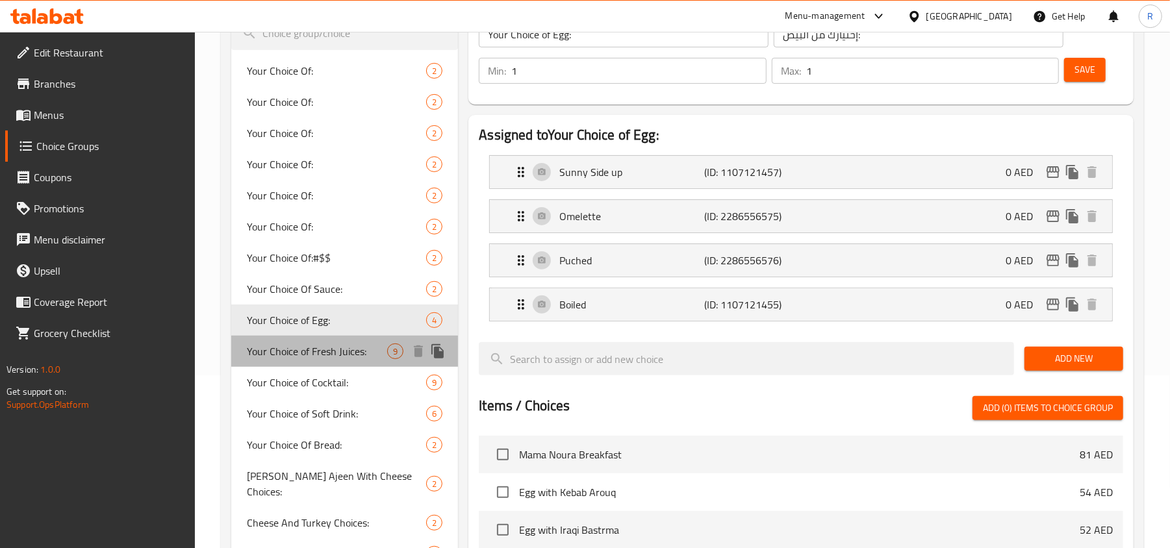
click at [337, 340] on div "Your Choice of Fresh Juices: 9" at bounding box center [344, 351] width 227 height 31
type input "Your Choice of Fresh Juices:"
type input "اختيارك من العصائر الطازجة:"
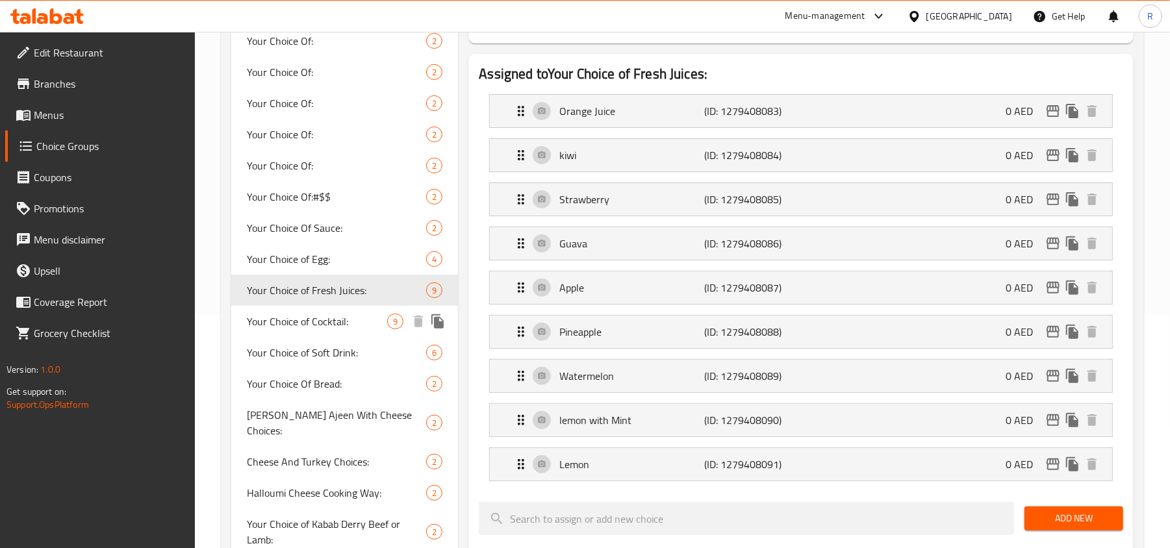
scroll to position [260, 0]
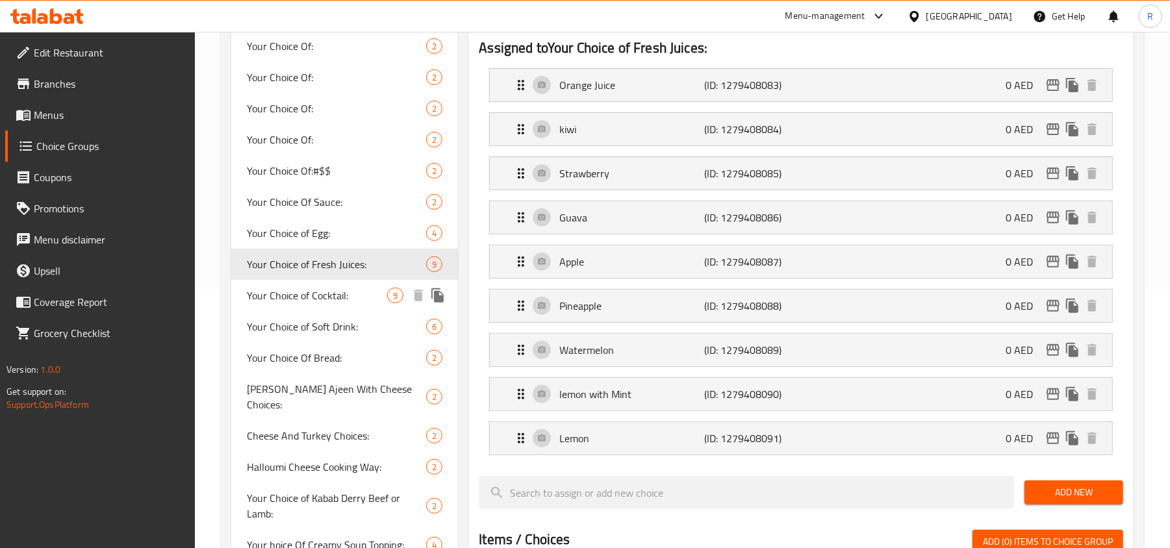
click at [314, 301] on span "Your Choice of Cocktail:" at bounding box center [317, 296] width 140 height 16
type input "Your Choice of Cocktail:"
type input "اختيارك من كوكتيل:"
type input "0"
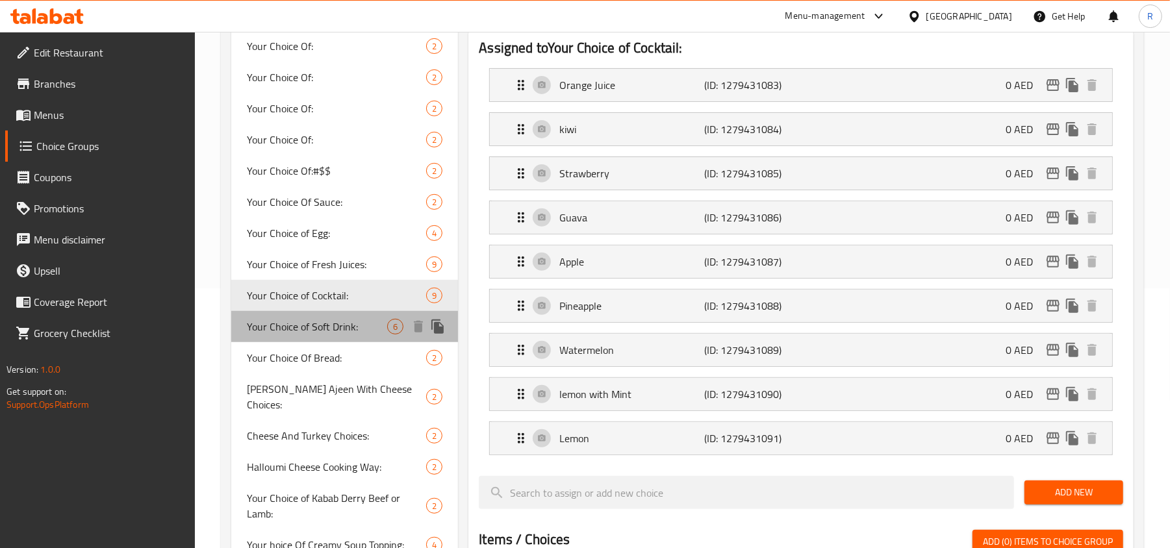
click at [324, 327] on span "Your Choice of Soft Drink:" at bounding box center [317, 327] width 140 height 16
type input "Your Choice of Soft Drink:"
type input "اختيارك من المشروبات الغازية:"
type input "1"
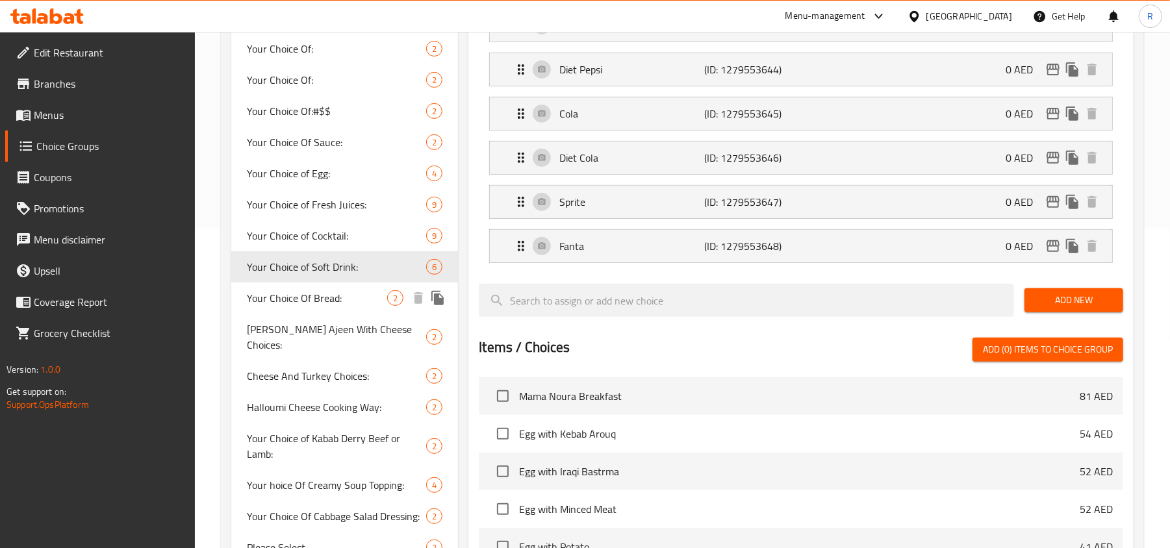
scroll to position [346, 0]
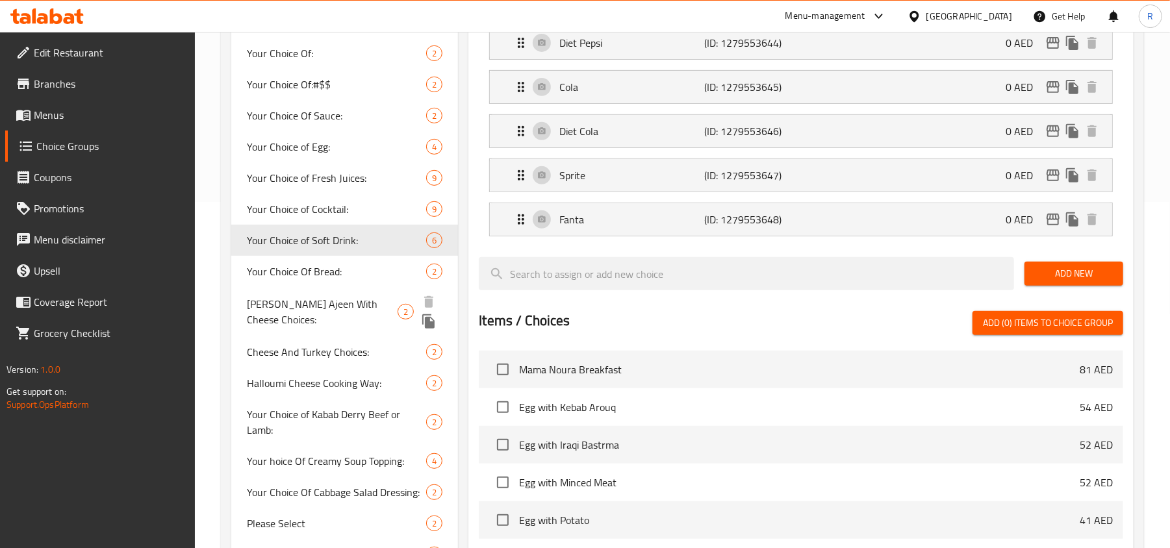
click at [322, 307] on span "[PERSON_NAME] Ajeen With Cheese Choices:" at bounding box center [322, 311] width 151 height 31
type input "[PERSON_NAME] Ajeen With Cheese Choices:"
type input "خيارات لحم بالعجين بالجبن:"
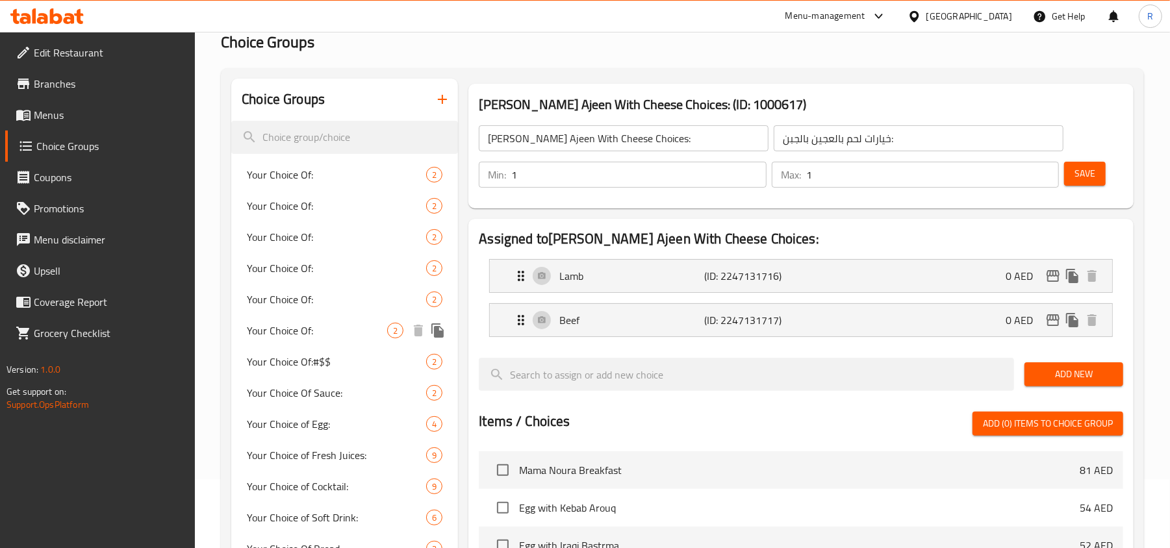
scroll to position [173, 0]
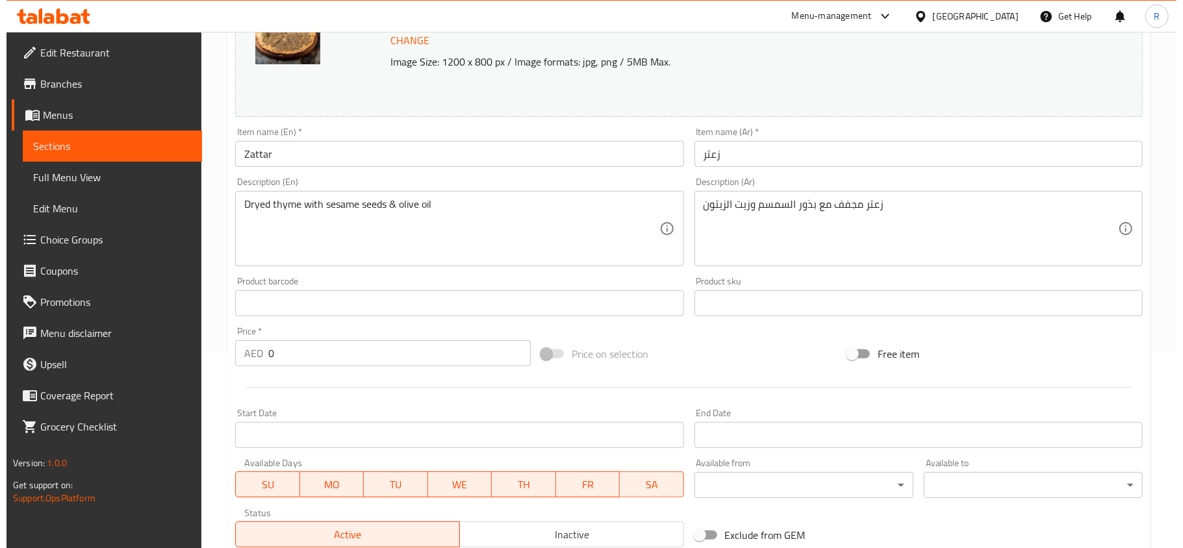
scroll to position [388, 0]
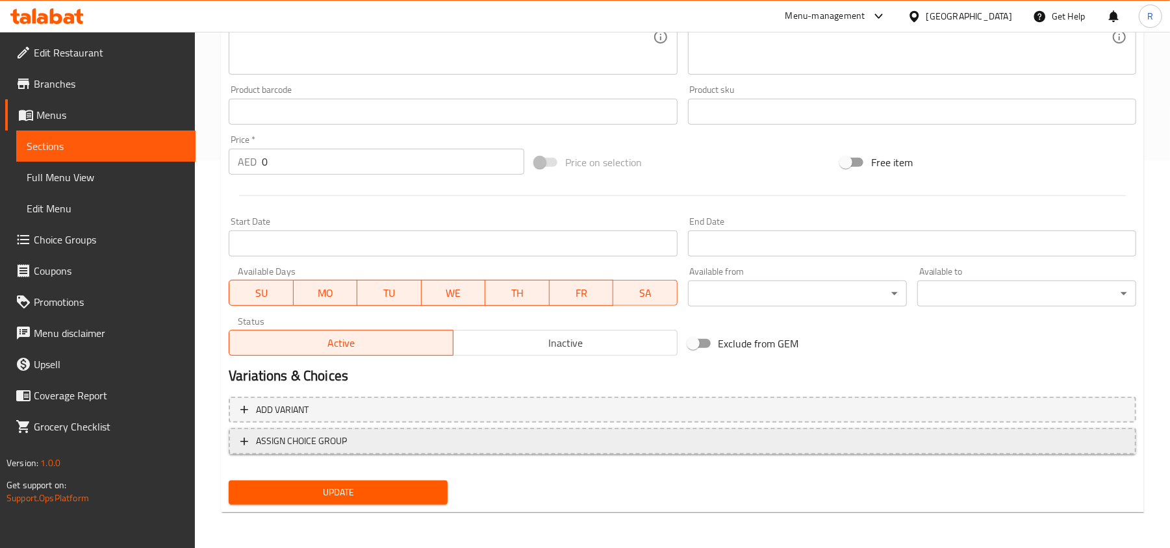
click at [414, 453] on button "ASSIGN CHOICE GROUP" at bounding box center [683, 441] width 908 height 27
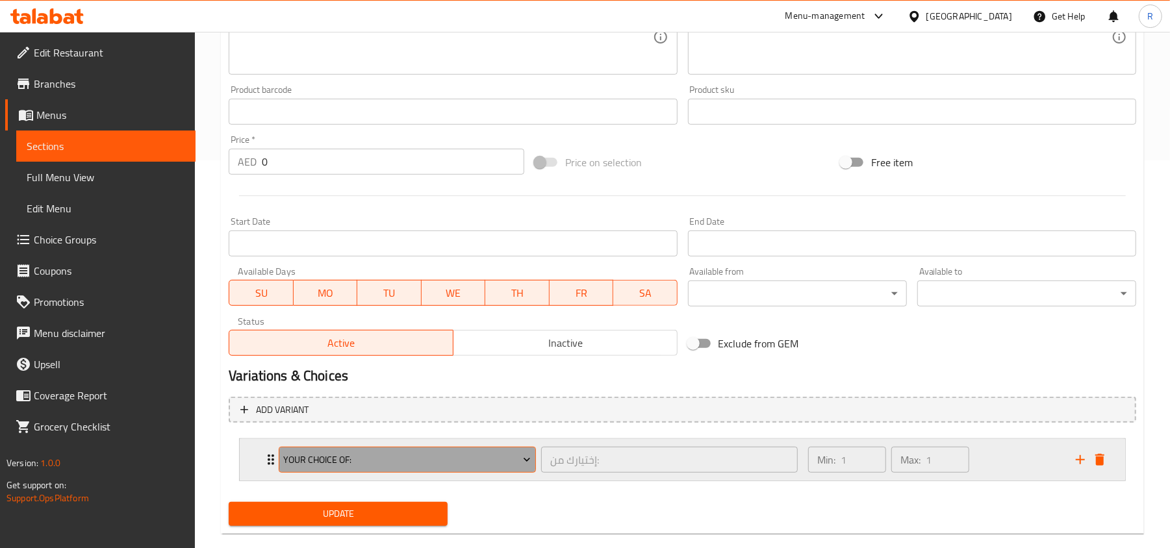
click at [465, 464] on span "Your Choice Of:" at bounding box center [408, 460] width 248 height 16
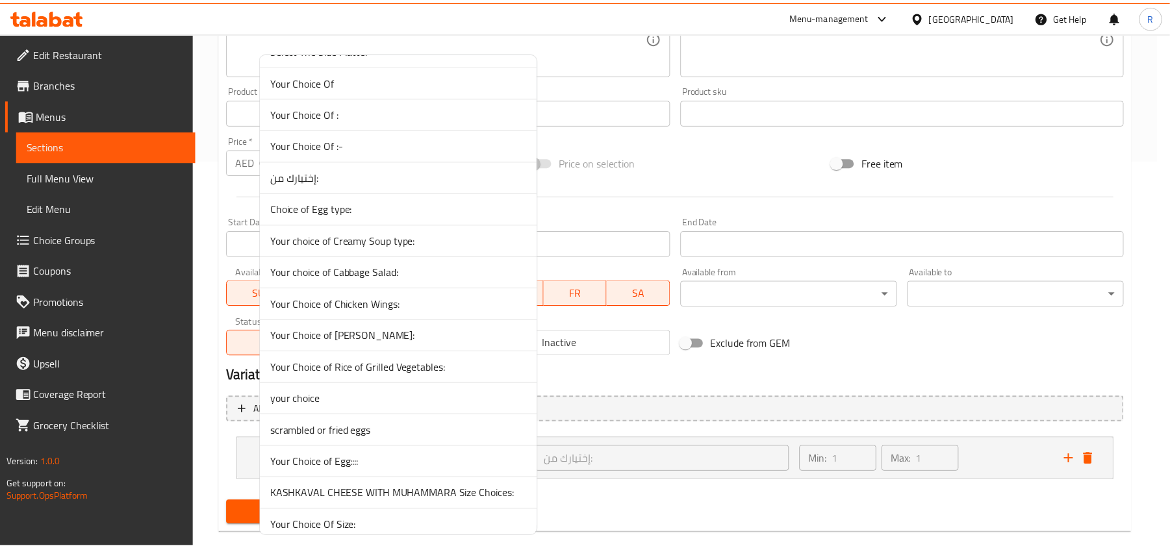
scroll to position [711, 0]
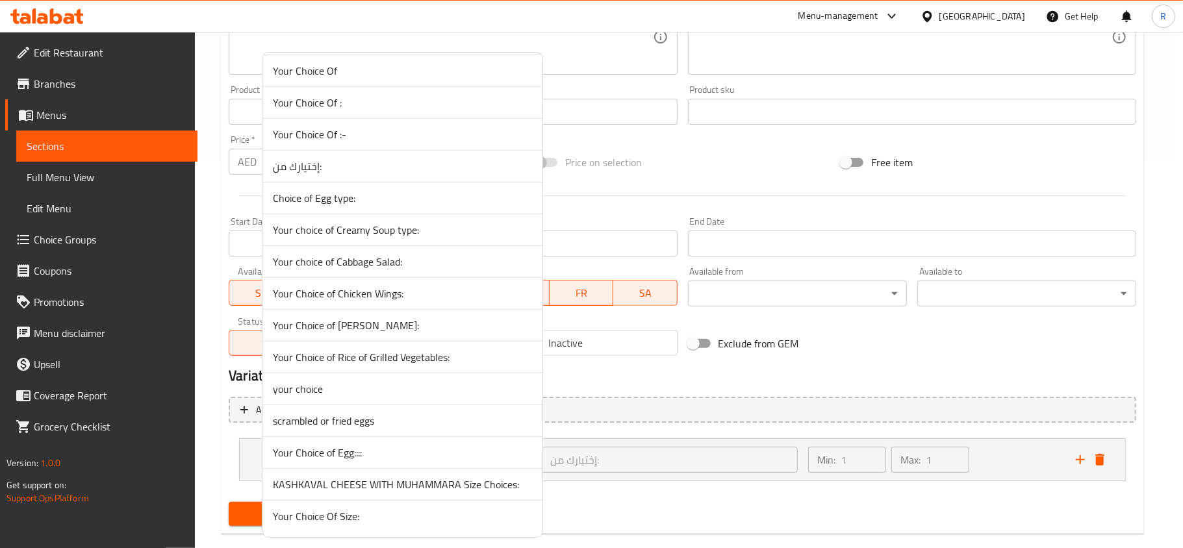
click at [437, 518] on span "Your Choice Of Size:" at bounding box center [402, 517] width 259 height 16
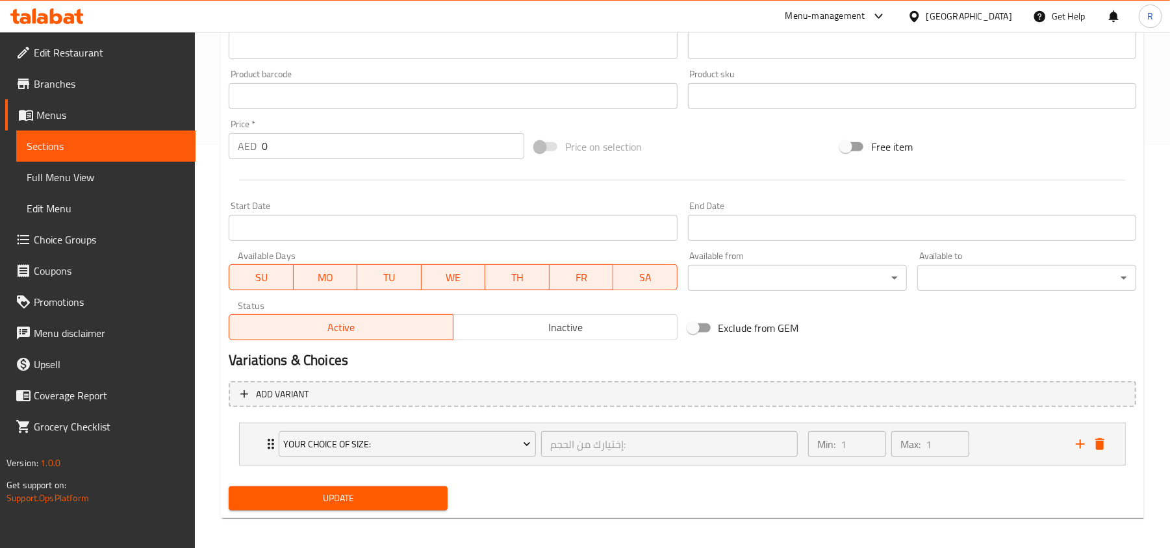
scroll to position [411, 0]
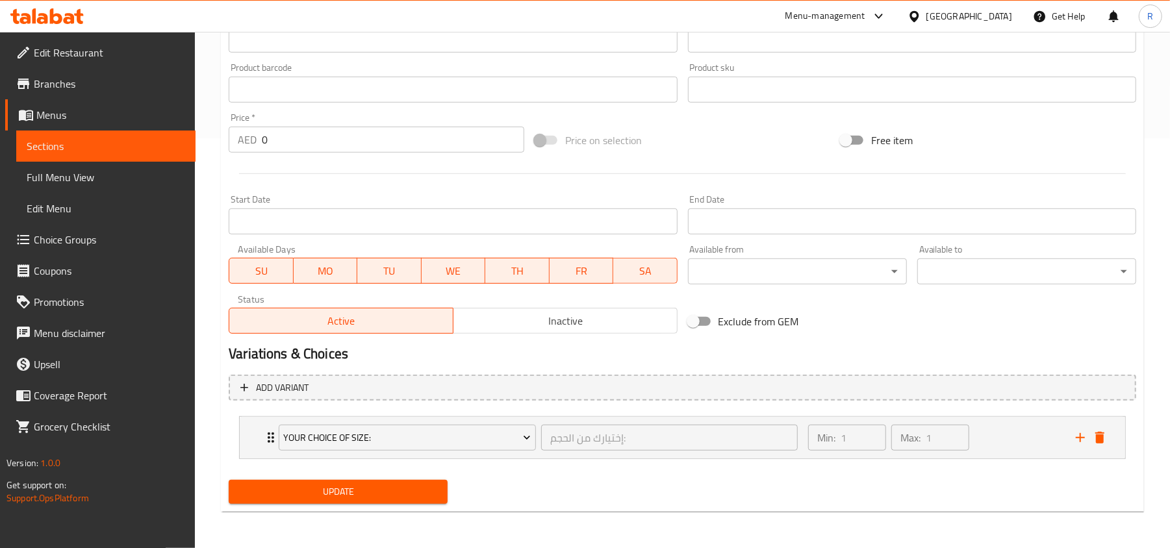
click at [390, 494] on span "Update" at bounding box center [338, 492] width 198 height 16
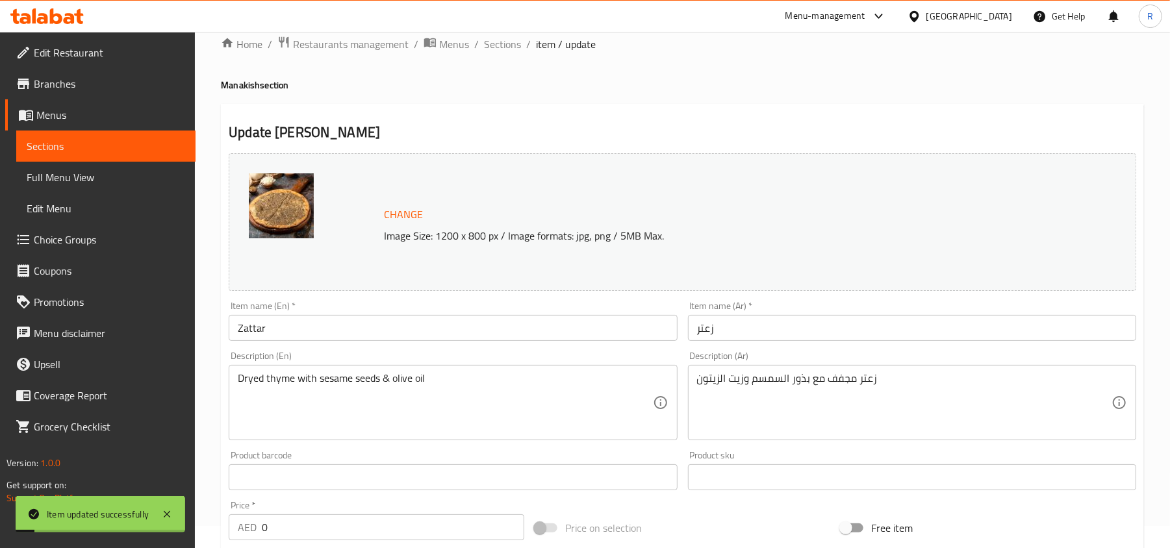
scroll to position [0, 0]
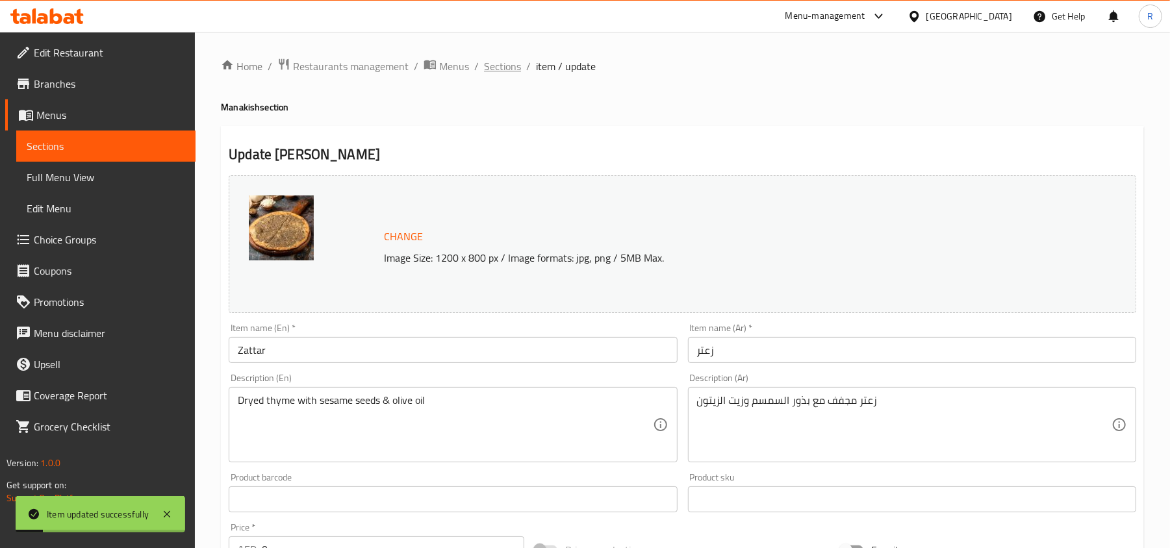
click at [492, 66] on span "Sections" at bounding box center [502, 66] width 37 height 16
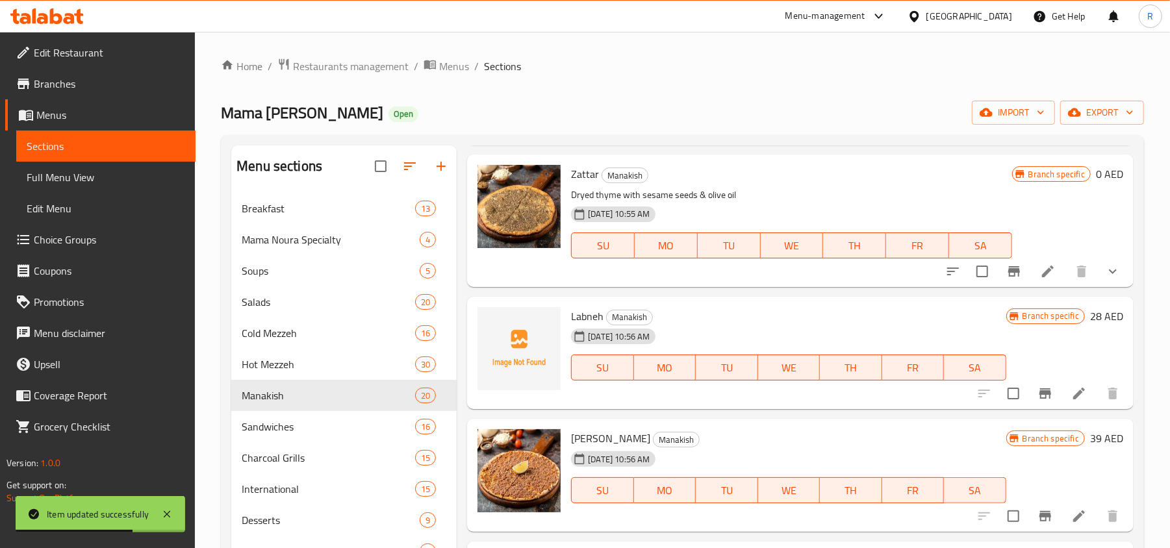
scroll to position [173, 0]
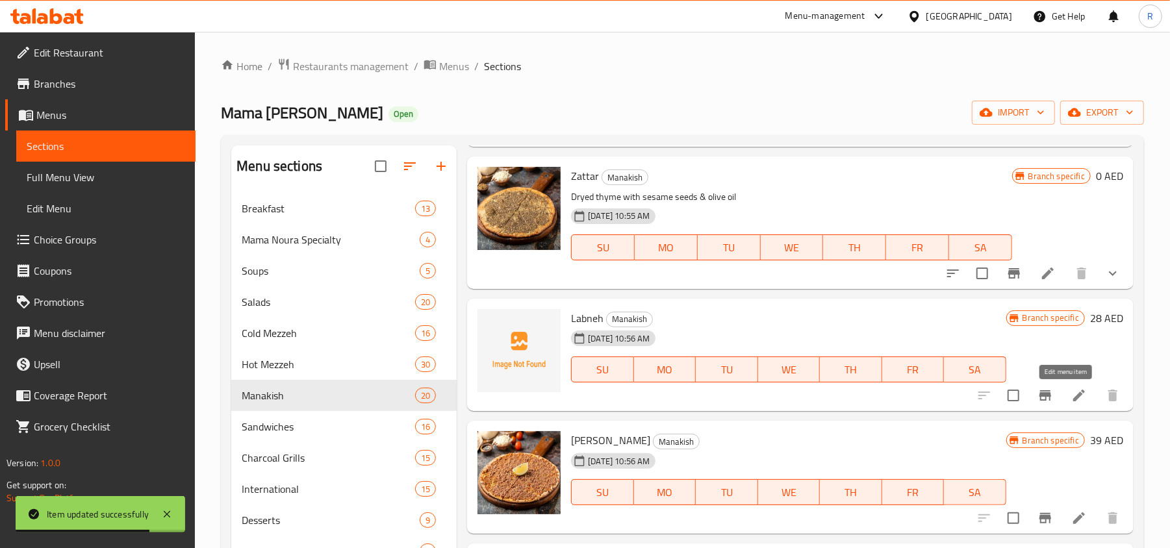
click at [1071, 401] on icon at bounding box center [1079, 396] width 16 height 16
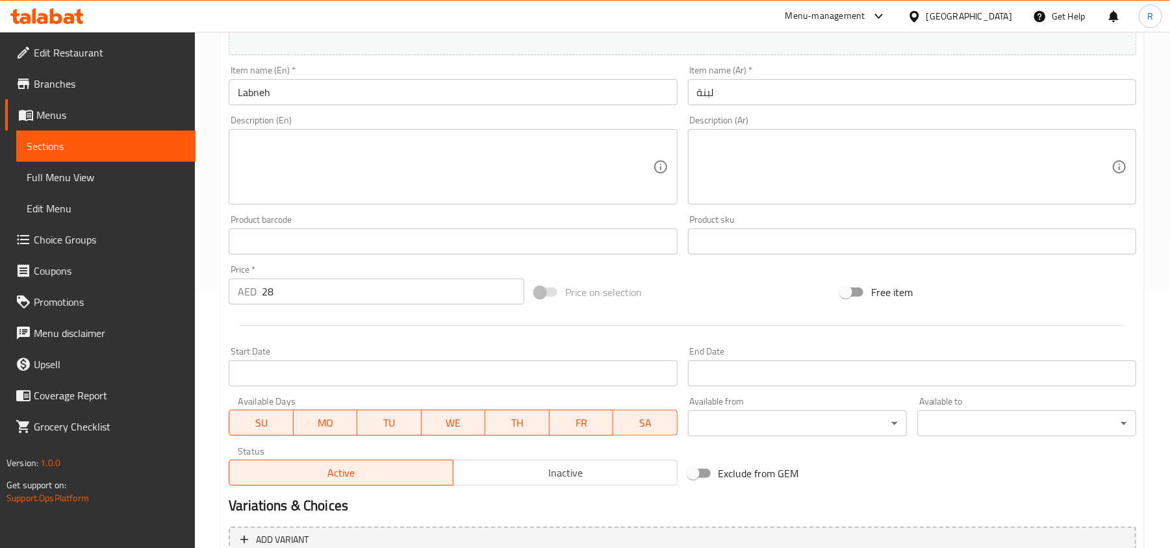
scroll to position [260, 0]
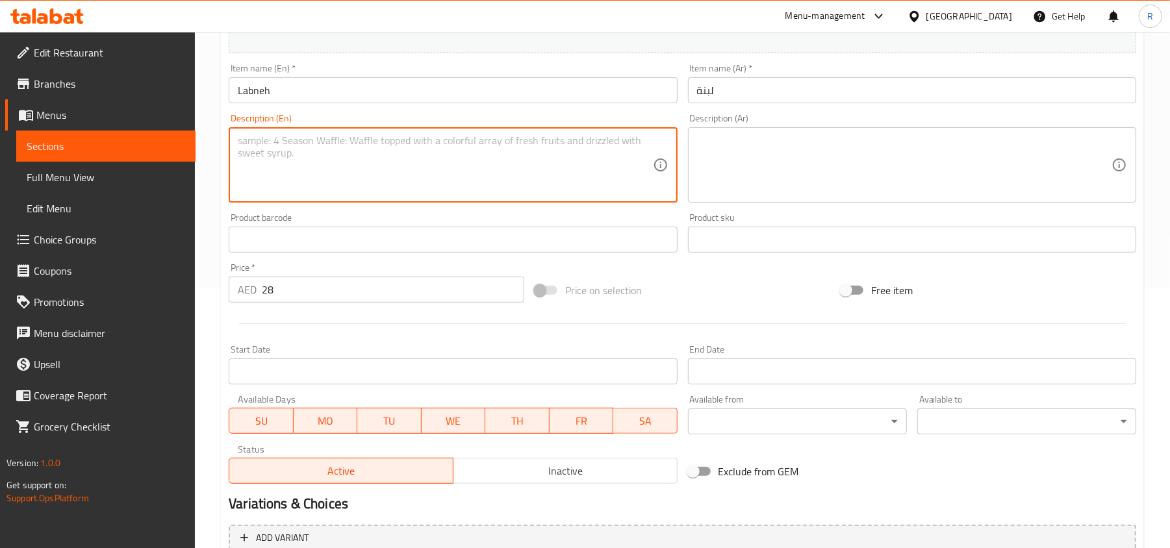
paste textarea "[PERSON_NAME] served with mix vegetables"
type textarea "[PERSON_NAME] served with mix vegetables"
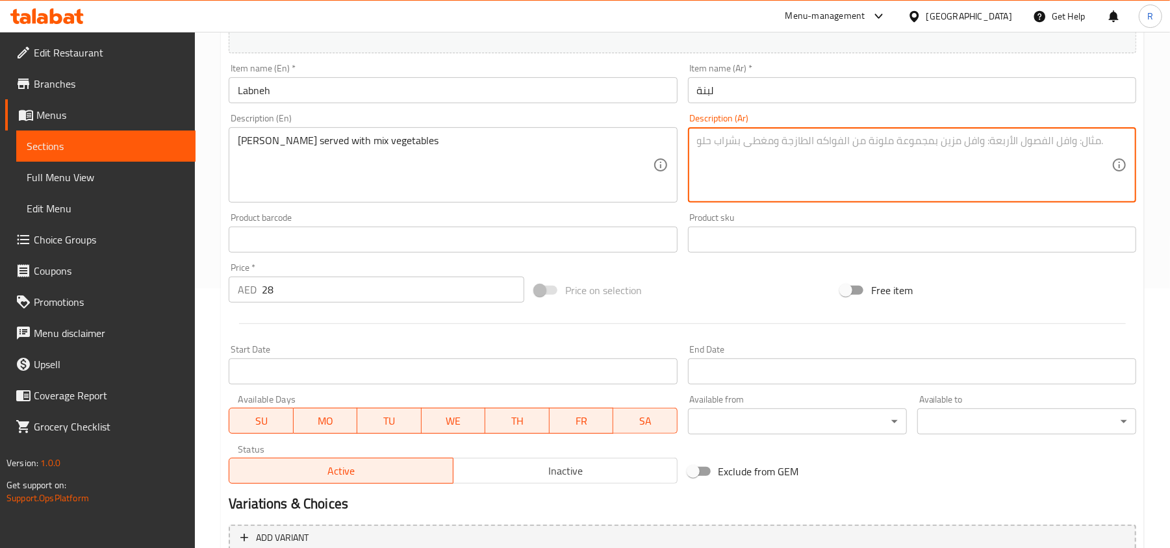
paste textarea "لبنة تقدم مع خضار مشكلة"
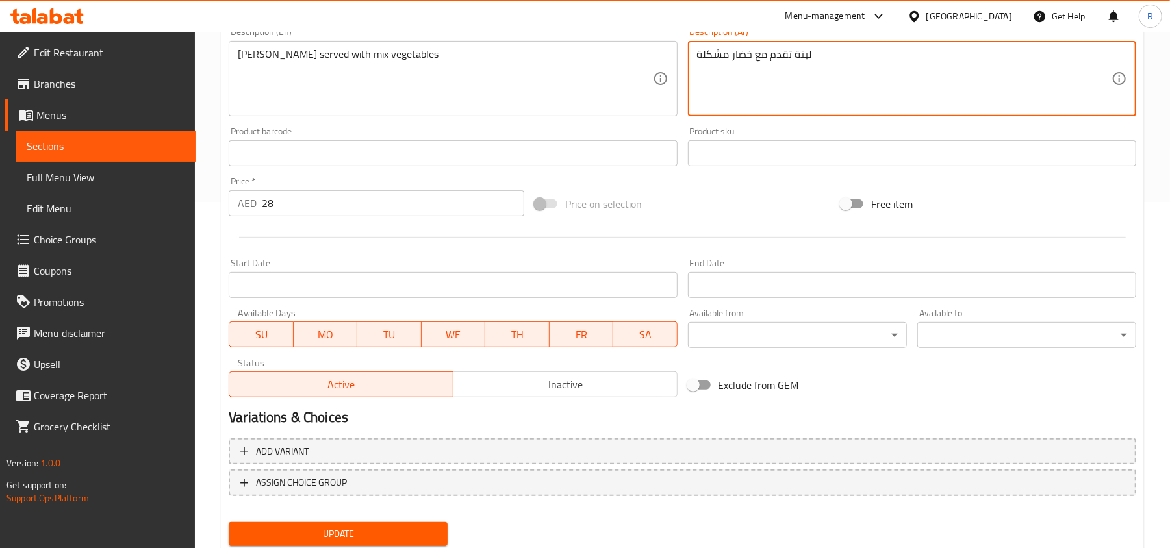
type textarea "لبنة تقدم مع خضار مشكلة"
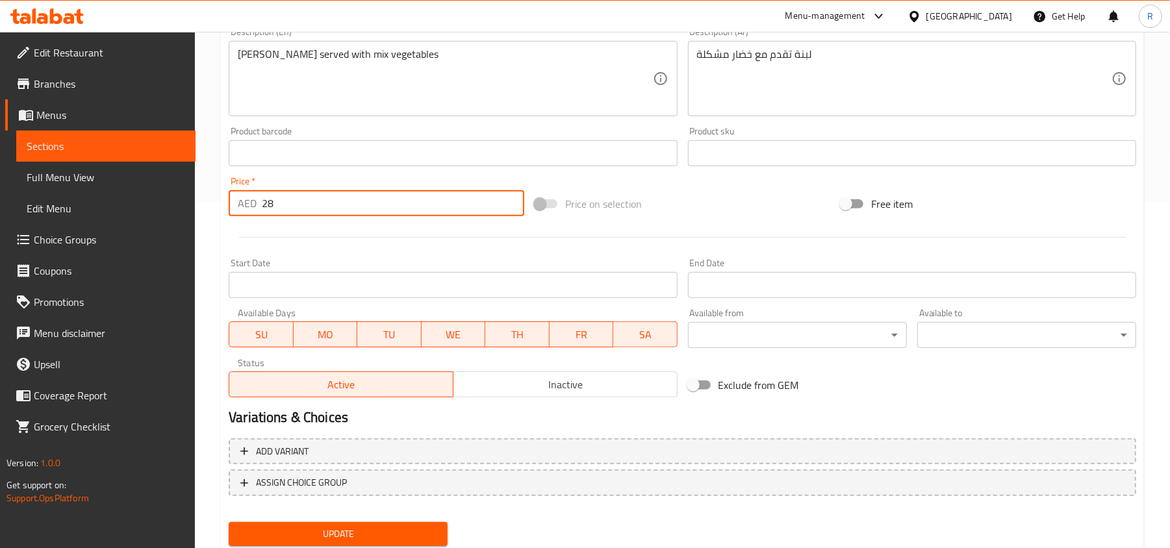
drag, startPoint x: 279, startPoint y: 207, endPoint x: 236, endPoint y: 201, distance: 43.3
click at [236, 201] on div "AED 28 Price *" at bounding box center [377, 203] width 296 height 26
type input "0"
click at [379, 541] on span "Update" at bounding box center [338, 534] width 198 height 16
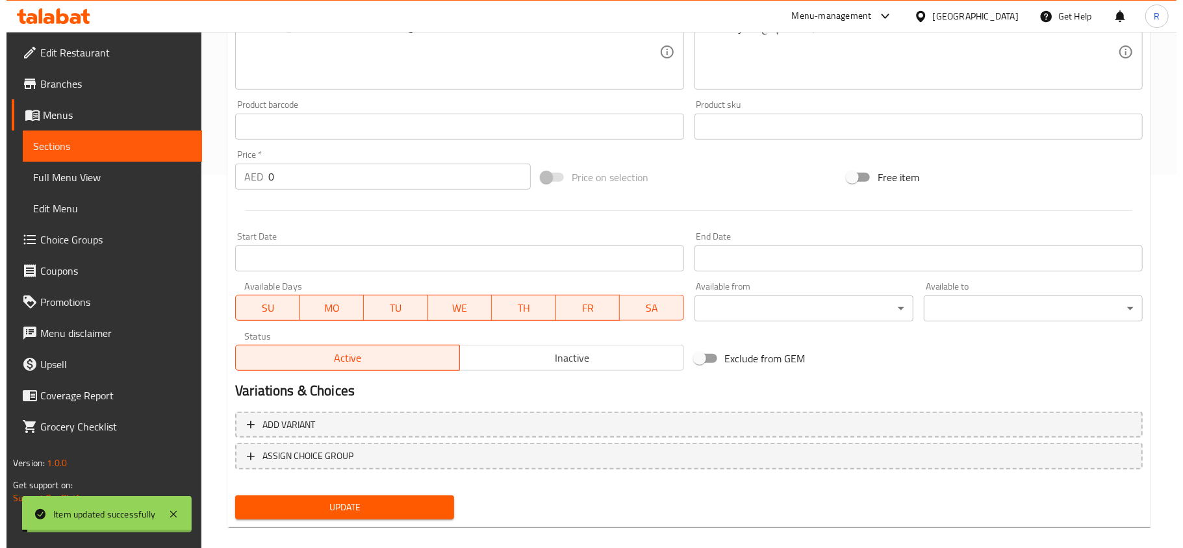
scroll to position [388, 0]
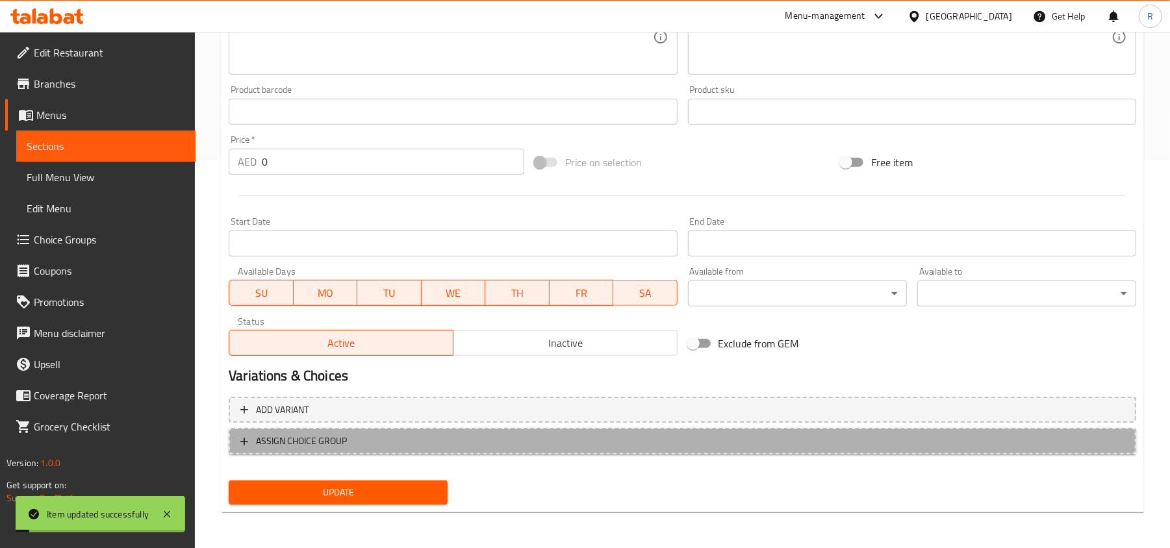
click at [346, 440] on span "ASSIGN CHOICE GROUP" at bounding box center [301, 441] width 91 height 16
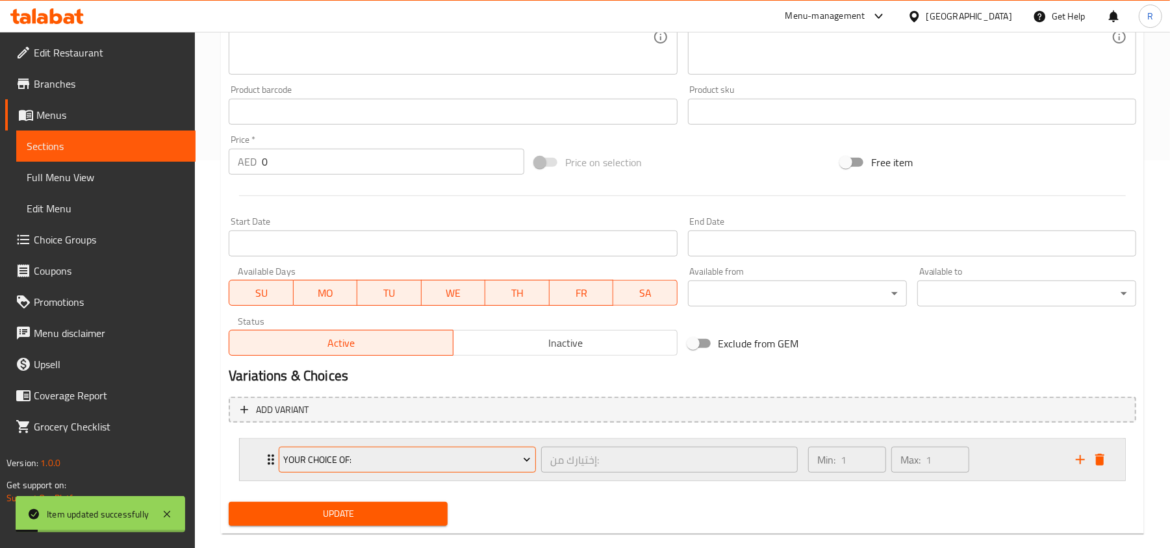
click at [465, 453] on span "Your Choice Of:" at bounding box center [408, 460] width 248 height 16
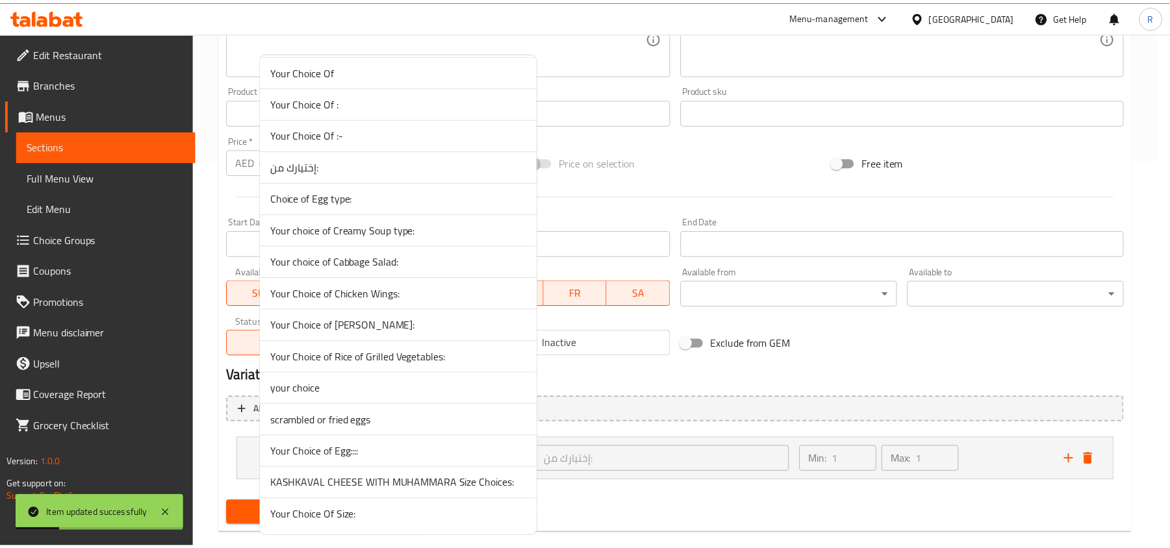
scroll to position [711, 0]
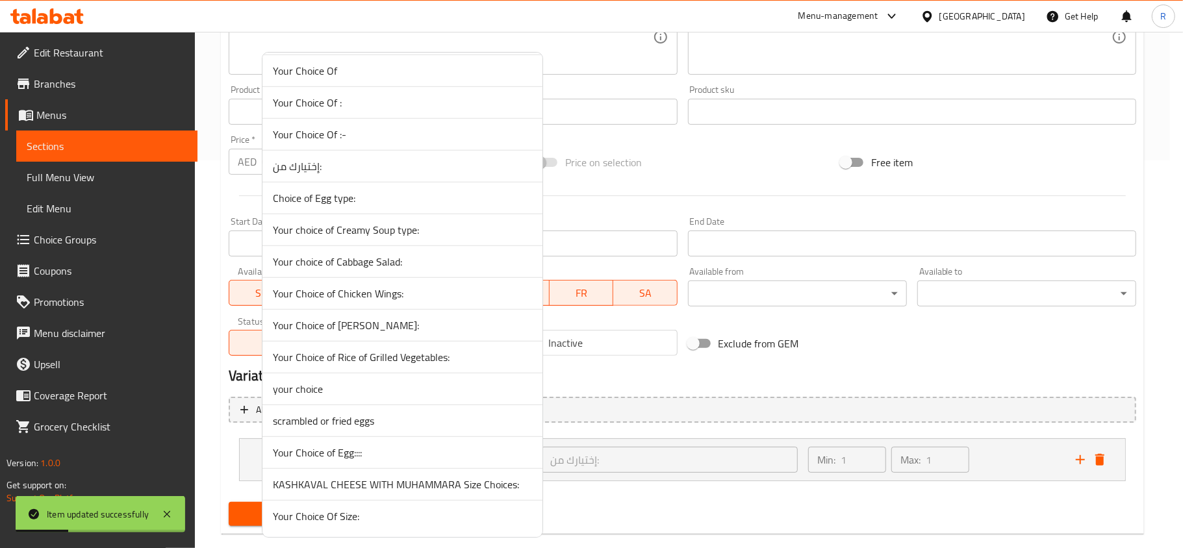
click at [391, 518] on span "Your Choice Of Size:" at bounding box center [402, 517] width 259 height 16
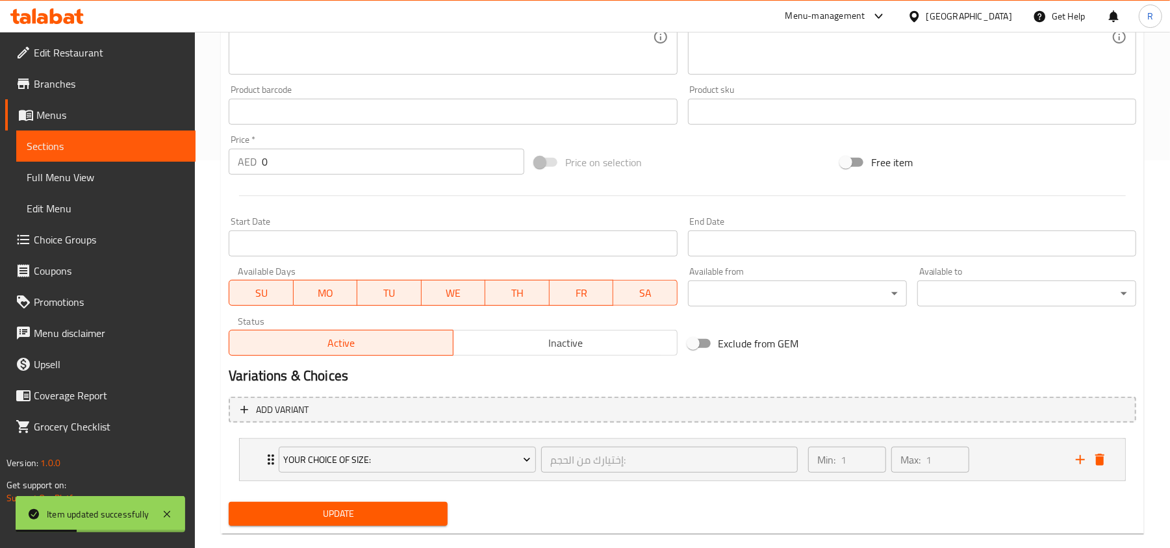
click at [383, 518] on span "Update" at bounding box center [338, 514] width 198 height 16
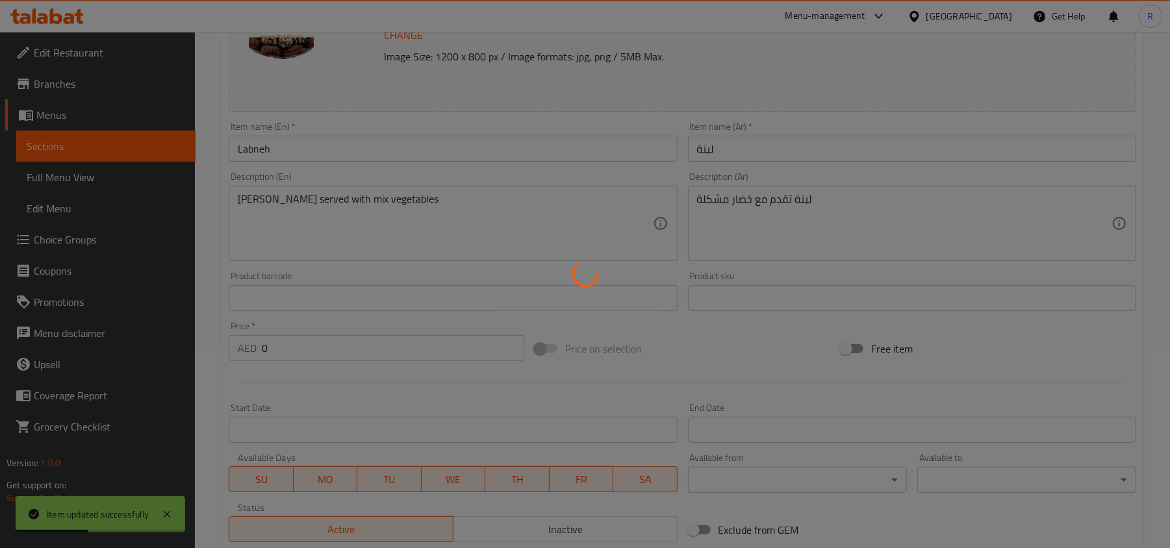
scroll to position [0, 0]
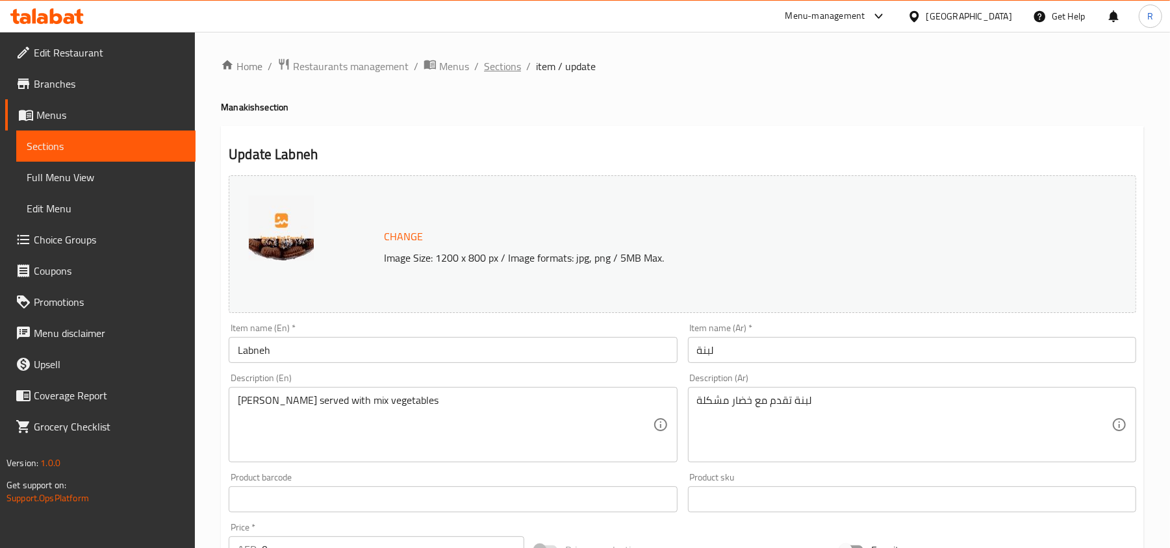
click at [499, 71] on span "Sections" at bounding box center [502, 66] width 37 height 16
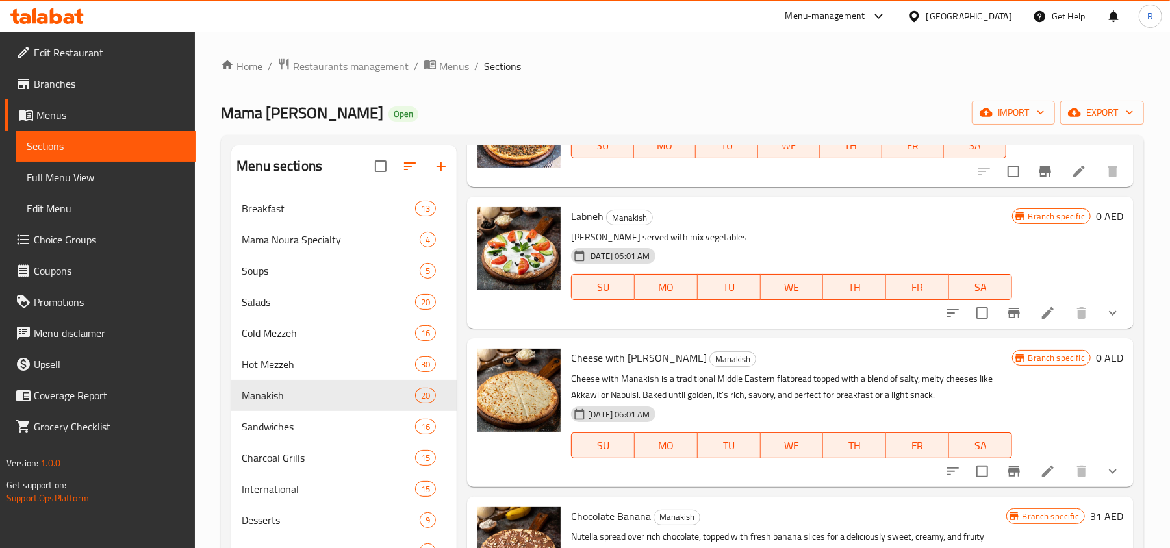
scroll to position [1126, 0]
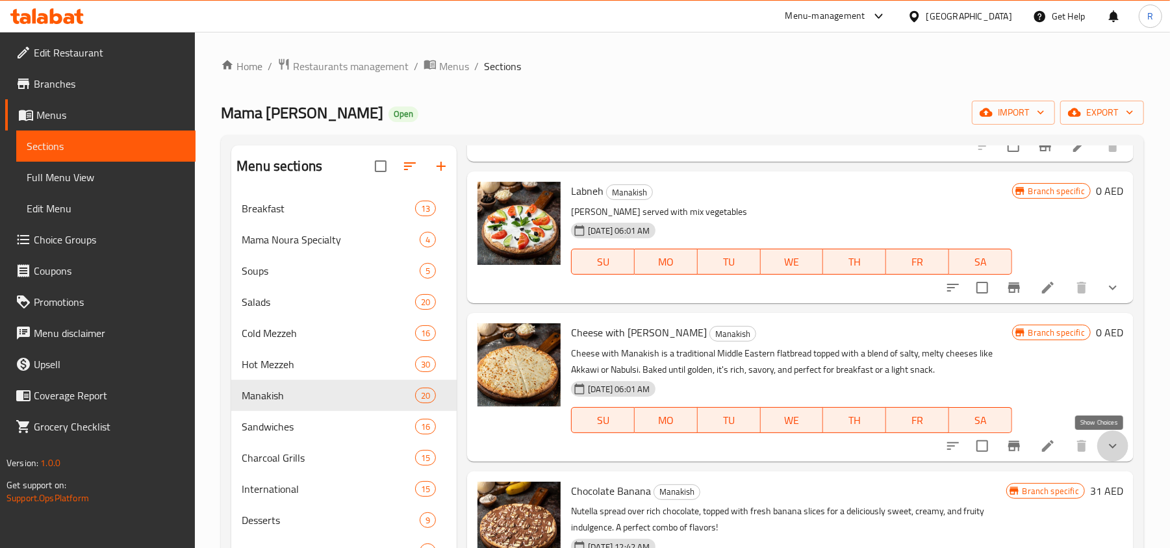
click at [1105, 448] on icon "show more" at bounding box center [1113, 447] width 16 height 16
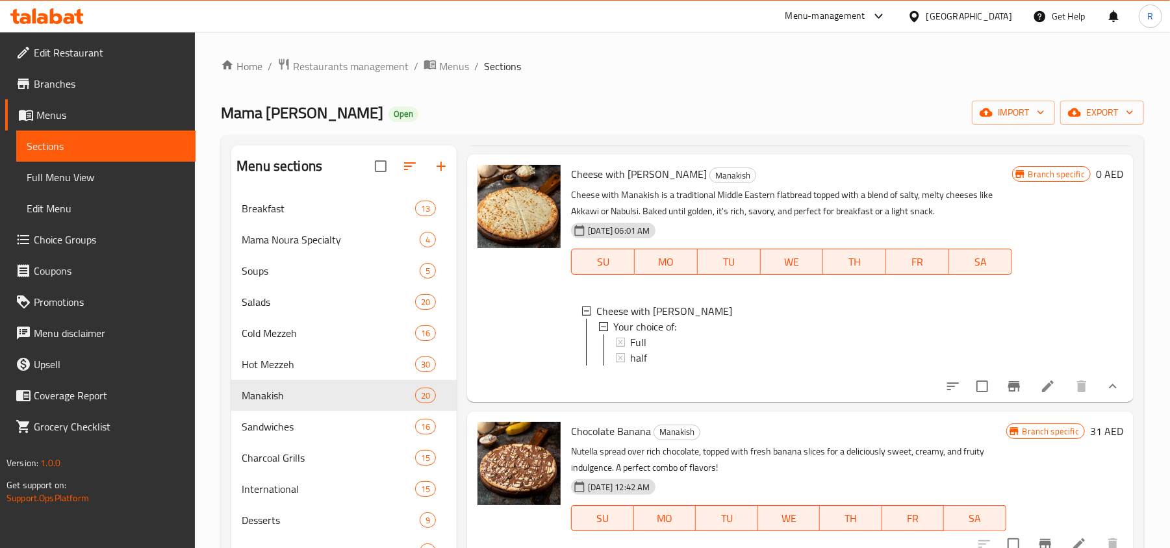
scroll to position [1299, 0]
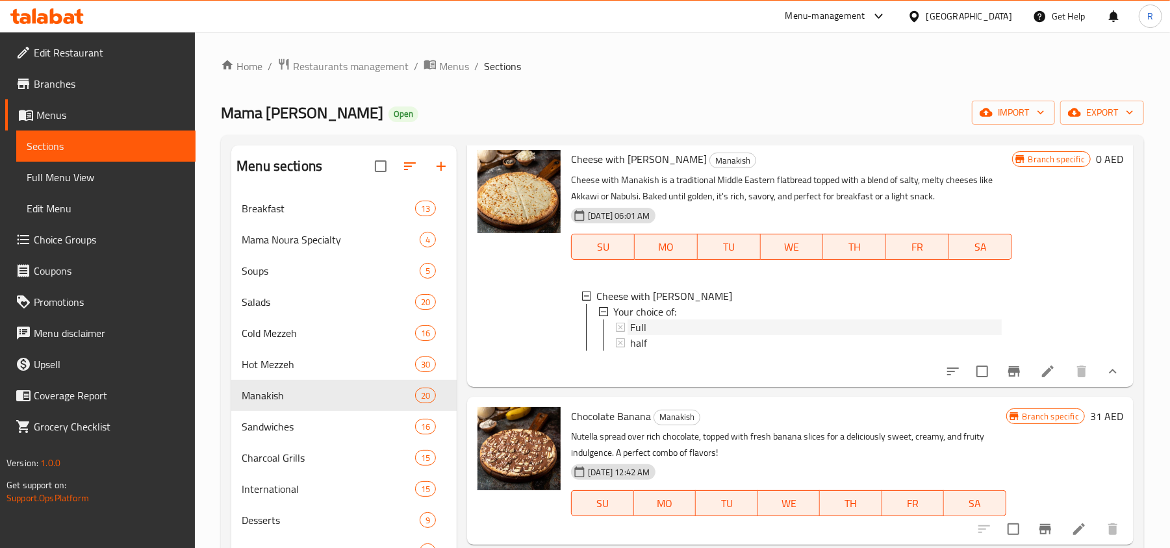
click at [695, 320] on div "Full" at bounding box center [815, 328] width 371 height 16
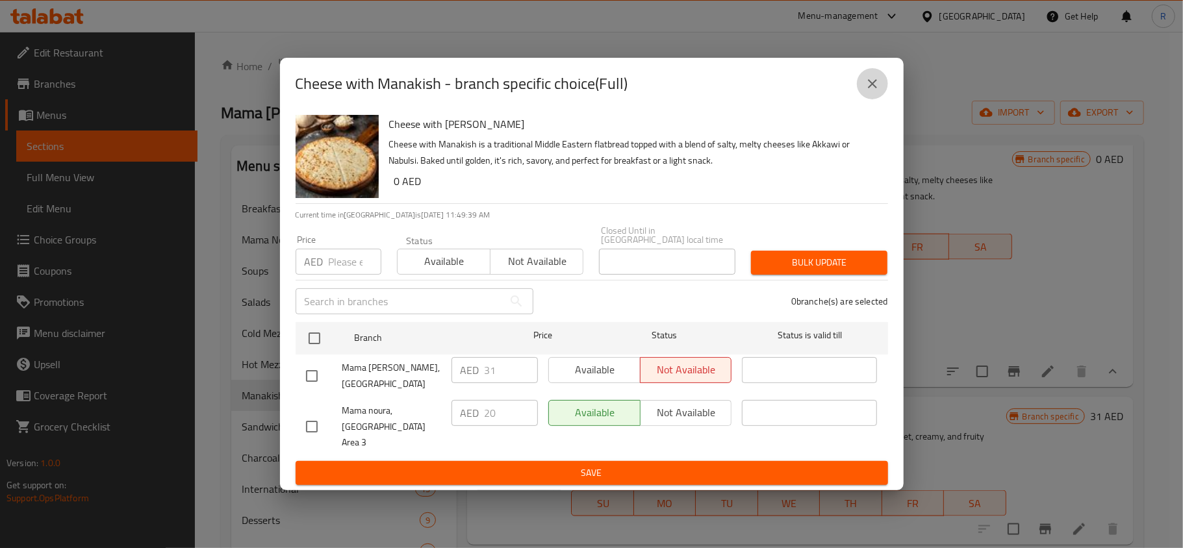
click at [871, 92] on icon "close" at bounding box center [873, 84] width 16 height 16
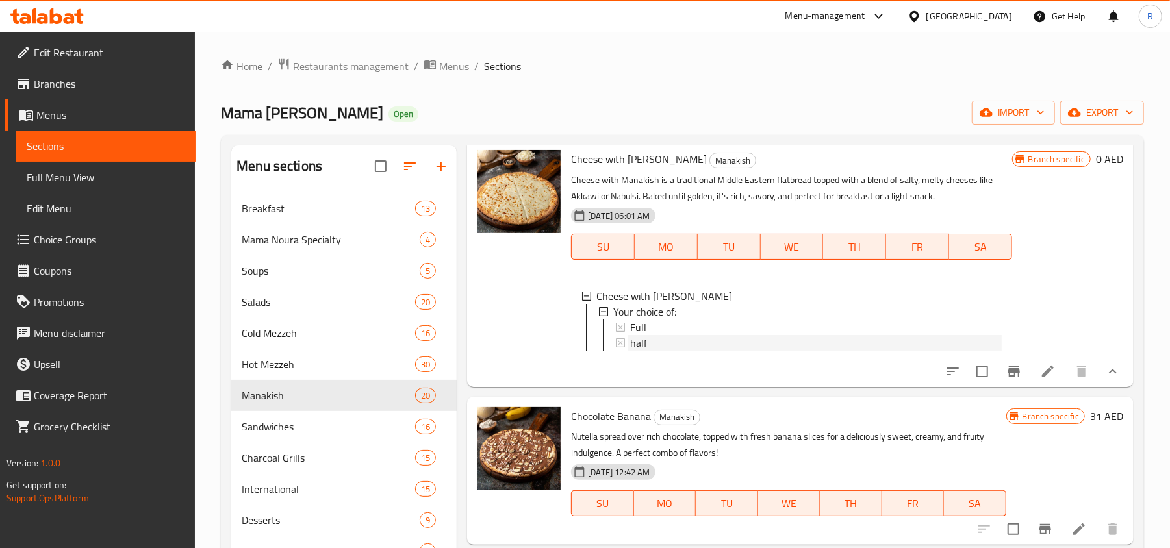
click at [642, 346] on span "half" at bounding box center [638, 343] width 17 height 16
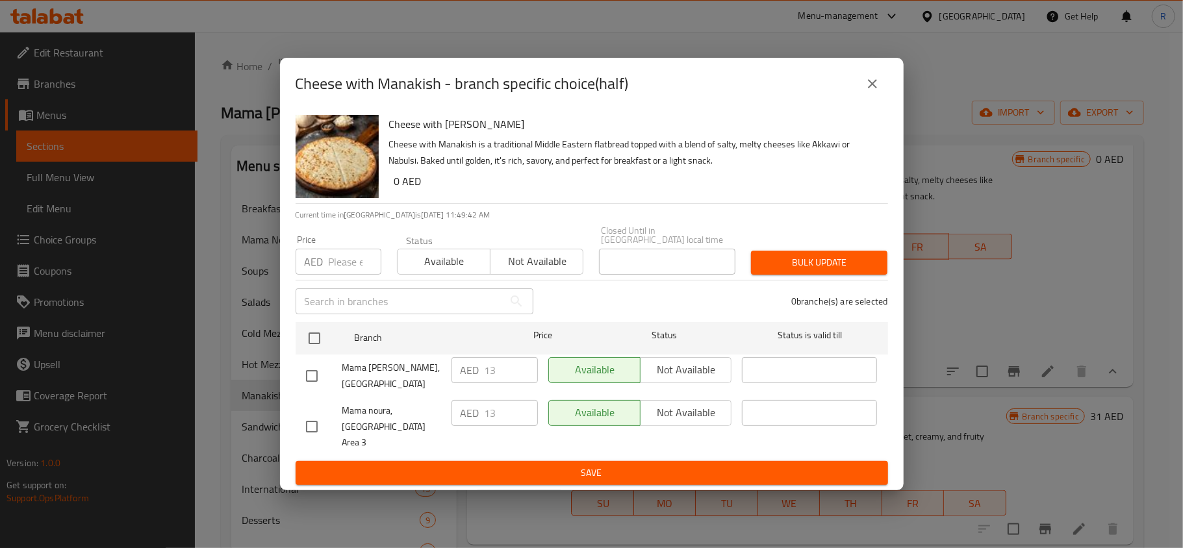
click at [861, 94] on button "close" at bounding box center [872, 83] width 31 height 31
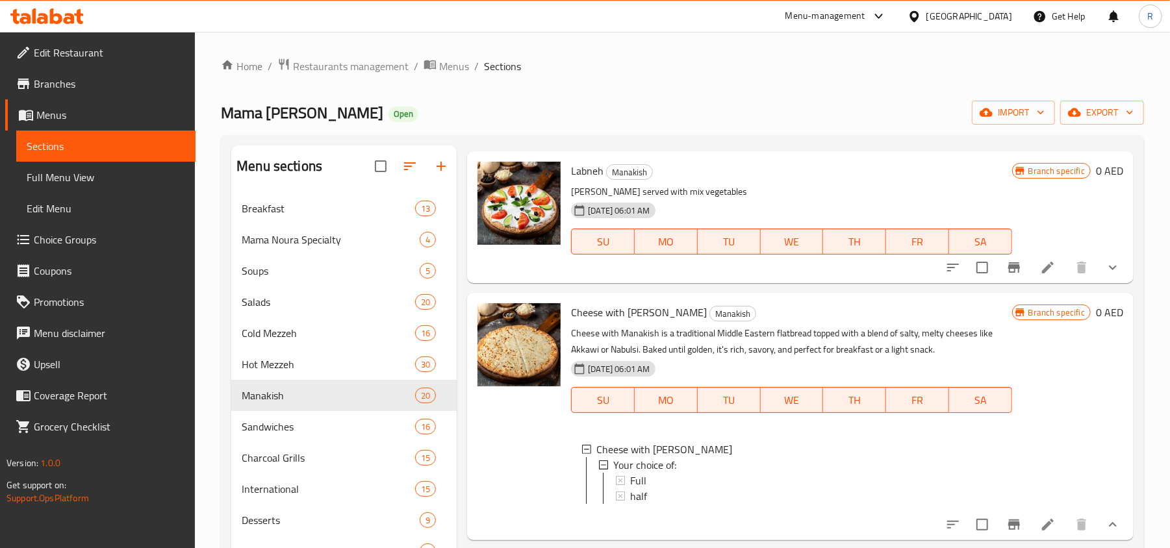
scroll to position [1126, 0]
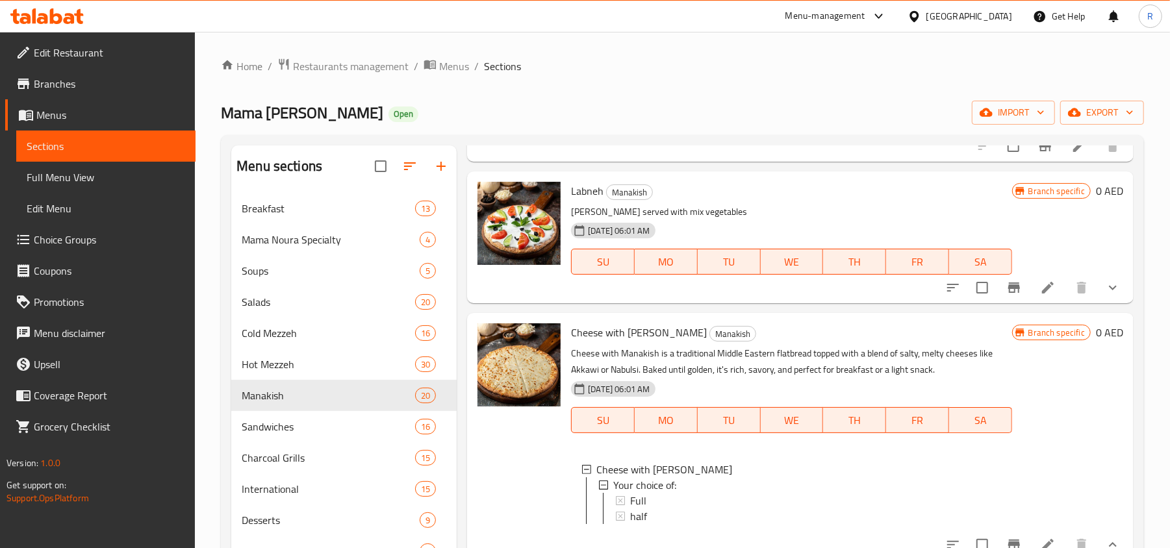
click at [865, 360] on p "Cheese with Manakish is a traditional Middle Eastern flatbread topped with a bl…" at bounding box center [791, 362] width 440 height 32
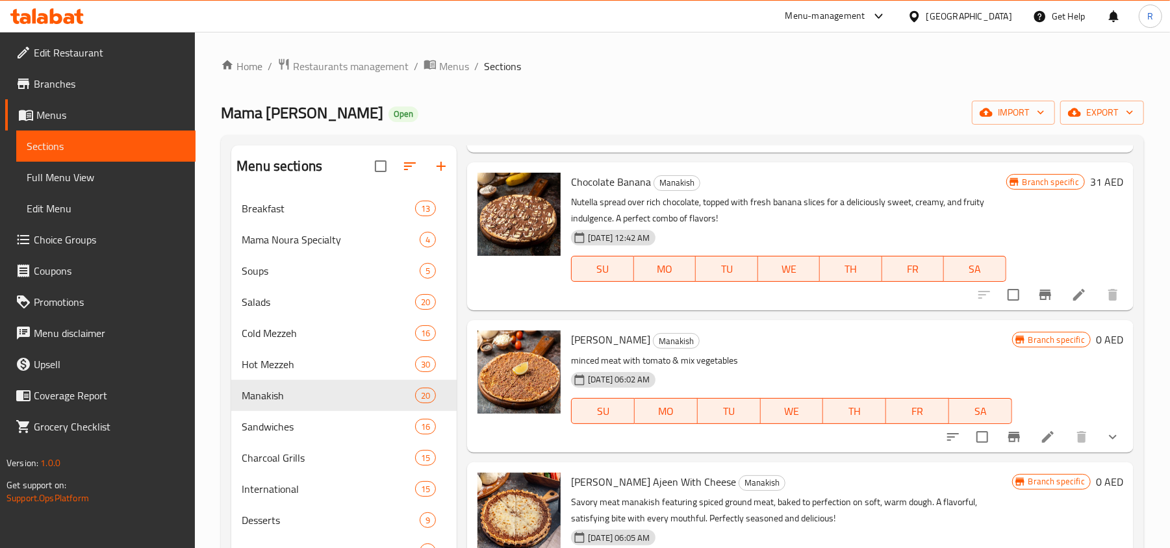
scroll to position [1646, 0]
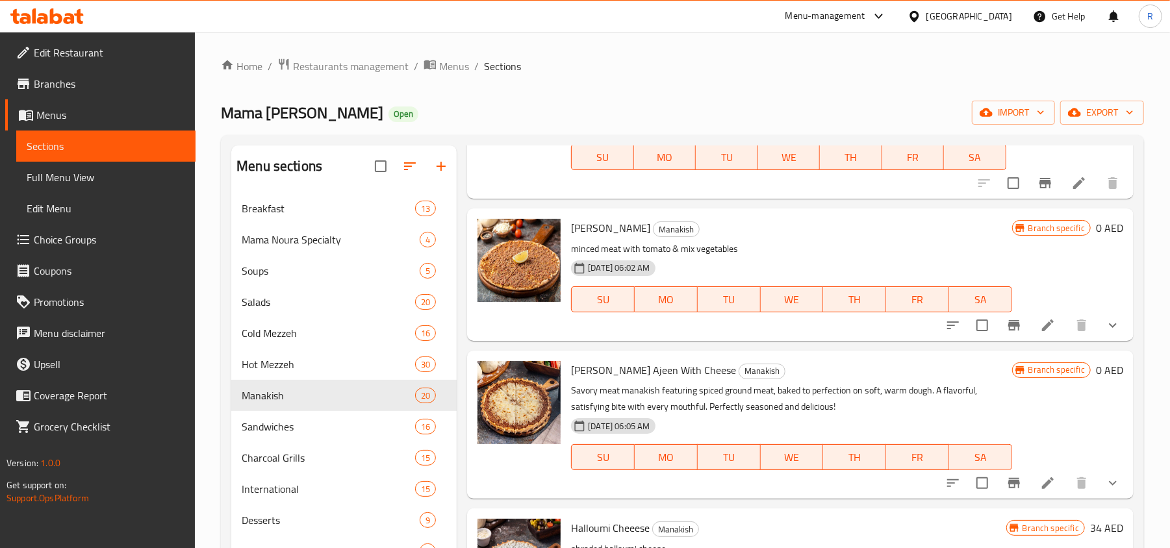
click at [1102, 326] on button "show more" at bounding box center [1112, 325] width 31 height 31
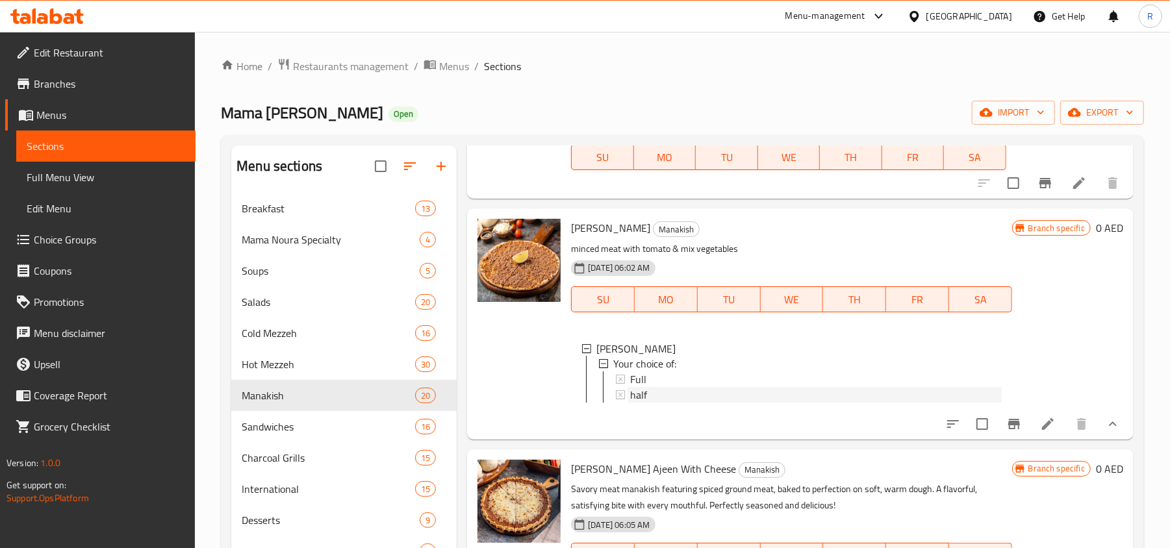
click at [645, 403] on span "half" at bounding box center [638, 396] width 17 height 16
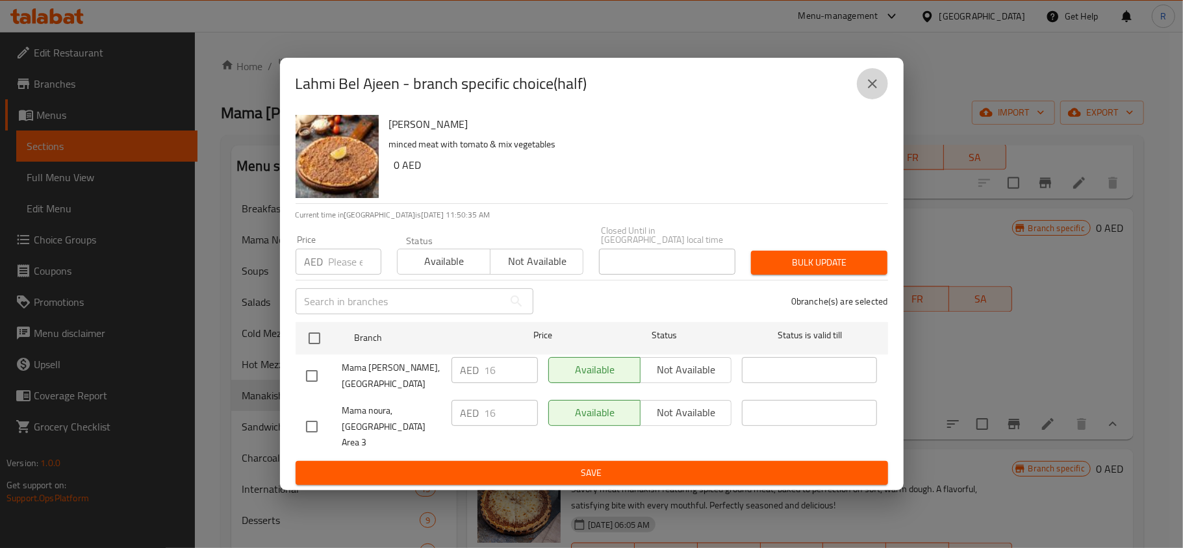
click at [876, 92] on icon "close" at bounding box center [873, 84] width 16 height 16
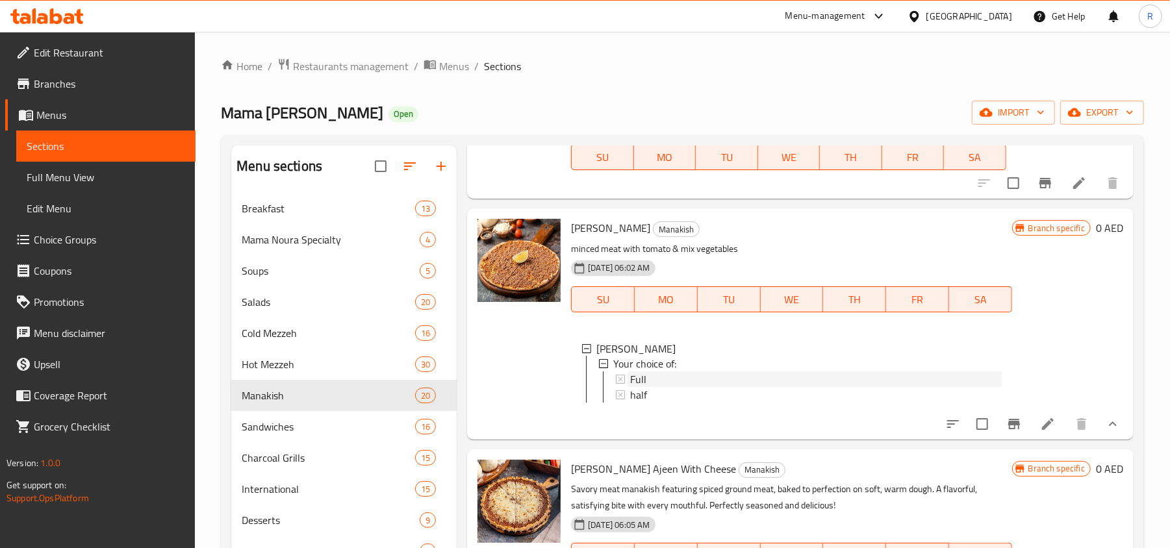
click at [721, 388] on div "Full" at bounding box center [815, 380] width 371 height 16
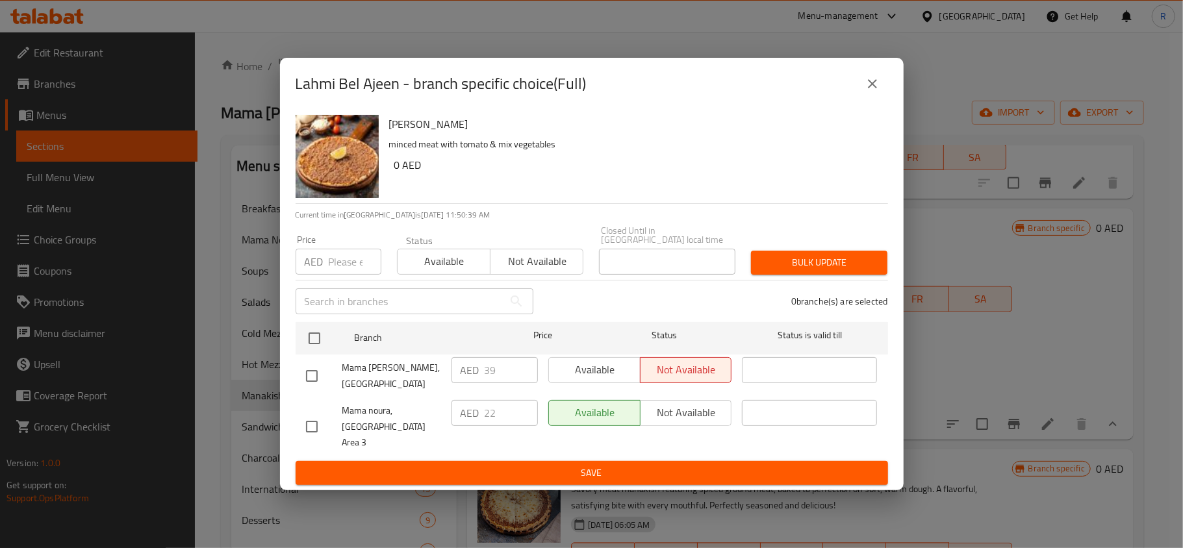
click at [866, 92] on icon "close" at bounding box center [873, 84] width 16 height 16
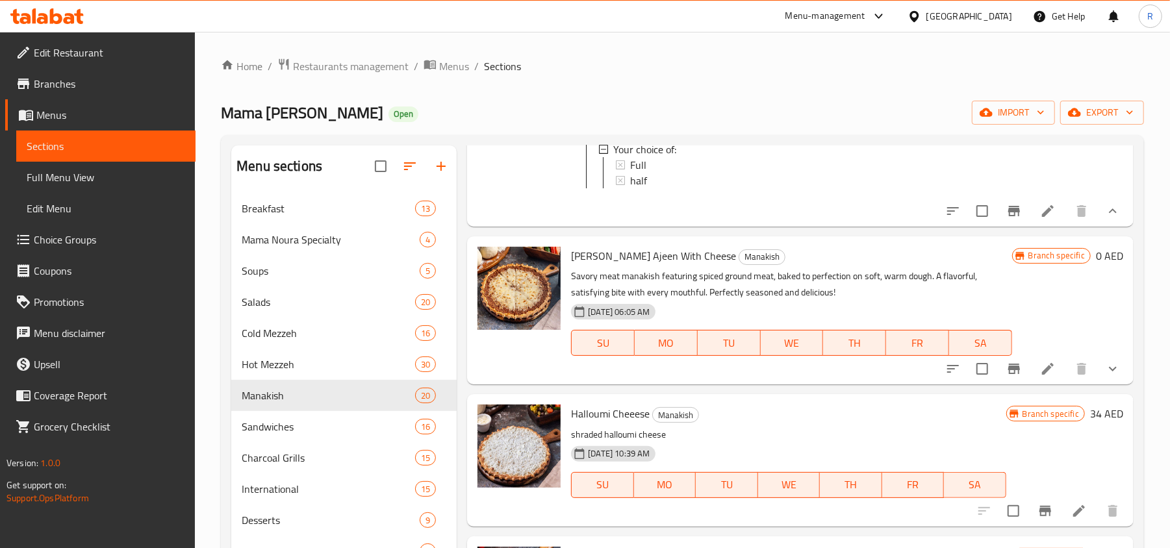
scroll to position [1905, 0]
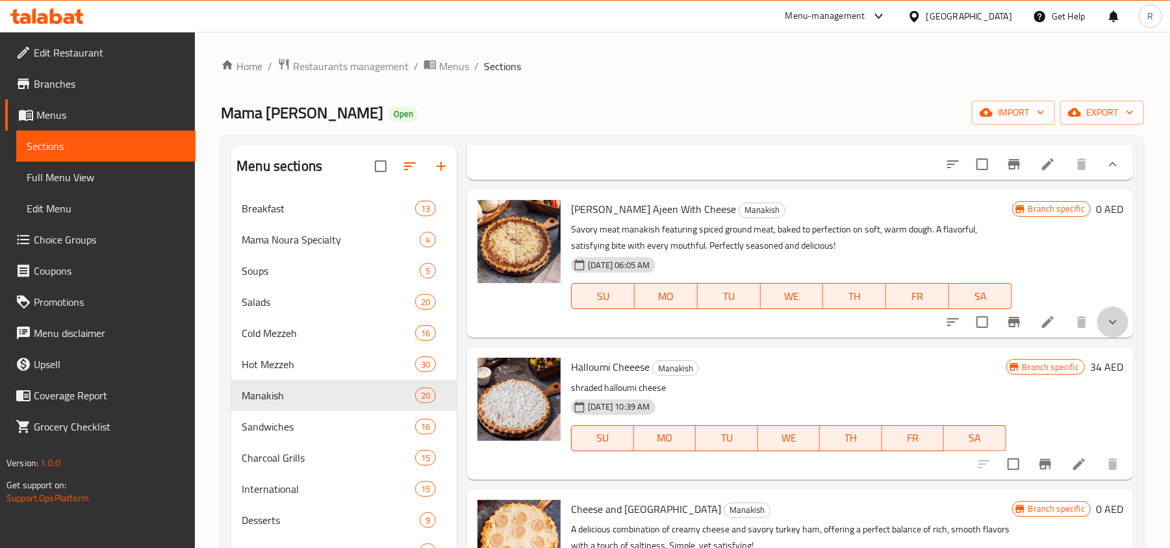
click at [1102, 338] on button "show more" at bounding box center [1112, 322] width 31 height 31
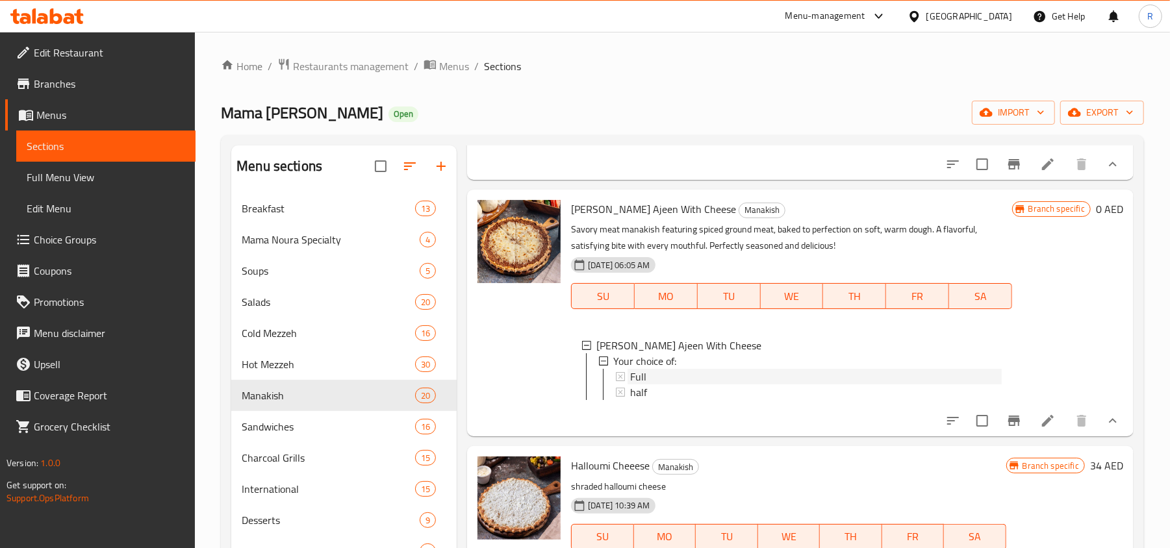
click at [739, 385] on div "Full" at bounding box center [815, 377] width 371 height 16
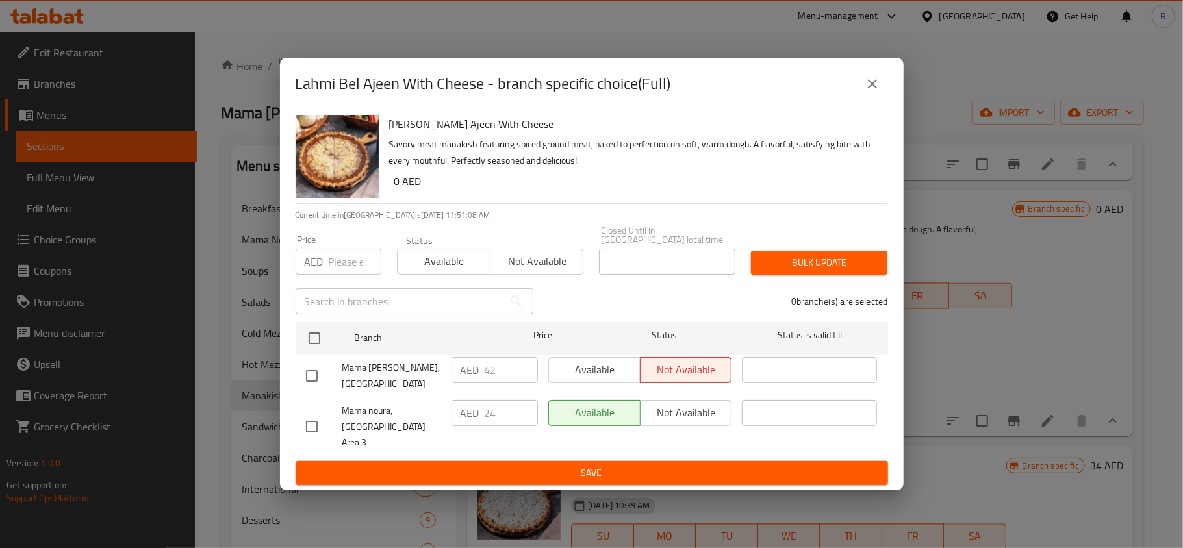
click at [865, 99] on button "close" at bounding box center [872, 83] width 31 height 31
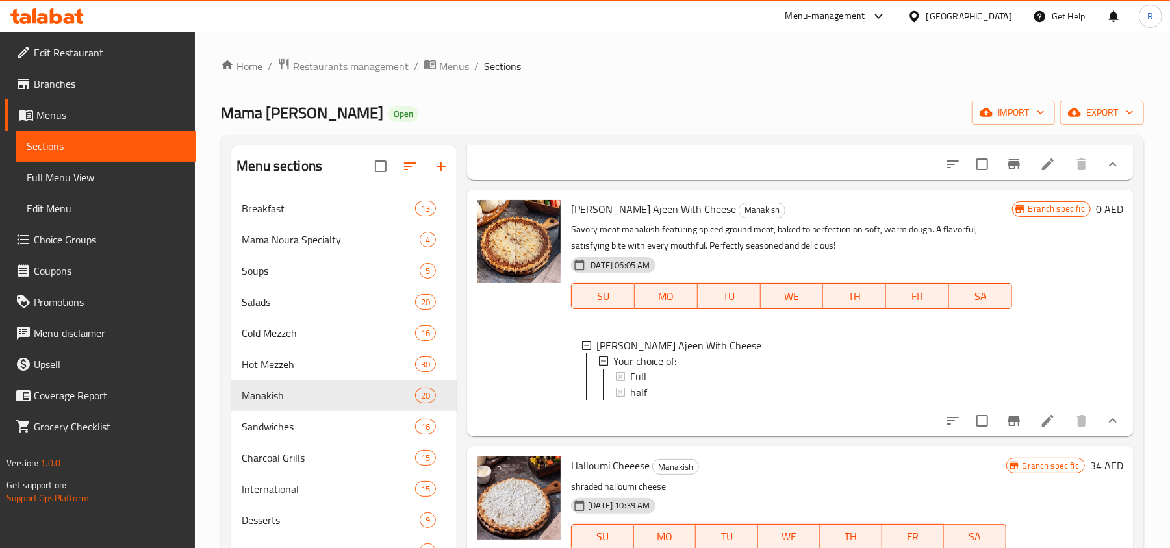
click at [697, 254] on p "Savory meat manakish featuring spiced ground meat, baked to perfection on soft,…" at bounding box center [791, 238] width 440 height 32
click at [738, 254] on p "Savory meat manakish featuring spiced ground meat, baked to perfection on soft,…" at bounding box center [791, 238] width 440 height 32
click at [1040, 429] on icon at bounding box center [1048, 421] width 16 height 16
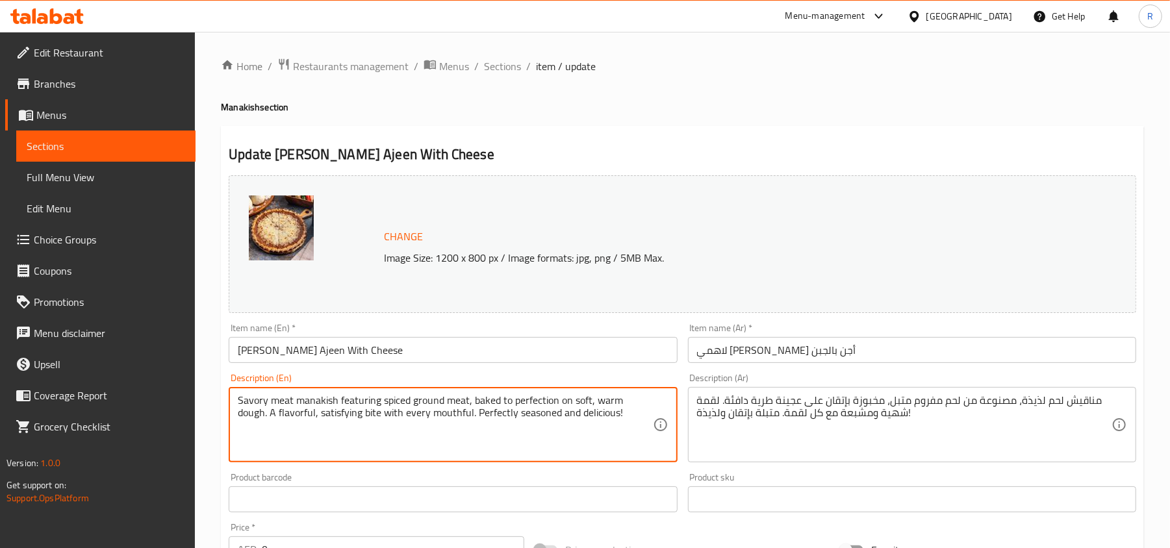
click at [399, 419] on textarea "Savory meat manakish featuring spiced ground meat, baked to perfection on soft,…" at bounding box center [445, 425] width 414 height 62
paste textarea "Lahm bi Ajeen with Cheese is a savory Middle Eastern flatbread topped with spic…"
type textarea "Lahm bi Ajeen with Cheese is a savory Middle Eastern flatbread topped with spic…"
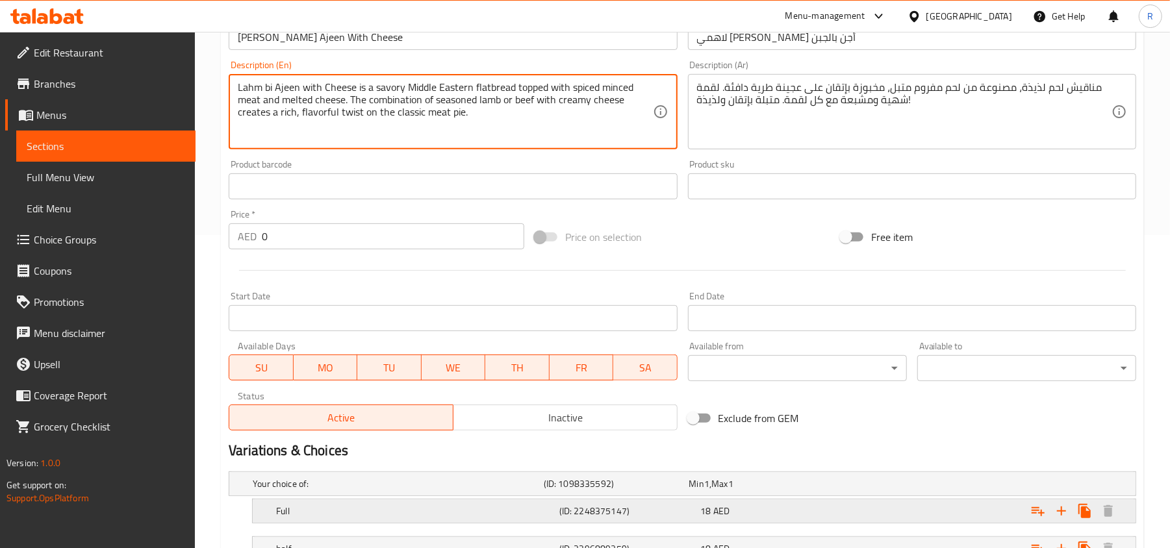
scroll to position [73, 0]
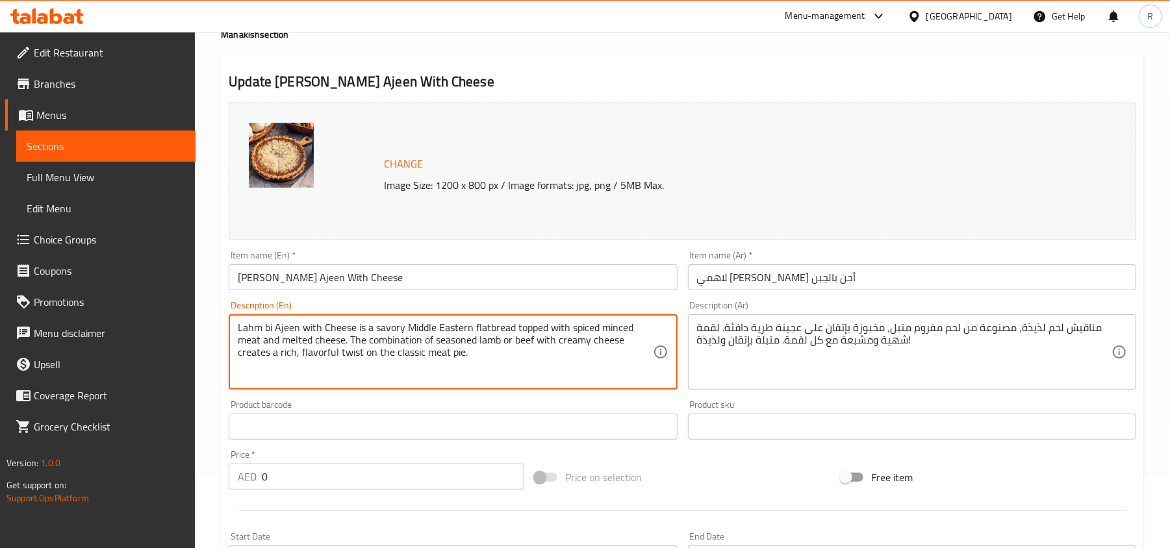
click at [505, 378] on textarea "Lahm bi Ajeen with Cheese is a savory Middle Eastern flatbread topped with spic…" at bounding box center [445, 353] width 414 height 62
click at [494, 356] on textarea "Lahm bi Ajeen with Cheese is a savory Middle Eastern flatbread topped with spic…" at bounding box center [445, 353] width 414 height 62
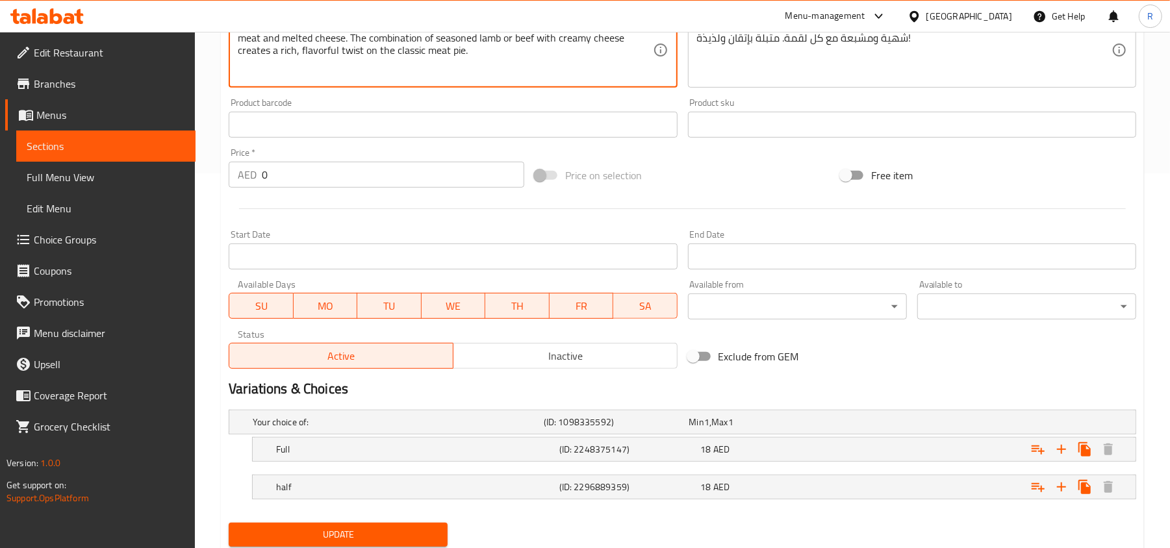
scroll to position [419, 0]
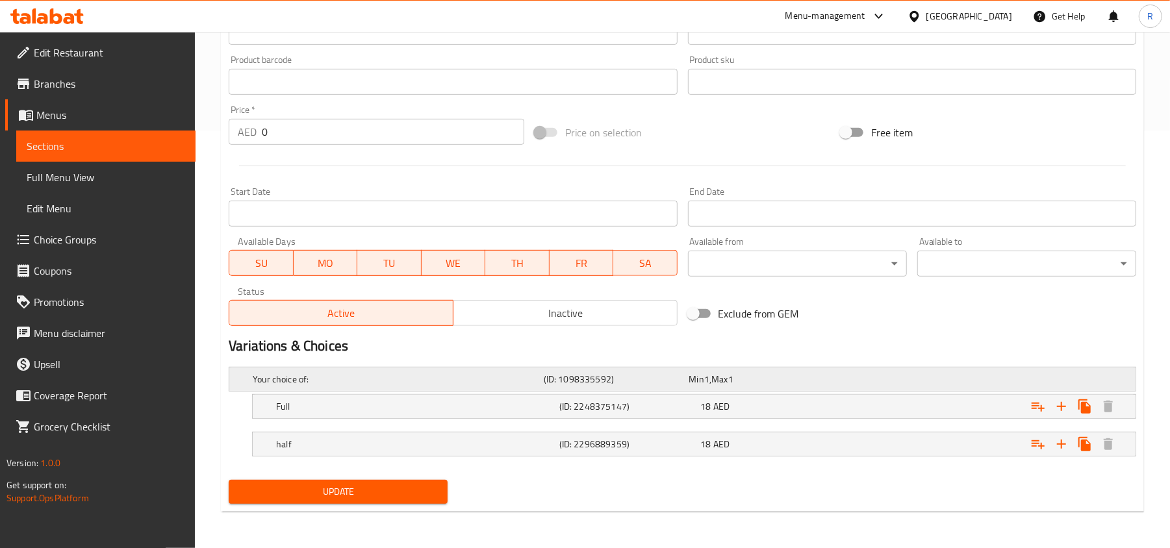
click at [722, 372] on span "Max" at bounding box center [719, 379] width 16 height 17
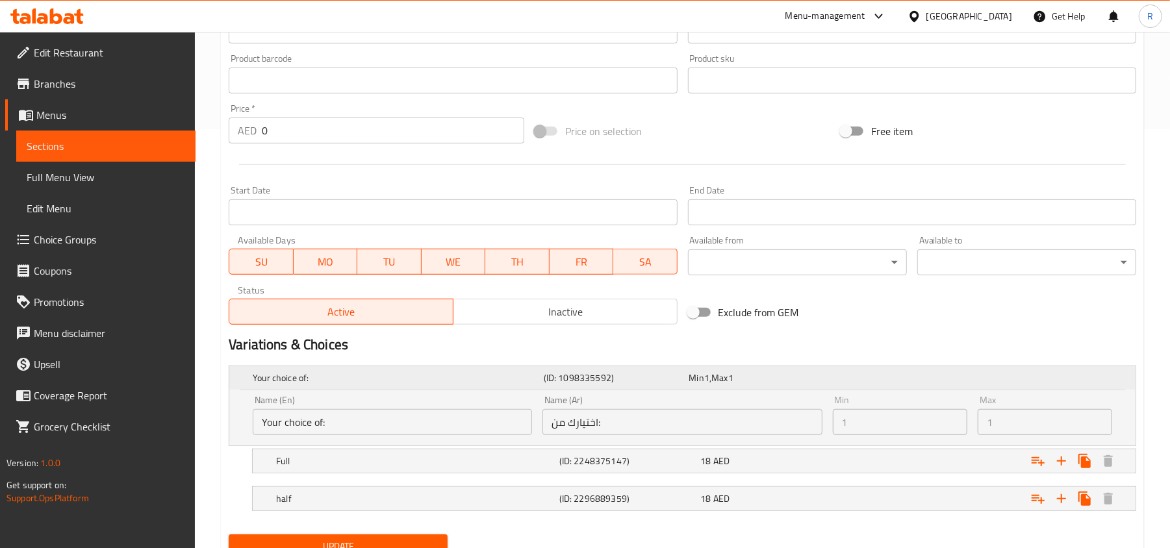
click at [722, 372] on span "Max" at bounding box center [719, 378] width 16 height 17
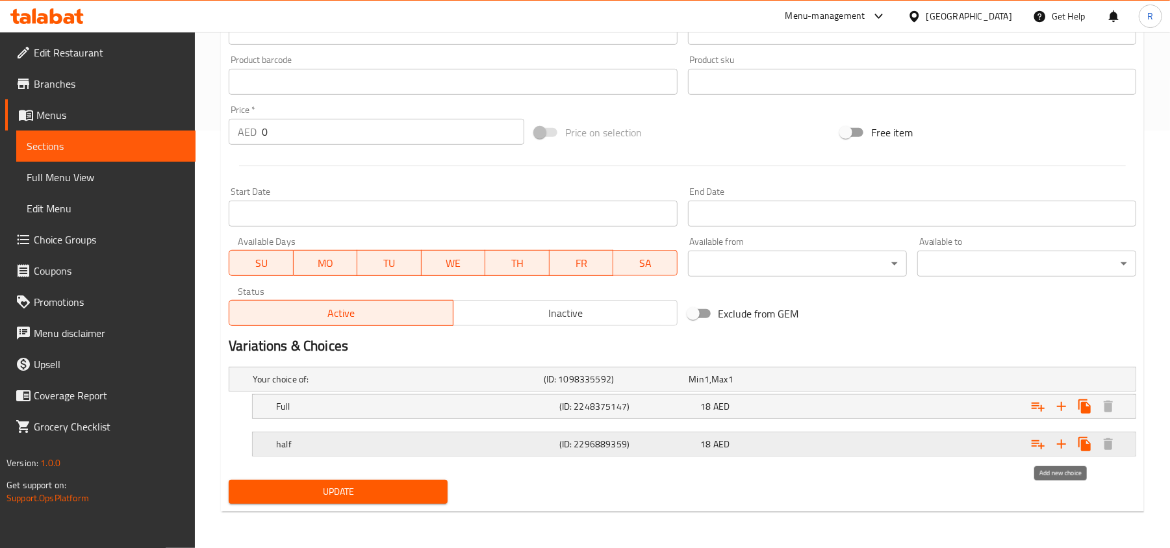
click at [1056, 440] on icon "Expand" at bounding box center [1062, 445] width 16 height 16
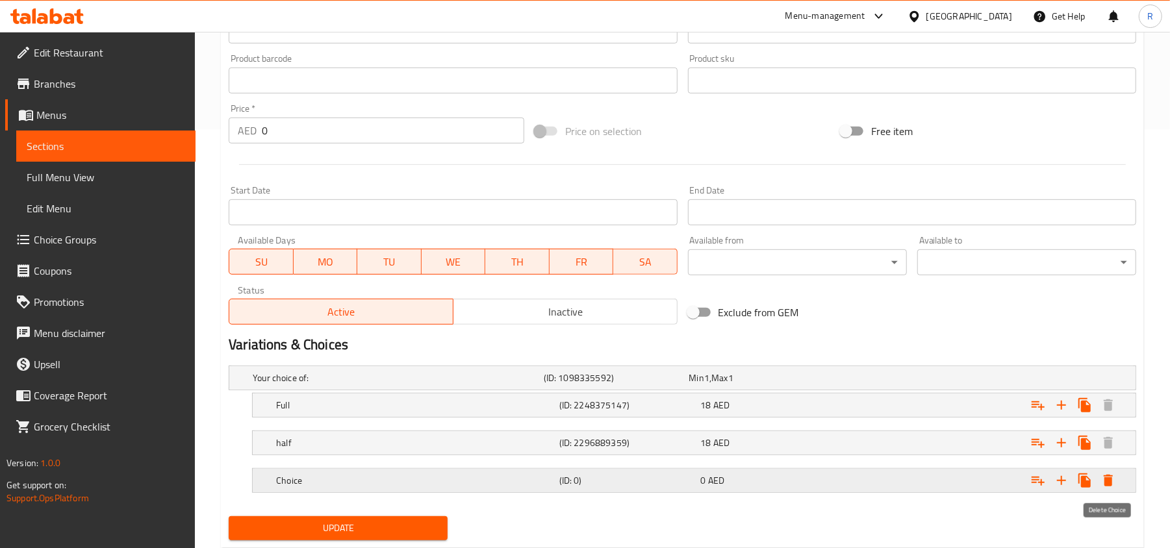
click at [1110, 483] on icon "Expand" at bounding box center [1108, 481] width 9 height 12
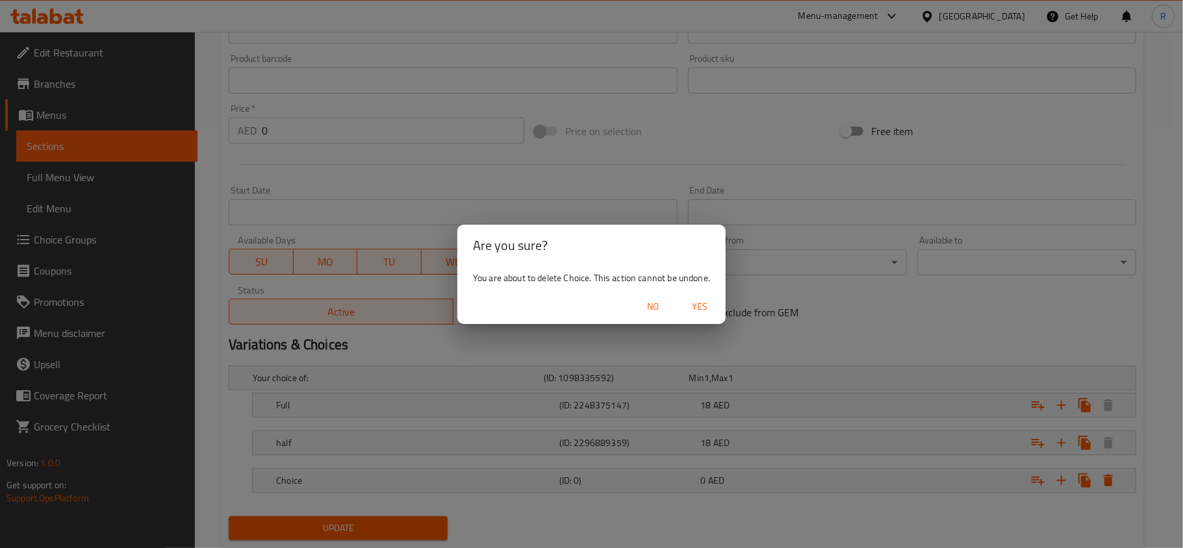
click at [706, 302] on span "Yes" at bounding box center [699, 307] width 31 height 16
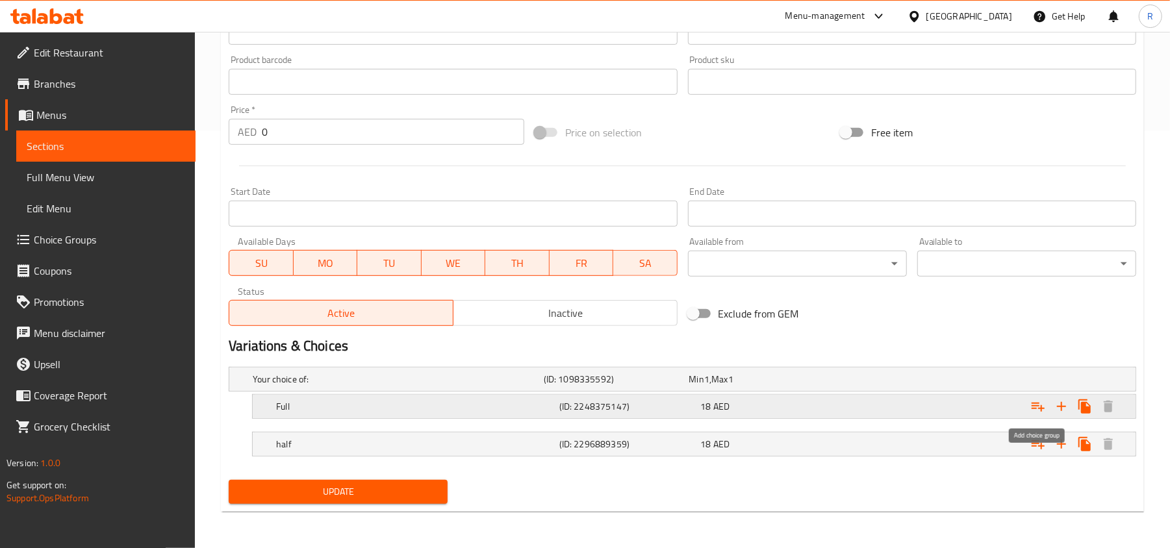
click at [1037, 401] on icon "Expand" at bounding box center [1038, 407] width 16 height 16
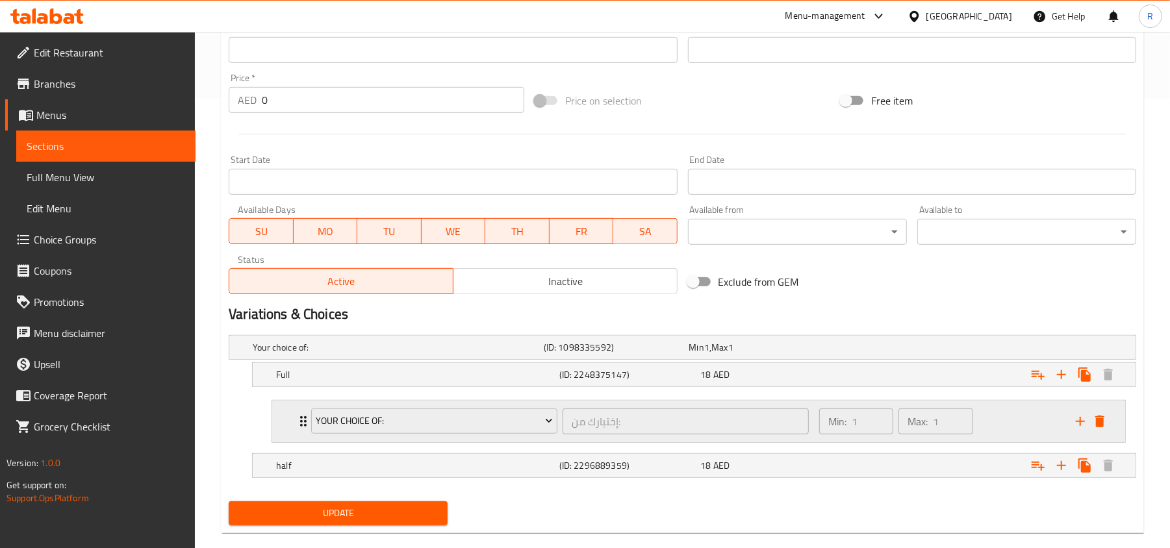
scroll to position [474, 0]
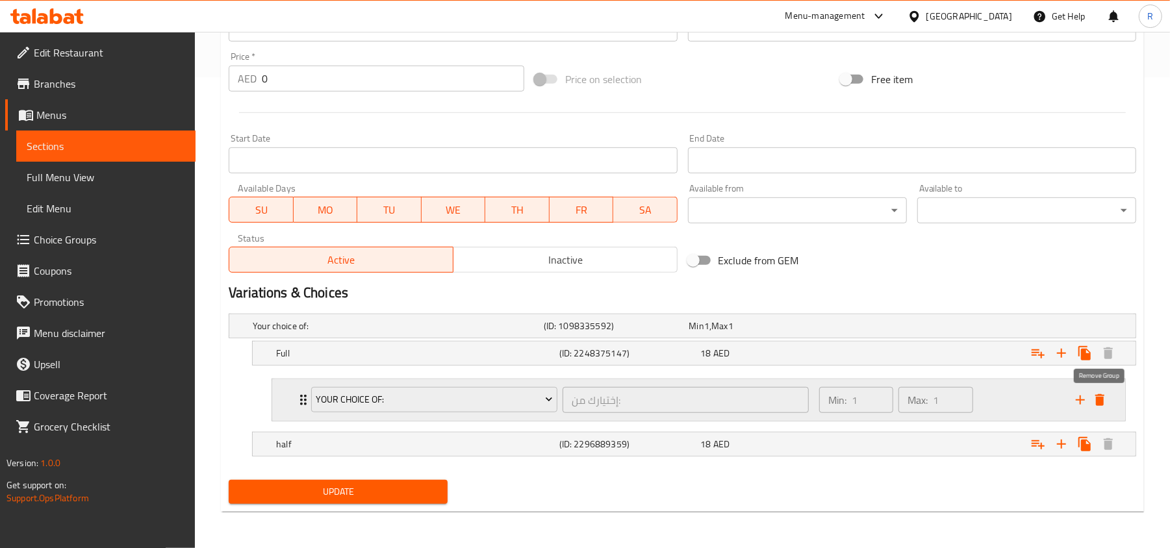
click at [1098, 398] on icon "delete" at bounding box center [1099, 400] width 9 height 12
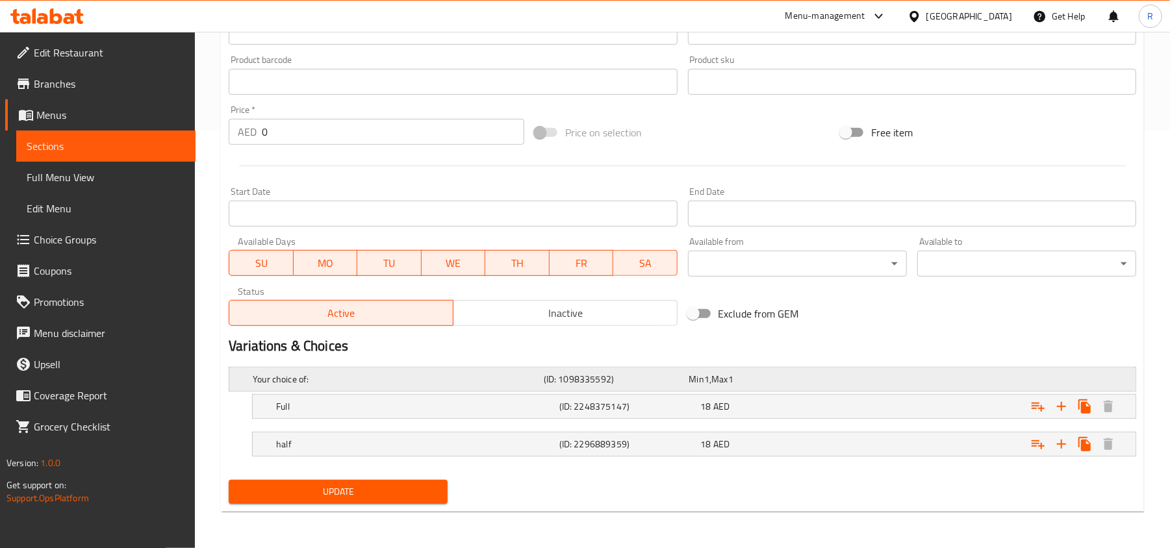
scroll to position [419, 0]
click at [699, 371] on span "Min" at bounding box center [696, 379] width 15 height 17
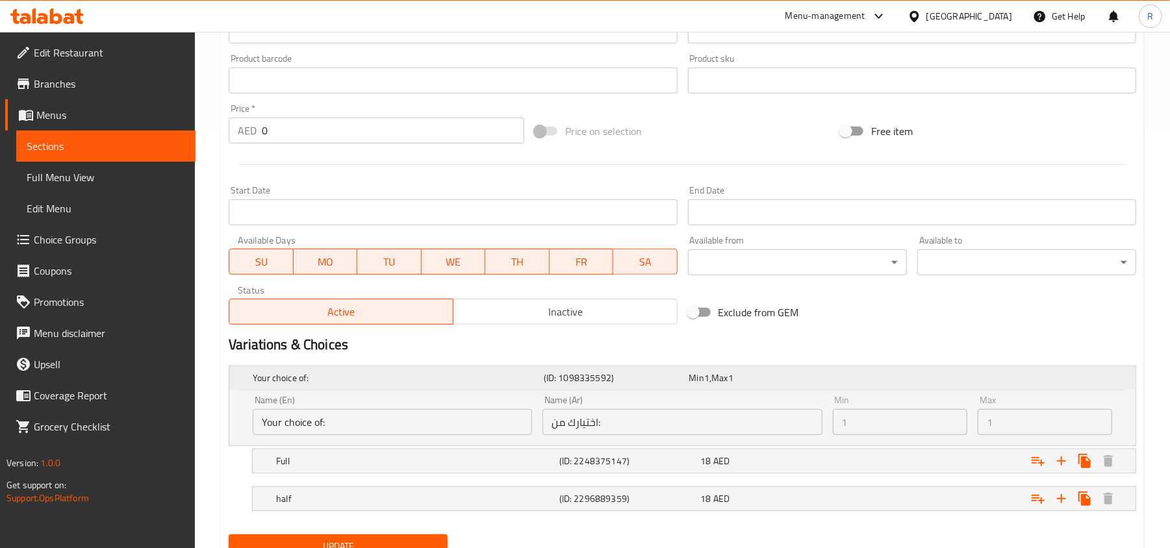
click at [455, 379] on h5 "Your choice of:" at bounding box center [396, 378] width 286 height 13
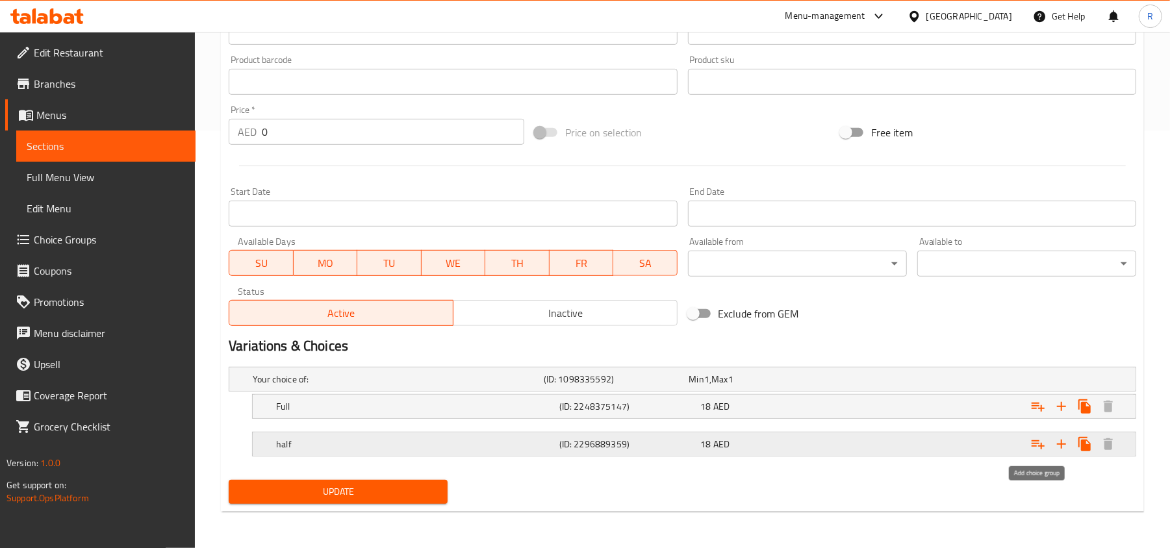
click at [1032, 440] on icon "Expand" at bounding box center [1038, 445] width 16 height 16
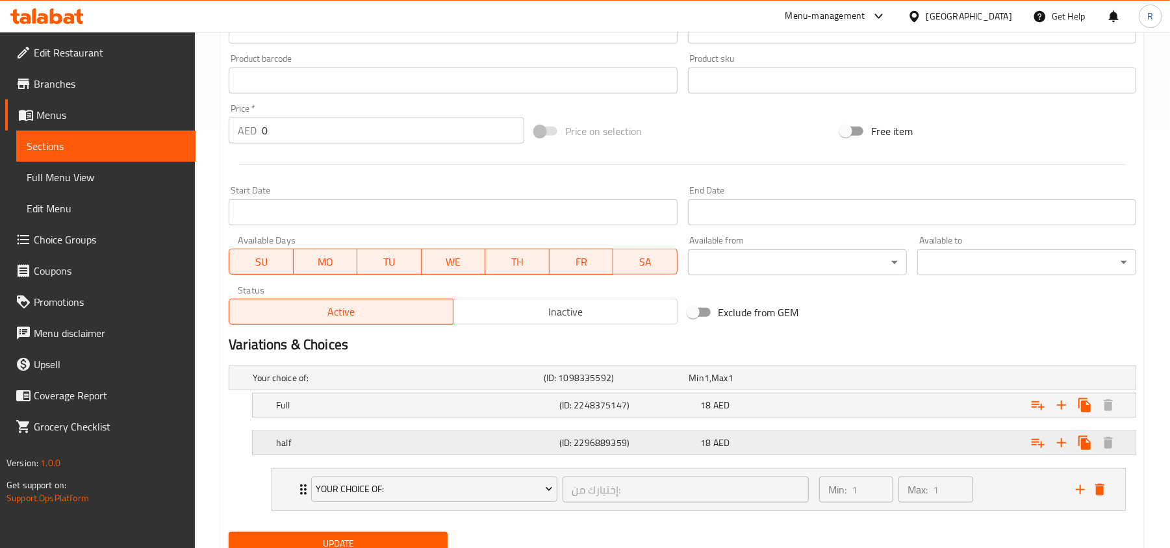
scroll to position [474, 0]
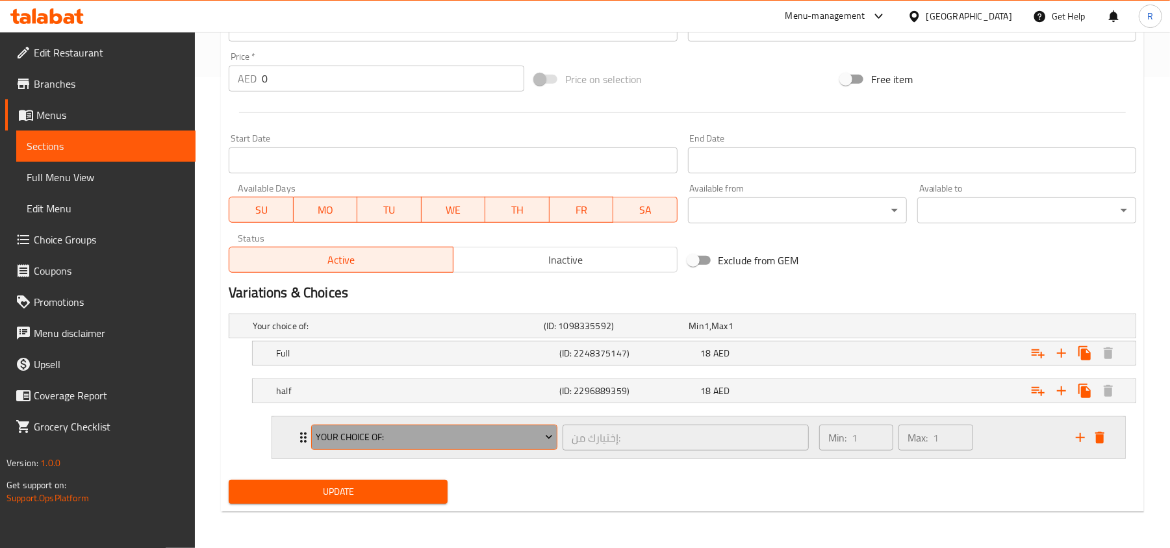
click at [489, 432] on span "Your Choice Of:" at bounding box center [434, 437] width 236 height 16
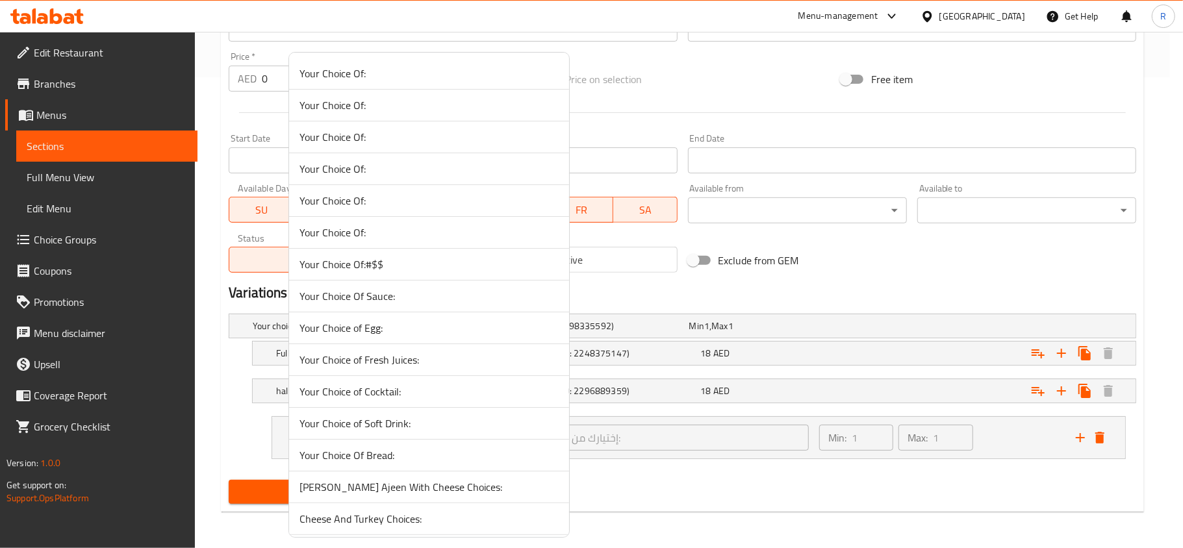
click at [455, 482] on span "[PERSON_NAME] Ajeen With Cheese Choices:" at bounding box center [428, 487] width 259 height 16
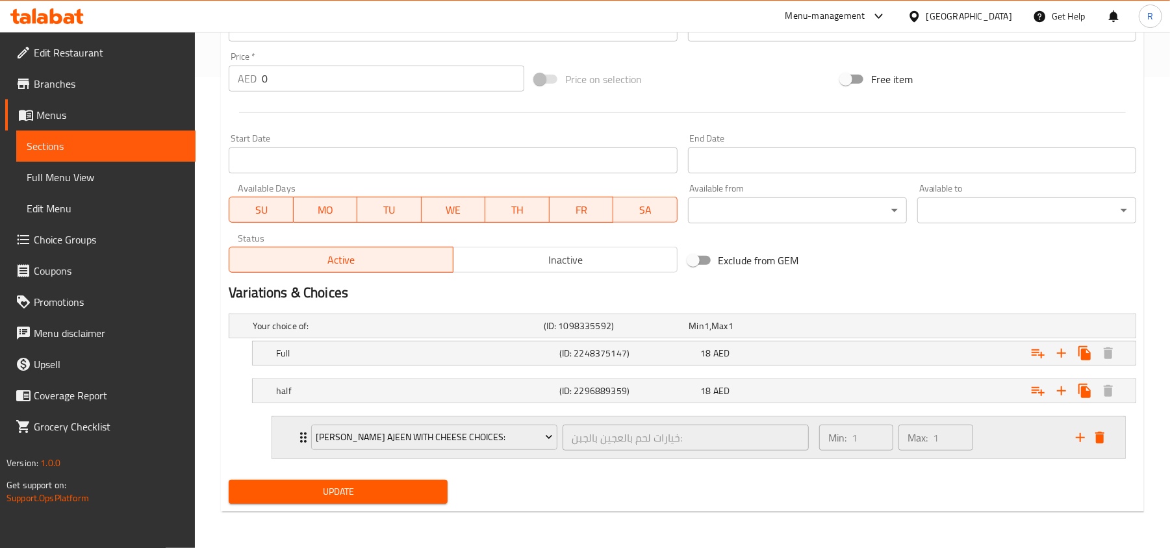
click at [999, 437] on div "Min: 1 ​ Max: 1 ​" at bounding box center [939, 438] width 257 height 42
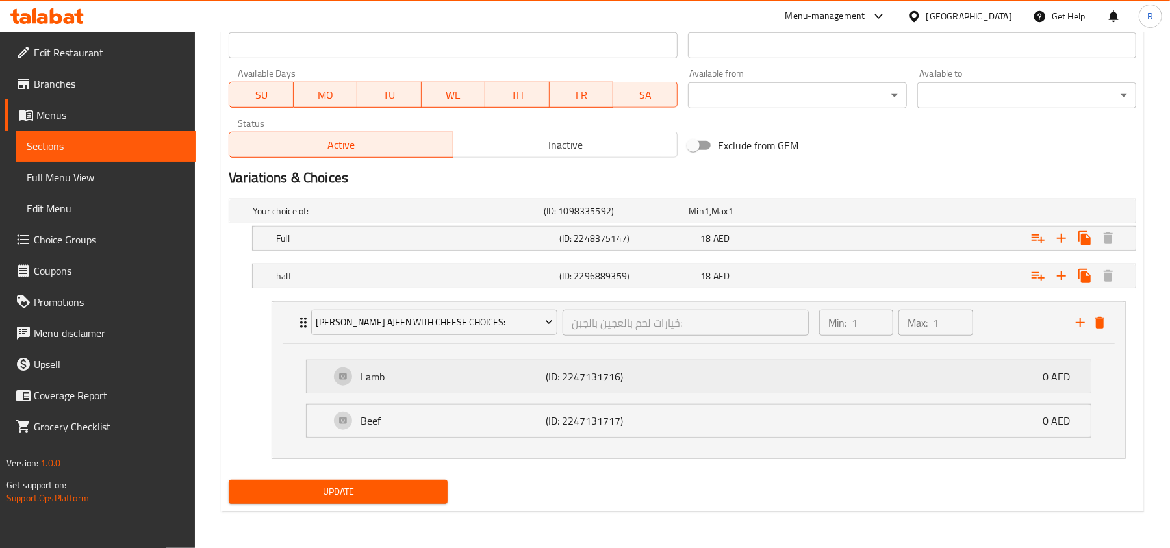
scroll to position [589, 0]
click at [1006, 314] on div "Min: 1 ​ Max: 1 ​" at bounding box center [939, 323] width 257 height 42
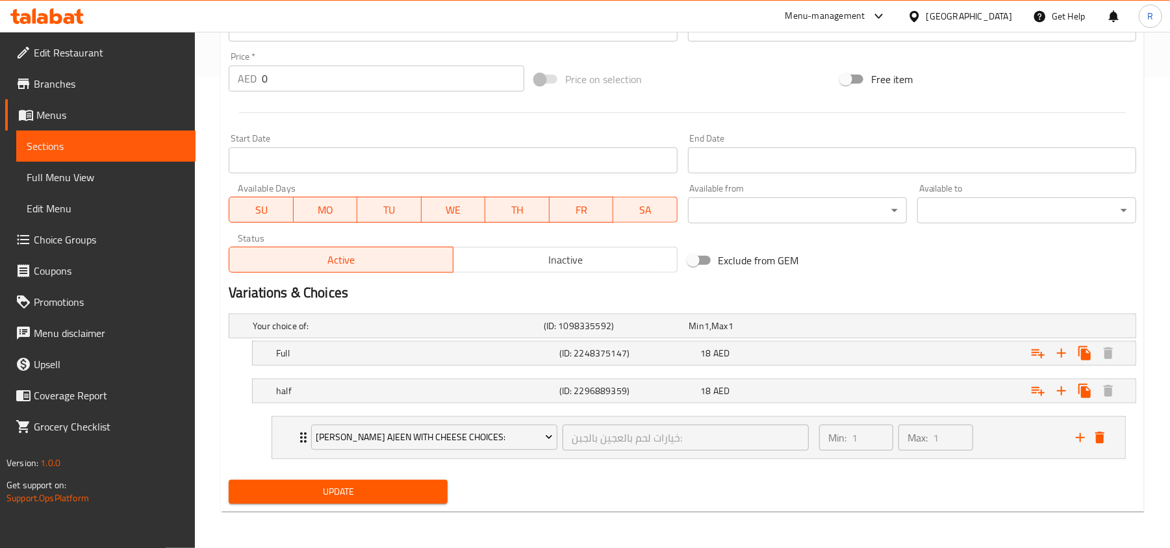
scroll to position [474, 0]
click at [424, 489] on span "Update" at bounding box center [338, 492] width 198 height 16
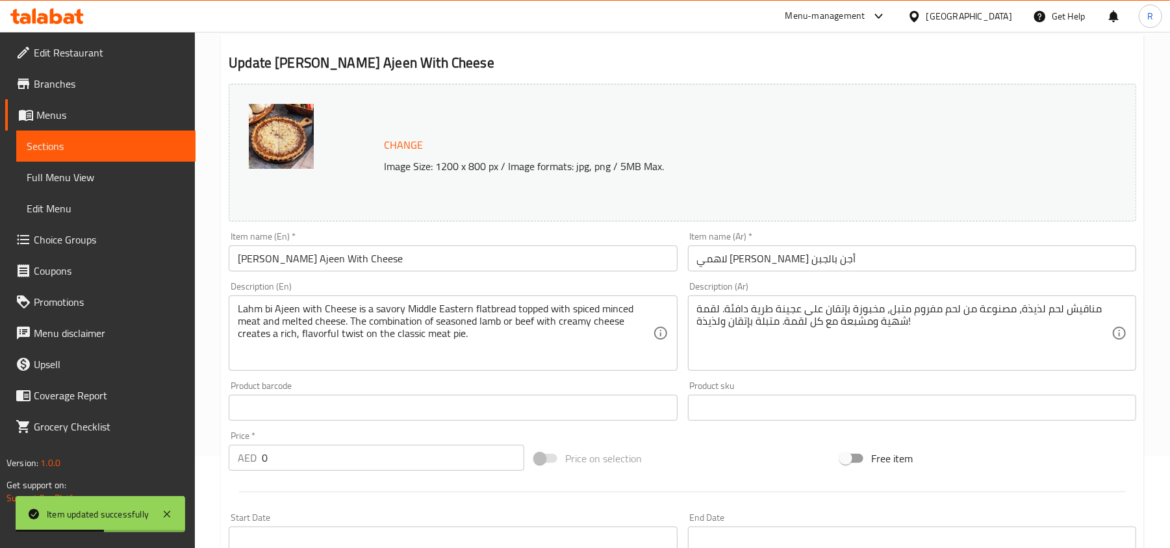
scroll to position [40, 0]
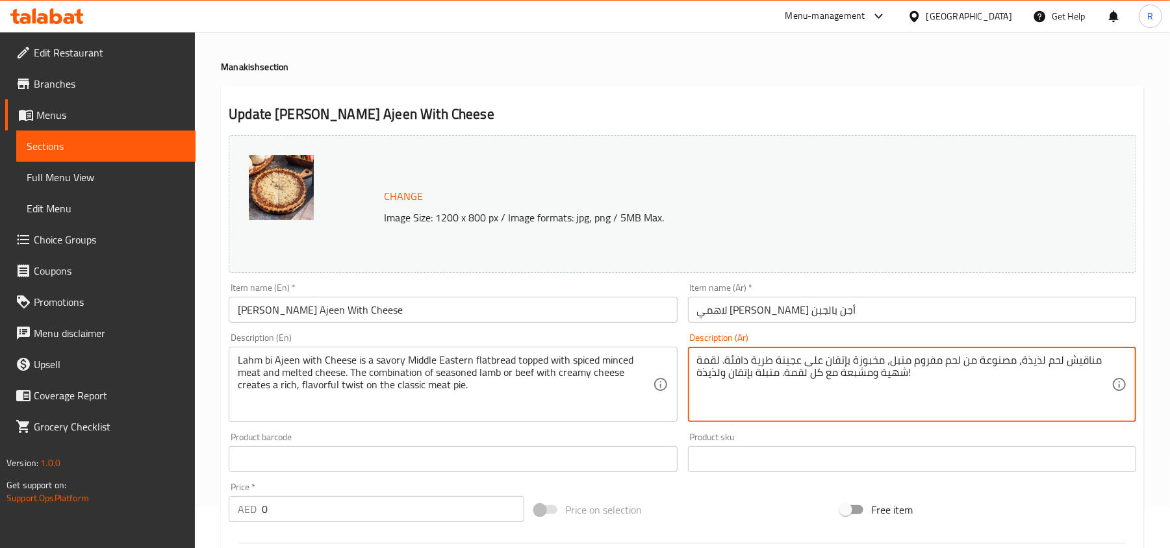
click at [734, 377] on textarea "مناقيش لحم لذيذة، مصنوعة من لحم مفروم متبل، مخبوزة بإتقان على عجينة طرية دافئة.…" at bounding box center [904, 385] width 414 height 62
paste textarea "حم بعجين بالجبنة، خبز مسطح شرق أوسطي شهي، مغطى باللحم المفروم المتبل والجبن الم…"
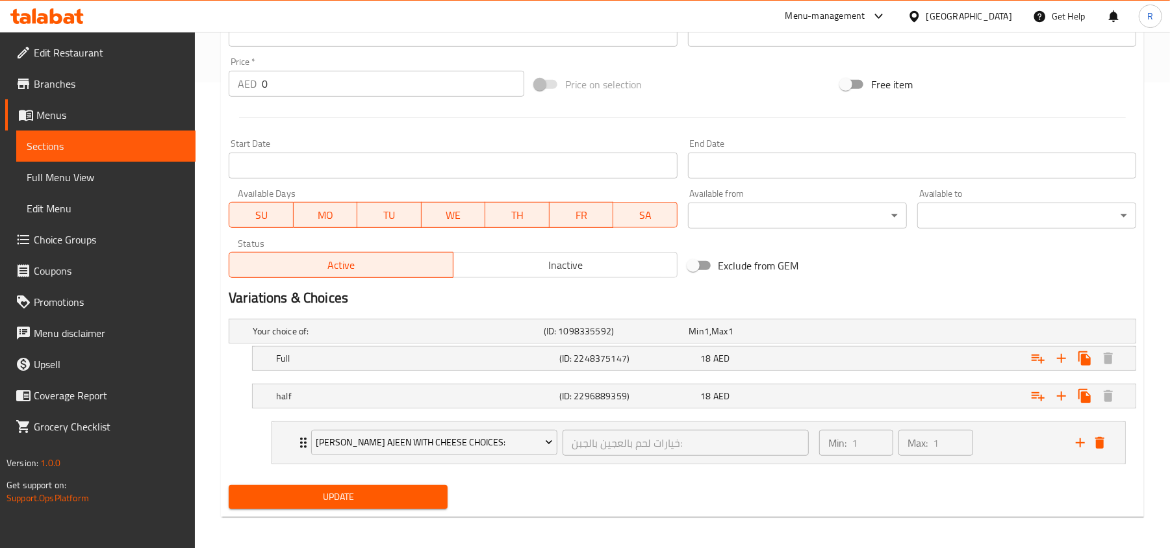
scroll to position [474, 0]
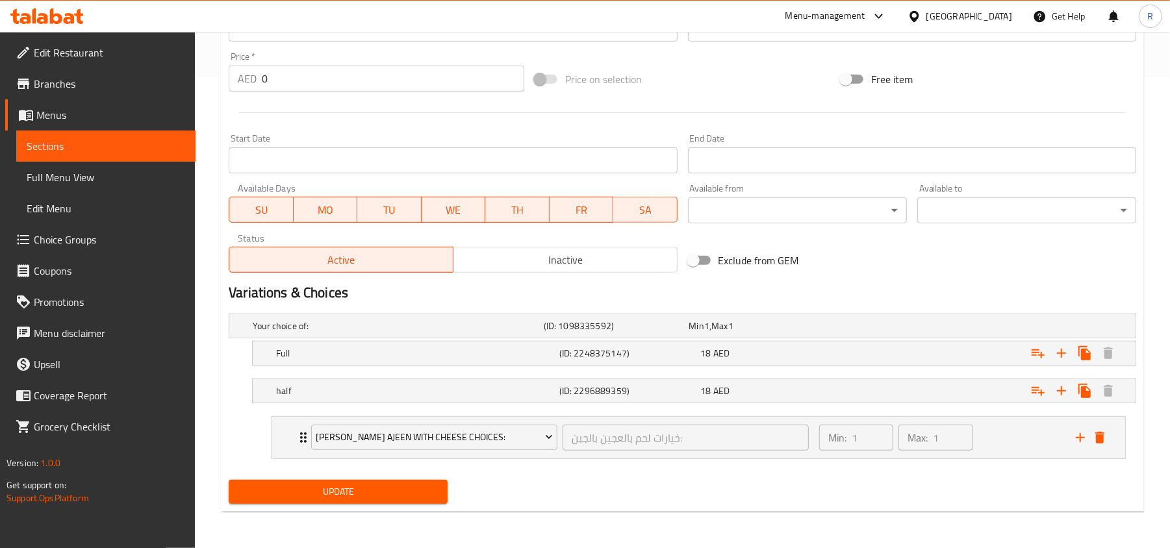
type textarea "لحم بعجين بالجبنة، خبز مسطح شرق أوسطي شهي، مغطى باللحم المفروم المتبل والجبن ال…"
click at [422, 490] on span "Update" at bounding box center [338, 492] width 198 height 16
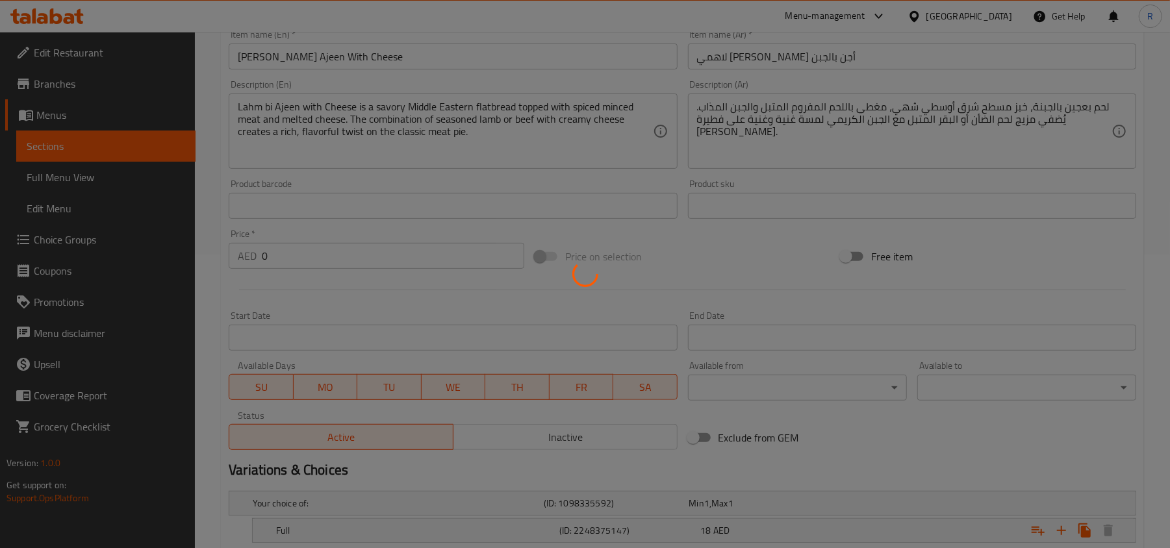
scroll to position [0, 0]
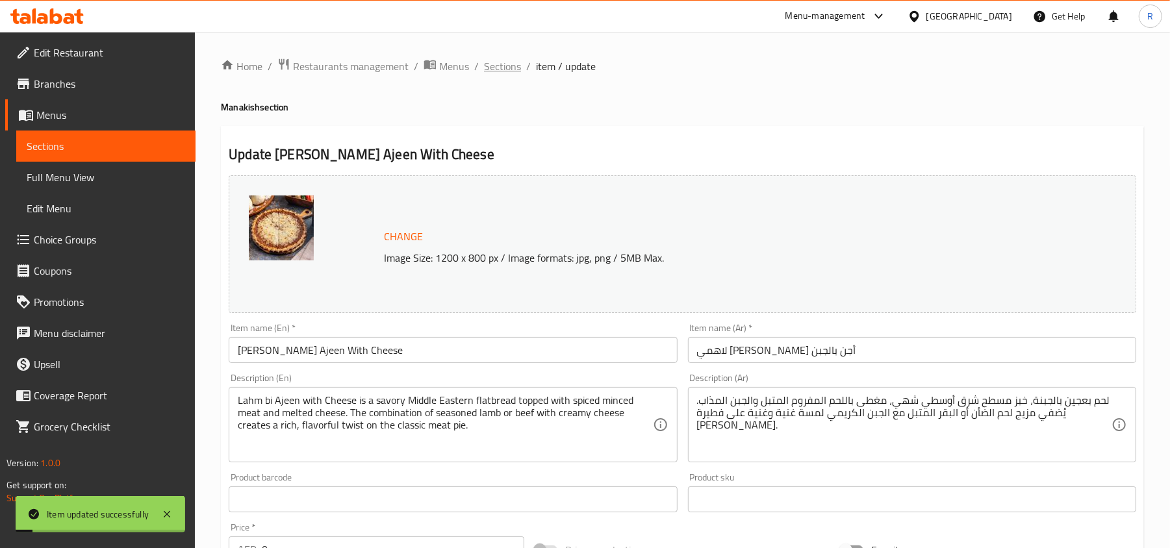
click at [492, 66] on span "Sections" at bounding box center [502, 66] width 37 height 16
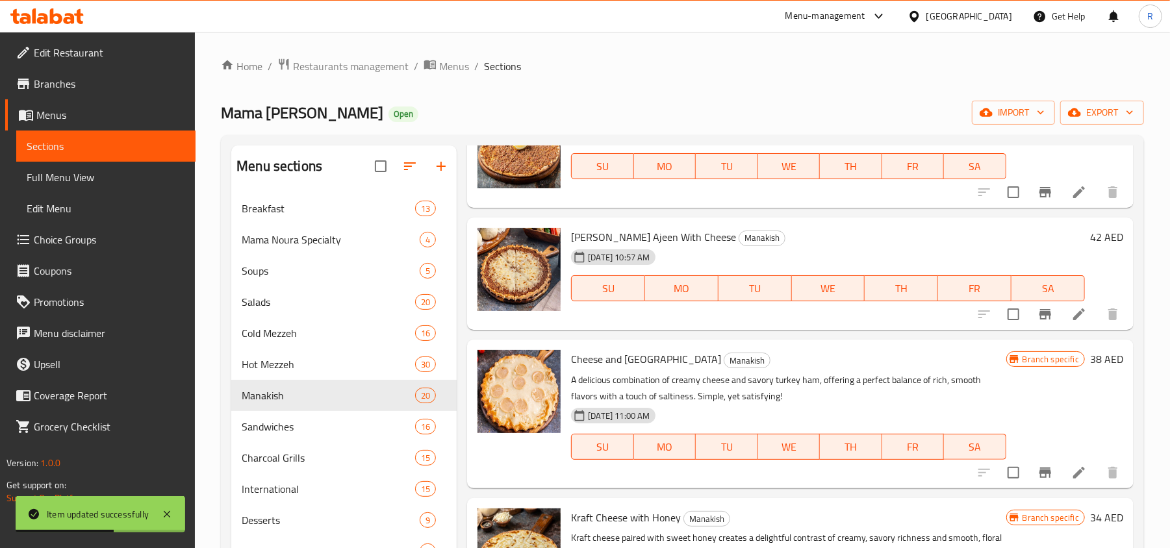
scroll to position [520, 0]
